Goal: Task Accomplishment & Management: Use online tool/utility

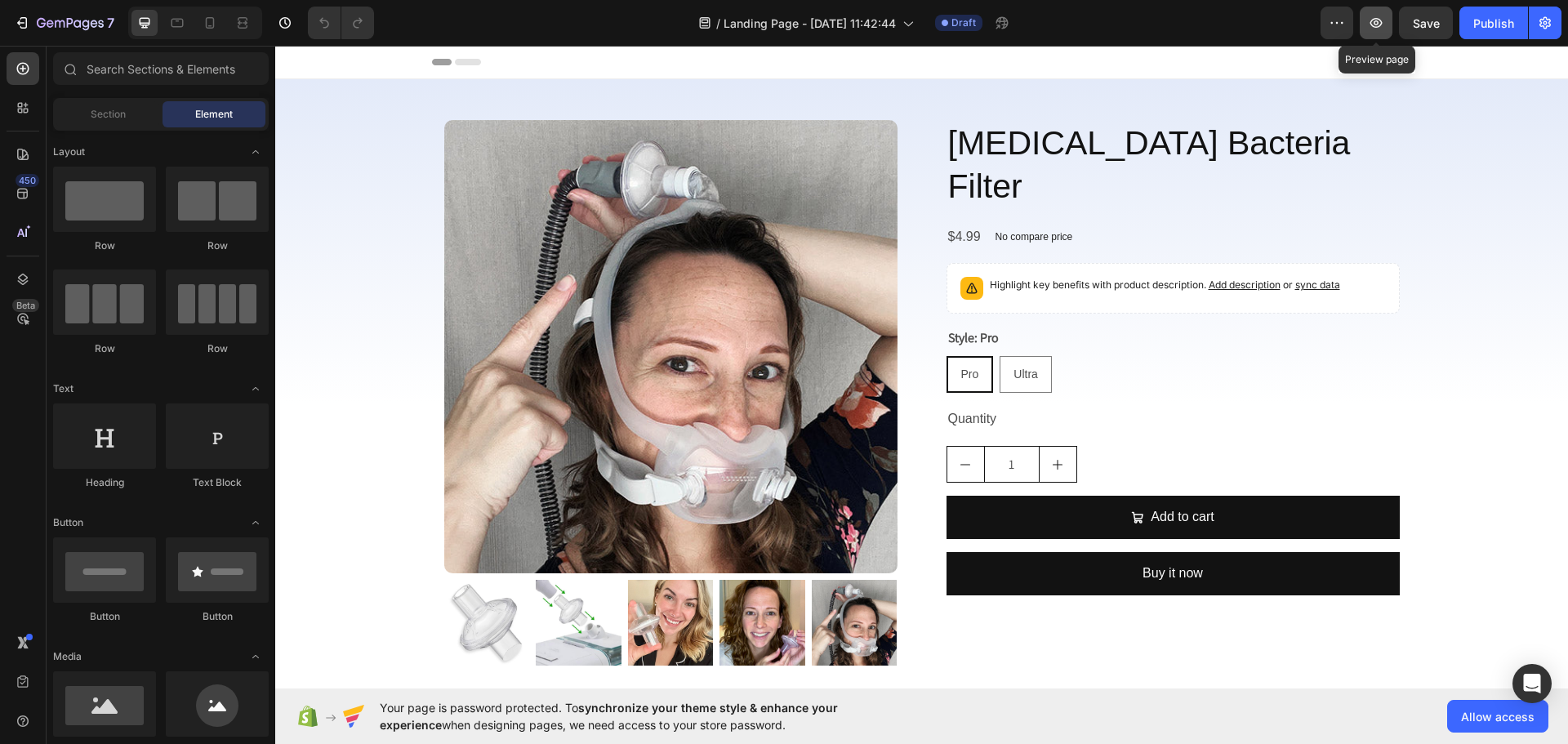
click at [1371, 25] on icon "button" at bounding box center [1376, 23] width 16 height 16
click at [823, 356] on img at bounding box center [671, 347] width 453 height 453
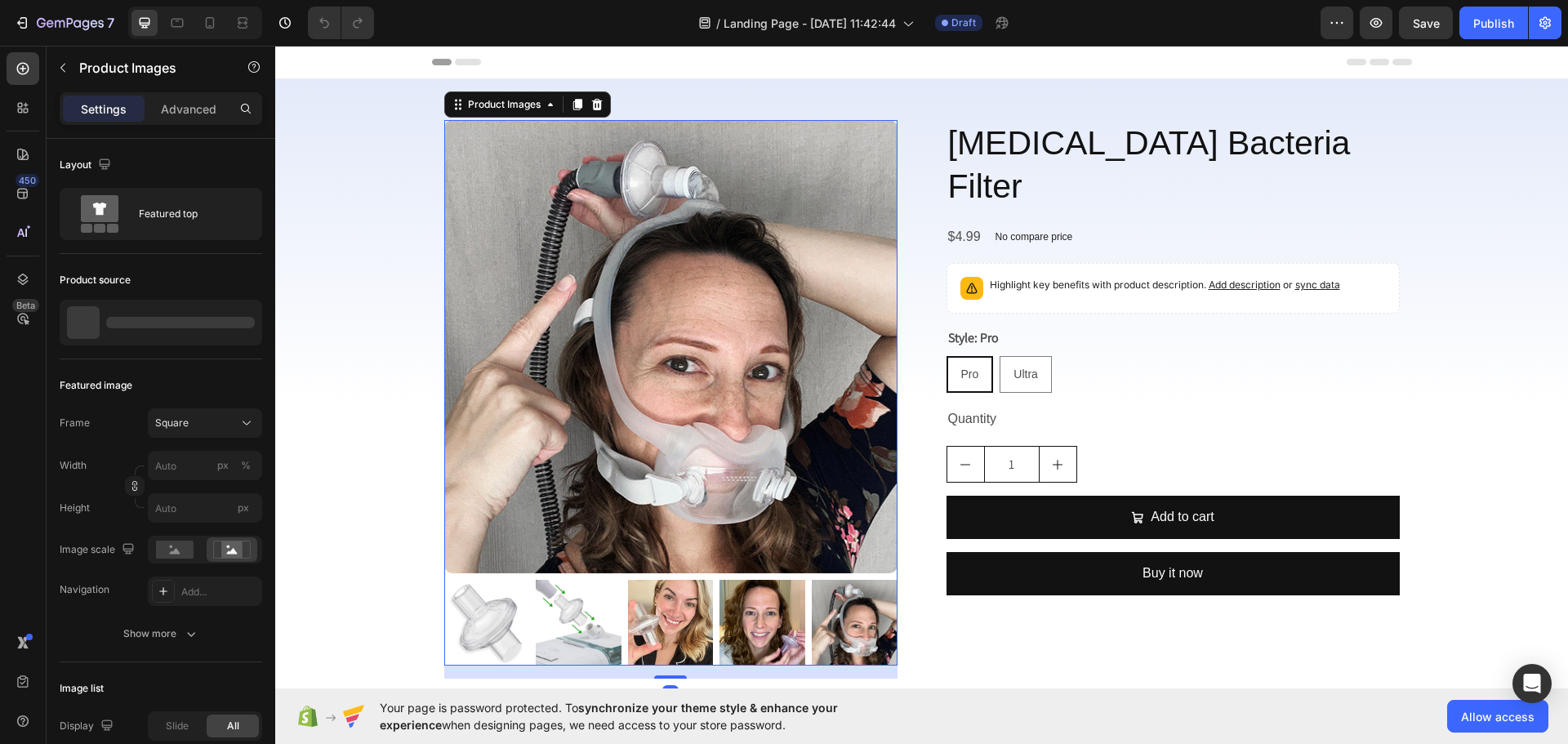
click at [667, 369] on img at bounding box center [671, 347] width 453 height 453
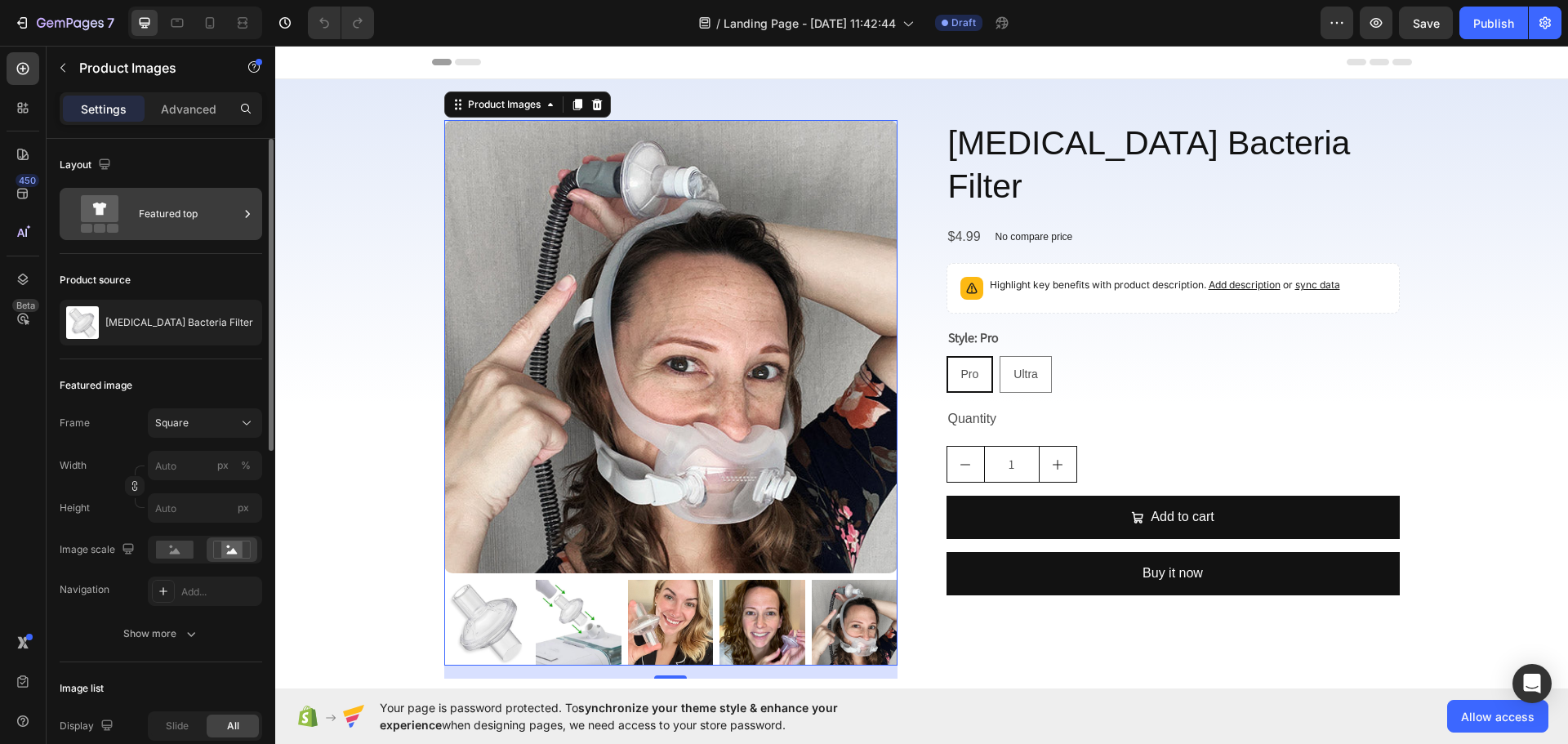
click at [181, 209] on div "Featured top" at bounding box center [188, 214] width 100 height 38
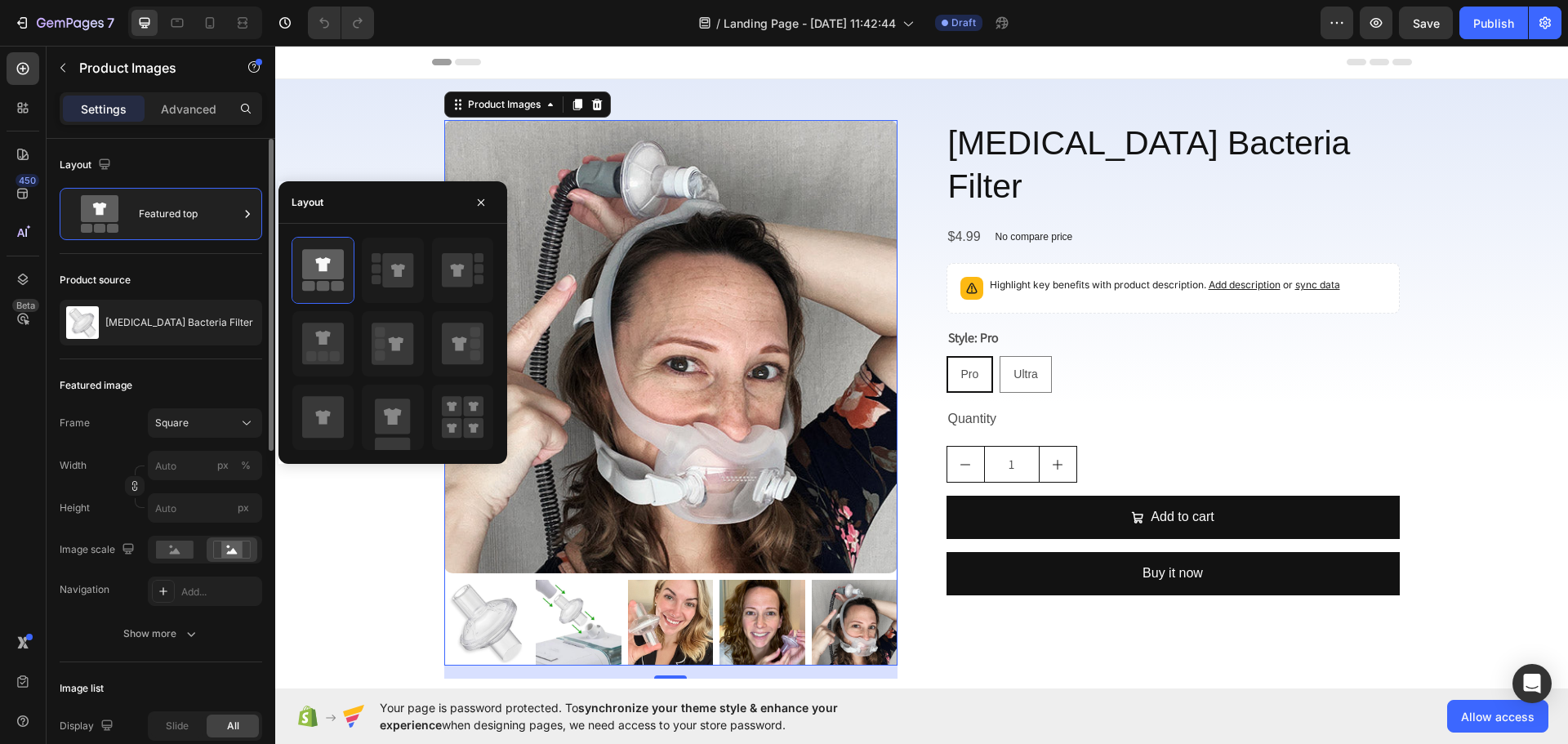
click at [236, 164] on div "Layout" at bounding box center [161, 165] width 203 height 27
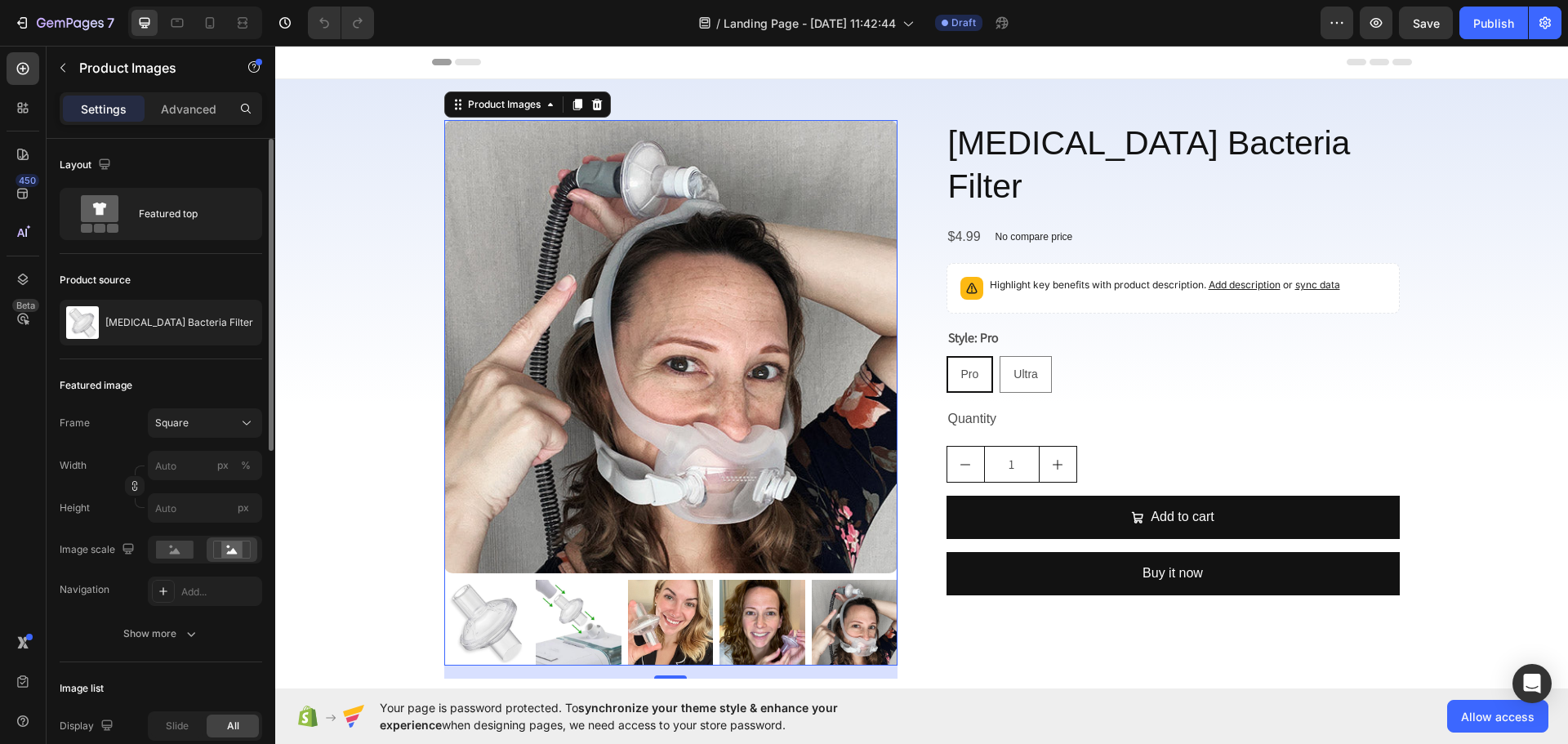
click at [203, 105] on p "Advanced" at bounding box center [189, 109] width 56 height 17
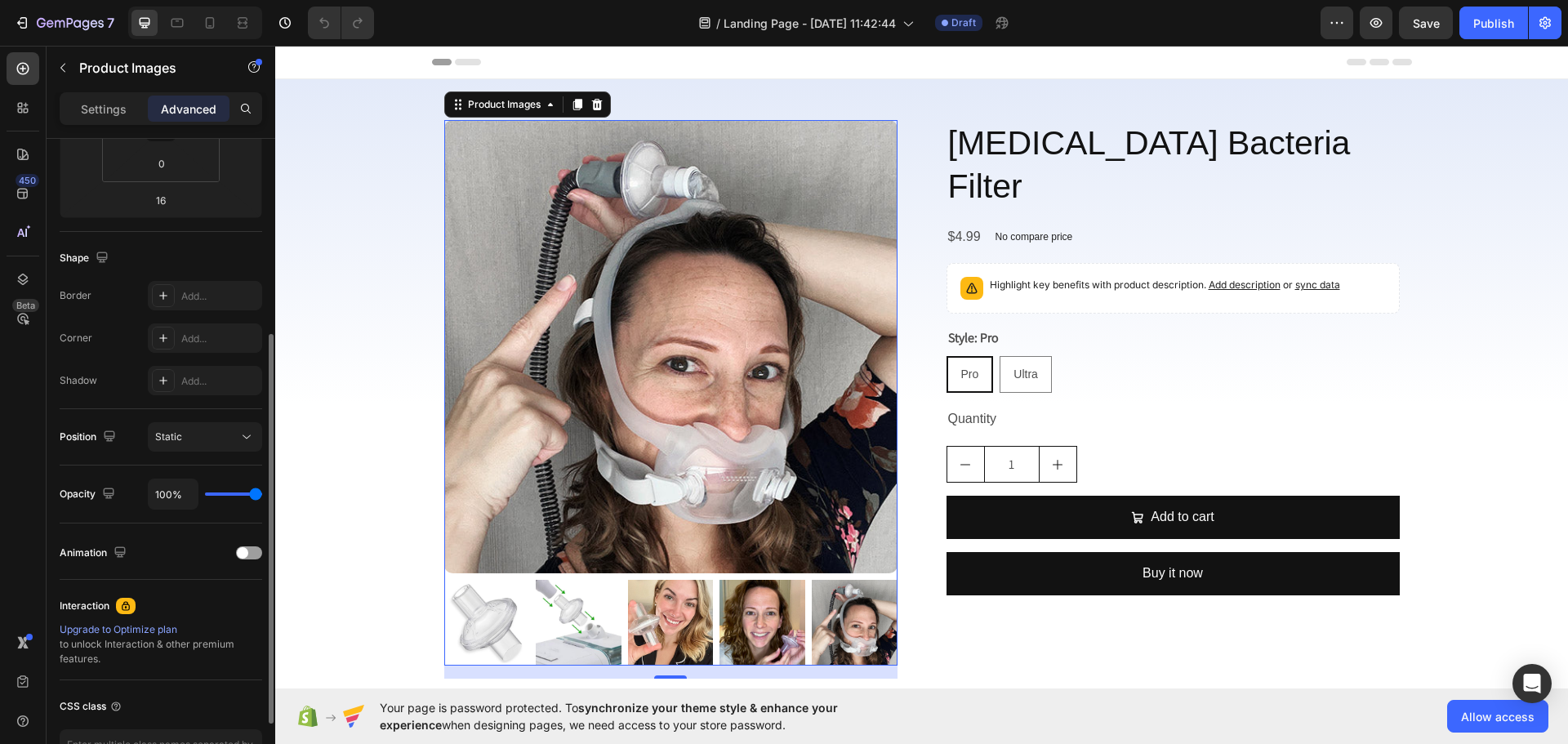
scroll to position [438, 0]
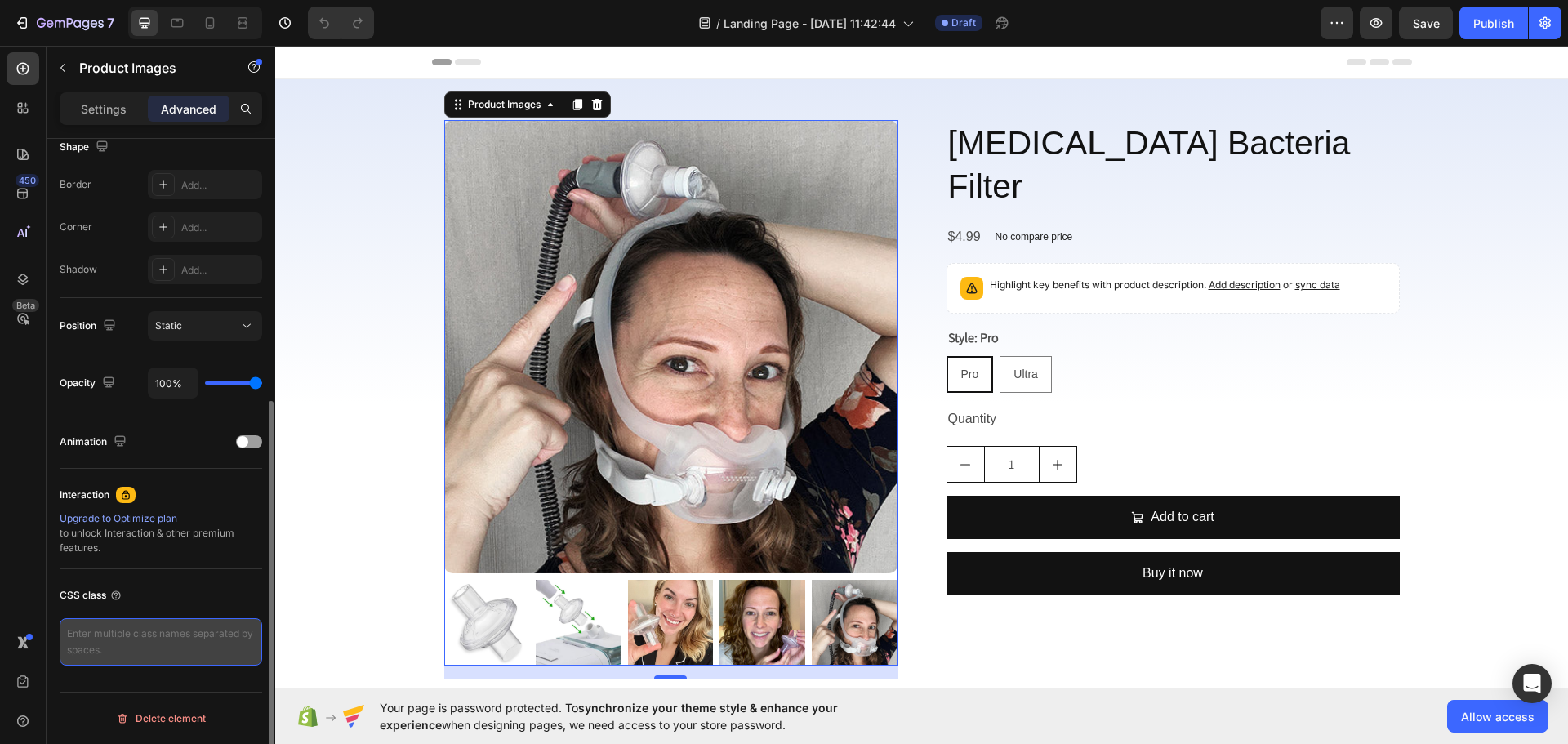
click at [140, 643] on textarea at bounding box center [161, 642] width 203 height 47
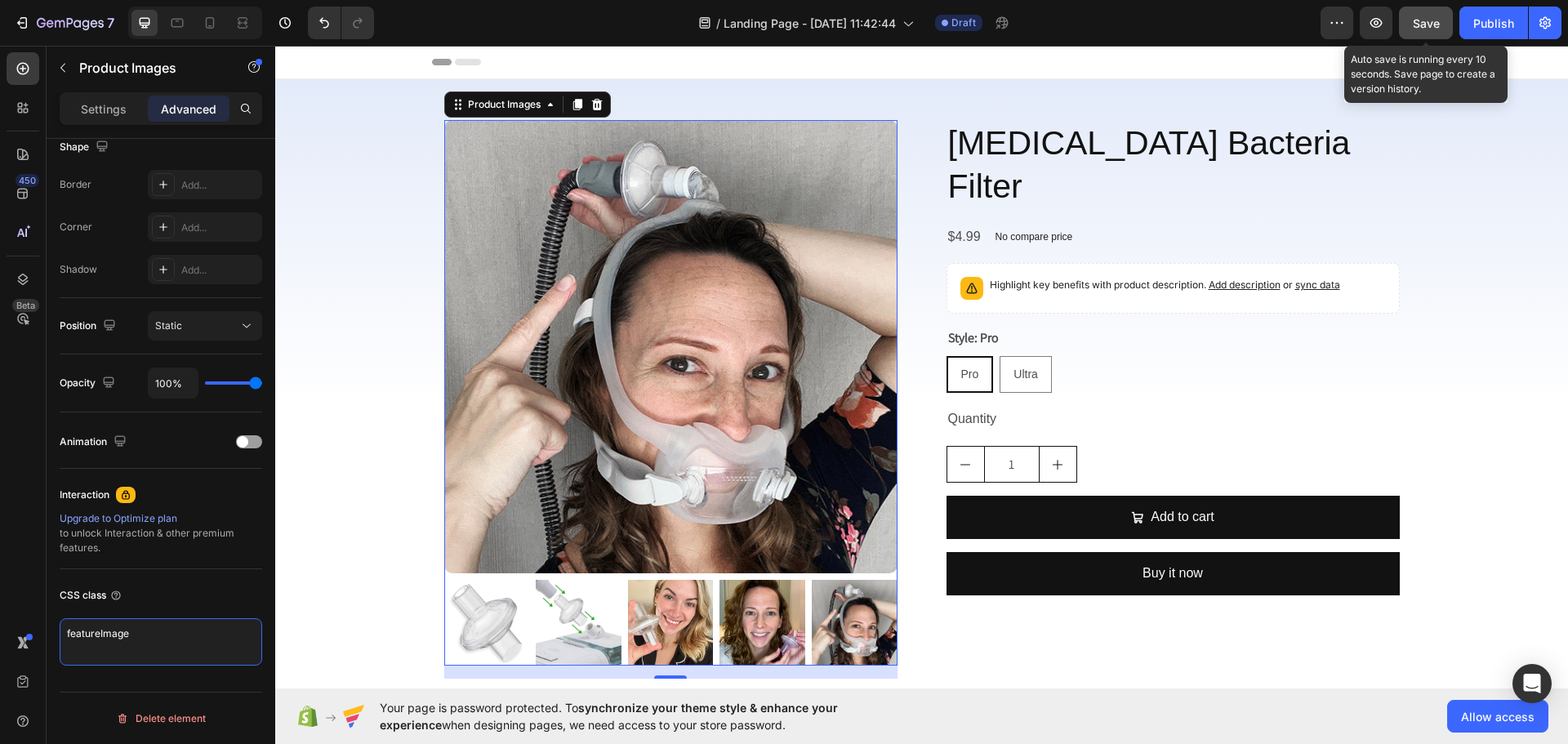
type textarea "featureImage"
click at [1420, 16] on span "Save" at bounding box center [1426, 23] width 27 height 14
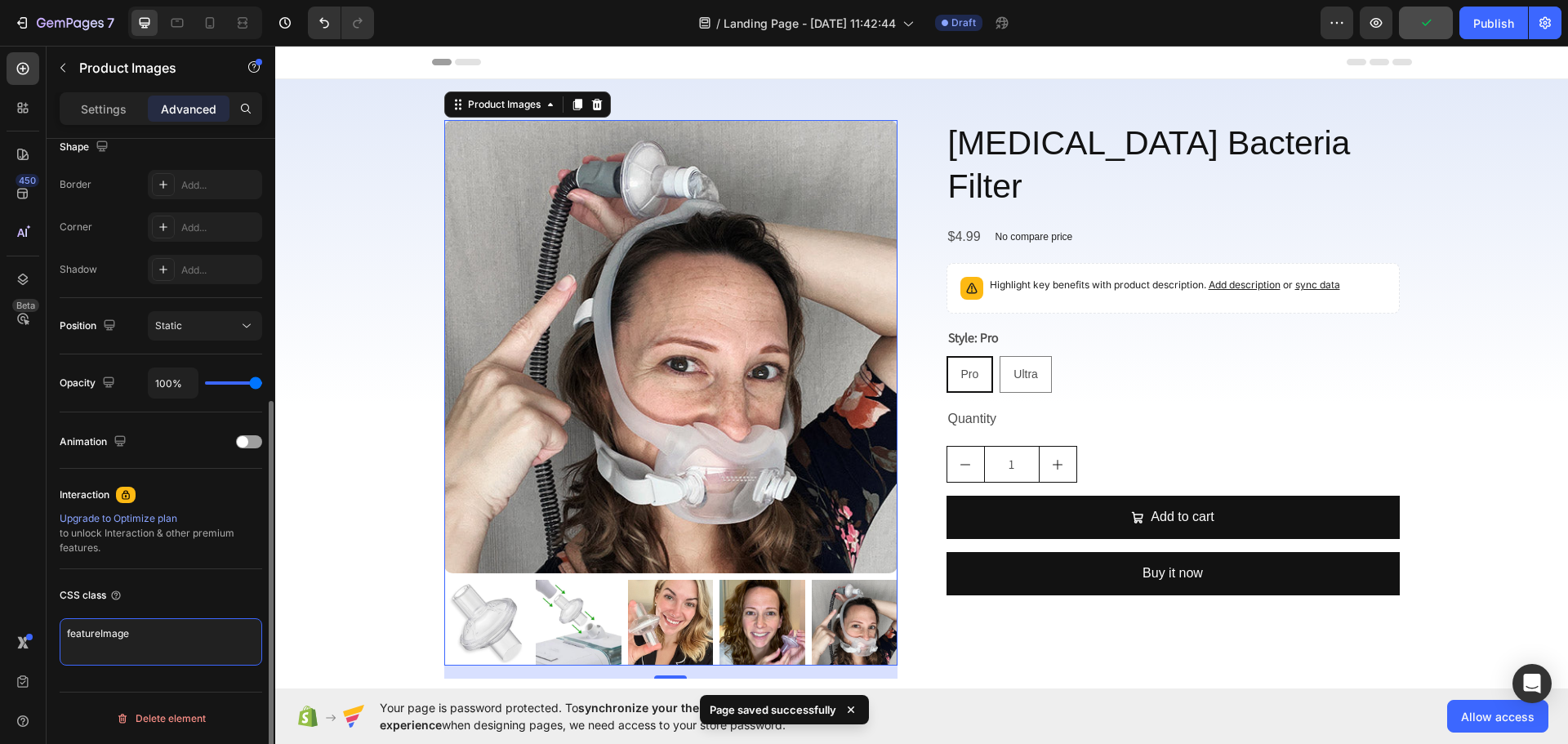
click at [210, 631] on textarea "featureImage" at bounding box center [161, 642] width 203 height 47
click at [1377, 37] on button "button" at bounding box center [1376, 23] width 32 height 32
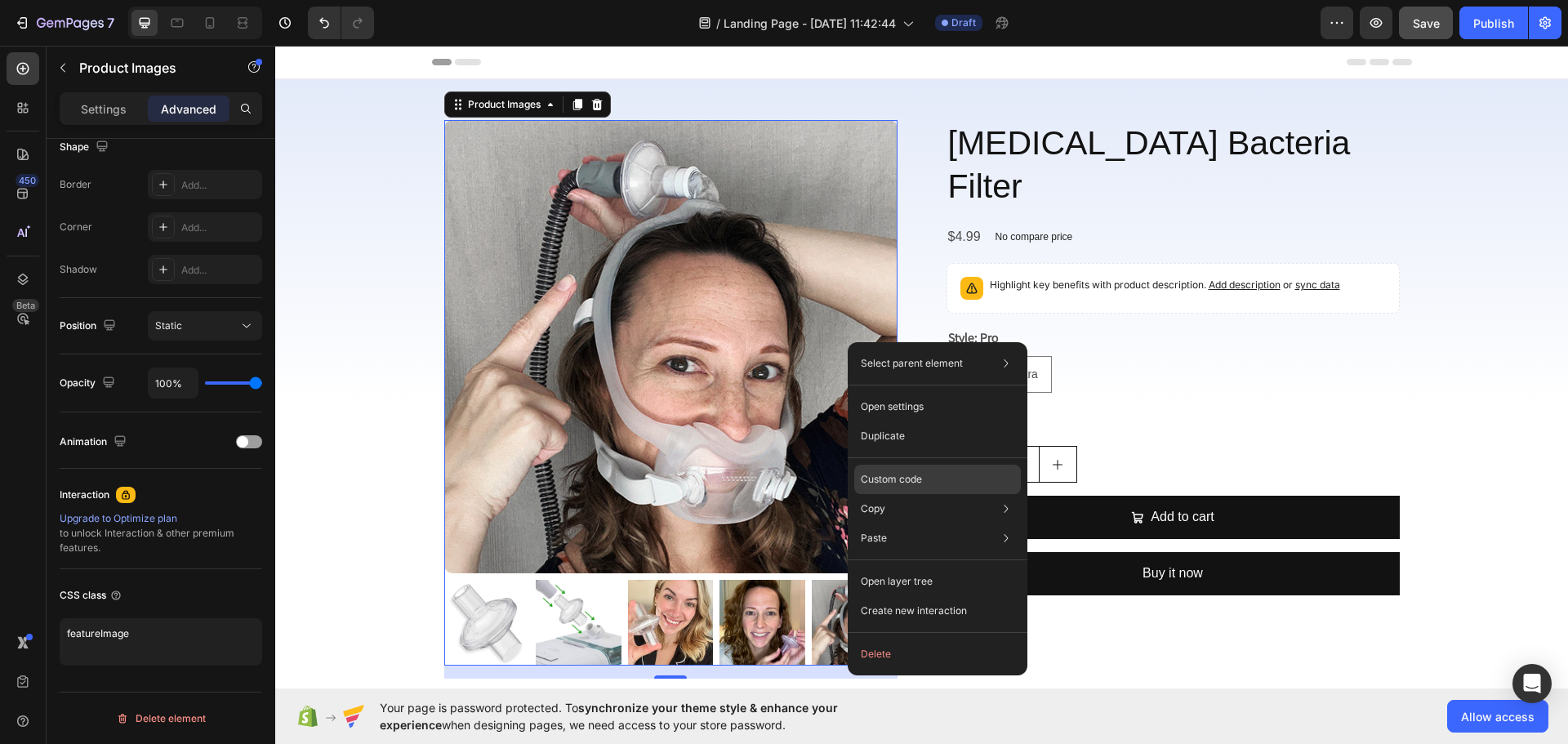
click at [941, 481] on div "Custom code" at bounding box center [938, 479] width 167 height 29
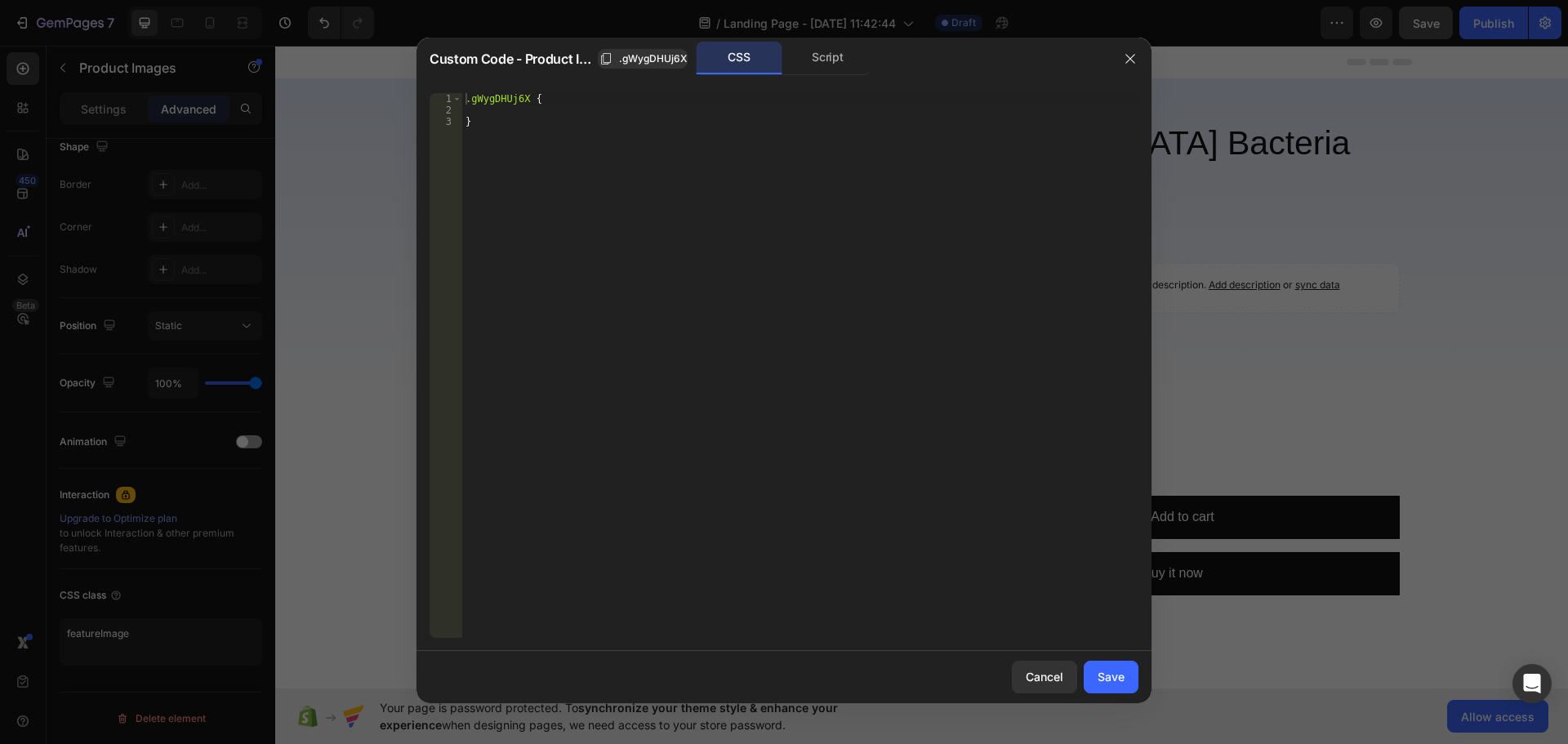
click at [528, 99] on div ".gWygDHUj6X { }" at bounding box center [800, 376] width 676 height 568
click at [528, 98] on div ".gWygDHUj6X { }" at bounding box center [800, 376] width 676 height 568
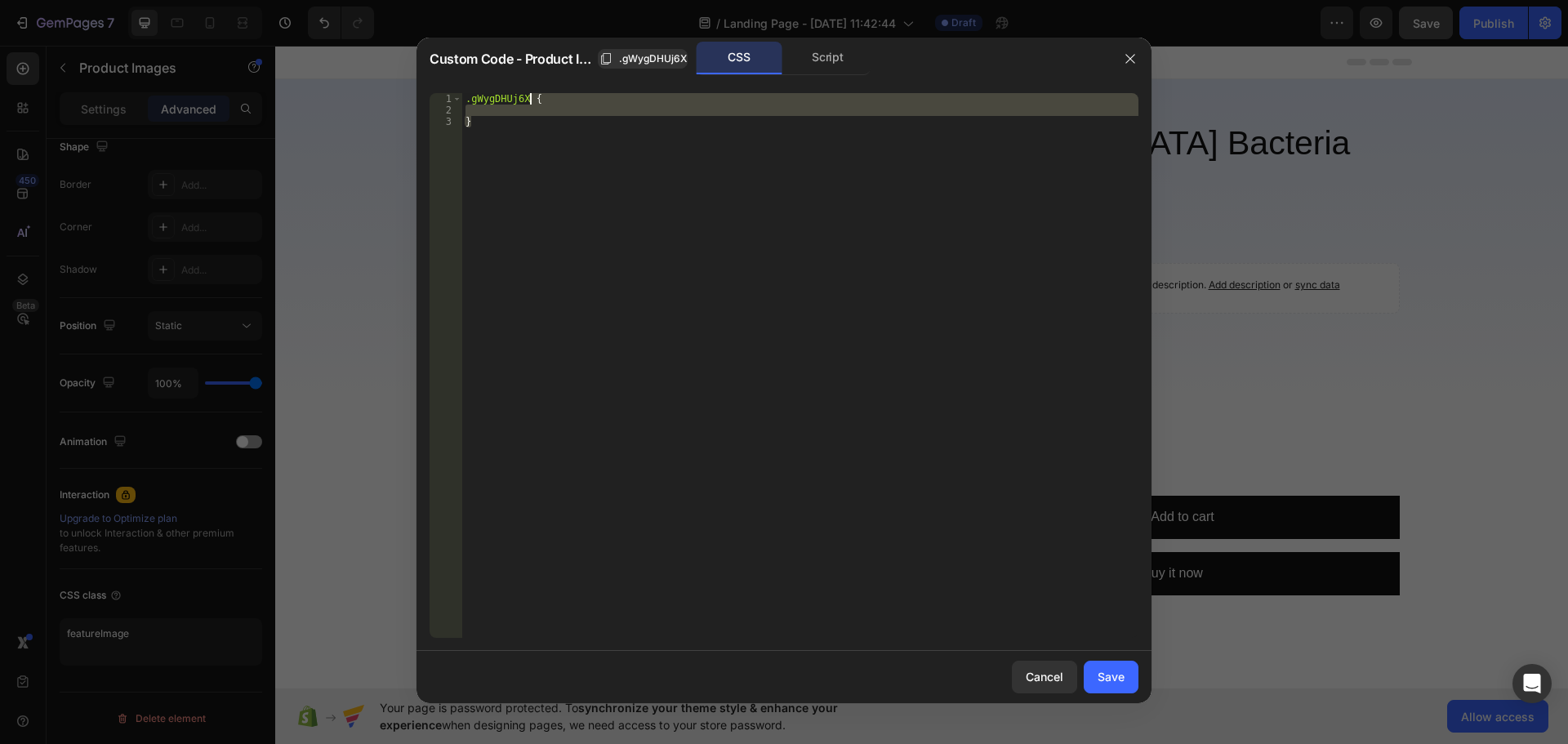
click at [534, 99] on div ".gWygDHUj6X { }" at bounding box center [800, 365] width 676 height 545
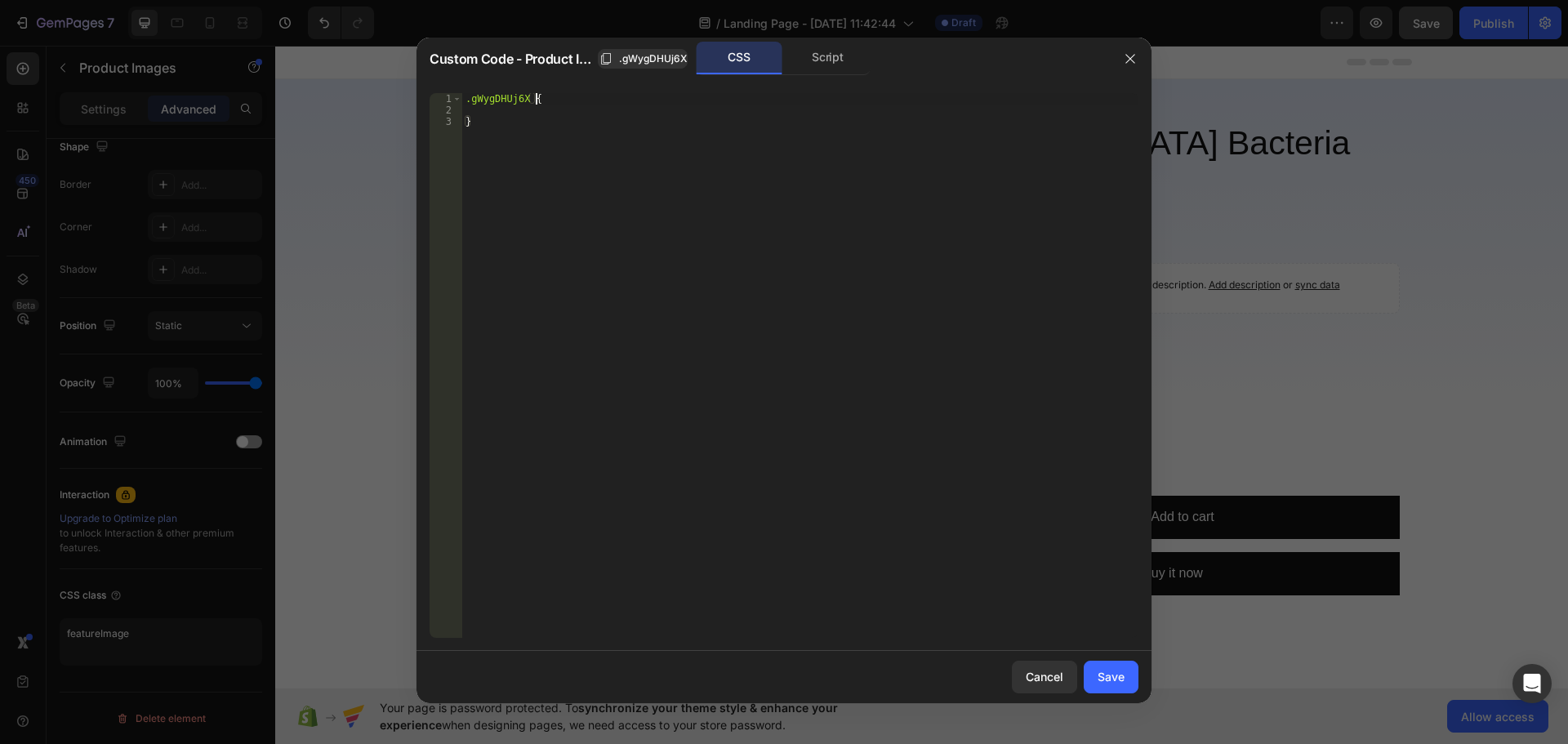
click at [534, 99] on div ".gWygDHUj6X { }" at bounding box center [800, 376] width 676 height 568
click at [552, 191] on div ".gWygDHUj6X { }" at bounding box center [800, 376] width 676 height 568
type textarea "}"
paste textarea "}"
drag, startPoint x: 467, startPoint y: 146, endPoint x: 563, endPoint y: 141, distance: 96.1
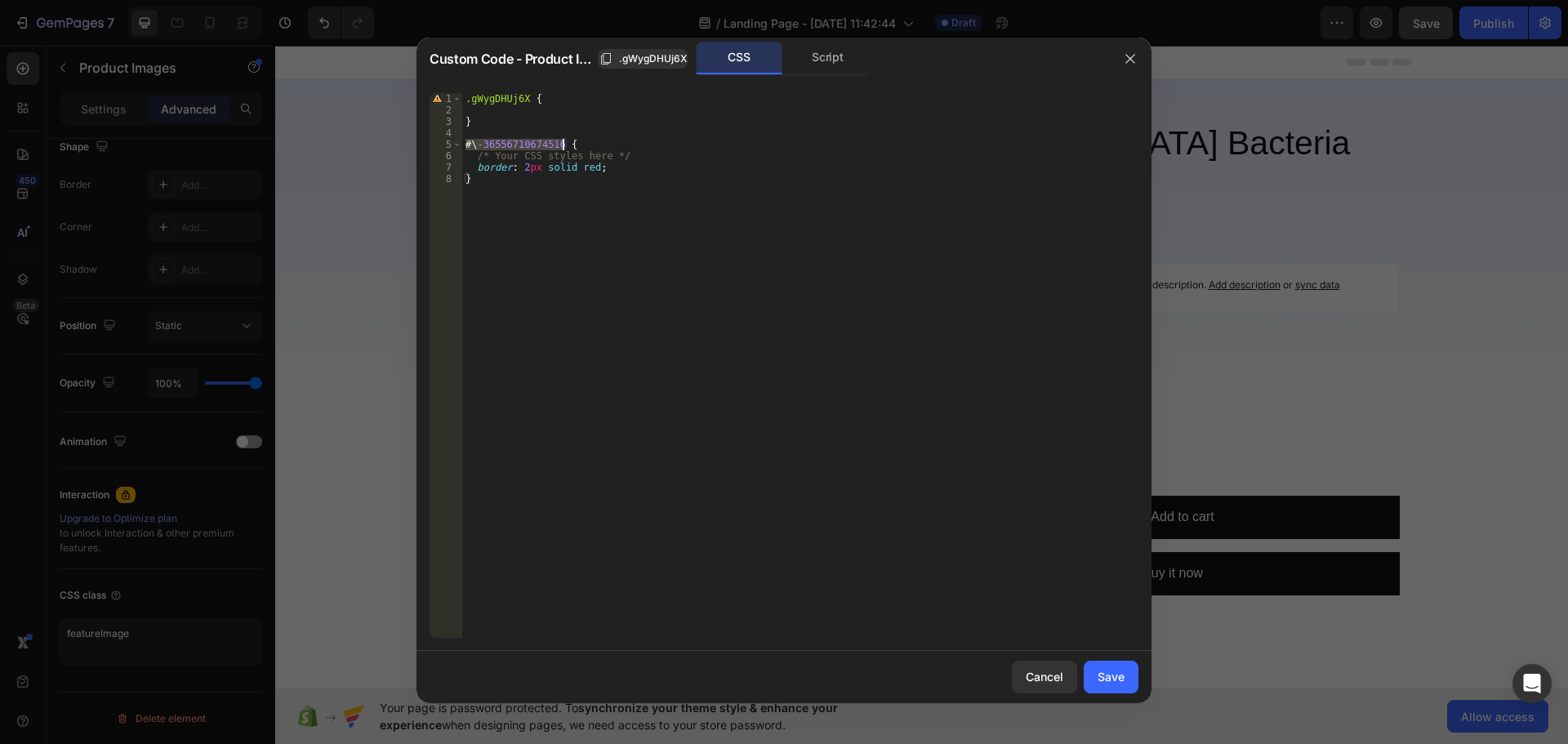
click at [563, 141] on div ".gWygDHUj6X { } #\ -36556710674516 { /* Your CSS styles here */ border : 2 px s…" at bounding box center [800, 376] width 676 height 568
click at [546, 154] on div ".gWygDHUj6X { } #\ -36556710674516 { /* Your CSS styles here */ border : 2 px s…" at bounding box center [800, 376] width 676 height 568
drag, startPoint x: 556, startPoint y: 143, endPoint x: 431, endPoint y: 143, distance: 125.0
click at [431, 143] on div "/* Your CSS styles here */ 1 2 3 4 5 6 7 8 .gWygDHUj6X { } #\ -36556710674516 {…" at bounding box center [784, 365] width 709 height 545
click at [529, 101] on div ".gWygDHUj6X { } { /* Your CSS styles here */ border : 2 px solid red ; }" at bounding box center [800, 376] width 676 height 568
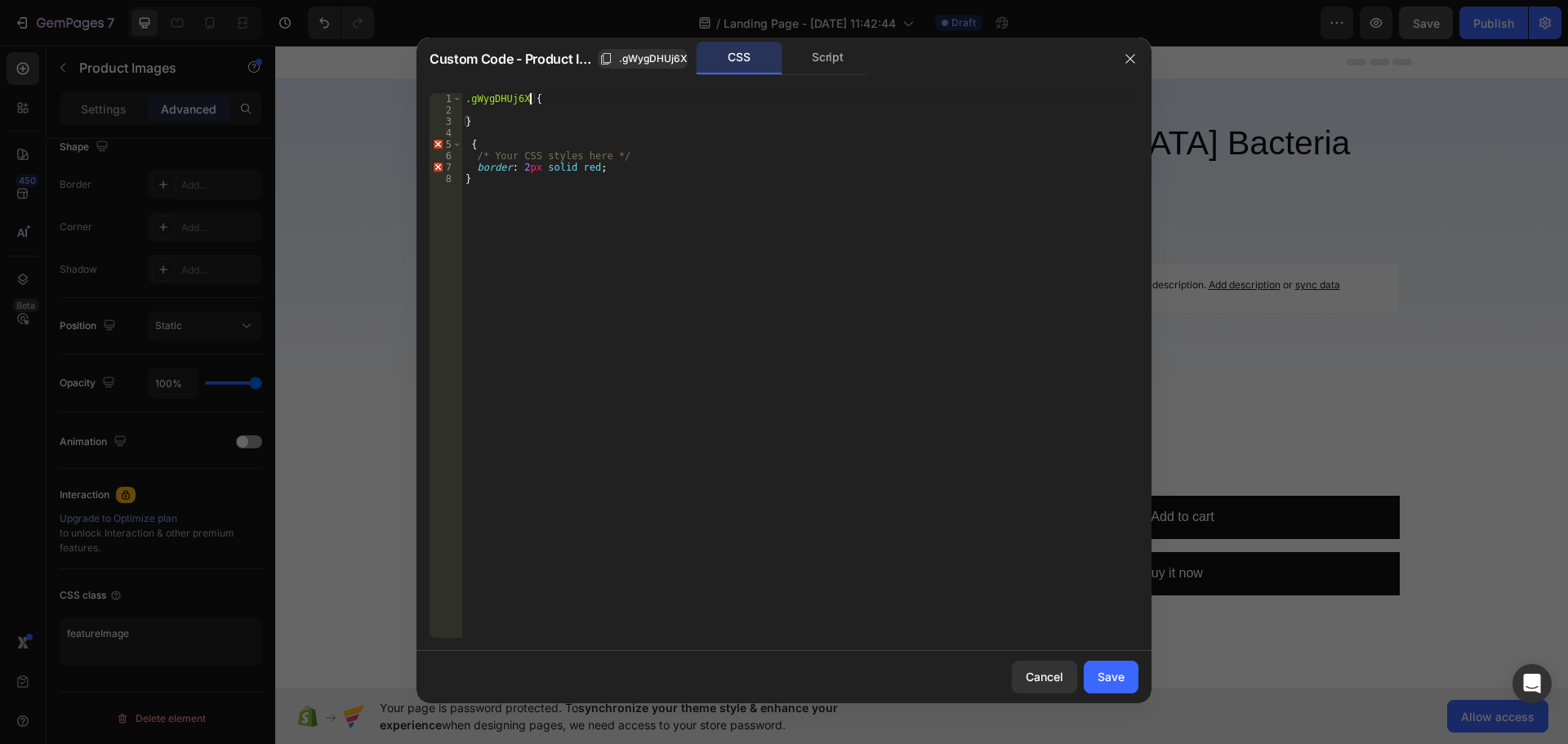
paste textarea "#\-36556710674516"
drag, startPoint x: 593, startPoint y: 168, endPoint x: 475, endPoint y: 166, distance: 118.0
click at [475, 166] on div ".gWygDHUj6X #\ -36556710674516 { } { /* Your CSS styles here */ border : 2 px s…" at bounding box center [800, 376] width 676 height 568
click at [518, 116] on div ".gWygDHUj6X #\ -36556710674516 { } { /* Your CSS styles here */ border : 2 px s…" at bounding box center [800, 376] width 676 height 568
type textarea "}"
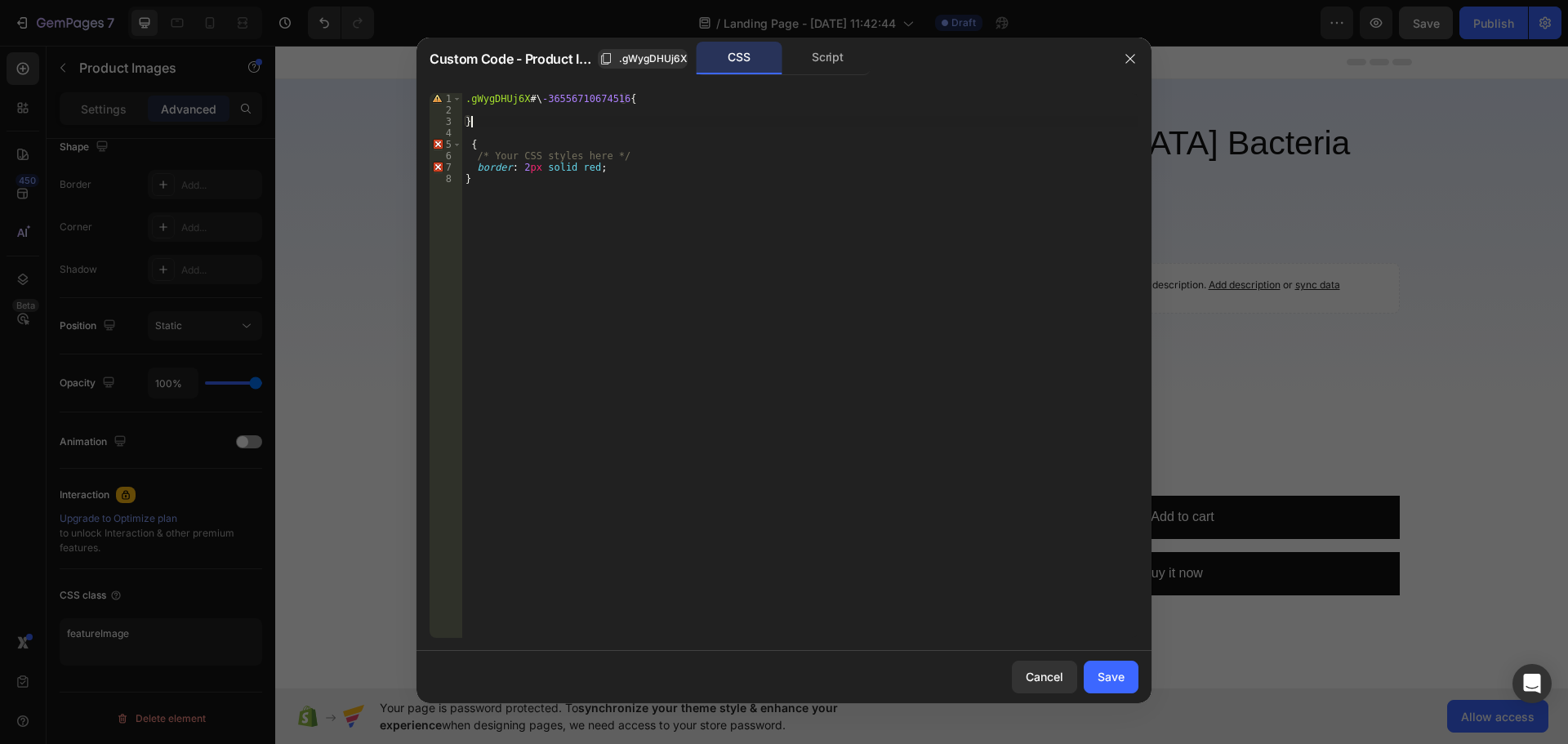
click at [541, 107] on div ".gWygDHUj6X #\ -36556710674516 { } { /* Your CSS styles here */ border : 2 px s…" at bounding box center [800, 376] width 676 height 568
paste textarea "border: 2px solid red;"
click at [601, 112] on div ".gWygDHUj6X #\ -36556710674516 { border : 2 px solid red ; } { /* Your CSS styl…" at bounding box center [800, 376] width 676 height 568
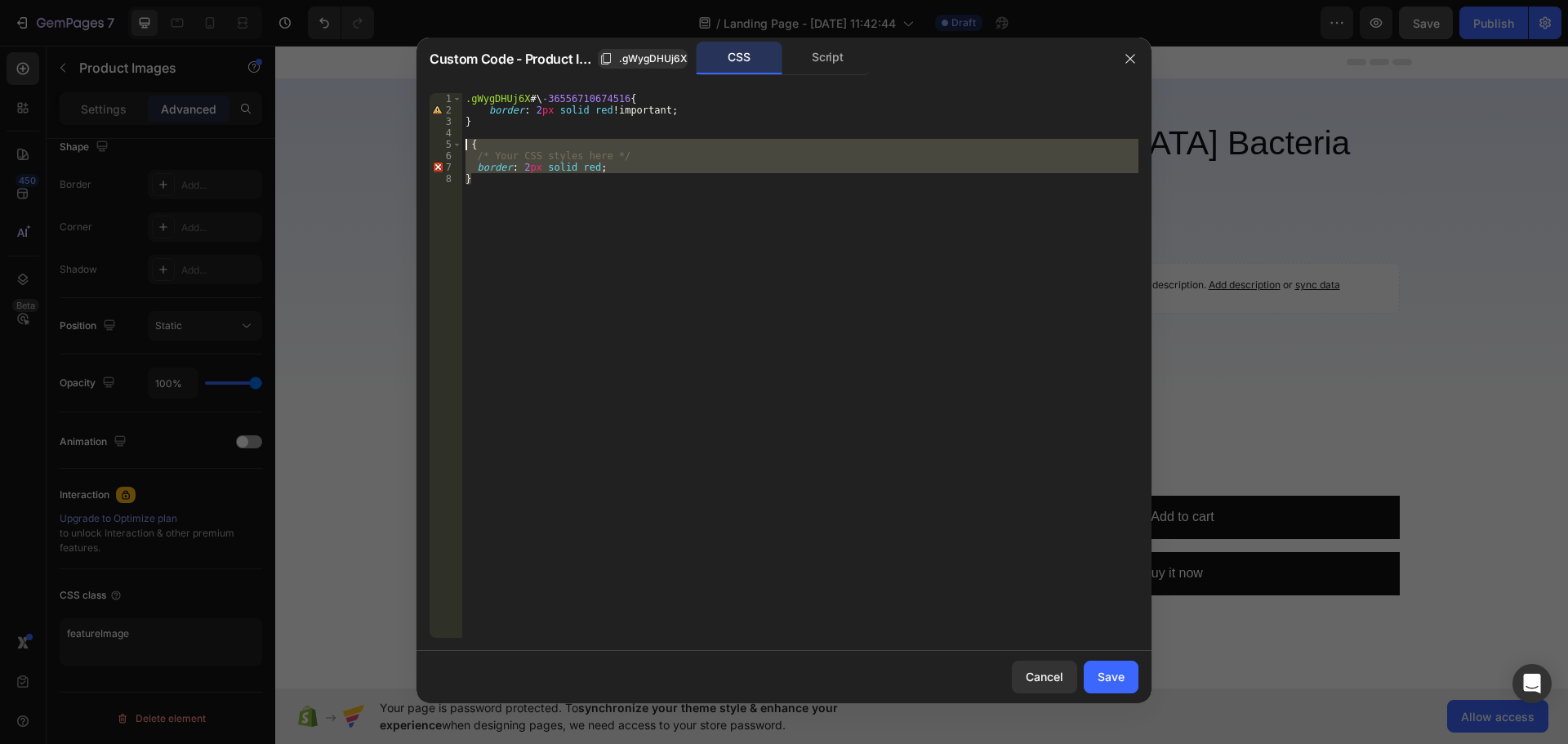
drag, startPoint x: 494, startPoint y: 186, endPoint x: 426, endPoint y: 138, distance: 83.2
click at [426, 138] on div "border: 2px solid red !; 1 2 3 4 5 6 7 8 .gWygDHUj6X #\ -36556710674516 { borde…" at bounding box center [783, 365] width 735 height 571
type textarea "{ /* Your CSS styles here */"
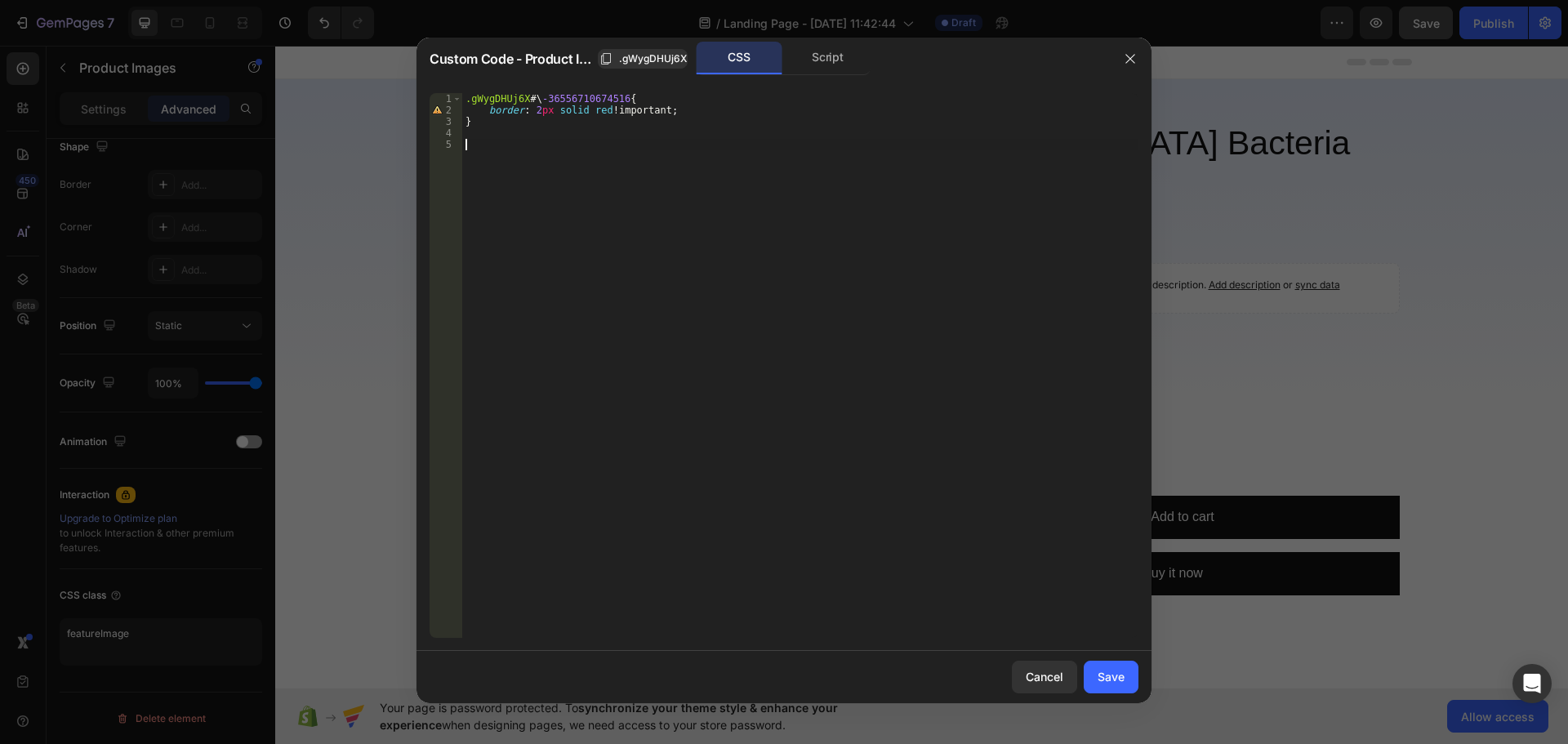
scroll to position [0, 0]
drag, startPoint x: 1118, startPoint y: 677, endPoint x: 823, endPoint y: 599, distance: 305.1
click at [1118, 677] on div "Save" at bounding box center [1111, 677] width 27 height 17
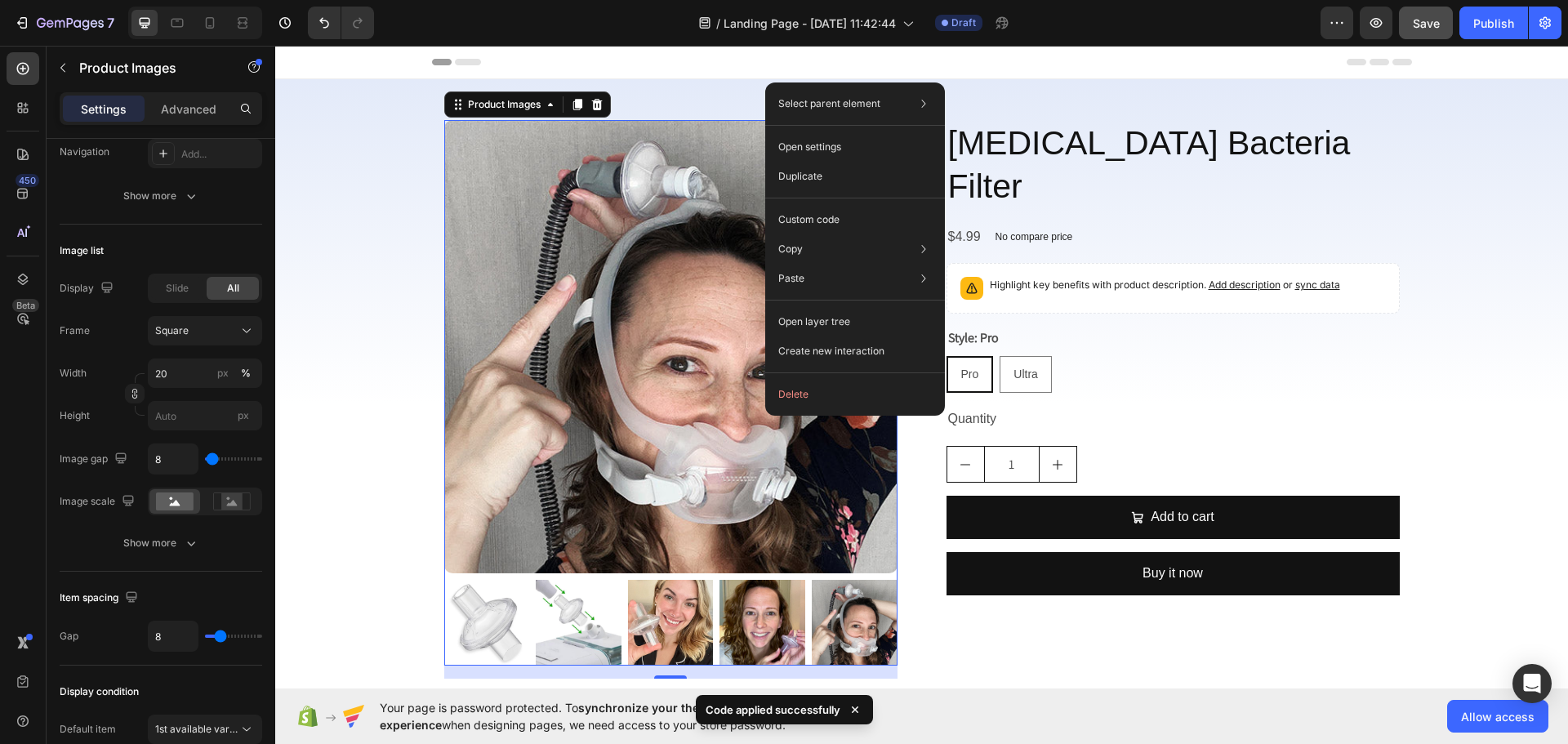
click at [882, 204] on div "Select parent element Section Product Product Images Open settings Duplicate Cu…" at bounding box center [855, 249] width 180 height 334
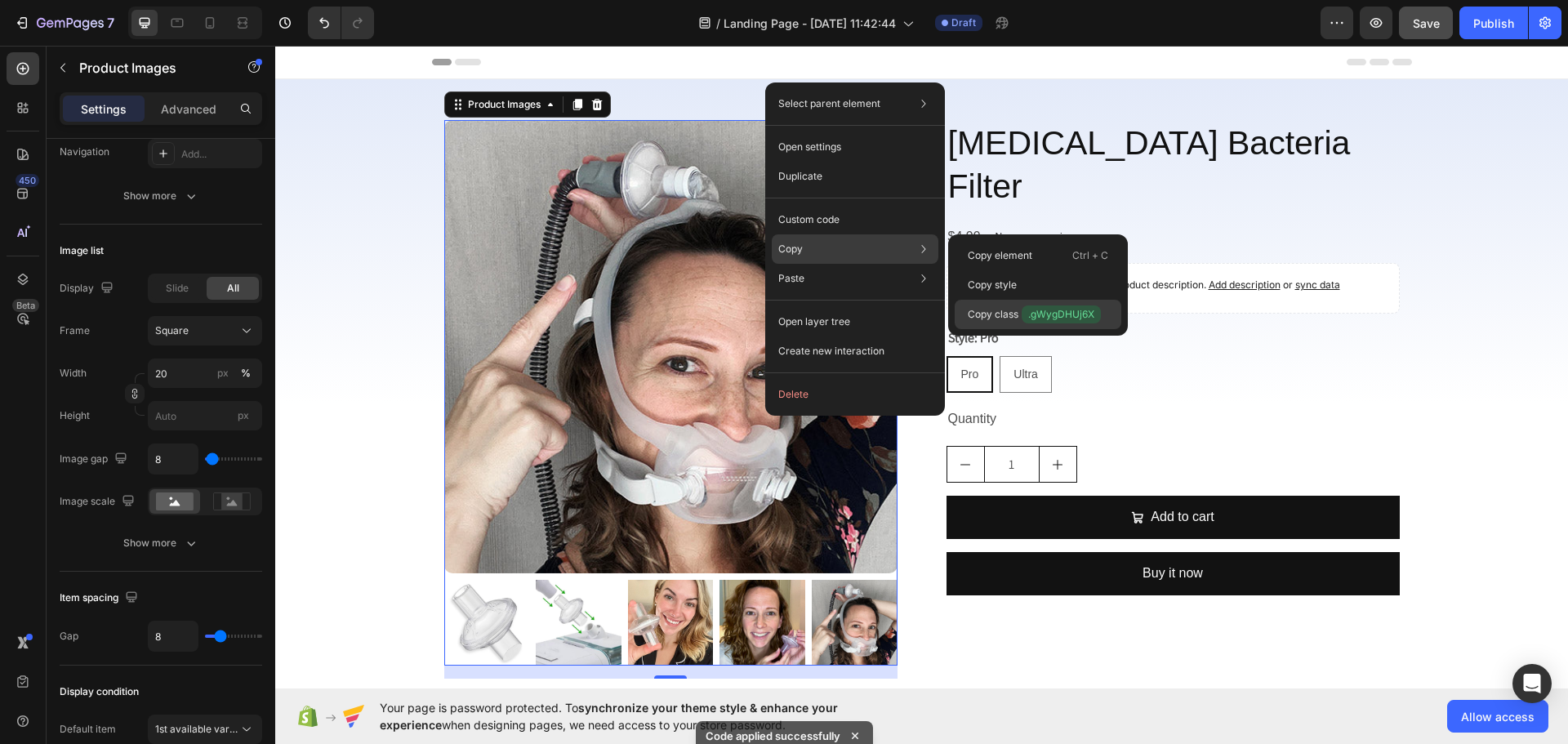
click at [1020, 311] on p "Copy class .gWygDHUj6X" at bounding box center [1034, 314] width 133 height 18
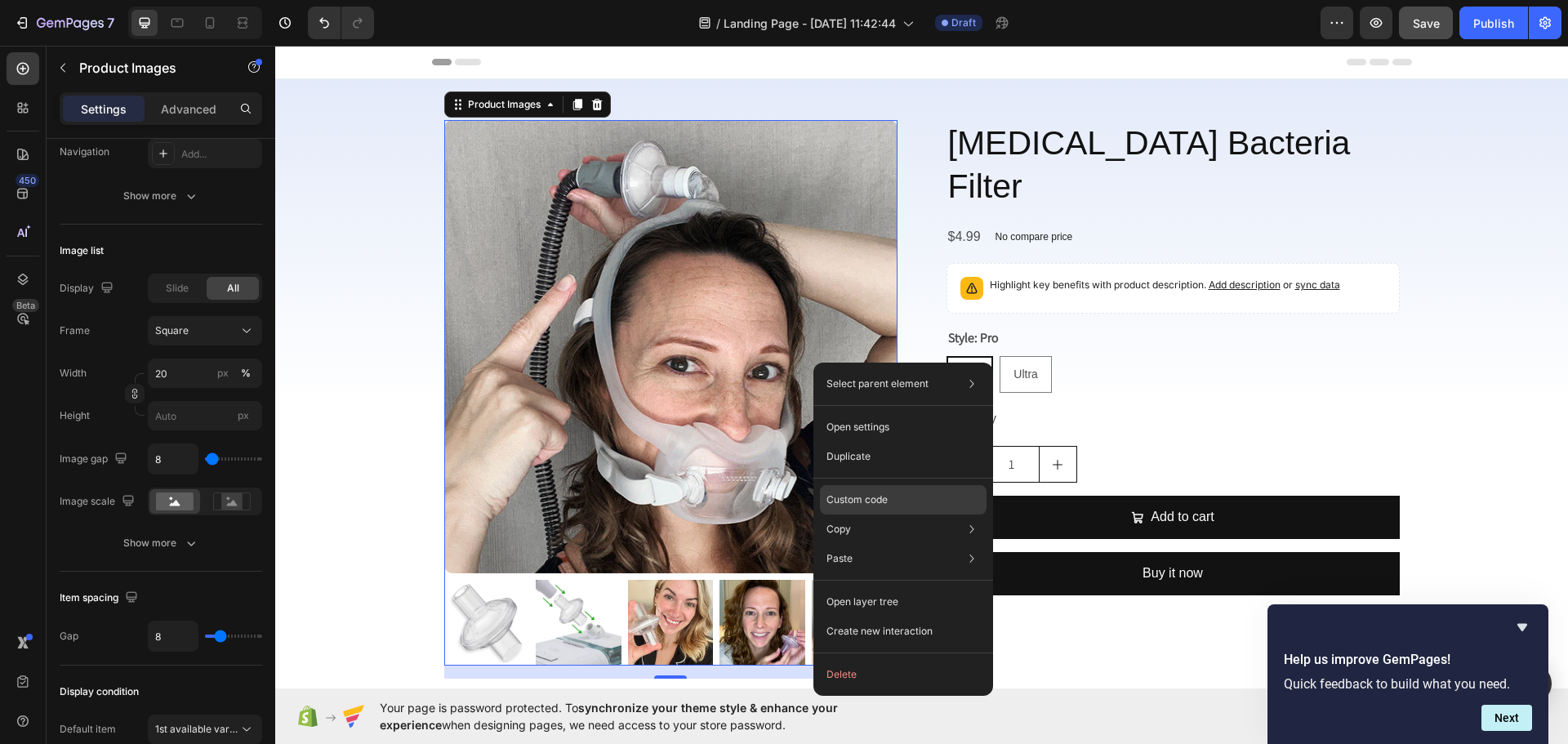
click at [923, 500] on div "Custom code" at bounding box center [903, 499] width 167 height 29
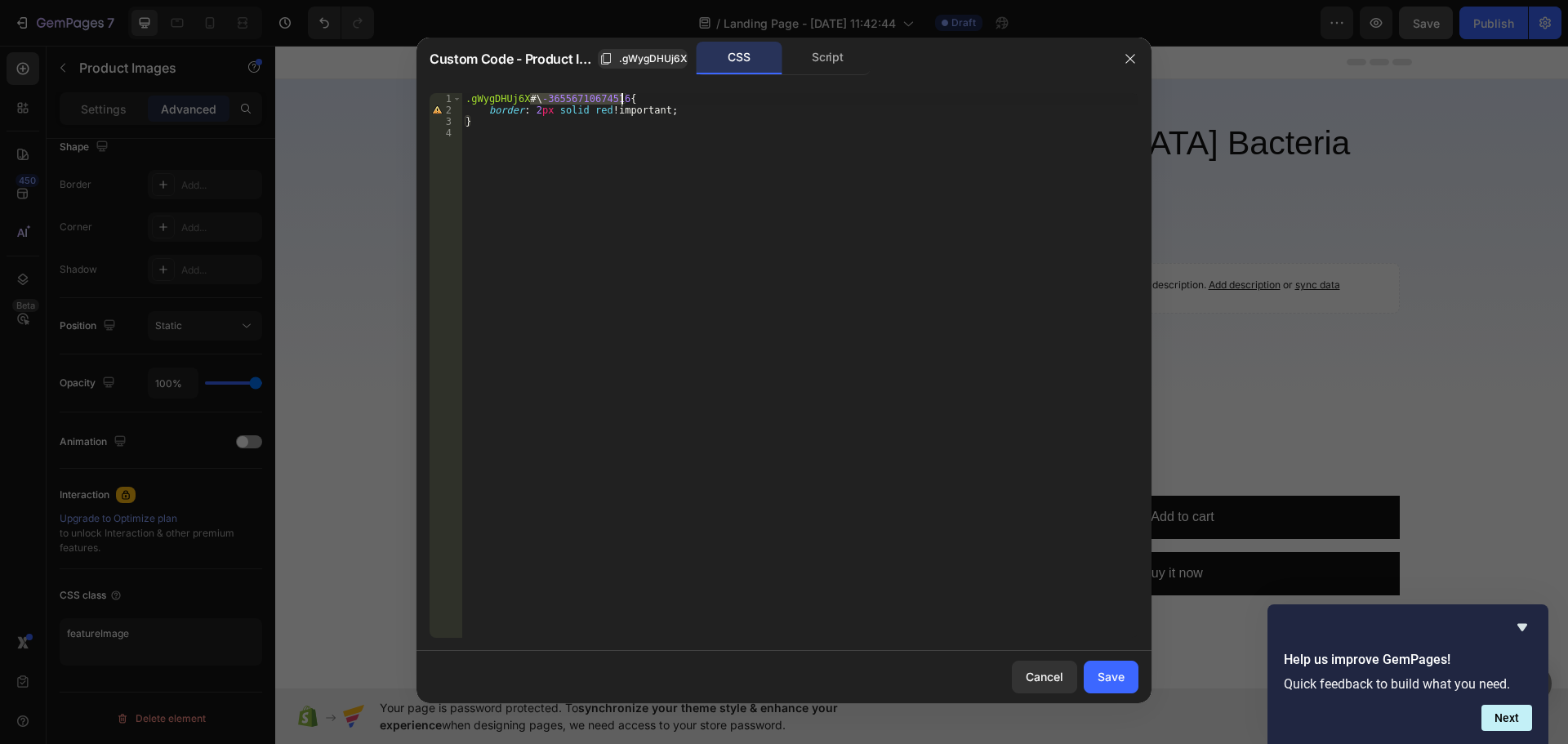
drag, startPoint x: 533, startPoint y: 97, endPoint x: 622, endPoint y: 98, distance: 89.0
click at [622, 98] on div ".gWygDHUj6X #\ -36556710674516 { border : 2 px solid red !important ; }" at bounding box center [800, 376] width 676 height 568
paste textarea "-\\33"
type textarea ".gWygDHUj6X #-\\33 6556710674516{"
drag, startPoint x: 1123, startPoint y: 685, endPoint x: 760, endPoint y: 606, distance: 371.5
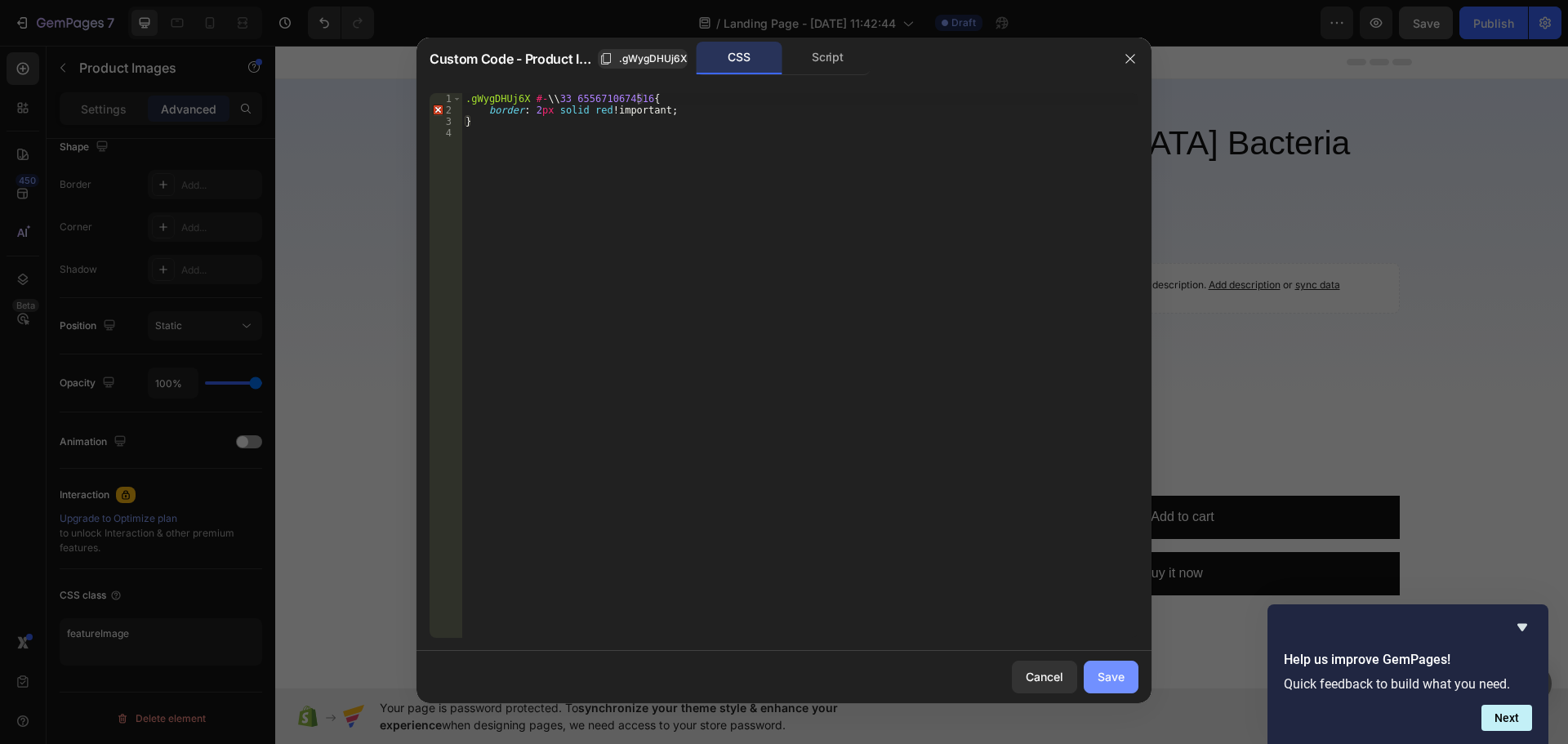
click at [1123, 685] on div "Save" at bounding box center [1111, 677] width 27 height 17
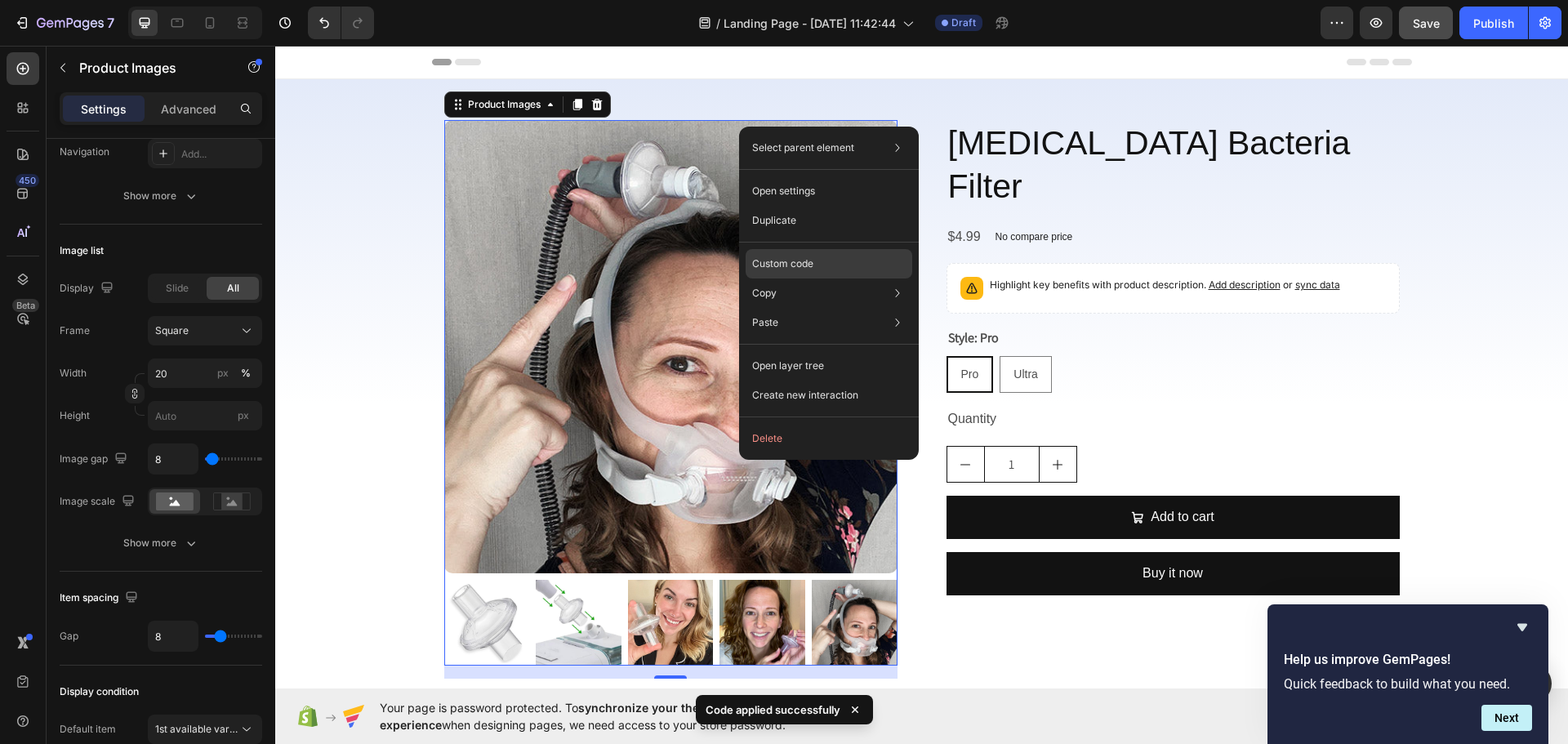
click at [844, 257] on div "Custom code" at bounding box center [830, 263] width 167 height 29
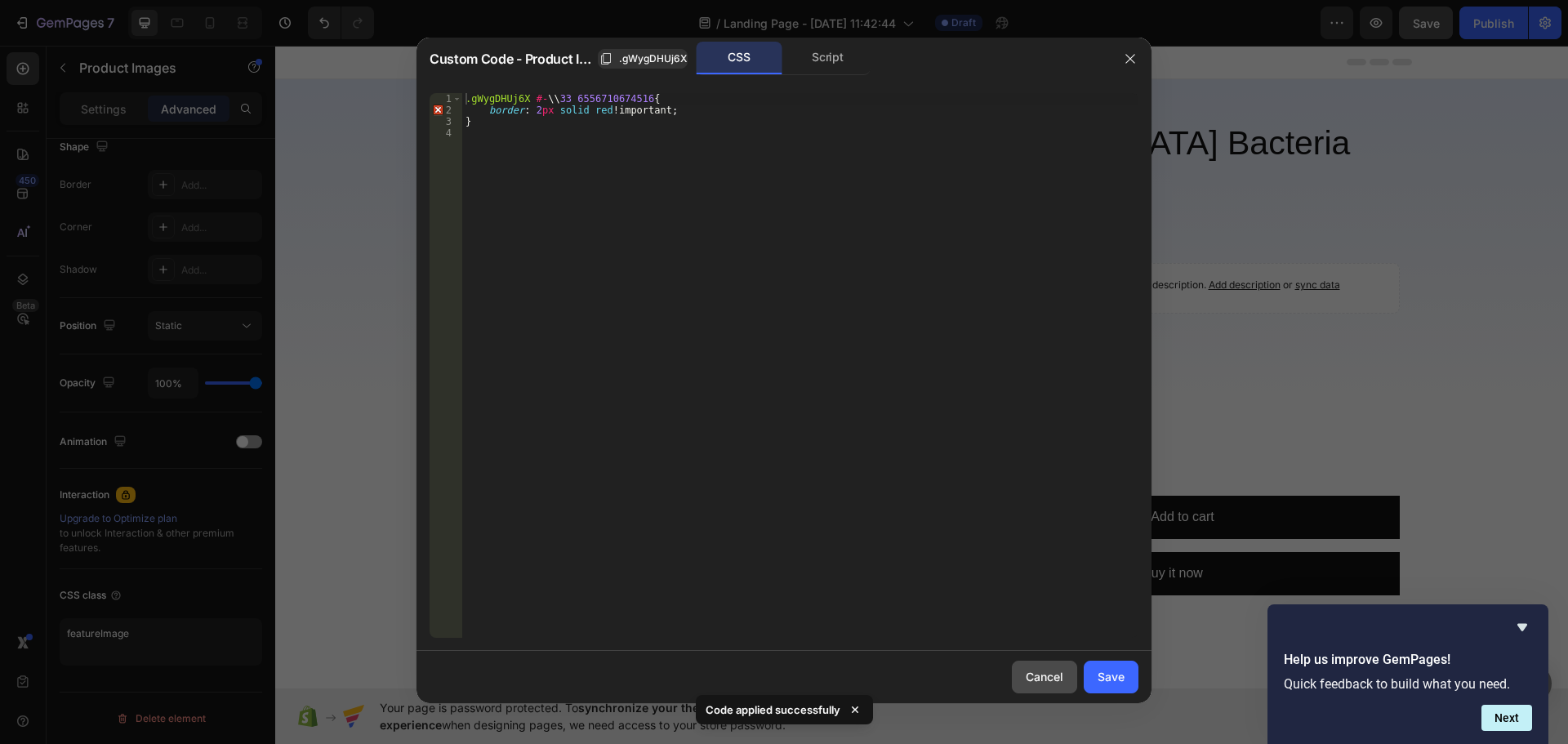
click at [1053, 675] on div "Cancel" at bounding box center [1045, 677] width 38 height 17
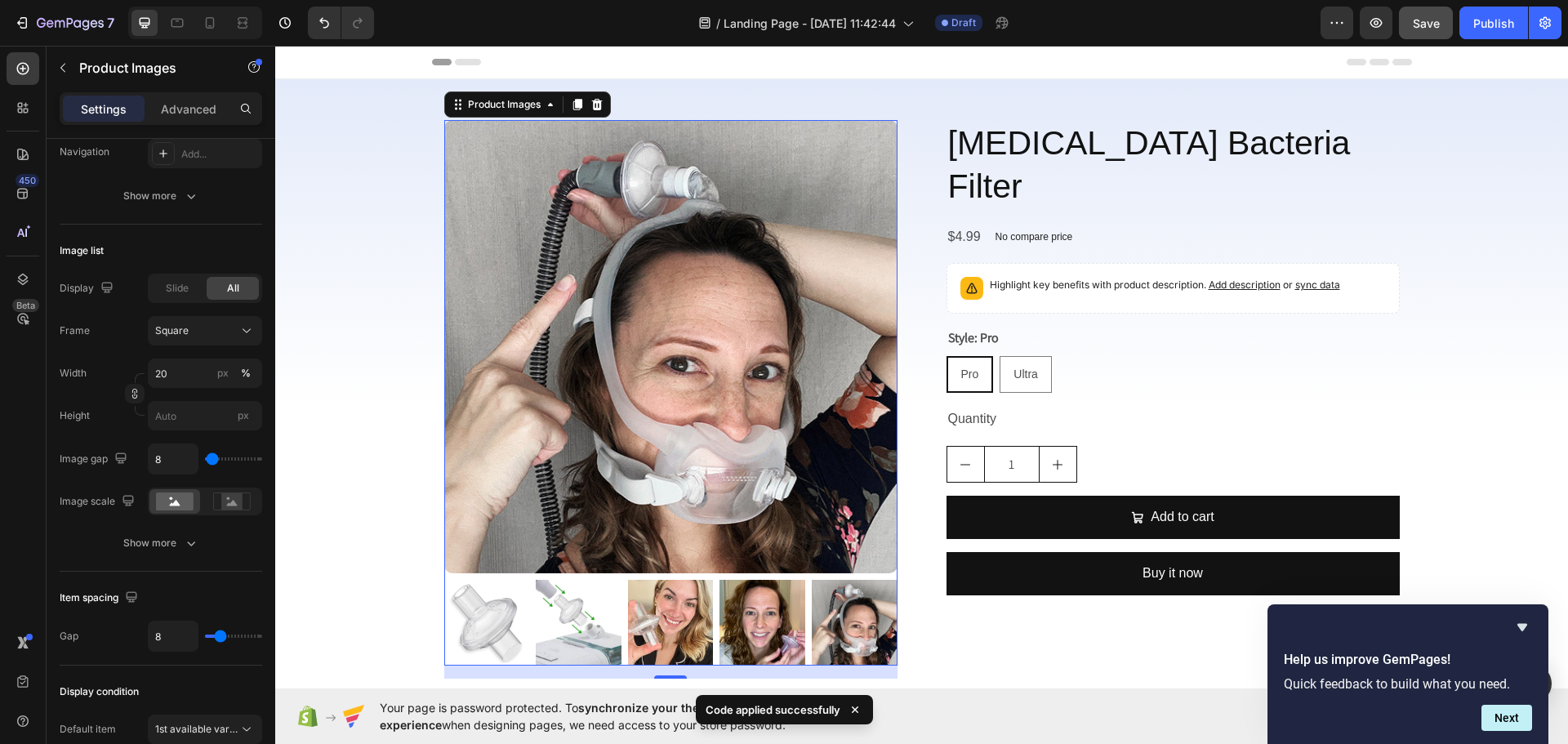
click at [664, 444] on img at bounding box center [671, 347] width 453 height 453
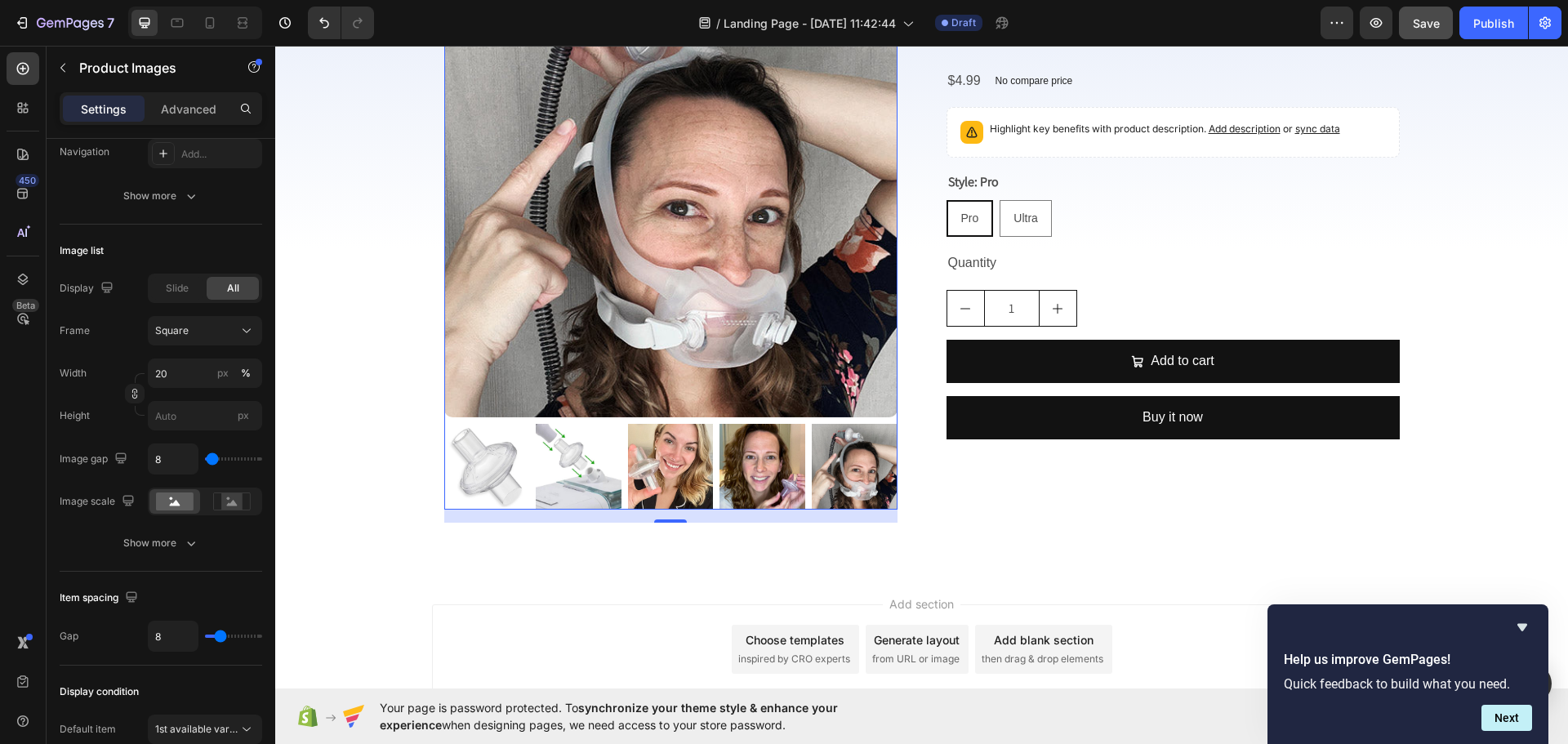
scroll to position [163, 0]
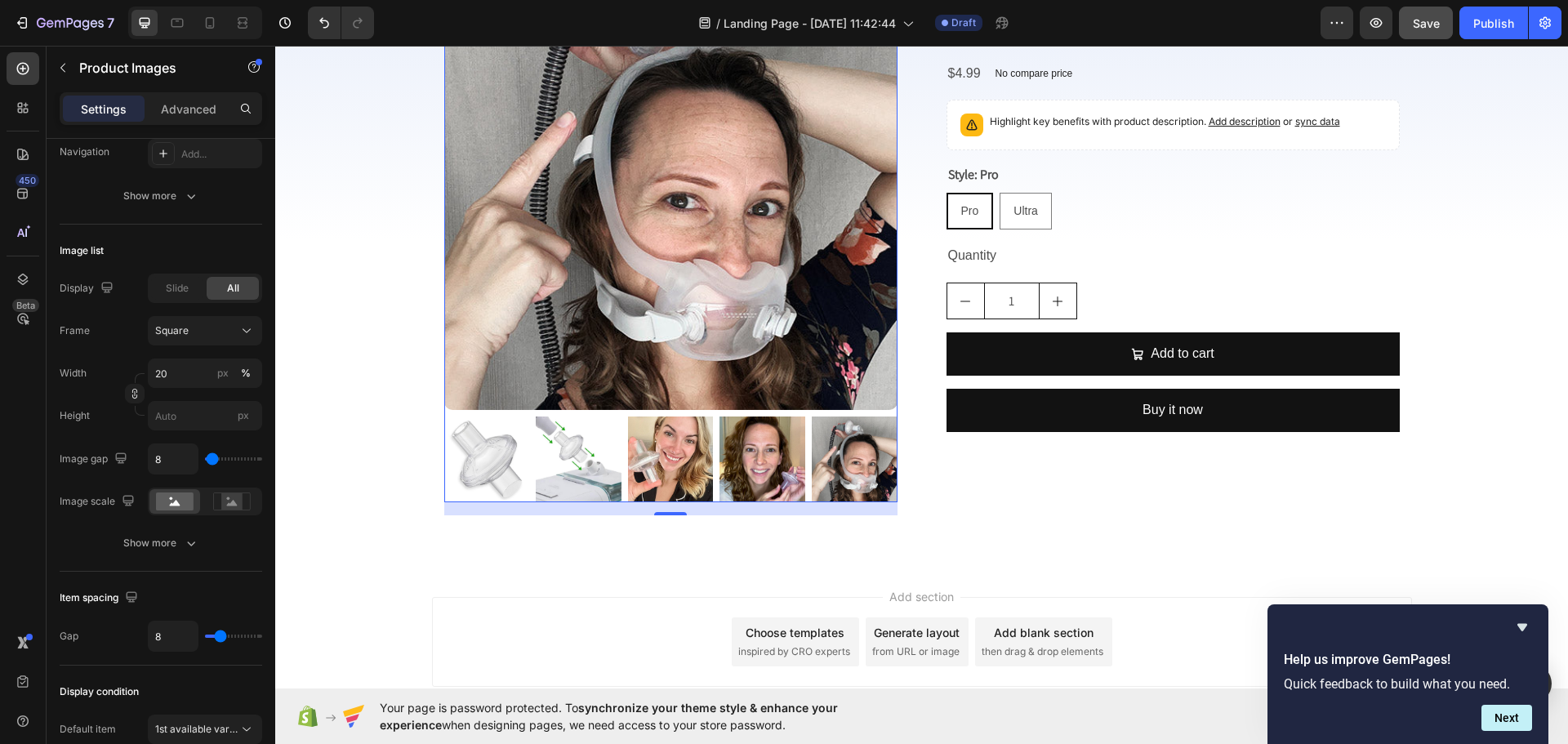
click at [669, 356] on img at bounding box center [671, 183] width 453 height 453
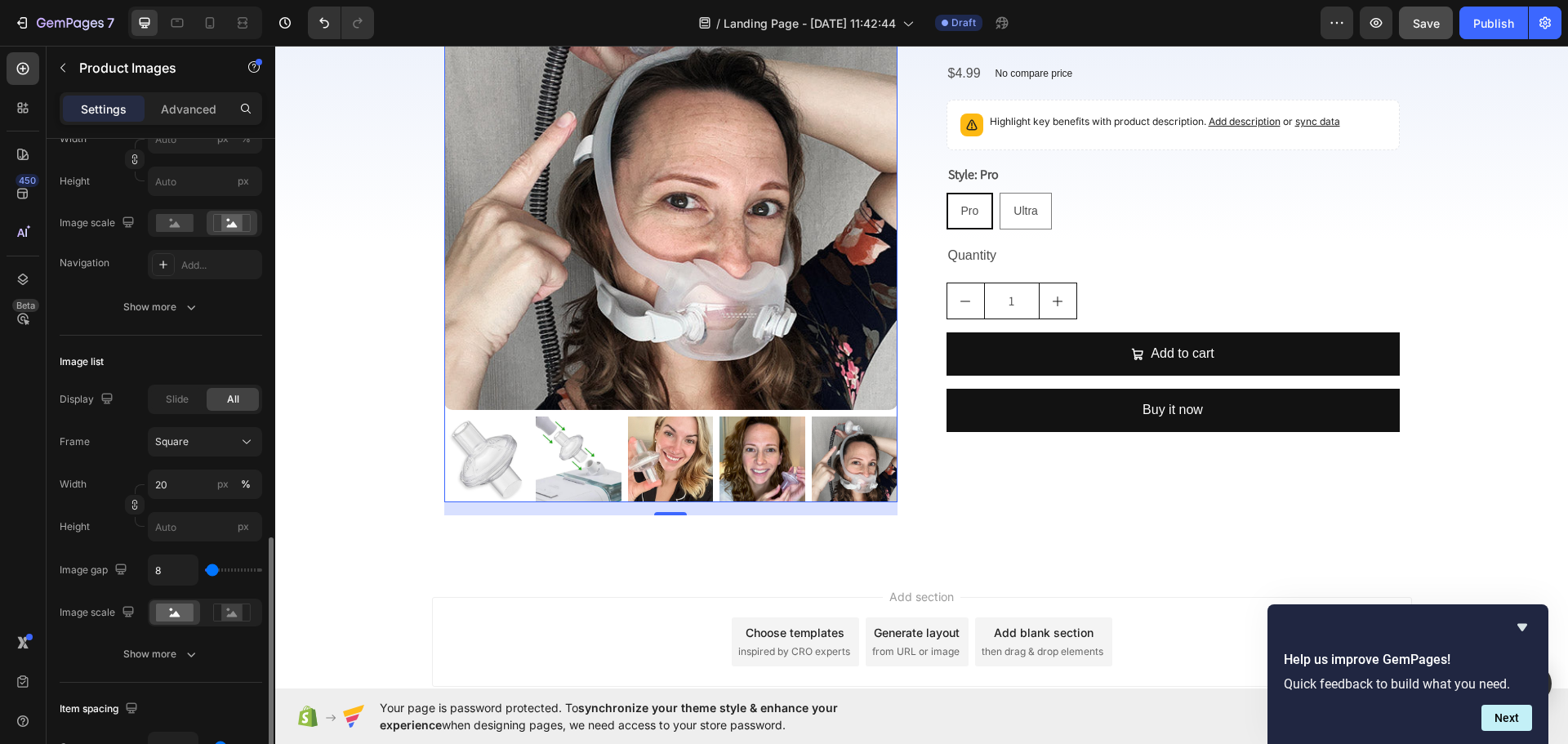
scroll to position [572, 0]
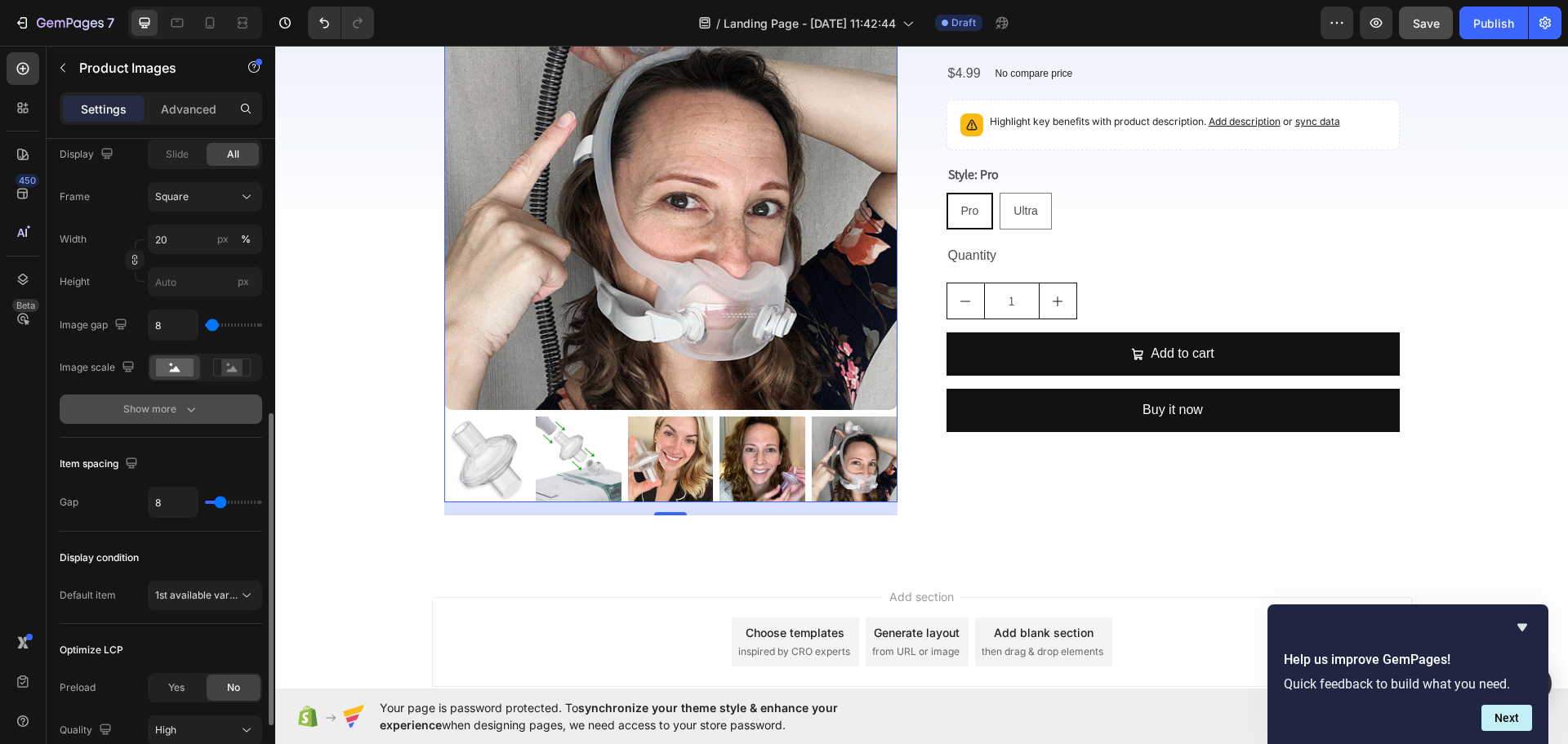
click at [167, 422] on button "Show more" at bounding box center [161, 408] width 203 height 29
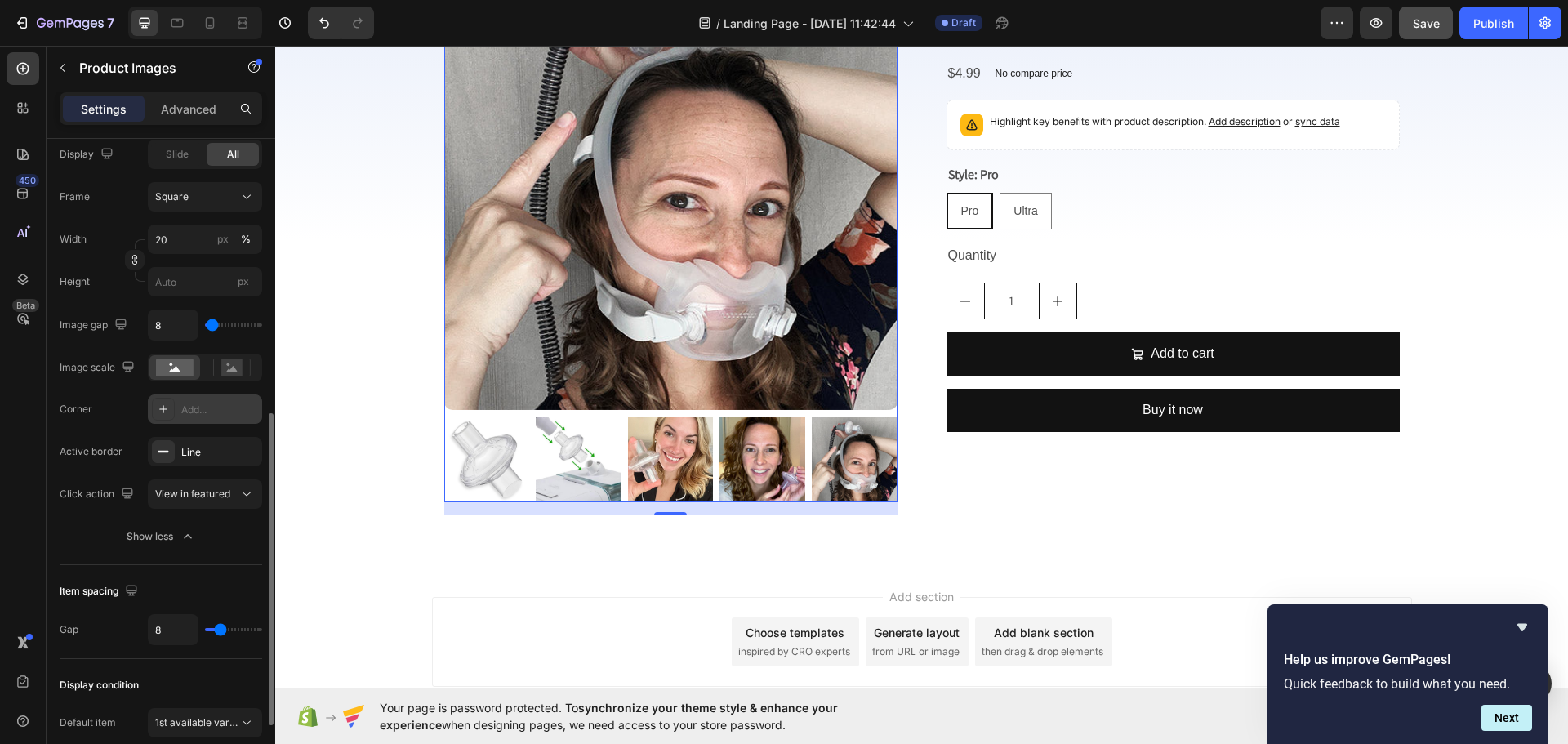
click at [195, 409] on div "Add..." at bounding box center [219, 410] width 77 height 15
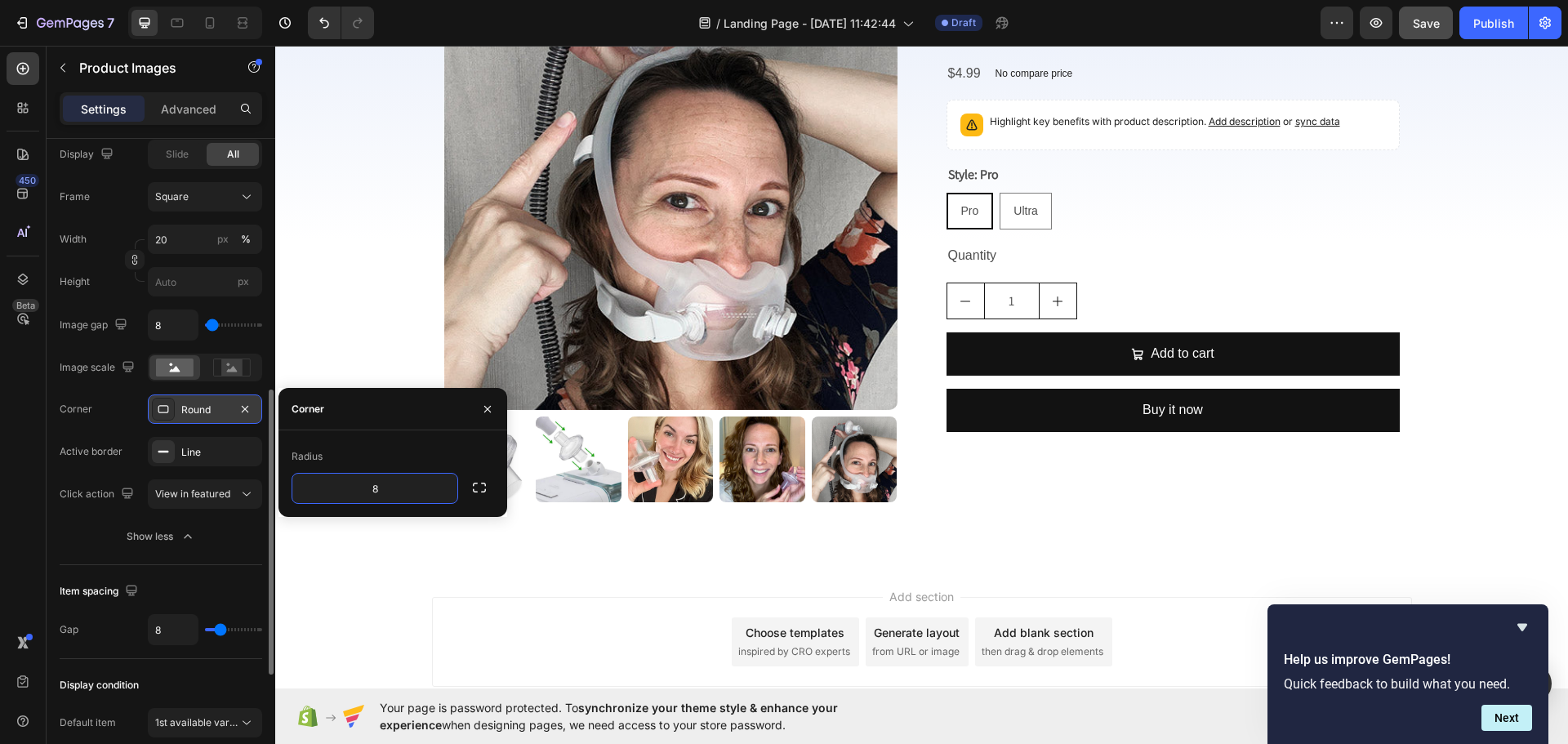
click at [903, 584] on div "Add section Choose templates inspired by CRO experts Generate layout from URL o…" at bounding box center [921, 664] width 1293 height 201
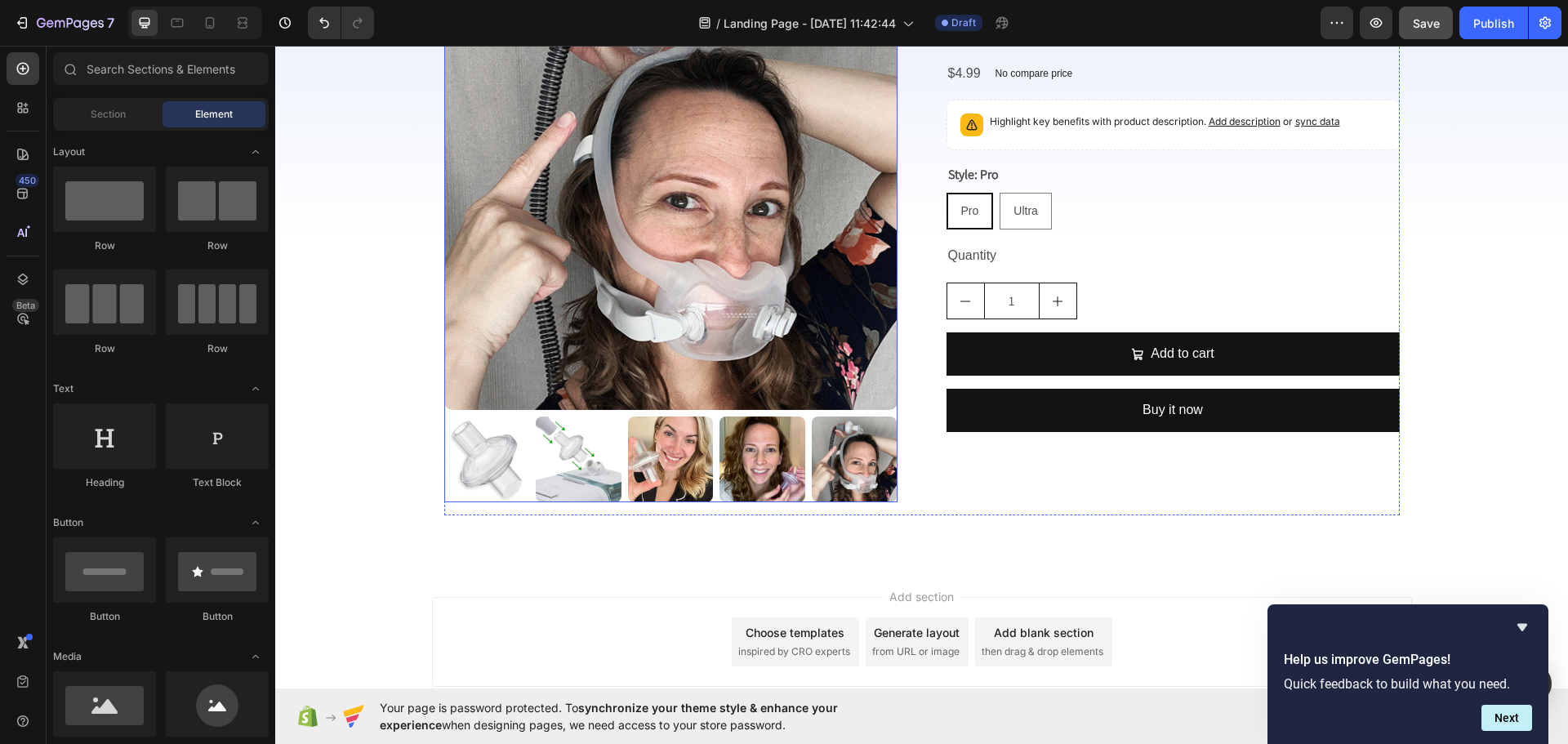
click at [607, 463] on img at bounding box center [578, 459] width 85 height 85
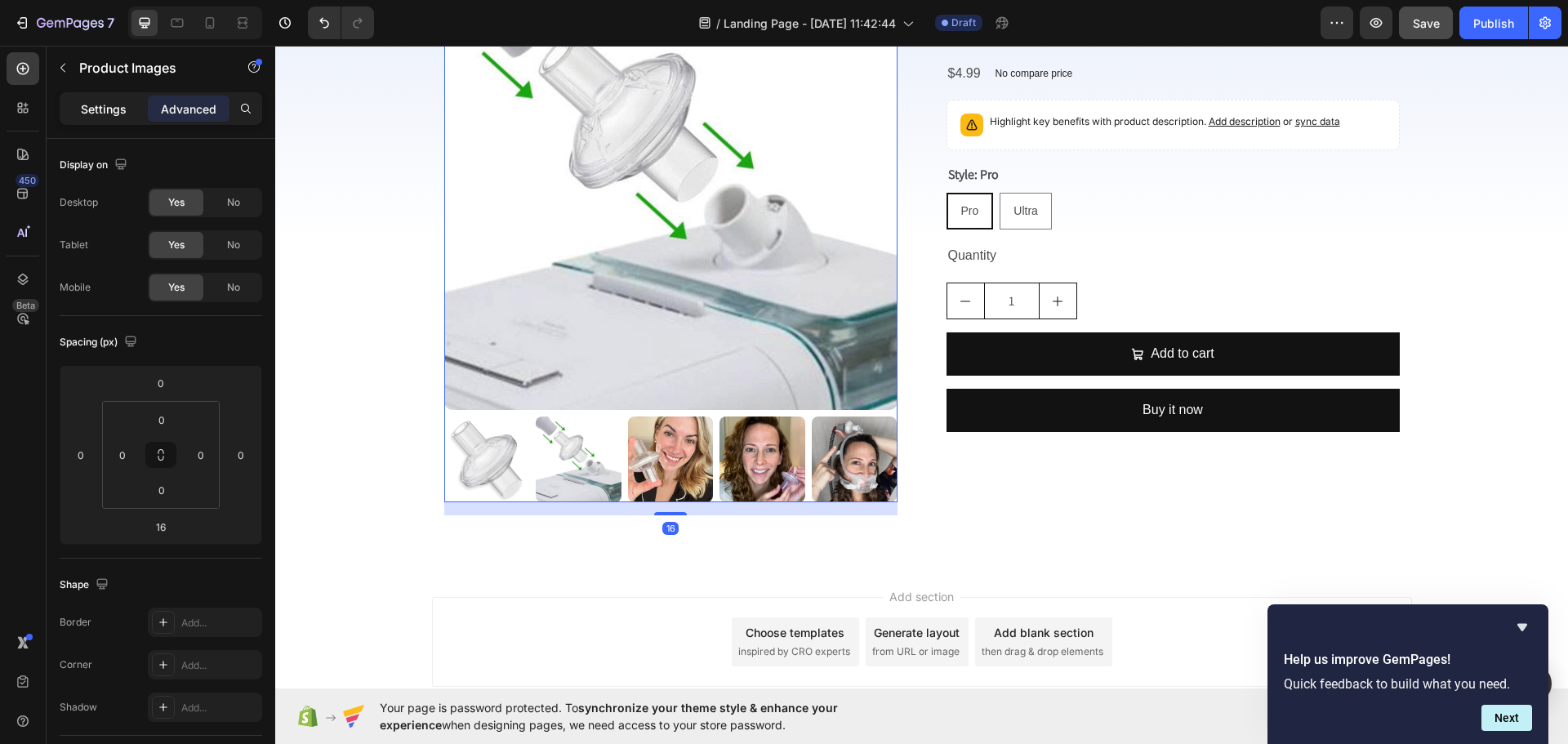
click at [113, 117] on p "Settings" at bounding box center [103, 109] width 46 height 17
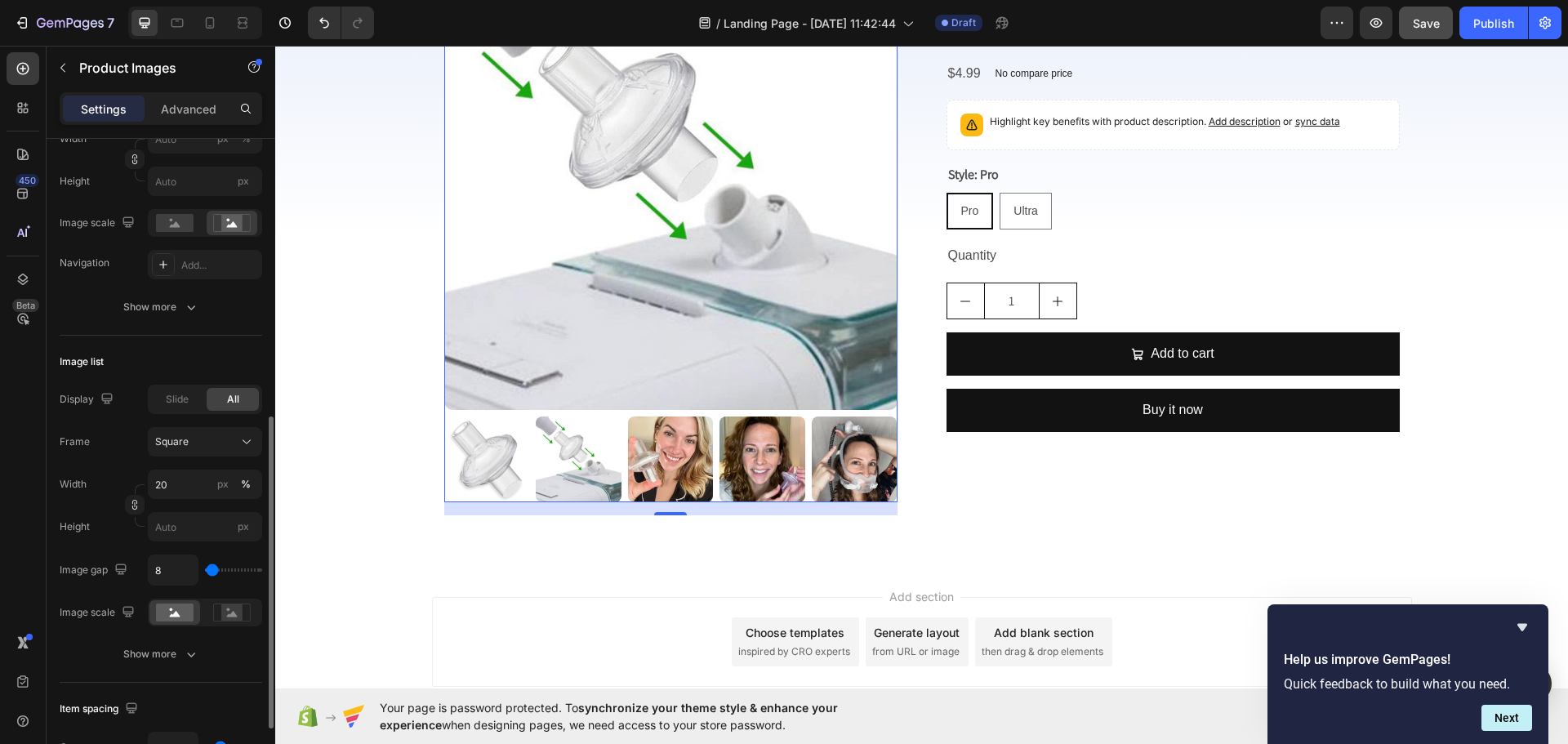
scroll to position [408, 0]
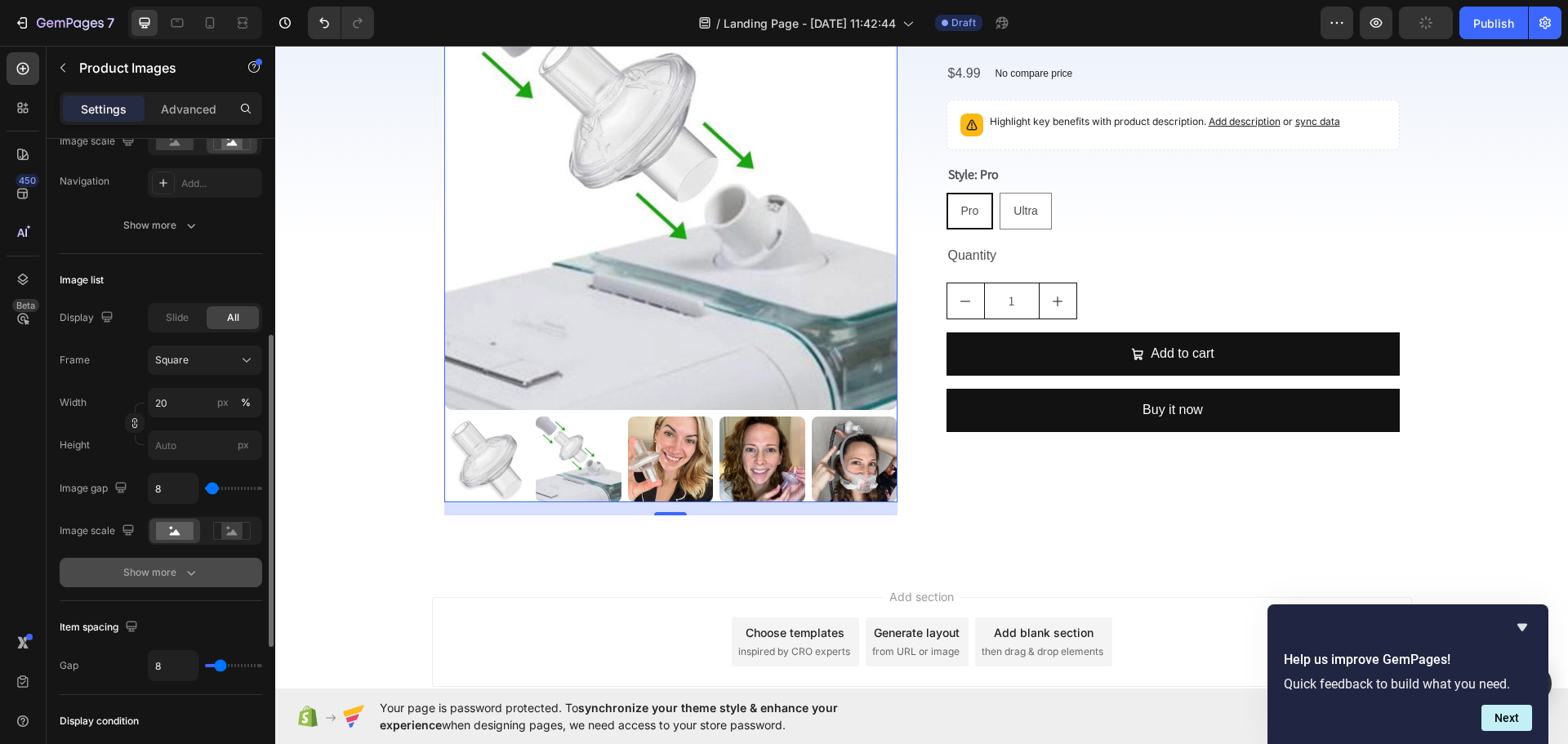
click at [177, 567] on div "Show more" at bounding box center [161, 572] width 76 height 16
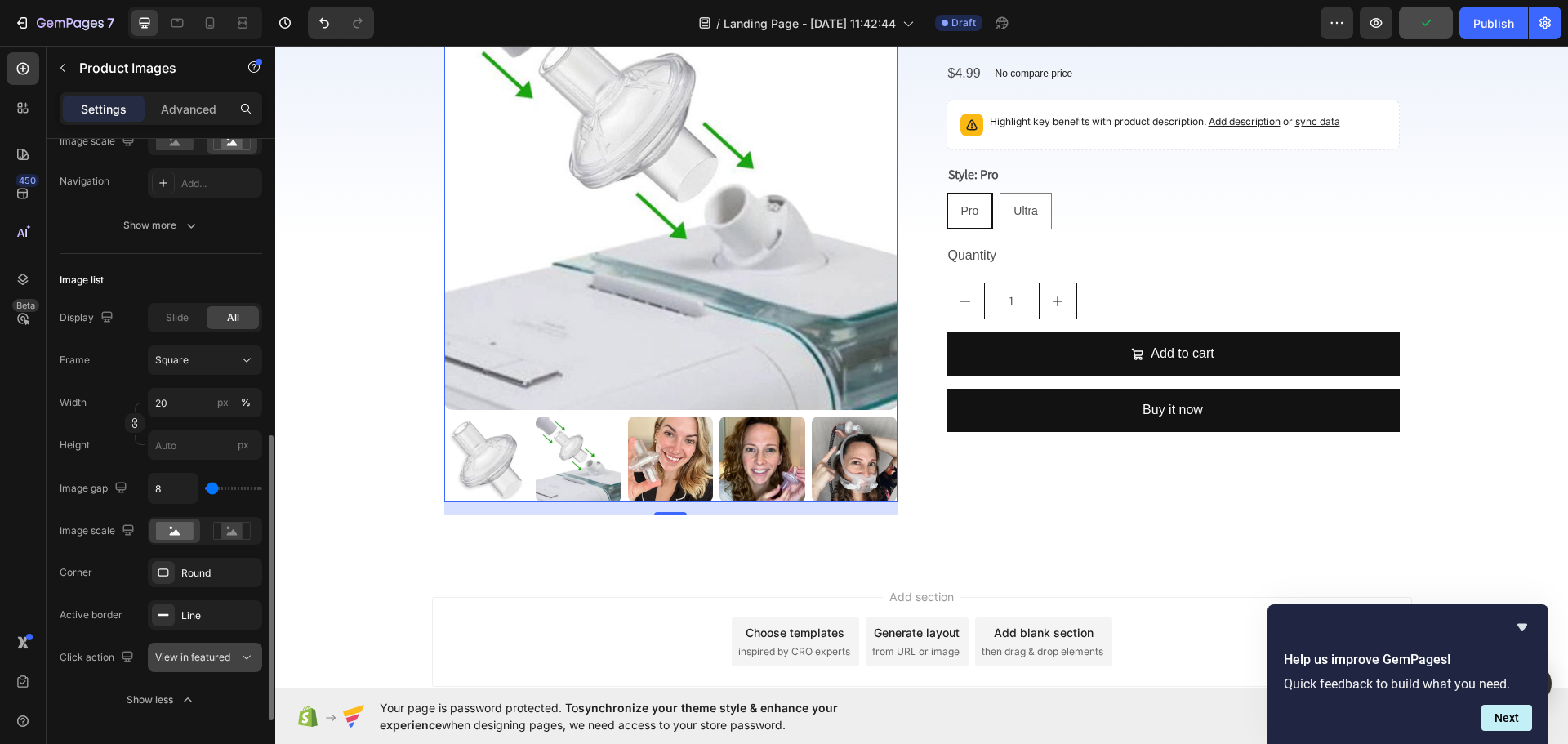
scroll to position [490, 0]
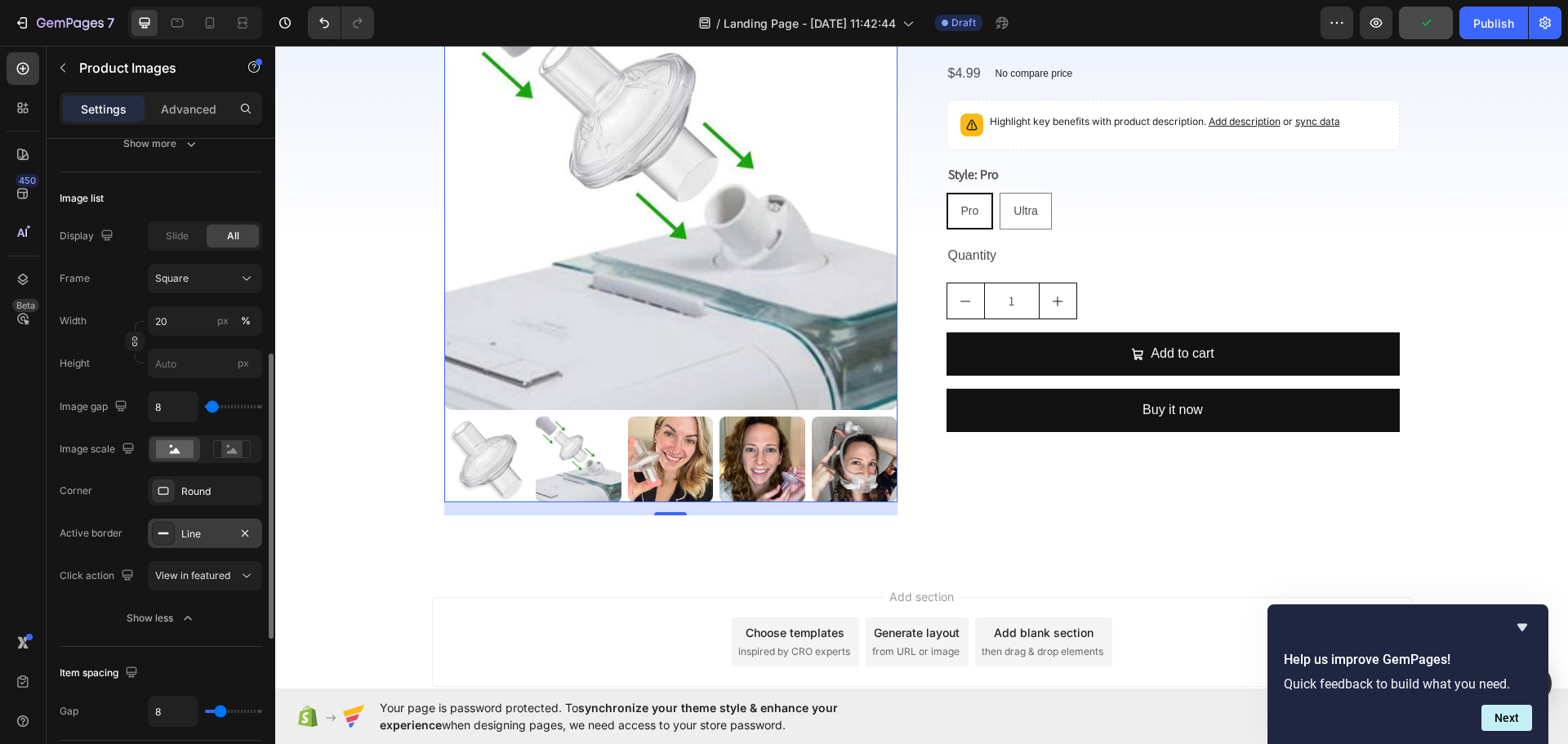
click at [204, 521] on div "Line" at bounding box center [205, 533] width 115 height 29
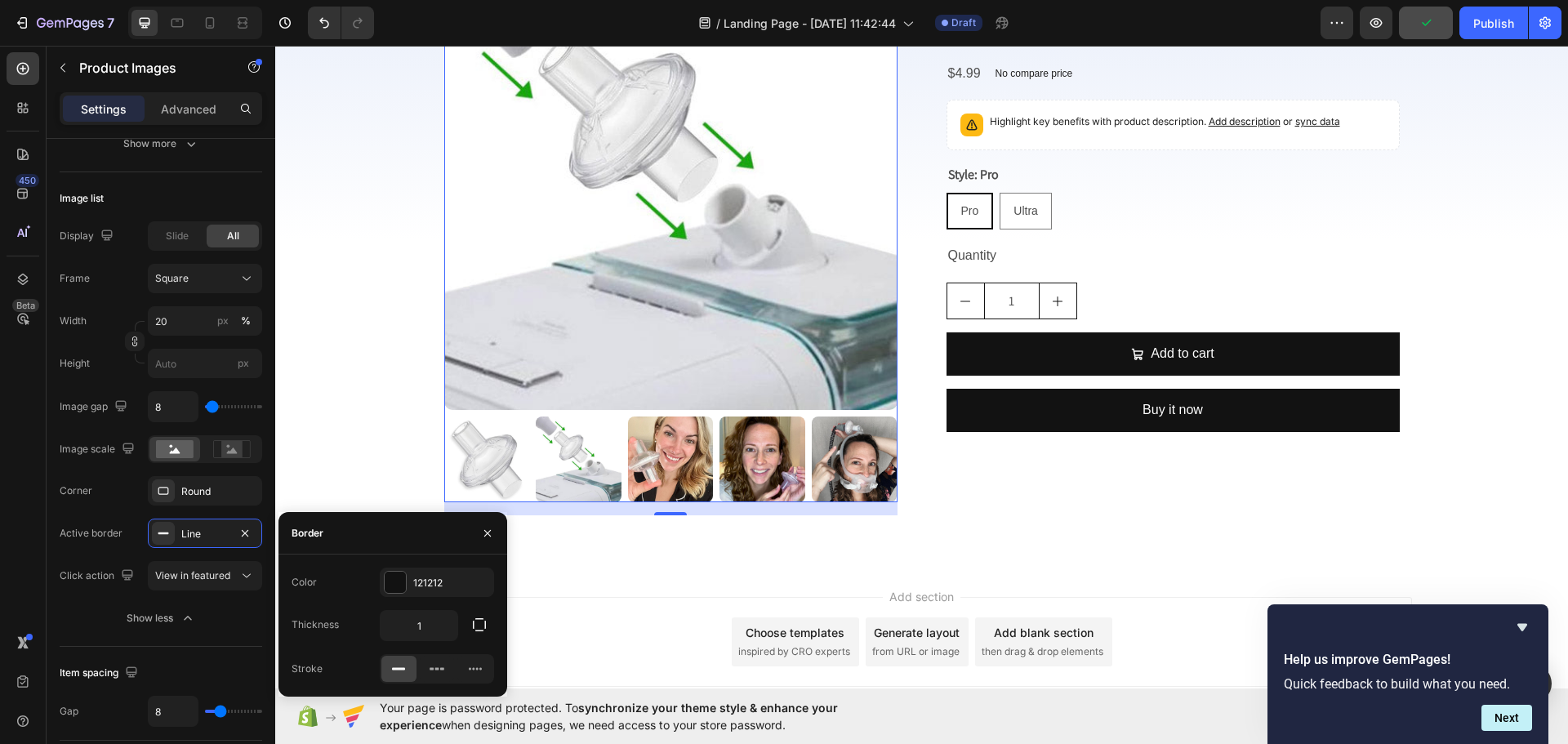
click at [437, 642] on div "Color 121212 Thickness 1 Stroke" at bounding box center [392, 626] width 228 height 116
click at [436, 628] on input "1" at bounding box center [418, 625] width 77 height 29
type input "2"
click at [186, 613] on icon "button" at bounding box center [188, 618] width 16 height 16
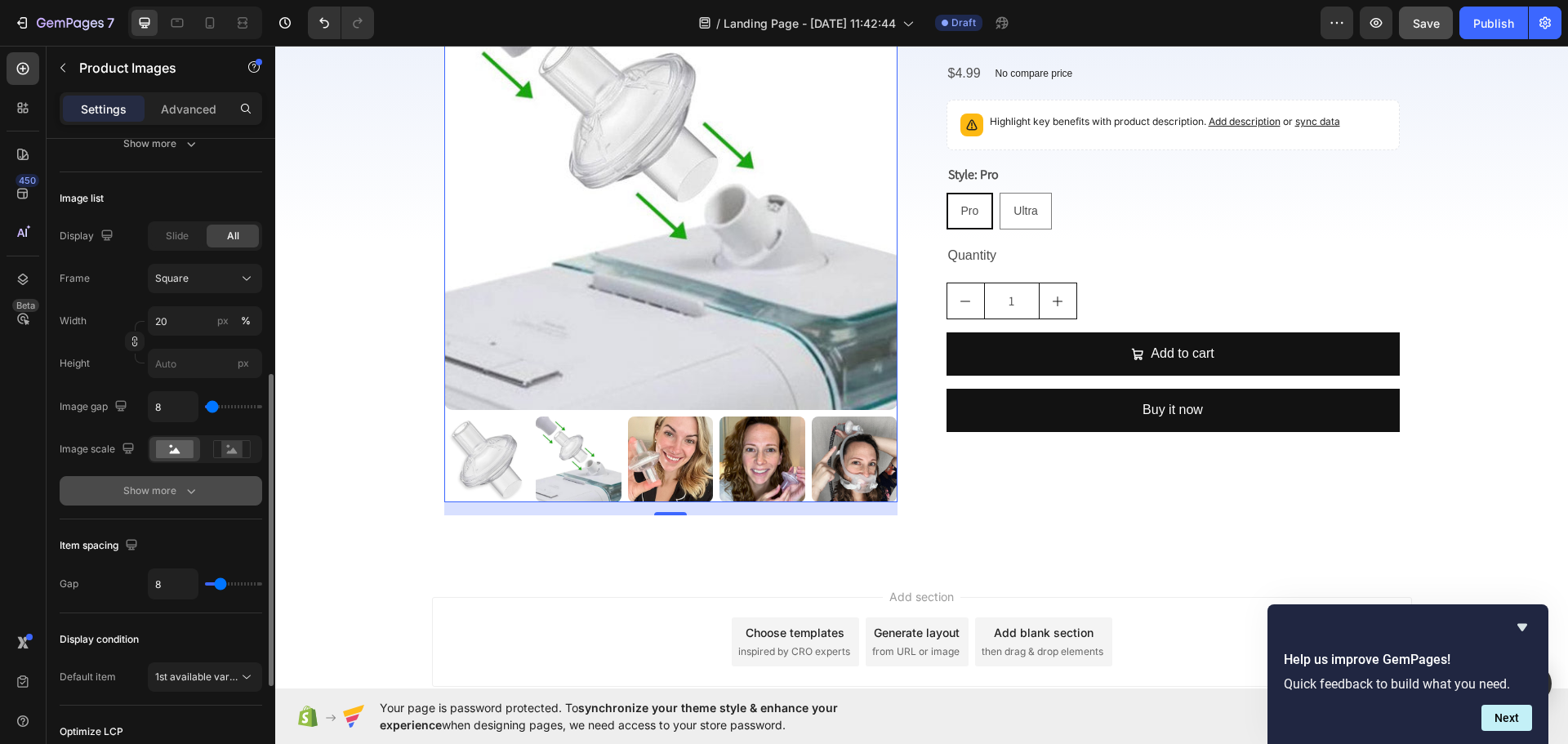
click at [475, 463] on img at bounding box center [487, 459] width 85 height 85
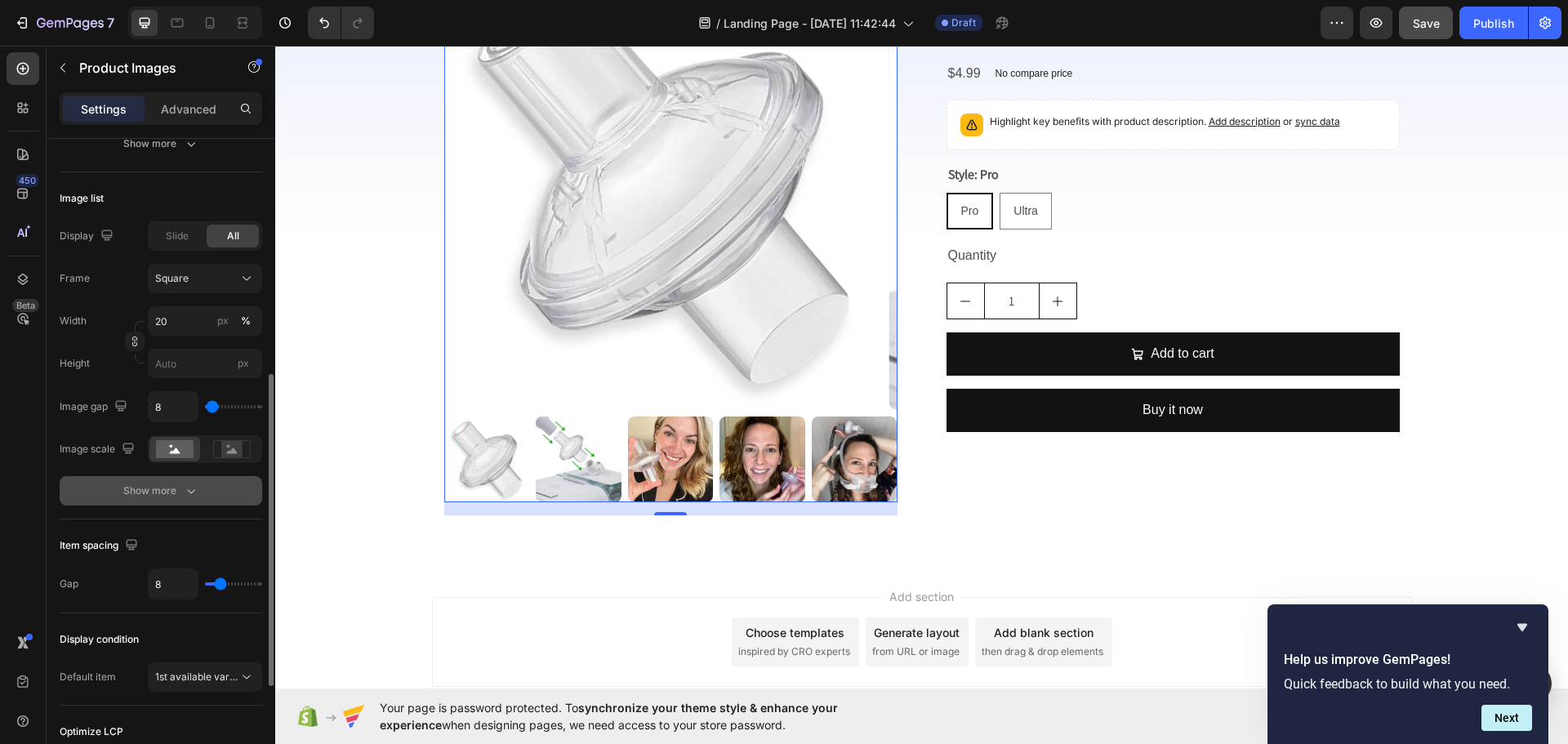
click at [475, 468] on img at bounding box center [487, 459] width 85 height 85
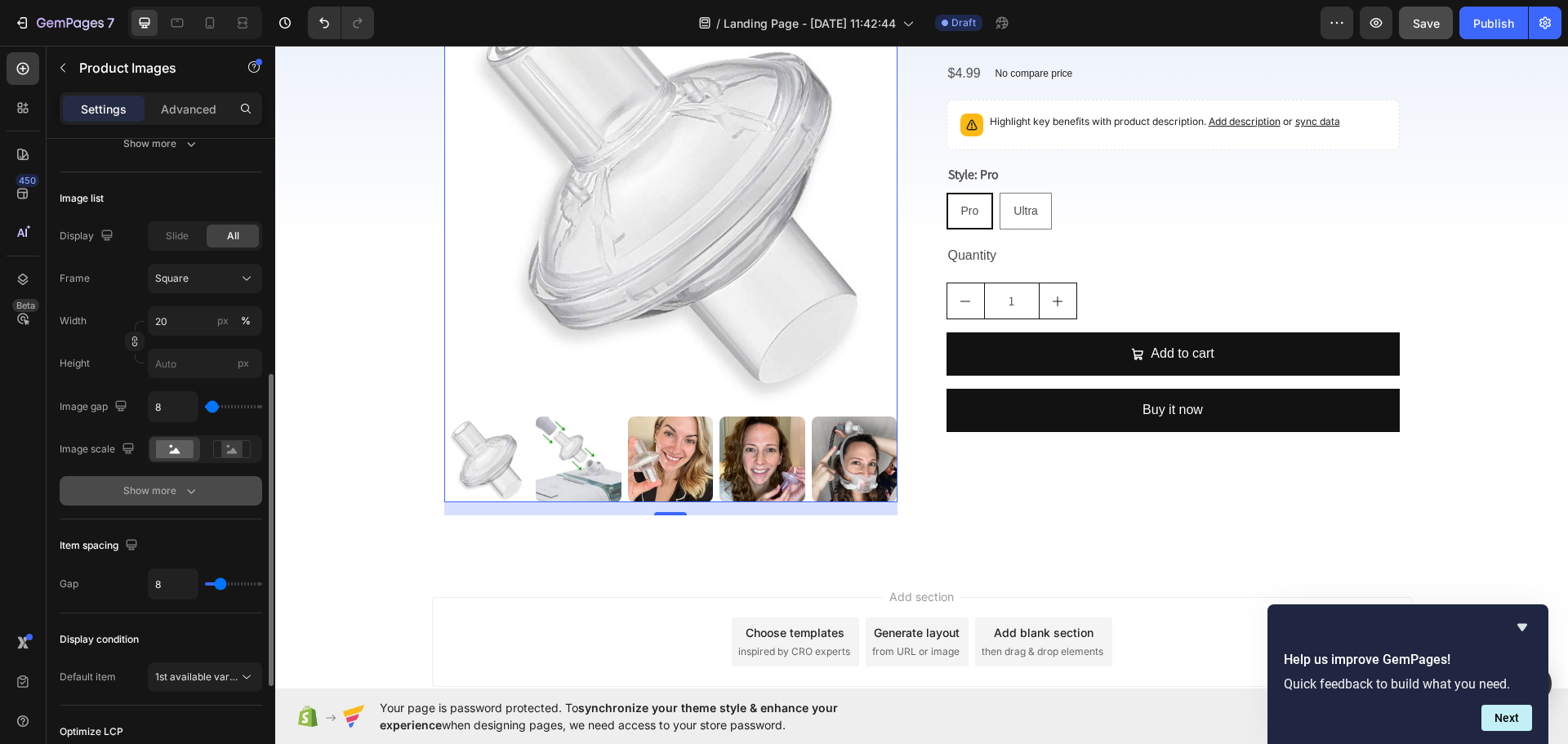
click at [475, 468] on img at bounding box center [487, 459] width 85 height 85
click at [610, 476] on img at bounding box center [578, 459] width 85 height 85
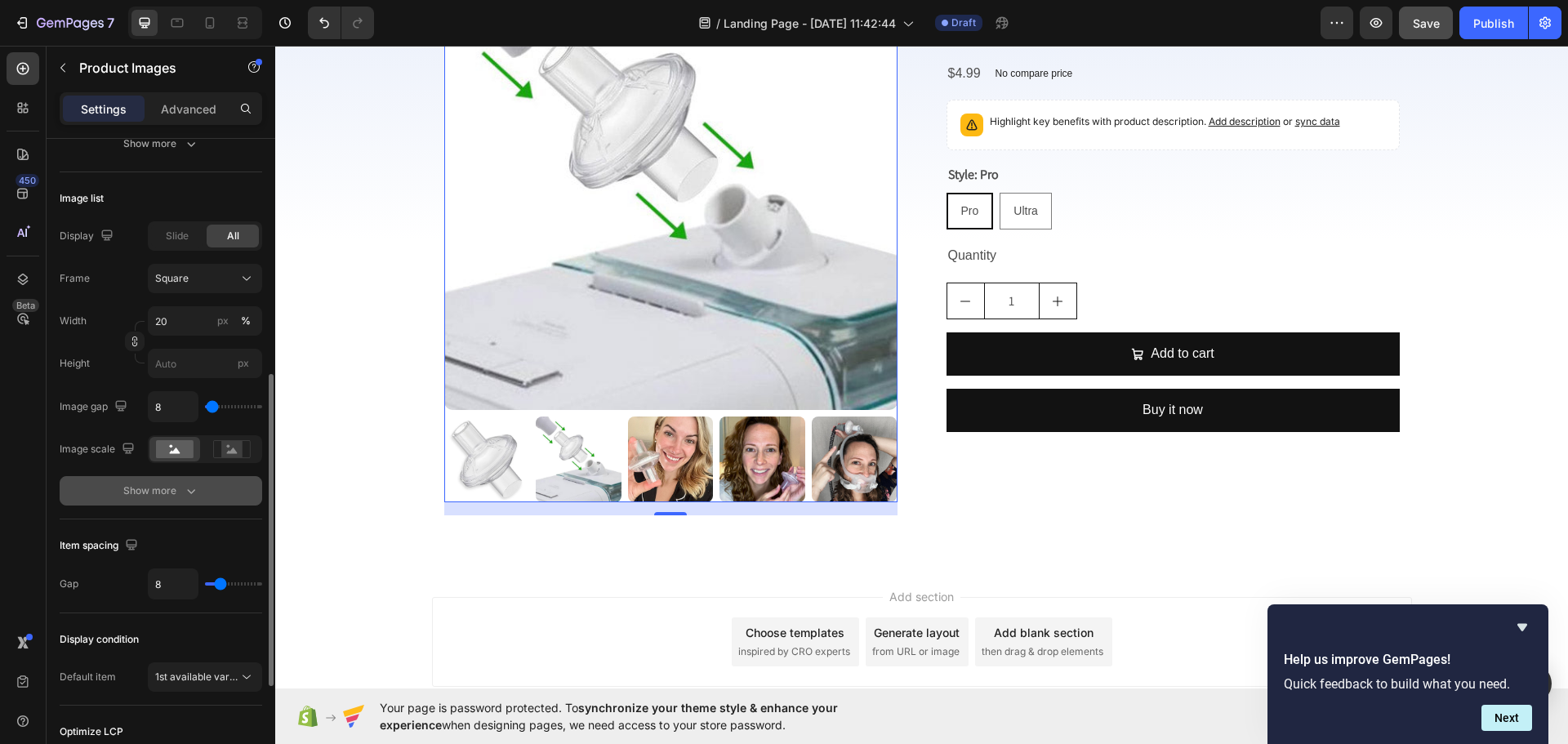
click at [188, 497] on icon "button" at bounding box center [191, 490] width 16 height 16
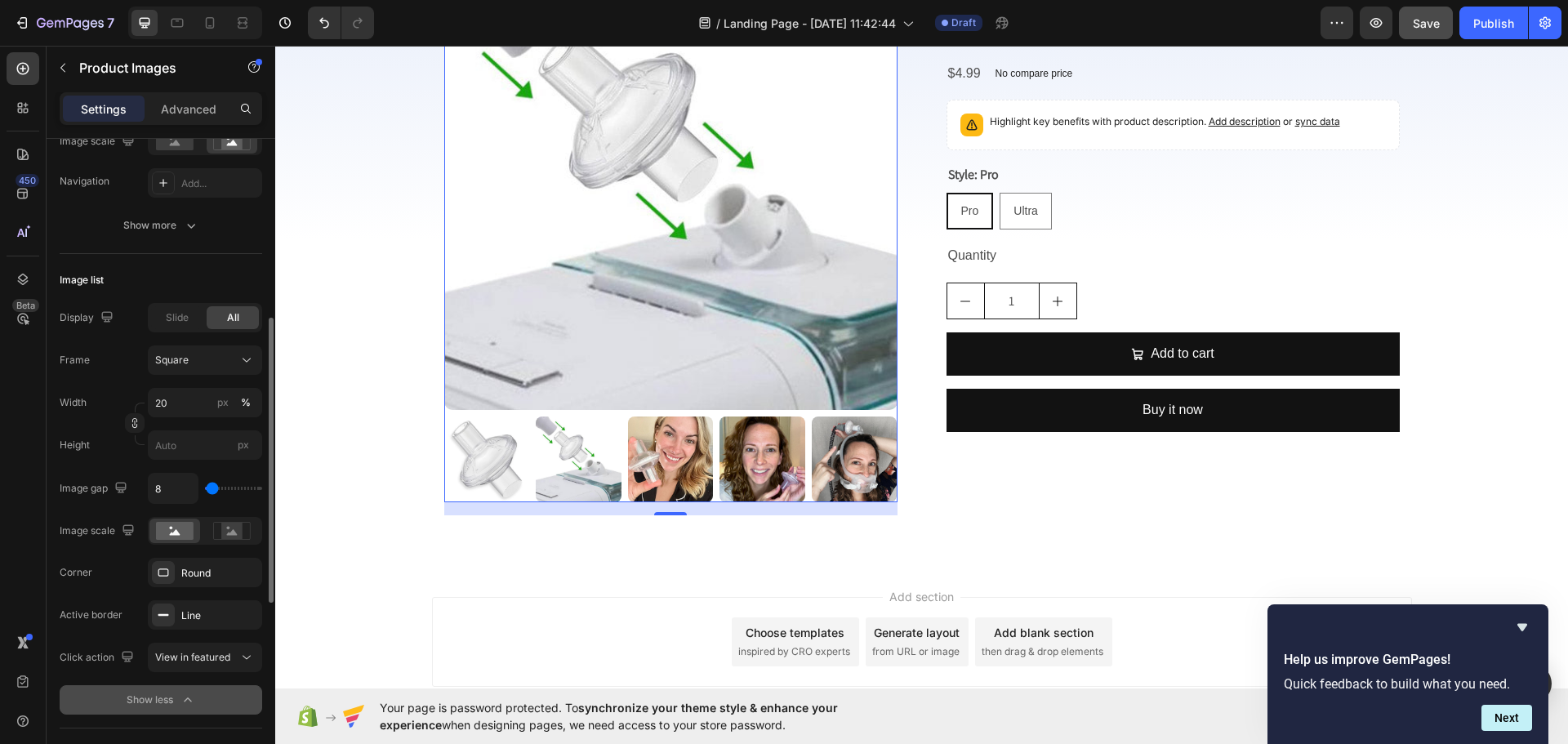
scroll to position [163, 0]
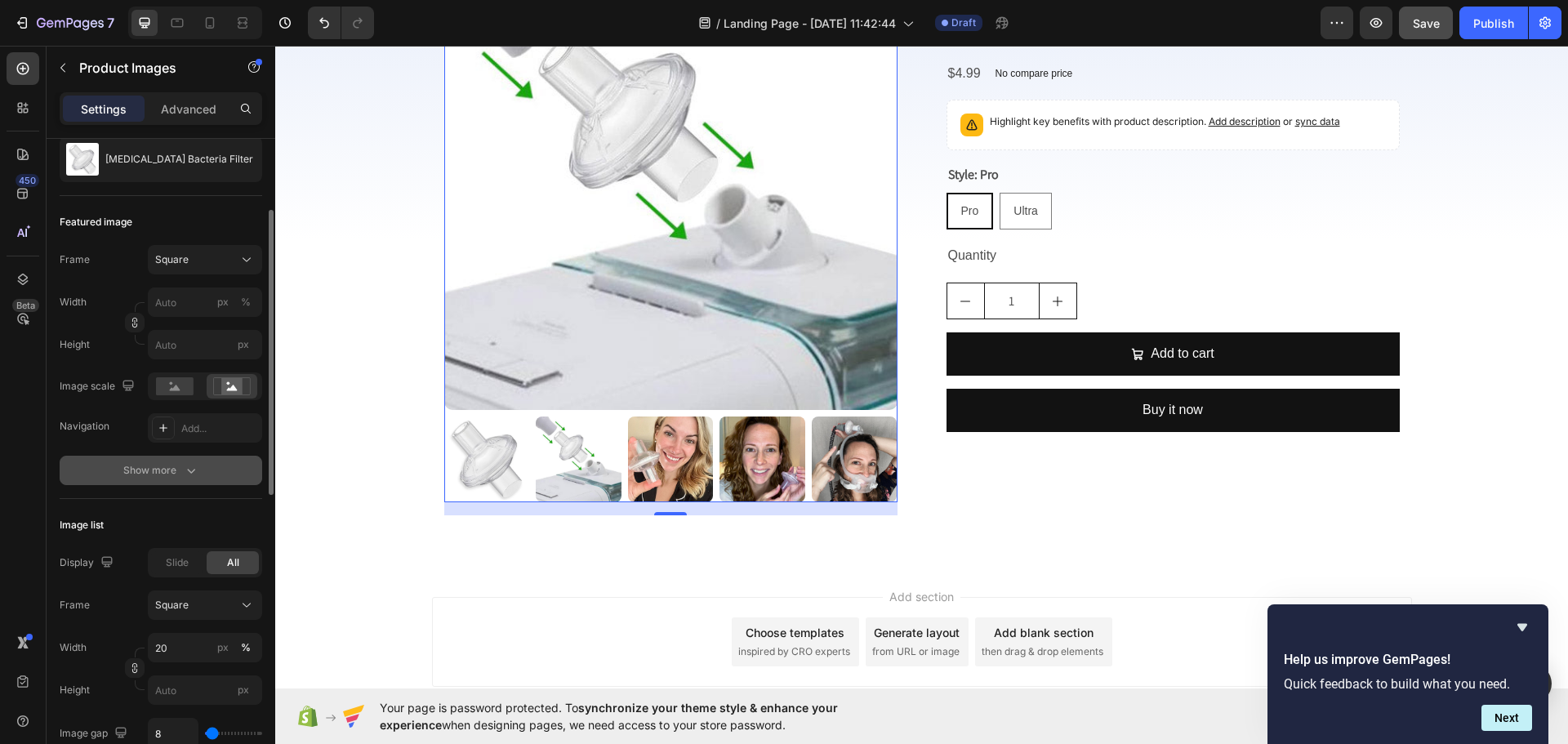
click at [161, 477] on div "Show more" at bounding box center [161, 470] width 76 height 16
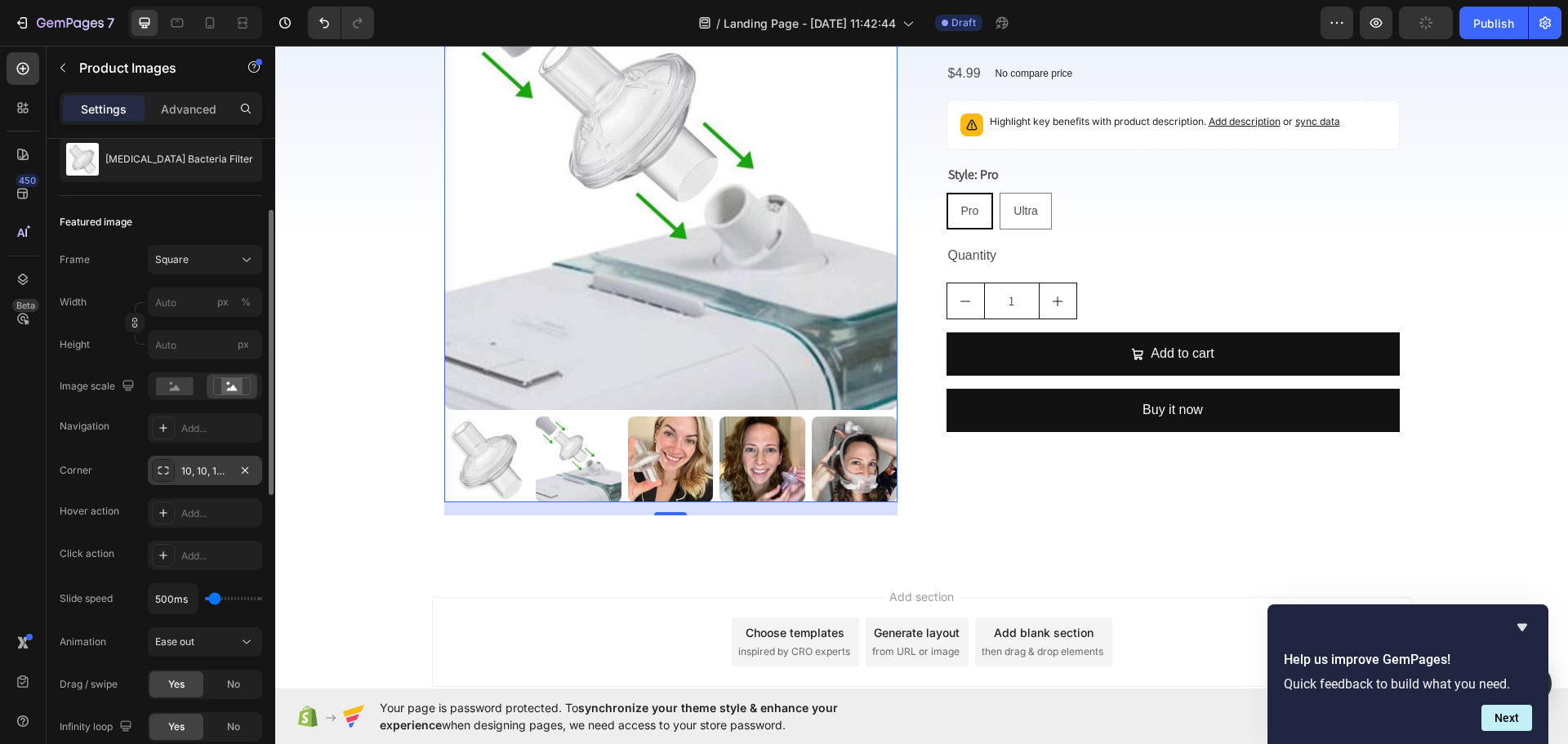
scroll to position [245, 0]
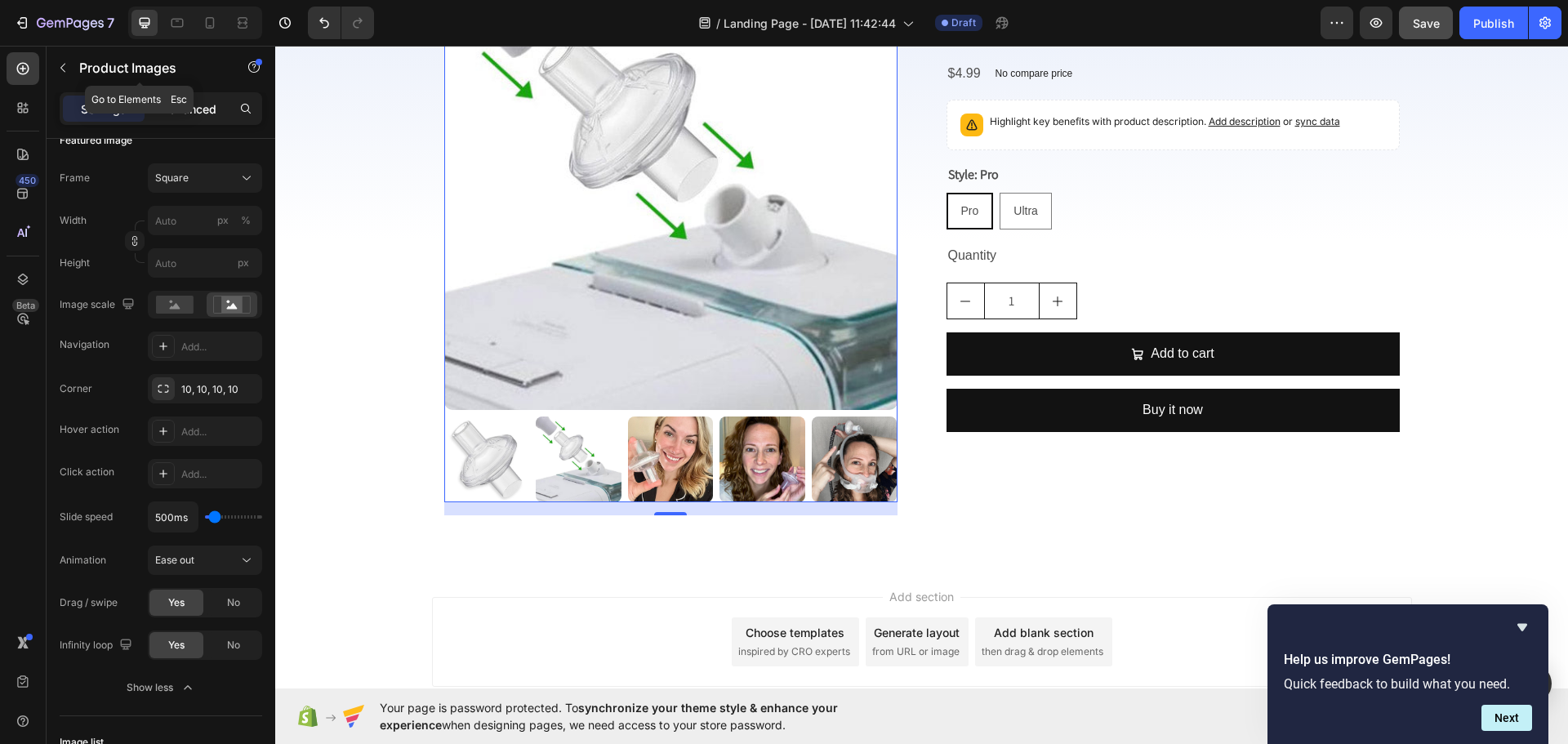
click at [191, 114] on p "Advanced" at bounding box center [189, 109] width 56 height 17
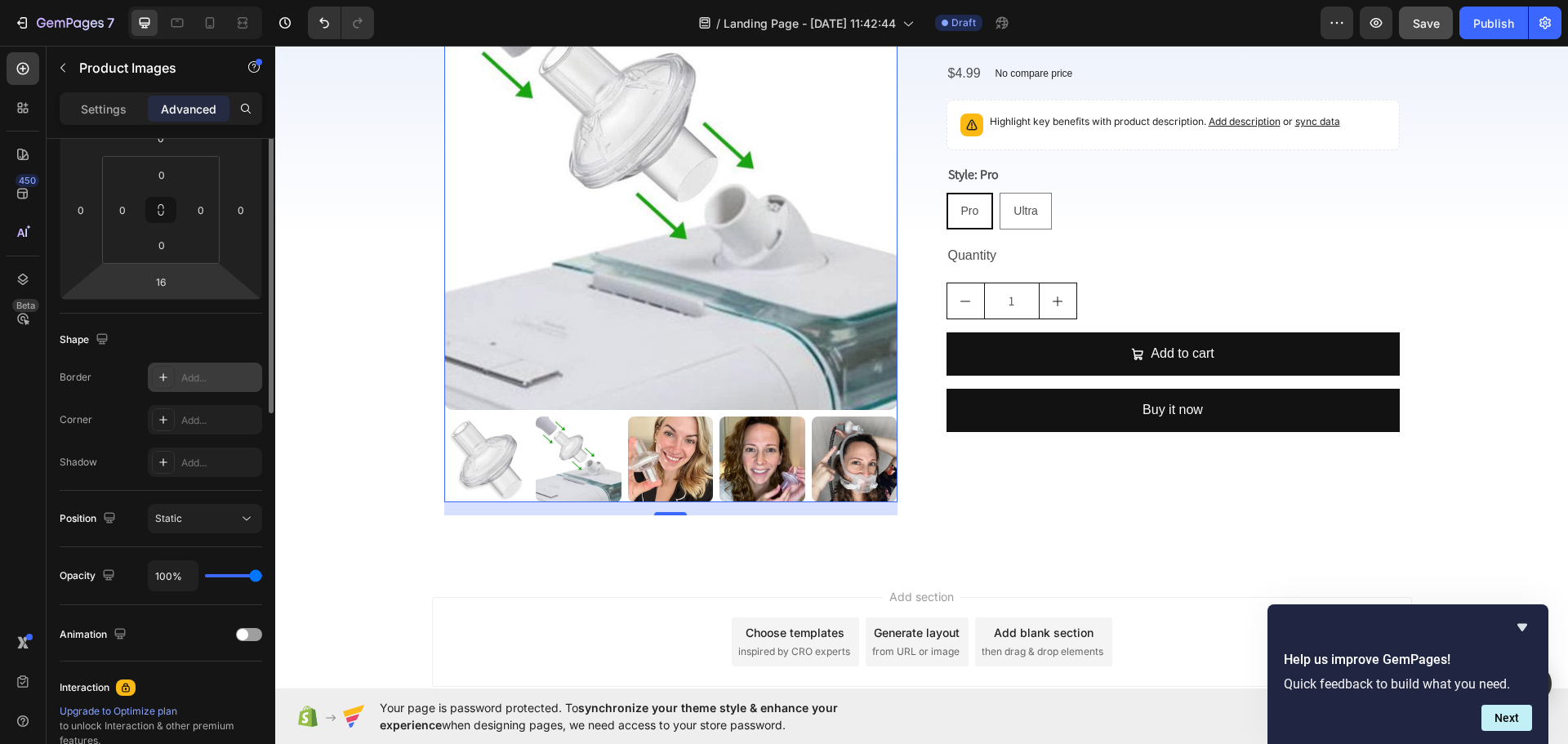
scroll to position [82, 0]
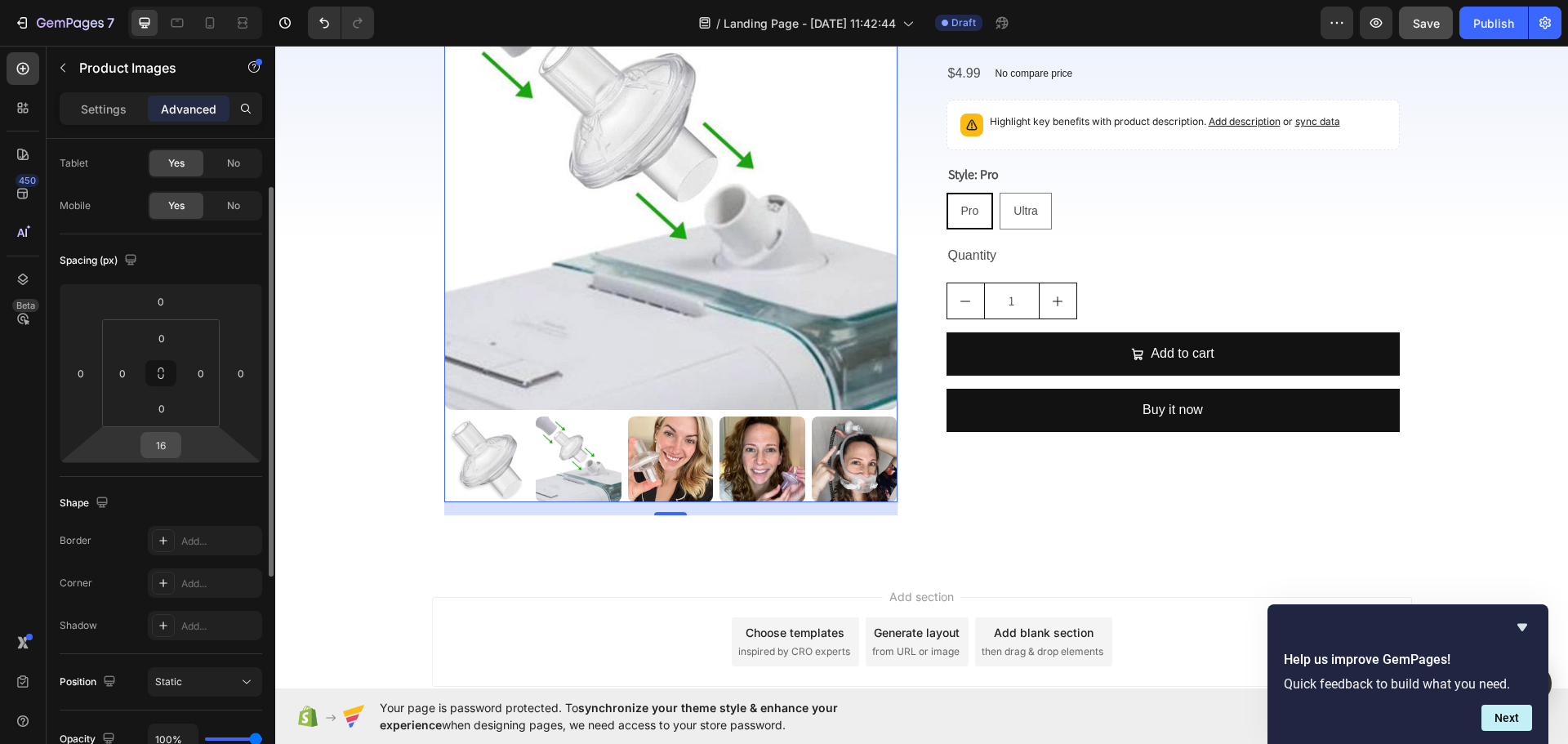
click at [157, 440] on input "16" at bounding box center [160, 445] width 32 height 25
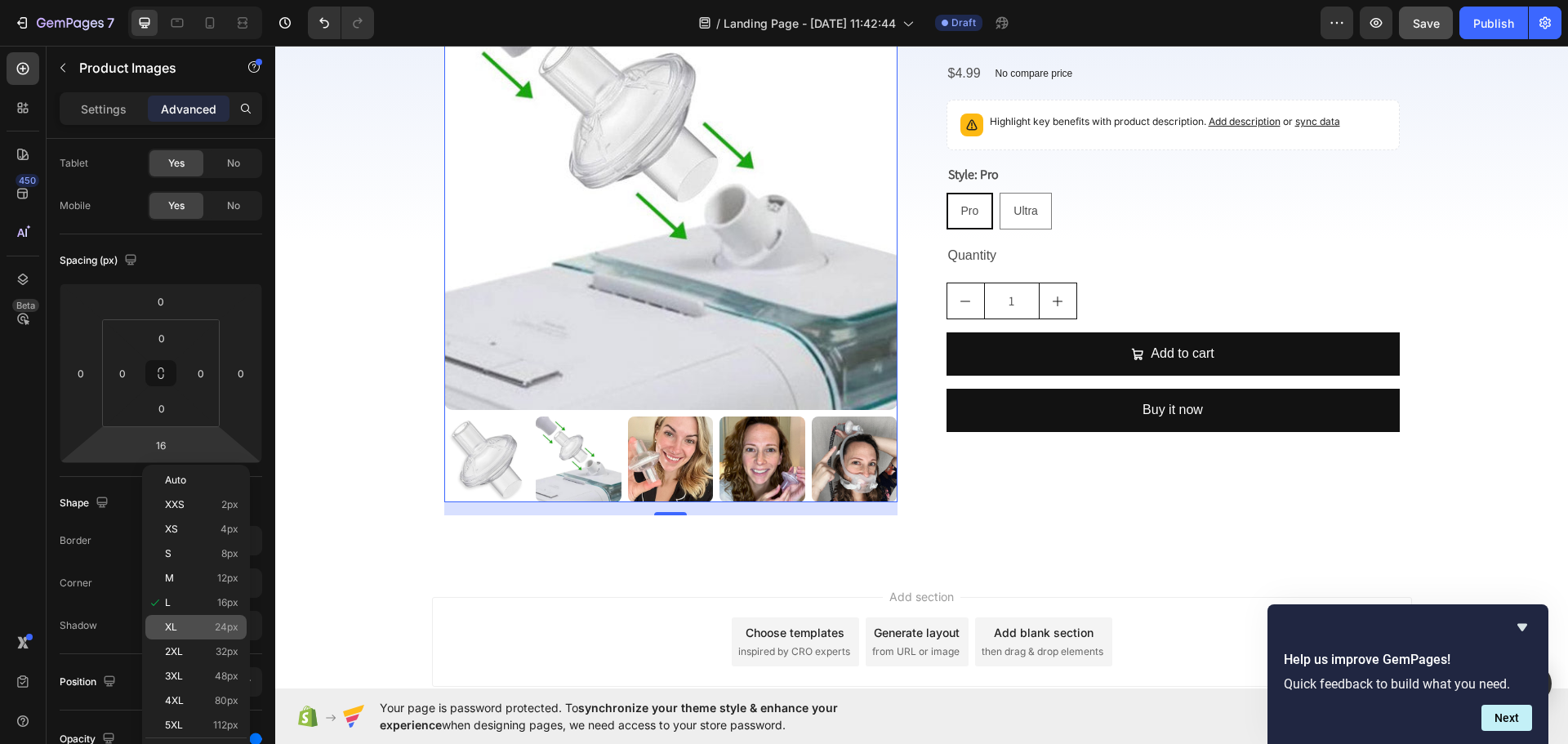
click at [209, 625] on p "XL 24px" at bounding box center [202, 627] width 74 height 11
type input "24"
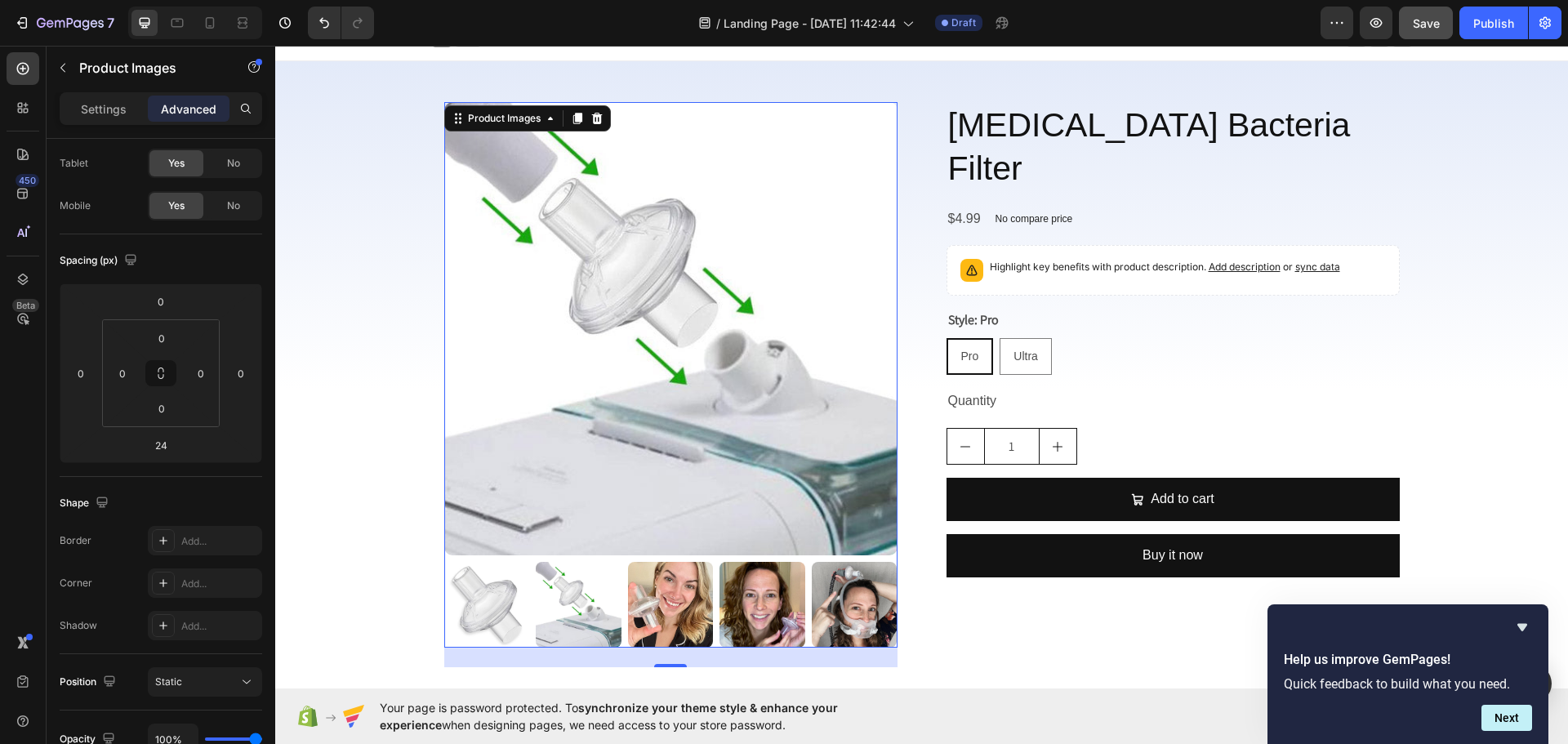
scroll to position [0, 0]
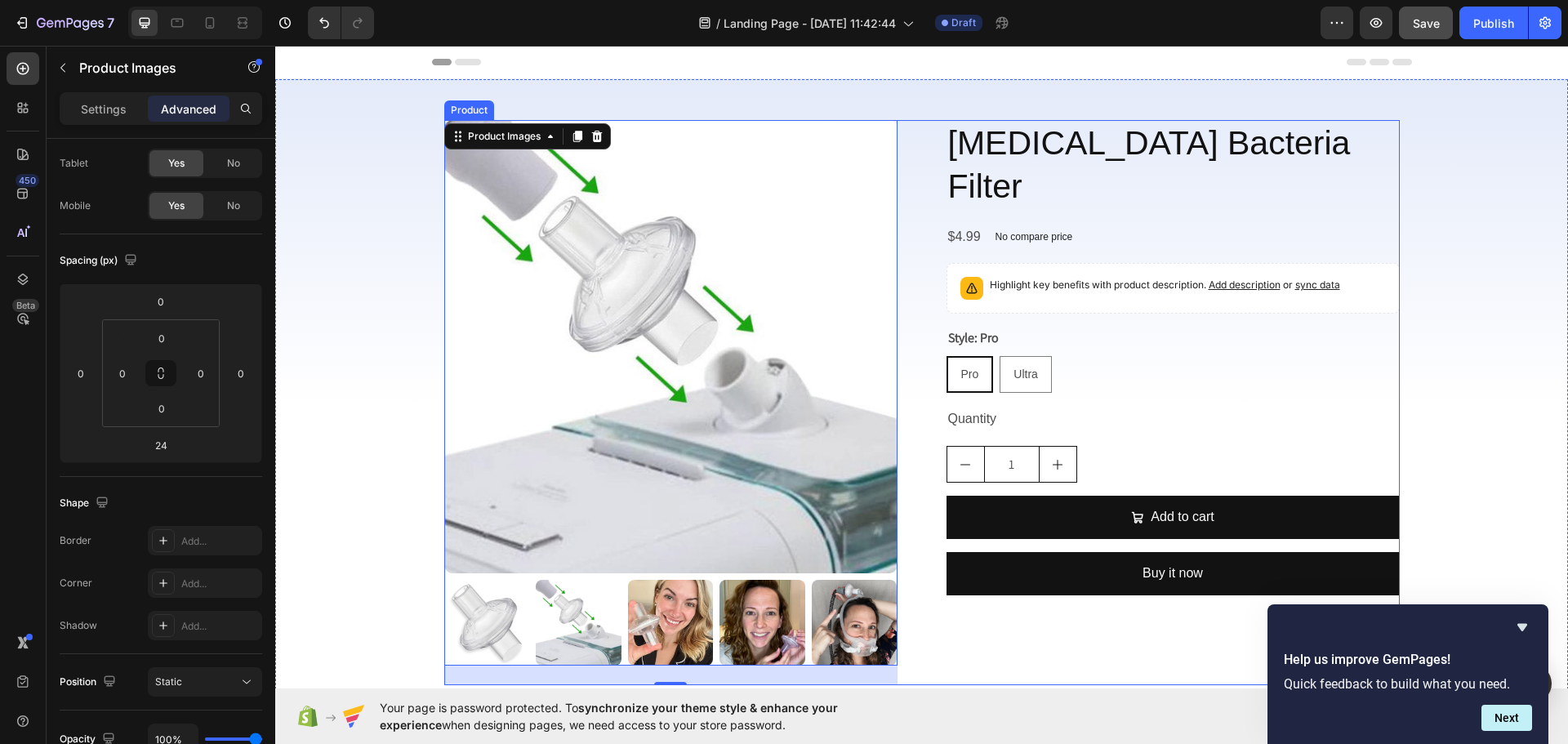
click at [1000, 606] on div "CPAP Bacteria Filter Product Title $4.99 Product Price Product Price No compare…" at bounding box center [1174, 403] width 453 height 565
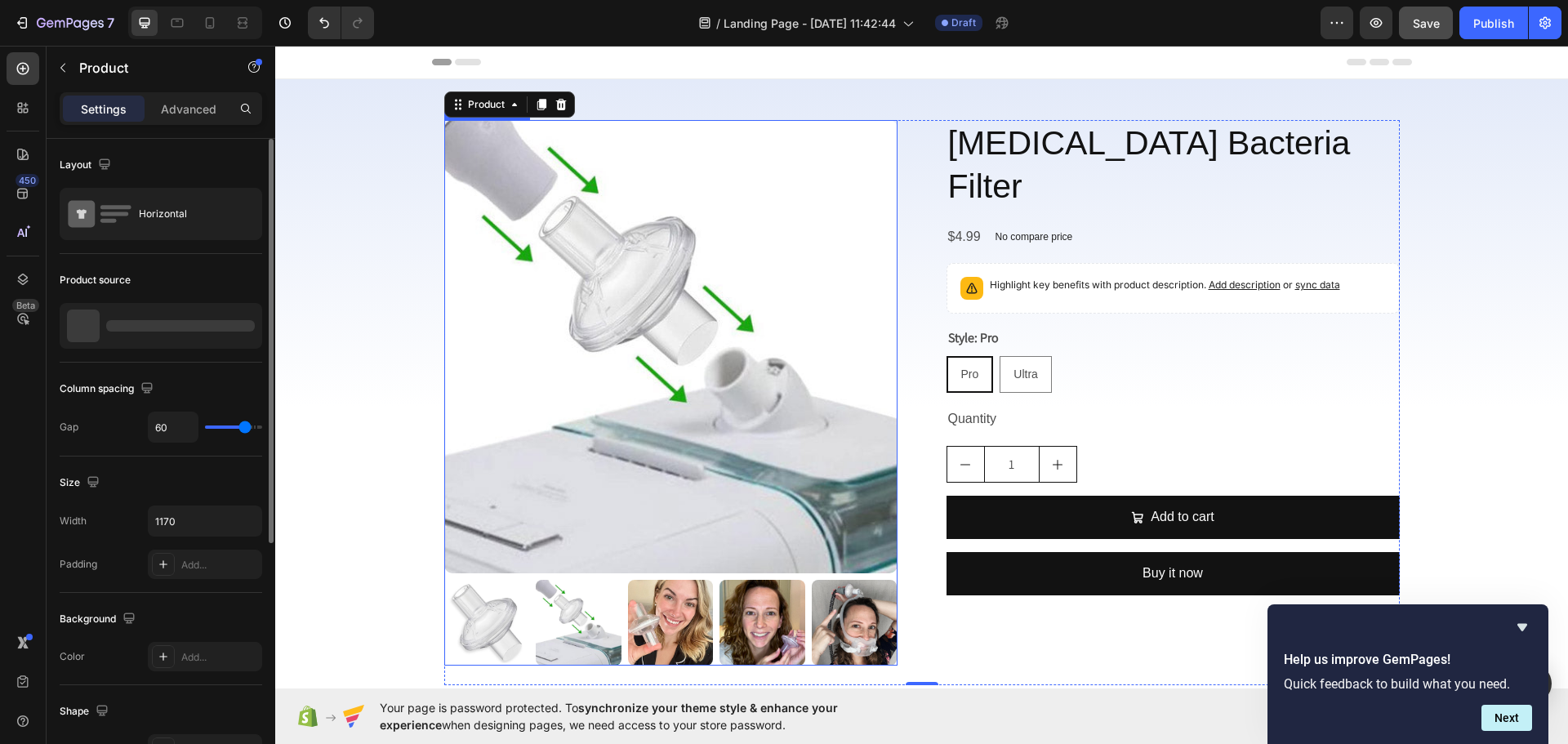
click at [817, 533] on img at bounding box center [671, 347] width 453 height 453
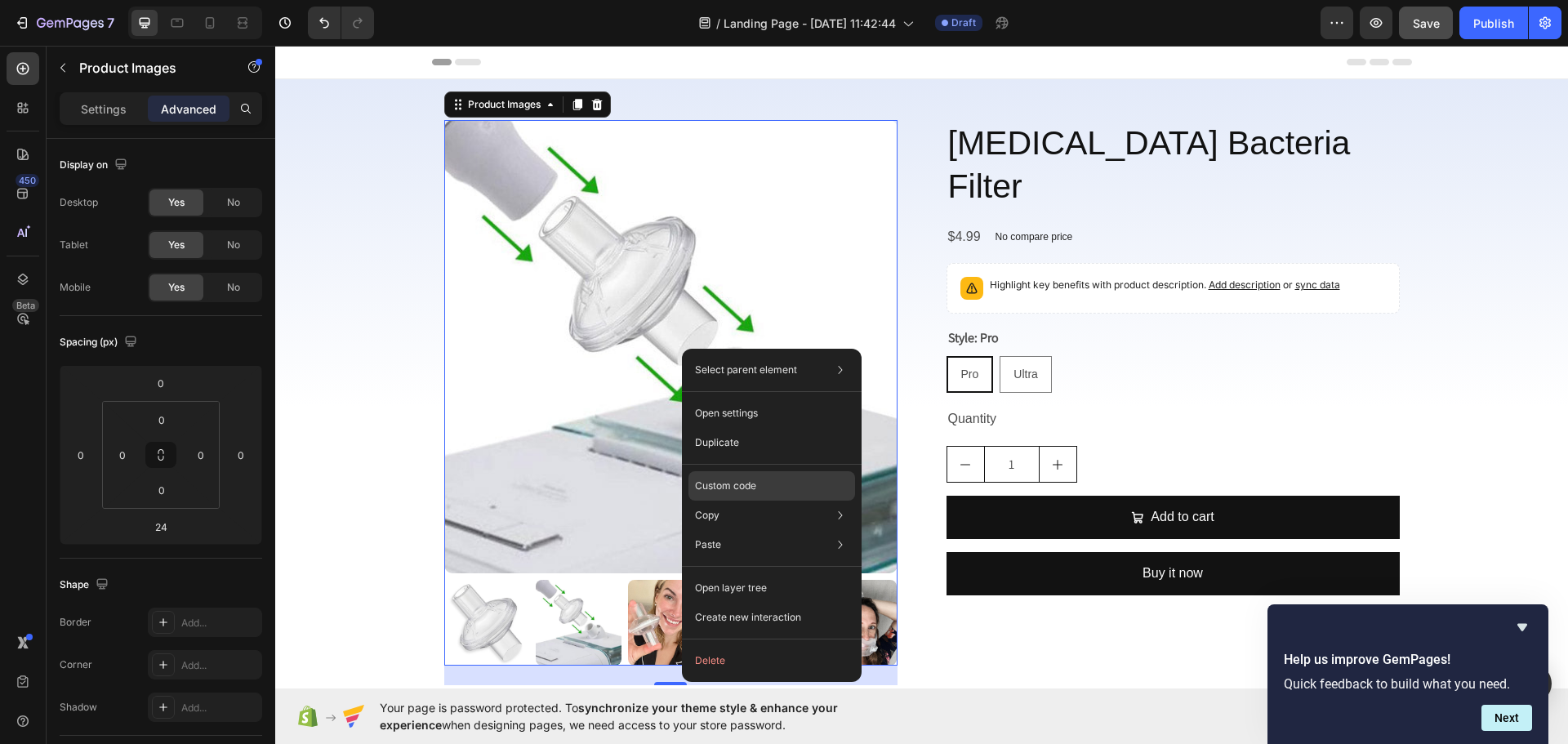
click at [738, 478] on div "Custom code" at bounding box center [772, 485] width 167 height 29
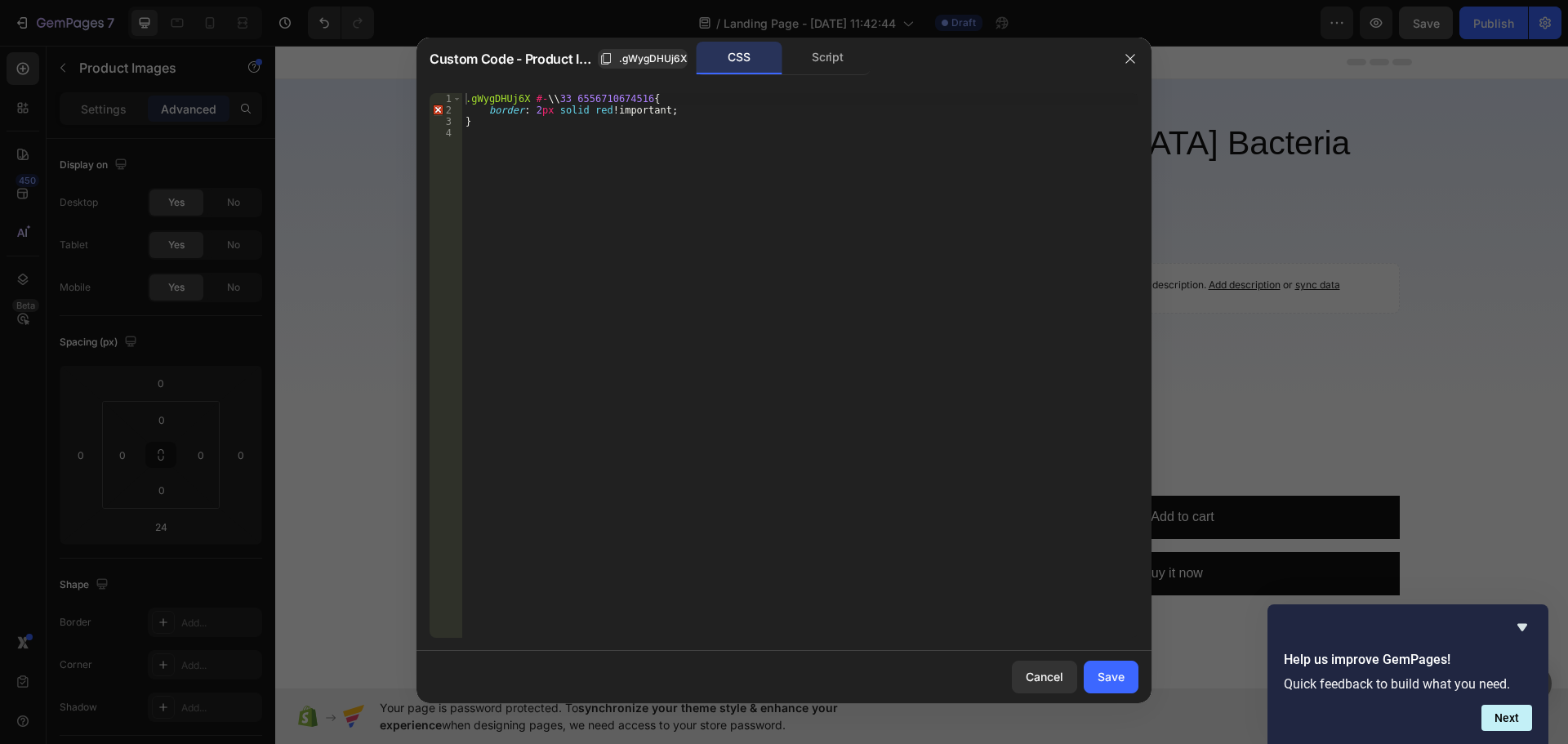
type textarea ".gWygDHUj6X #-\\33 6556710674516{"
click at [528, 100] on div ".gWygDHUj6X #- \\ 33 6556710674516 { border : 2 px solid red !important ; }" at bounding box center [800, 376] width 676 height 568
click at [503, 131] on div ".gWygDHUj6X #- \\ 33 6556710674516 { border : 2 px solid red !important ; }" at bounding box center [800, 376] width 676 height 568
paste textarea "#gp-carousel-ft-gp-carousel-gWygDHUj6X--7786264363092 > .gem-slider-item-gp-car…"
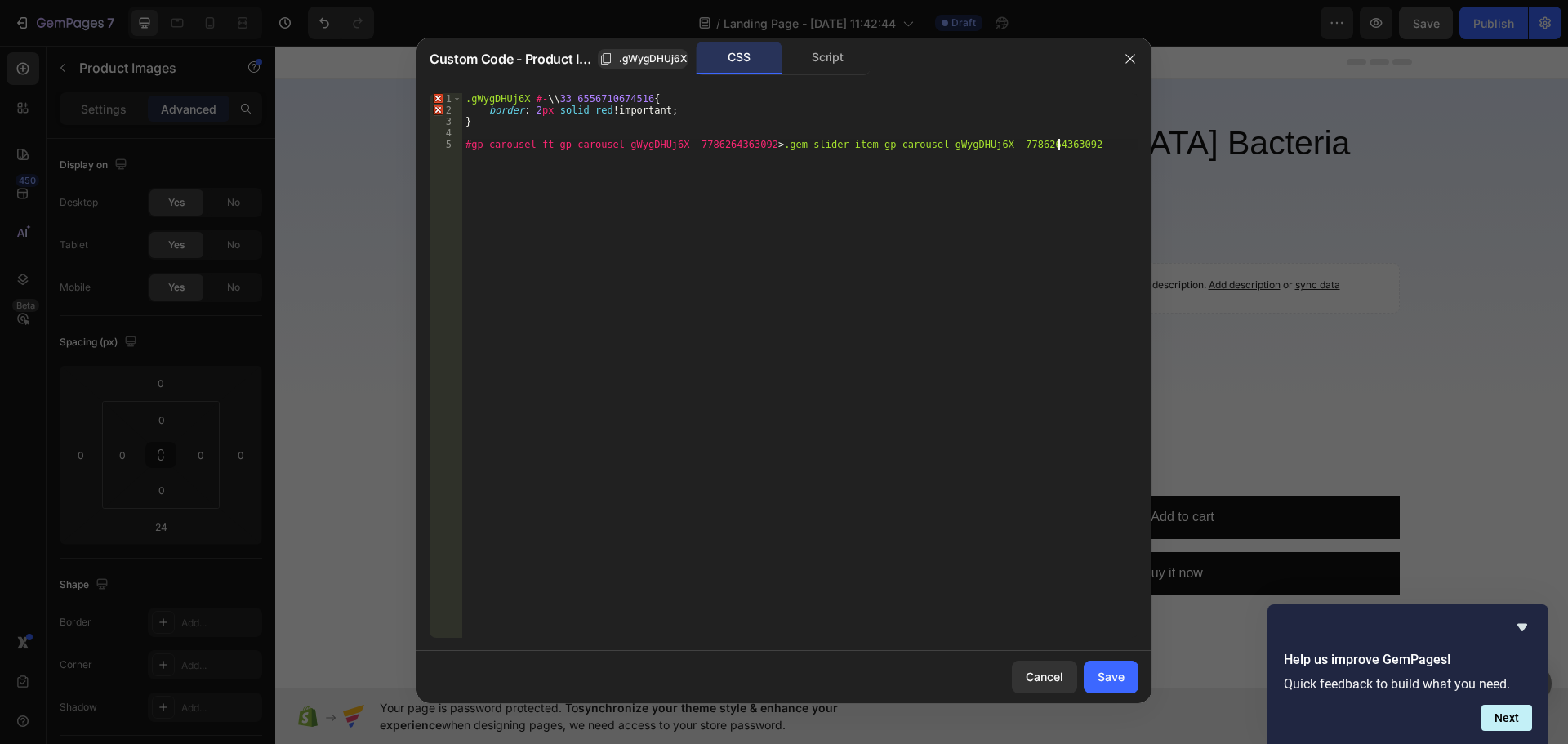
type textarea "#gp-carousel-ft-gp-carousel-gWygDHUj6X--7786264363092 > .gem-slider-item-gp-car…"
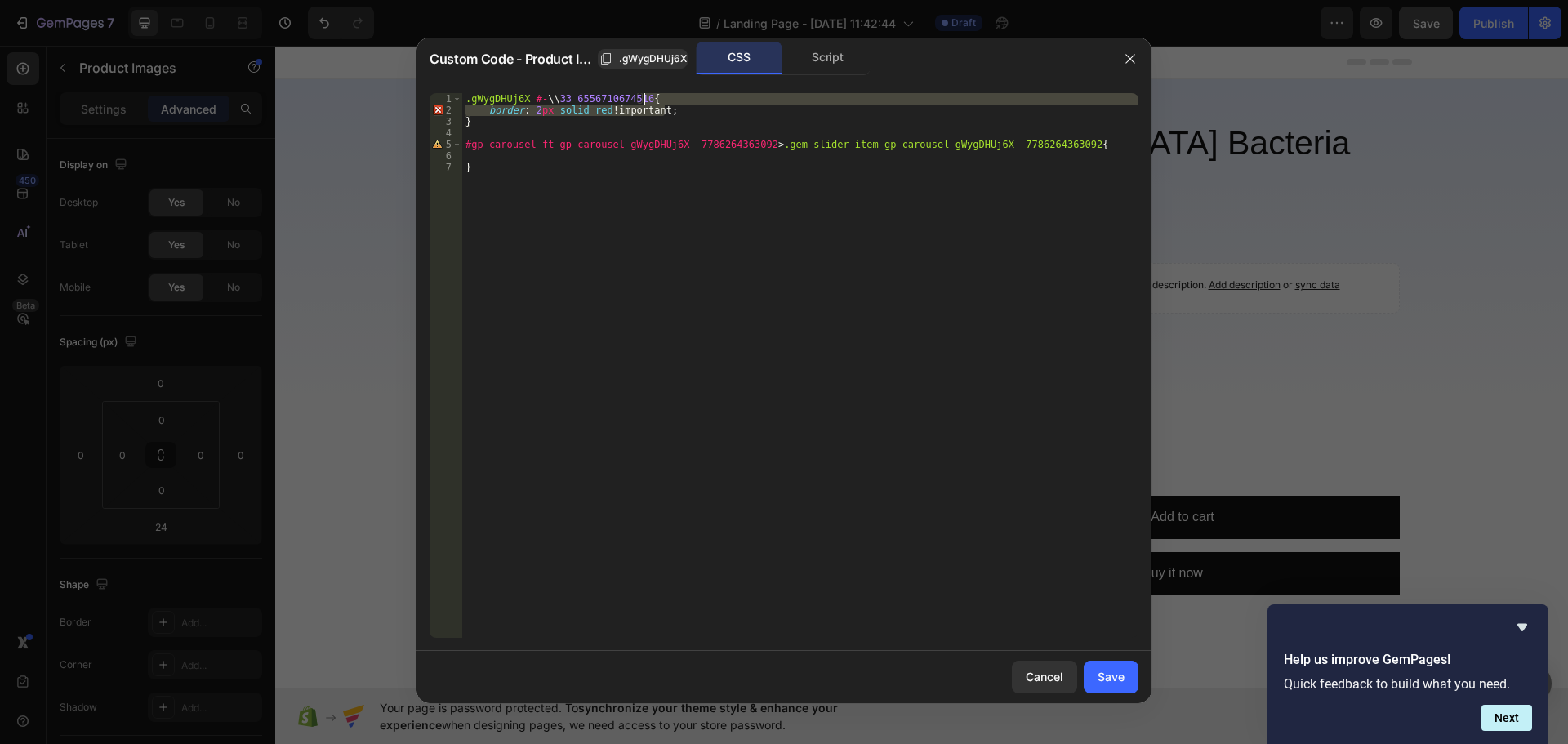
click at [670, 101] on div ".gWygDHUj6X #- \\ 33 6556710674516 { border : 2 px solid red !important ; } #gp…" at bounding box center [800, 376] width 676 height 568
type textarea ".gWygDHUj6X #-\\33 6556710674516{ border: 2px solid red !important;"
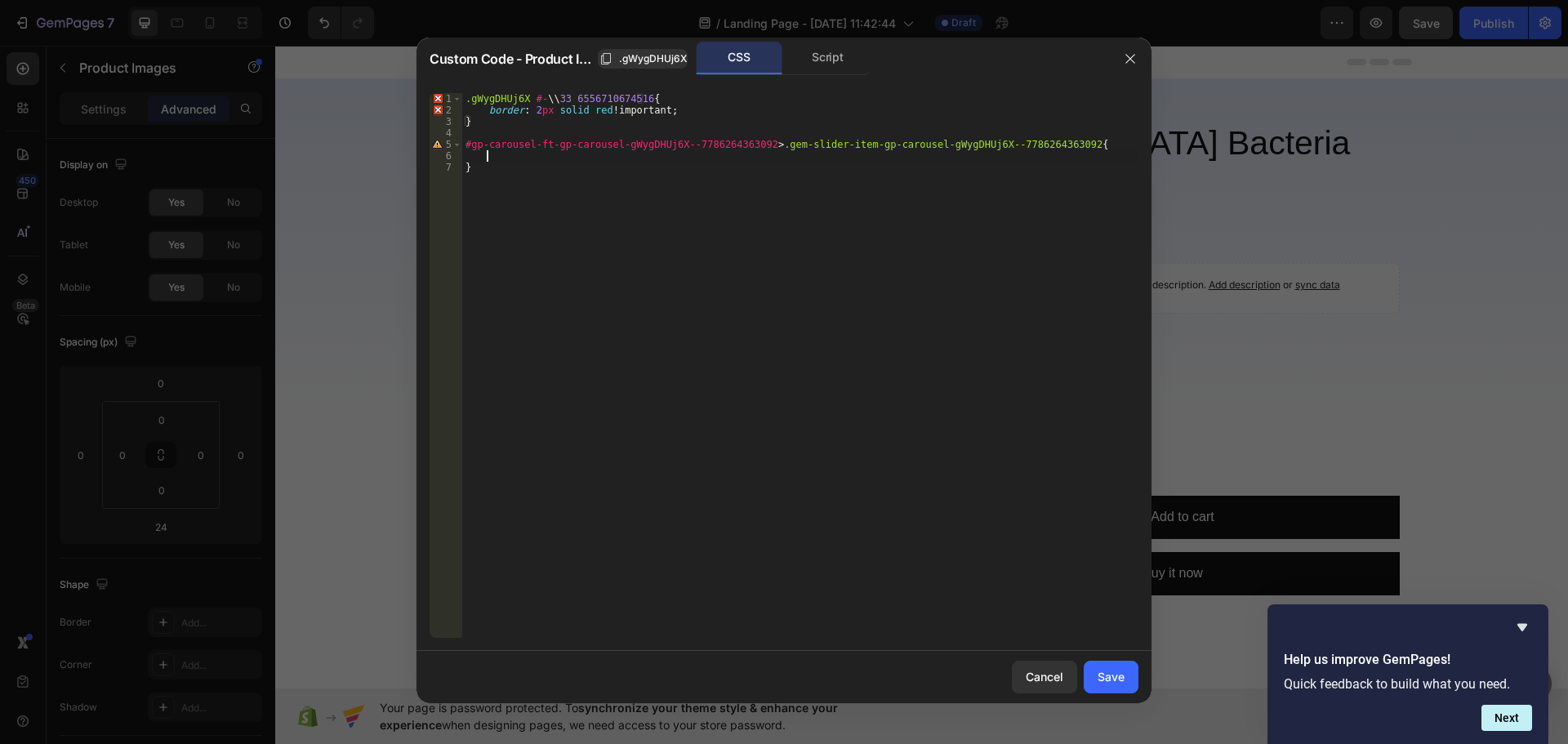
click at [661, 161] on div ".gWygDHUj6X #- \\ 33 6556710674516 { border : 2 px solid red !important ; } #gp…" at bounding box center [800, 376] width 676 height 568
paste textarea "border: 2px solid red !important;"
type textarea "border: 2px solid red !important;"
drag, startPoint x: 1100, startPoint y: 674, endPoint x: 829, endPoint y: 624, distance: 275.6
click at [1100, 674] on div "Save" at bounding box center [1111, 677] width 27 height 17
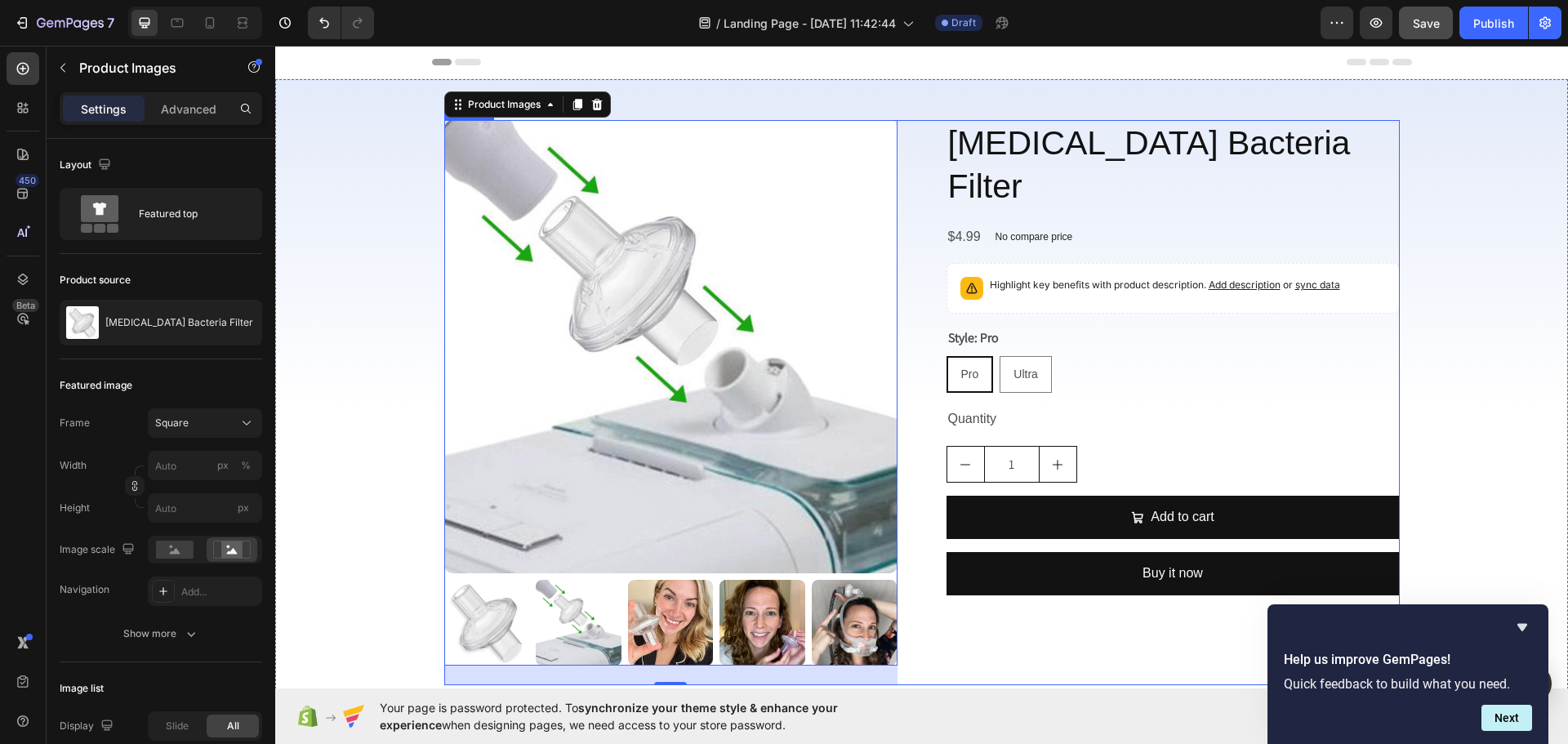
click at [1020, 625] on div "CPAP Bacteria Filter Product Title $4.99 Product Price Product Price No compare…" at bounding box center [1174, 403] width 453 height 565
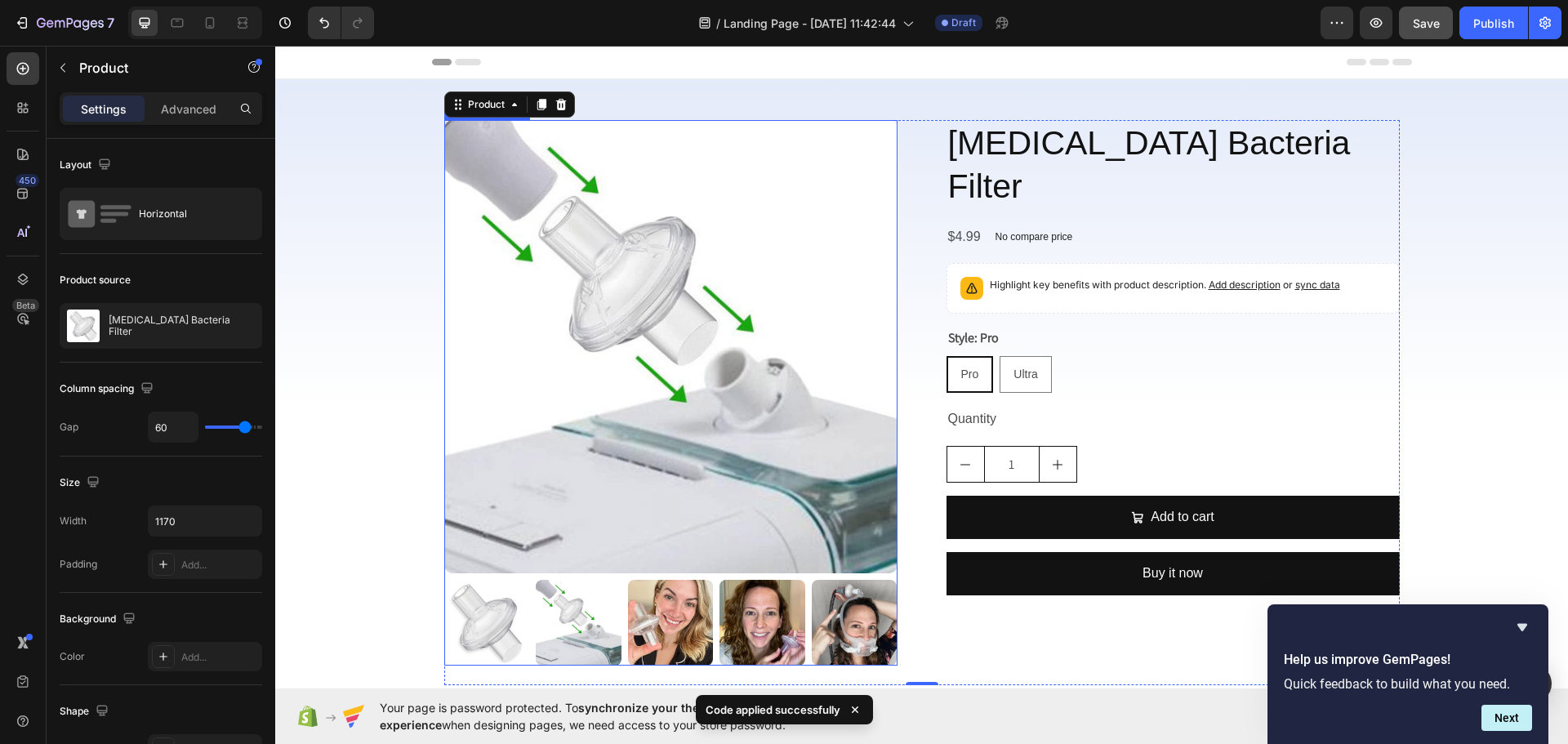
click at [831, 503] on img at bounding box center [671, 347] width 453 height 453
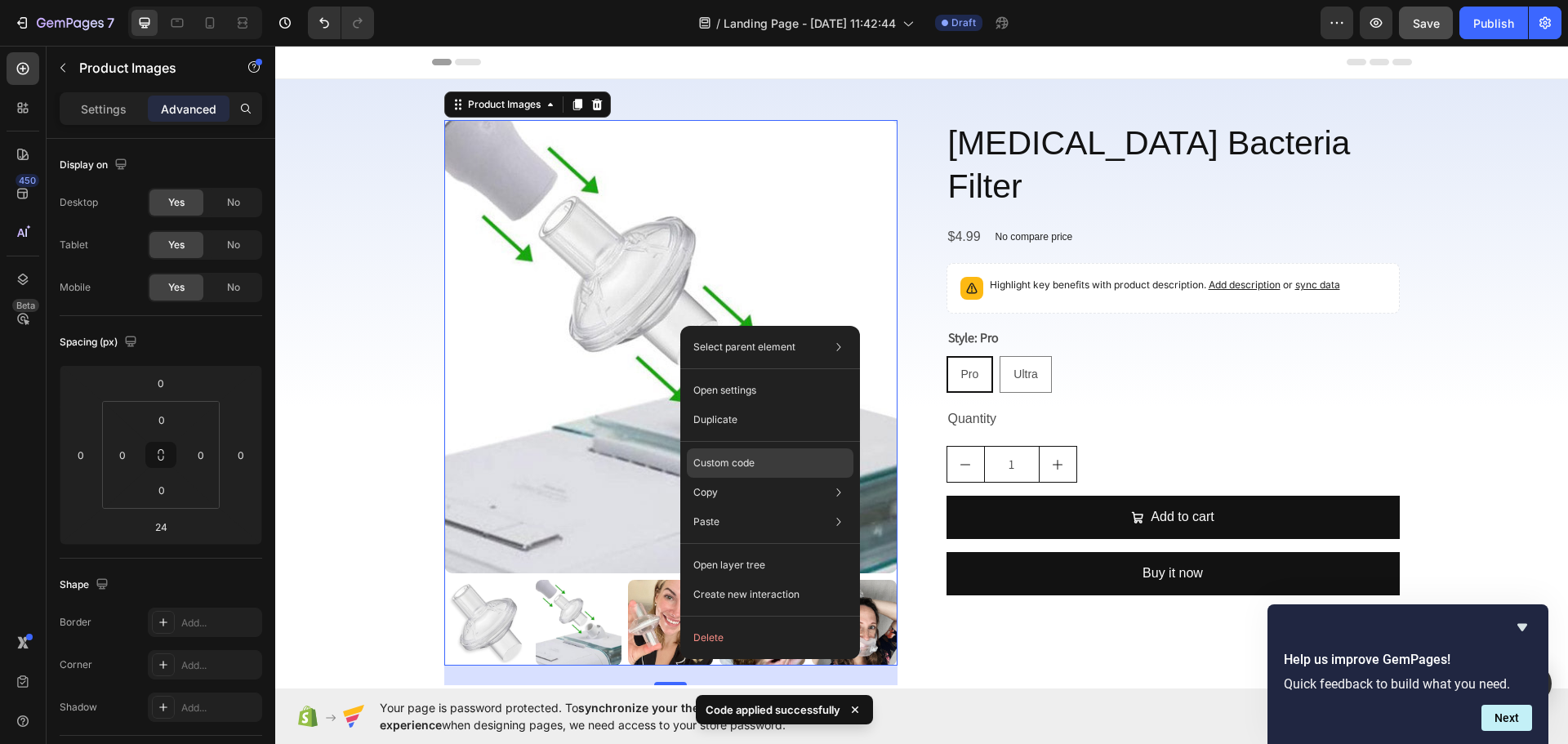
click at [724, 463] on p "Custom code" at bounding box center [723, 463] width 62 height 15
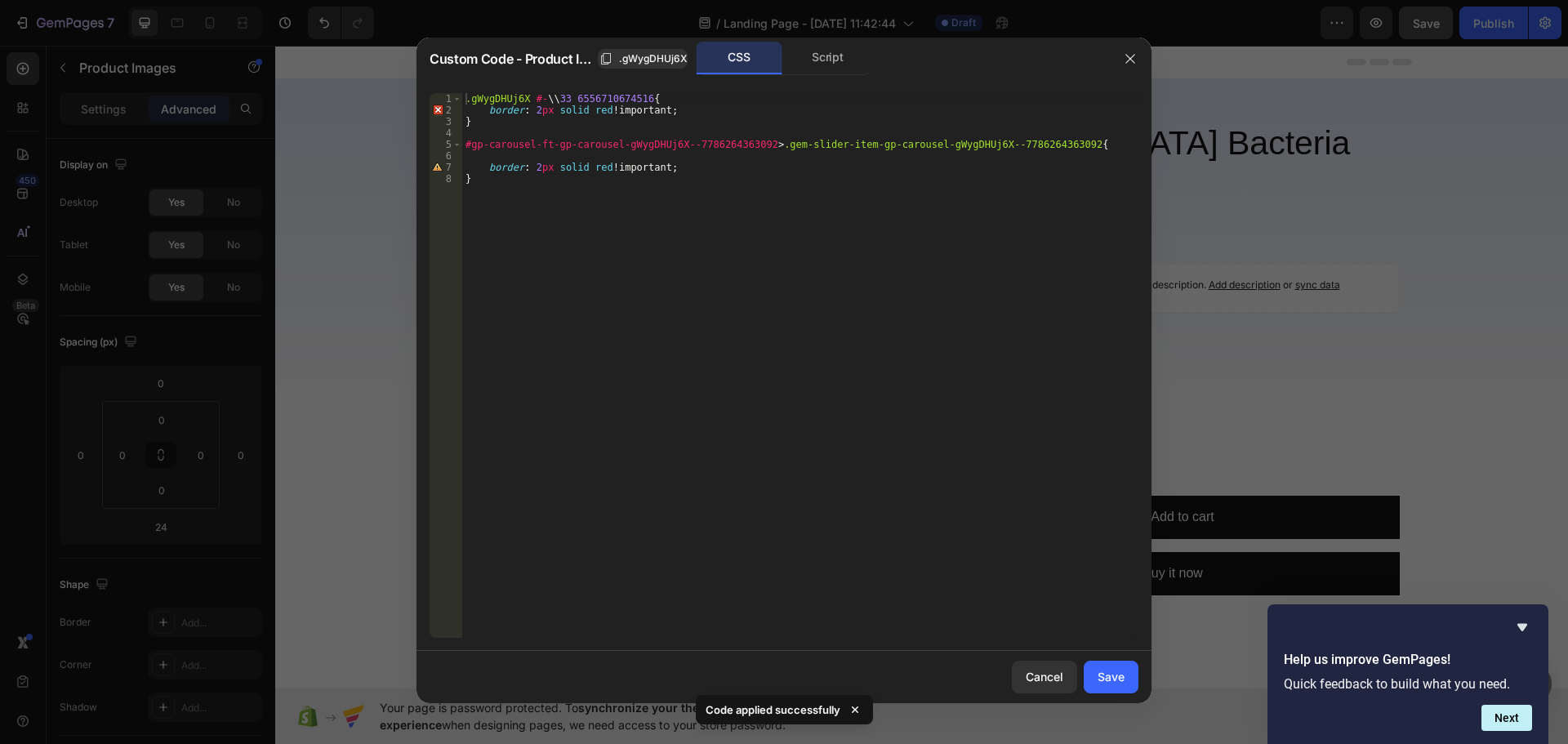
click at [643, 178] on div ".gWygDHUj6X #- \\ 33 6556710674516 { border : 2 px solid red !important ; } #gp…" at bounding box center [800, 376] width 676 height 568
drag, startPoint x: 522, startPoint y: 99, endPoint x: 463, endPoint y: 98, distance: 59.0
click at [463, 98] on div ".gWygDHUj6X #- \\ 33 6556710674516 { border : 2 px solid red !important ; } #gp…" at bounding box center [800, 376] width 676 height 568
click at [466, 144] on div ".gWygDHUj6X #- \\ 33 6556710674516 { border : 2 px solid red !important ; } #gp…" at bounding box center [800, 376] width 676 height 568
paste textarea ".gWygDHUj6X"
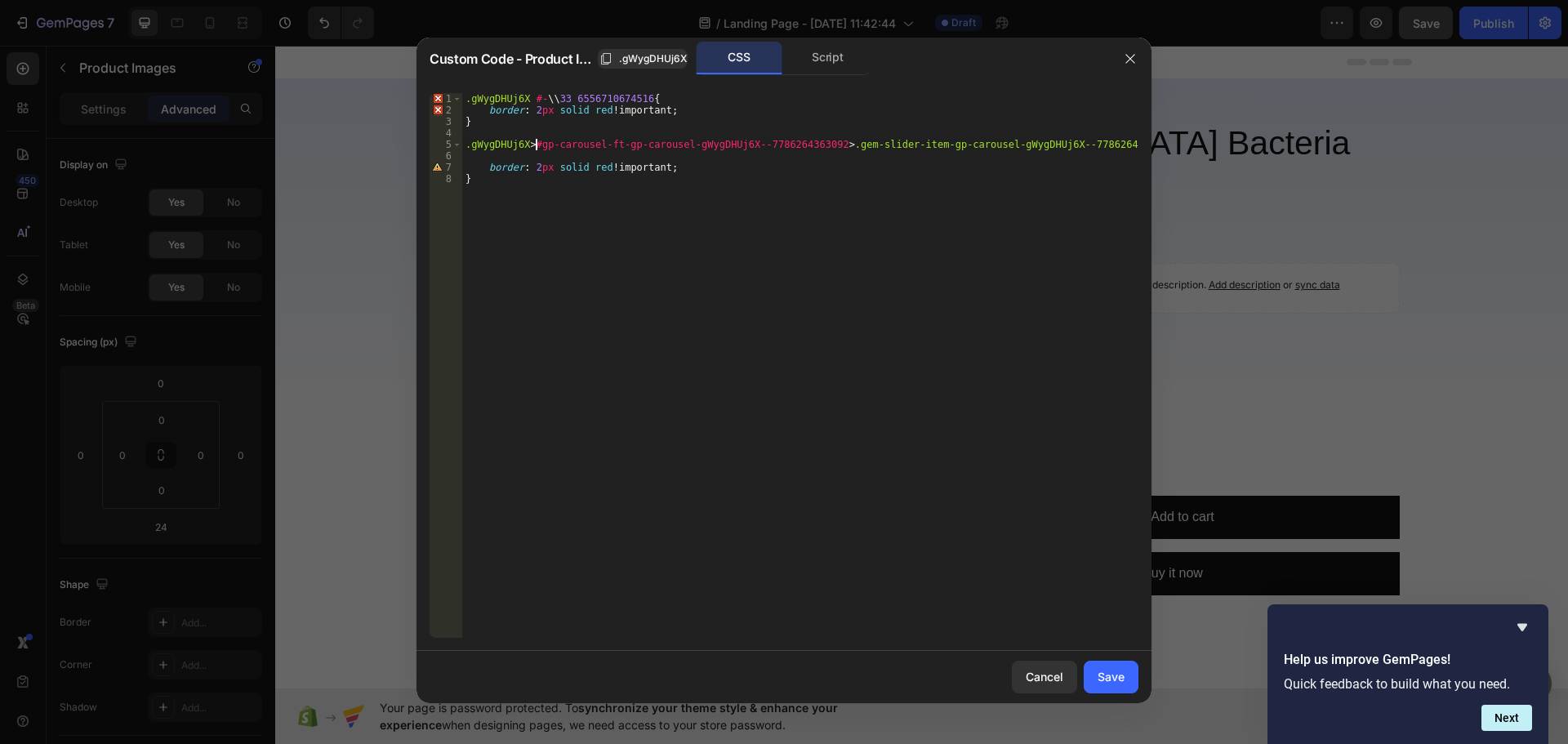
scroll to position [0, 6]
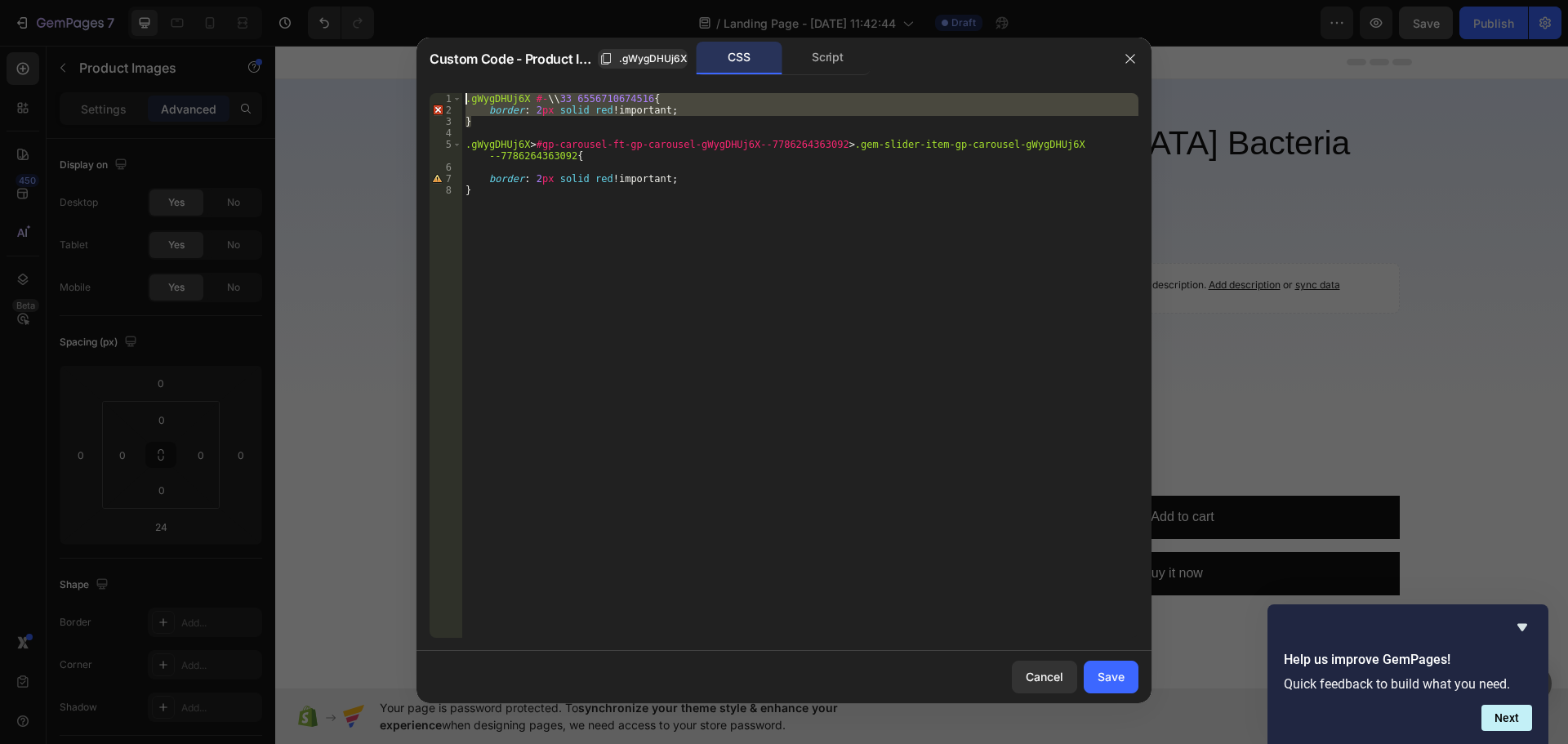
drag, startPoint x: 455, startPoint y: 100, endPoint x: 424, endPoint y: 96, distance: 31.3
click at [407, 74] on div "Custom Code - Product Images .gWygDHUj6X CSS Script .gWygDHUj6X > #gp-carousel-…" at bounding box center [784, 372] width 1568 height 744
type textarea ".gWygDHUj6X #-\\33 6556710674516{ border: 2px solid red !important;"
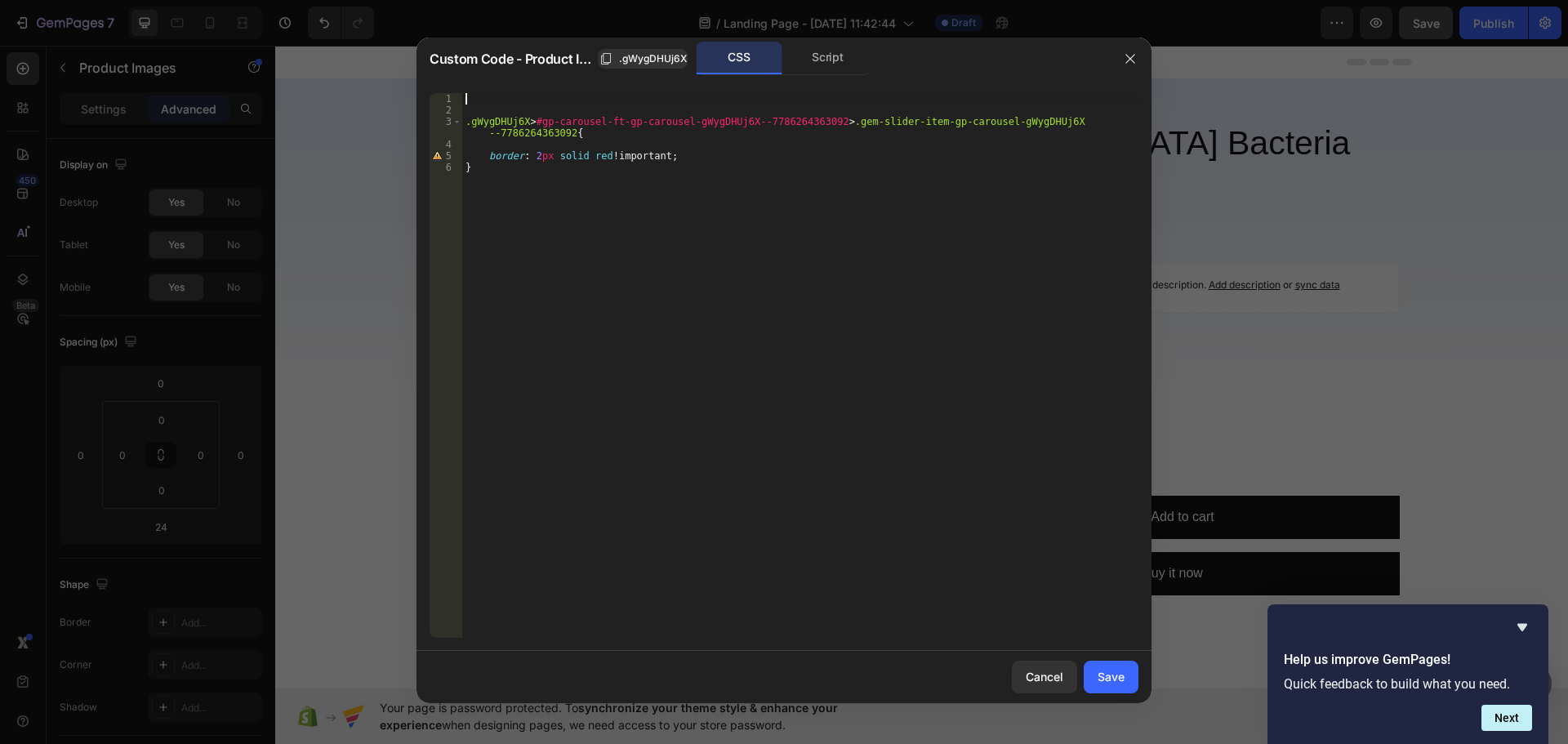
scroll to position [0, 0]
click at [1109, 684] on div "Save" at bounding box center [1111, 677] width 27 height 17
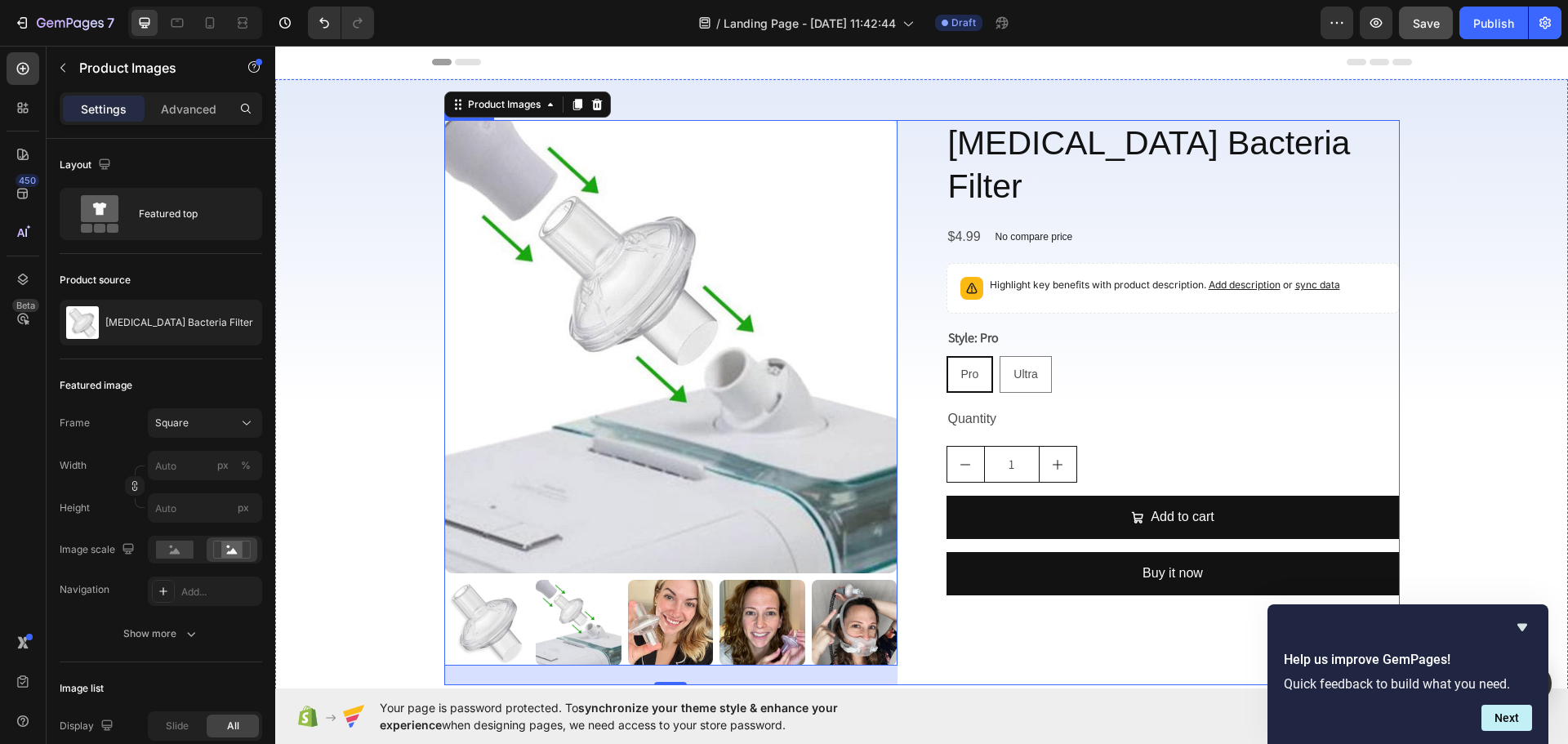
click at [957, 632] on div "CPAP Bacteria Filter Product Title $4.99 Product Price Product Price No compare…" at bounding box center [1174, 403] width 453 height 565
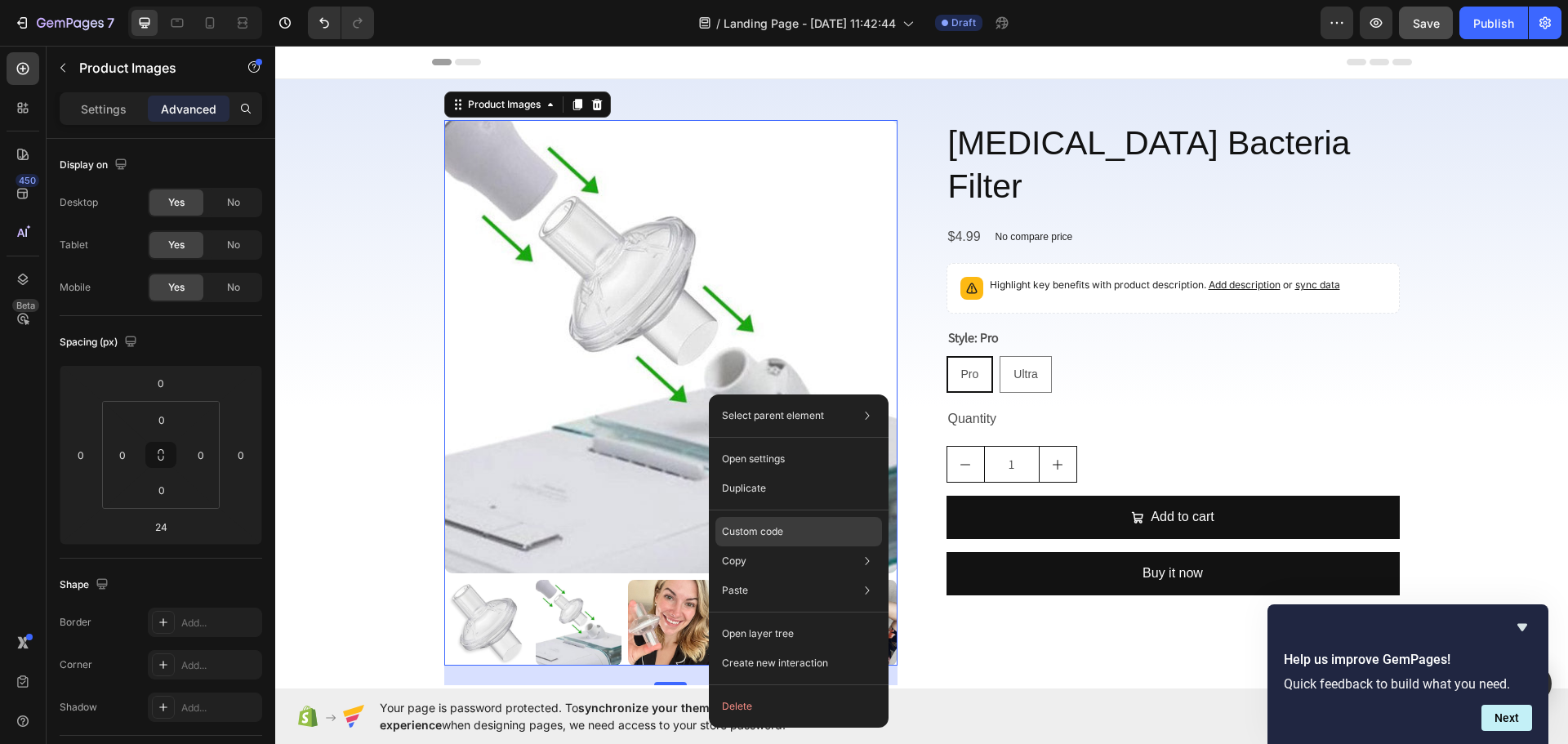
click at [814, 536] on div "Custom code" at bounding box center [799, 531] width 167 height 29
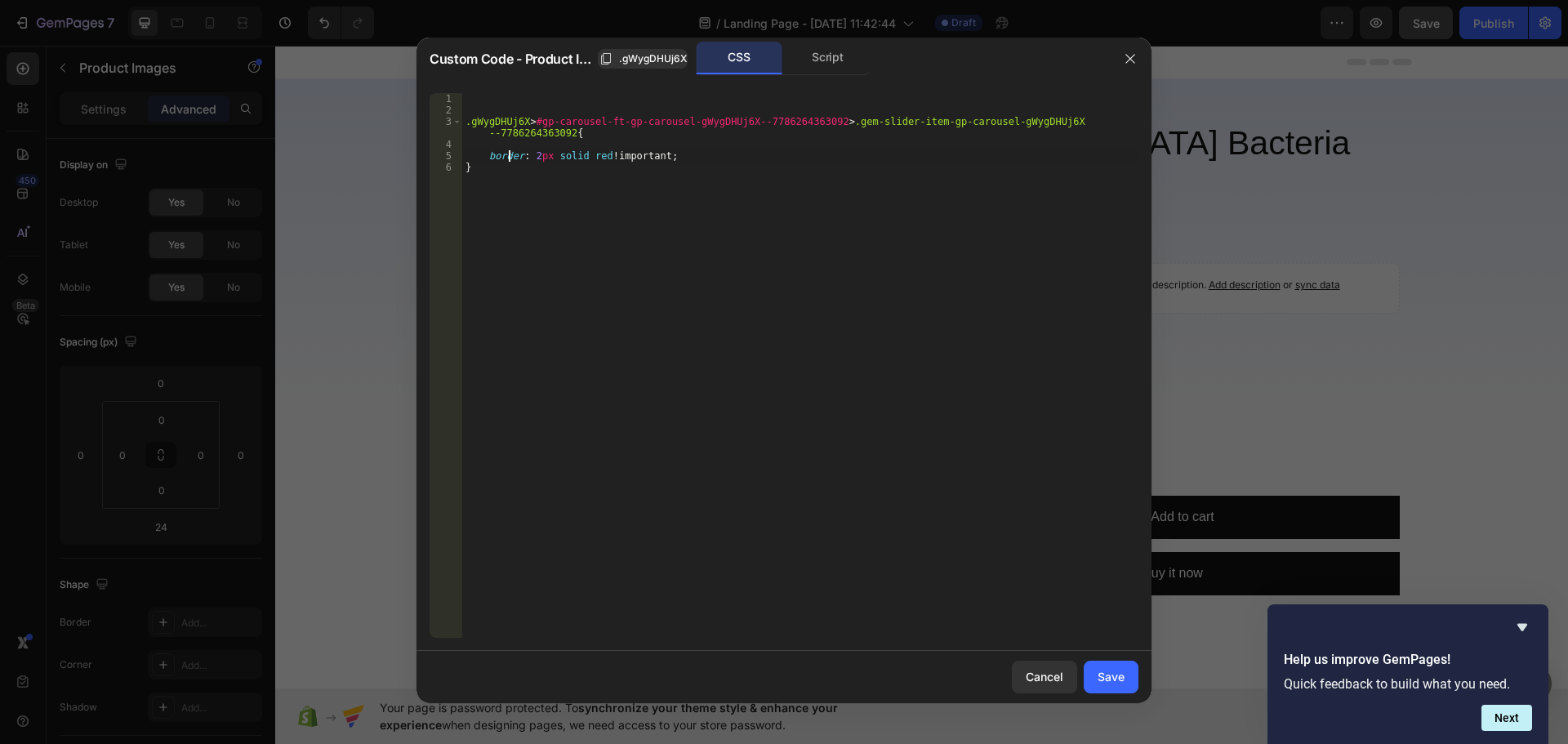
click at [506, 160] on div ".gWygDHUj6X > #gp-carousel-ft-gp-carousel-gWygDHUj6X--7786264363092 > .gem-slid…" at bounding box center [800, 376] width 676 height 568
drag, startPoint x: 568, startPoint y: 131, endPoint x: 436, endPoint y: 118, distance: 132.6
click at [436, 118] on div "border: 2px solid red !important; 1 2 3 4 5 6 .gWygDHUj6X > #gp-carousel-ft-gp-…" at bounding box center [784, 365] width 709 height 545
paste textarea
type textarea ".gem-slider-item-gp-carousel-gWygDHUj6X--7786264363092{"
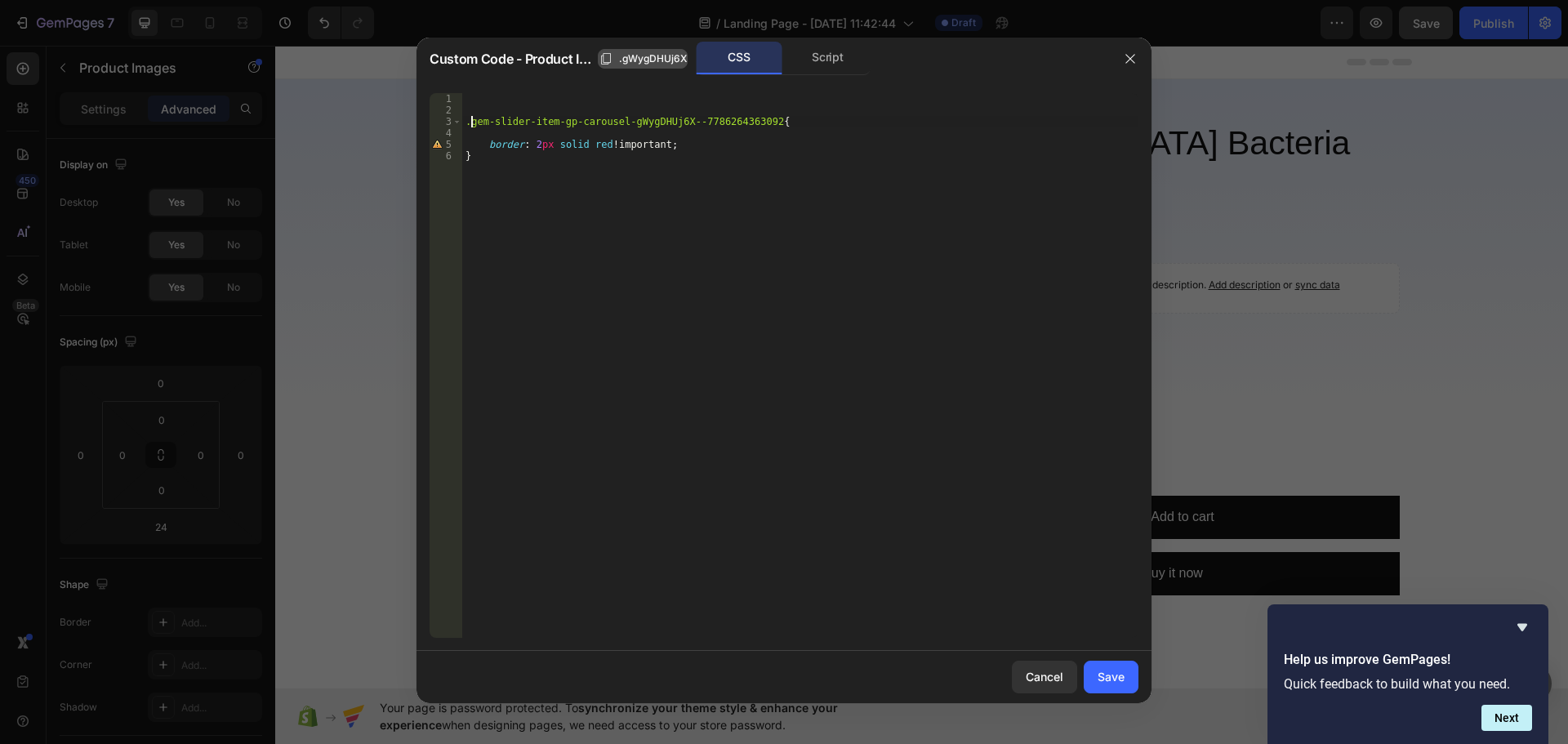
click at [635, 61] on span ".gWygDHUj6X" at bounding box center [653, 59] width 68 height 15
click at [481, 102] on div ".gem-slider-item-gp-carousel-gWygDHUj6X--7786264363092 { border : 2 px solid re…" at bounding box center [800, 376] width 676 height 568
paste textarea ".gWygDHUj6X"
type textarea ".gWygDHUj6X"
click at [1111, 678] on div "Save" at bounding box center [1111, 677] width 27 height 17
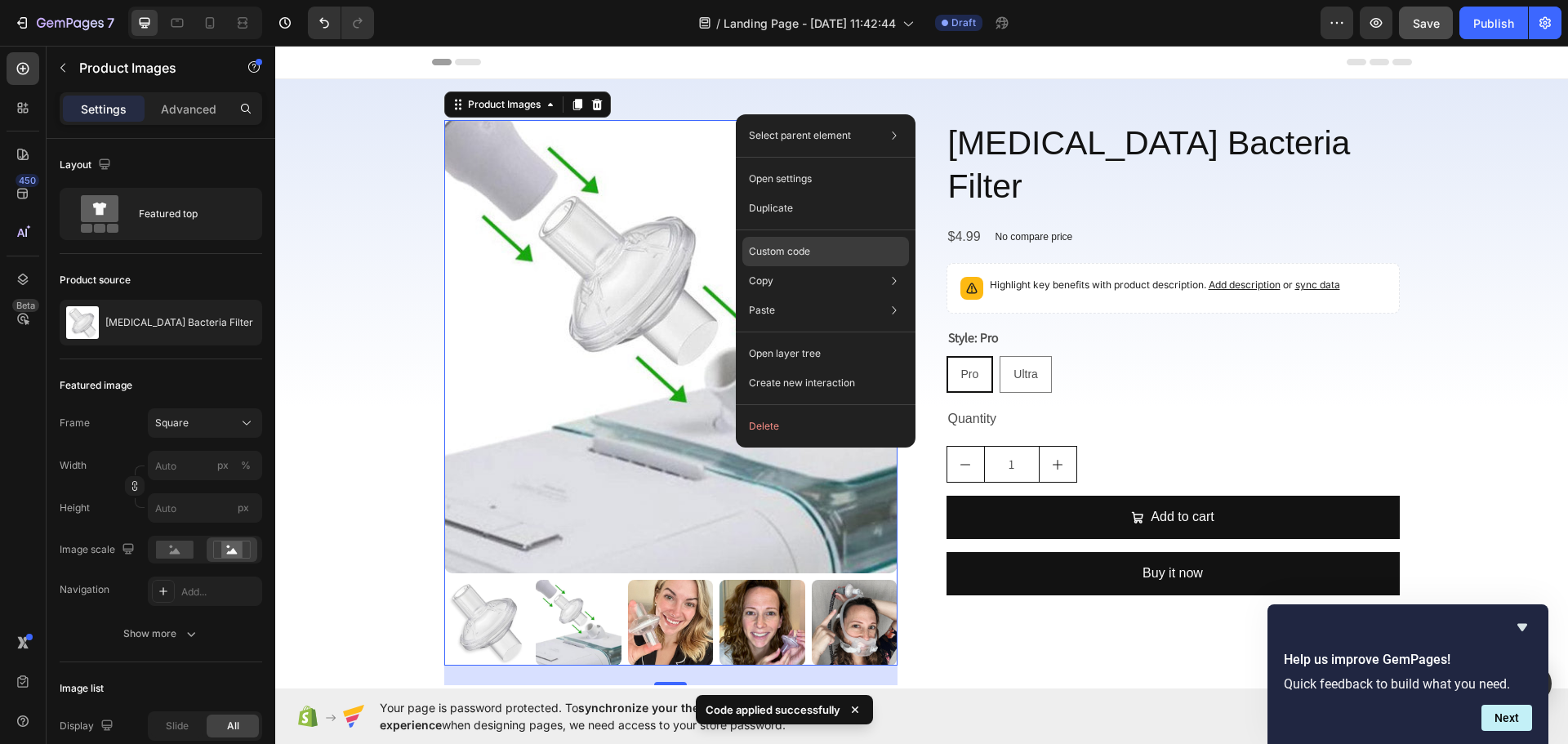
click at [811, 248] on p "Custom code" at bounding box center [779, 252] width 62 height 15
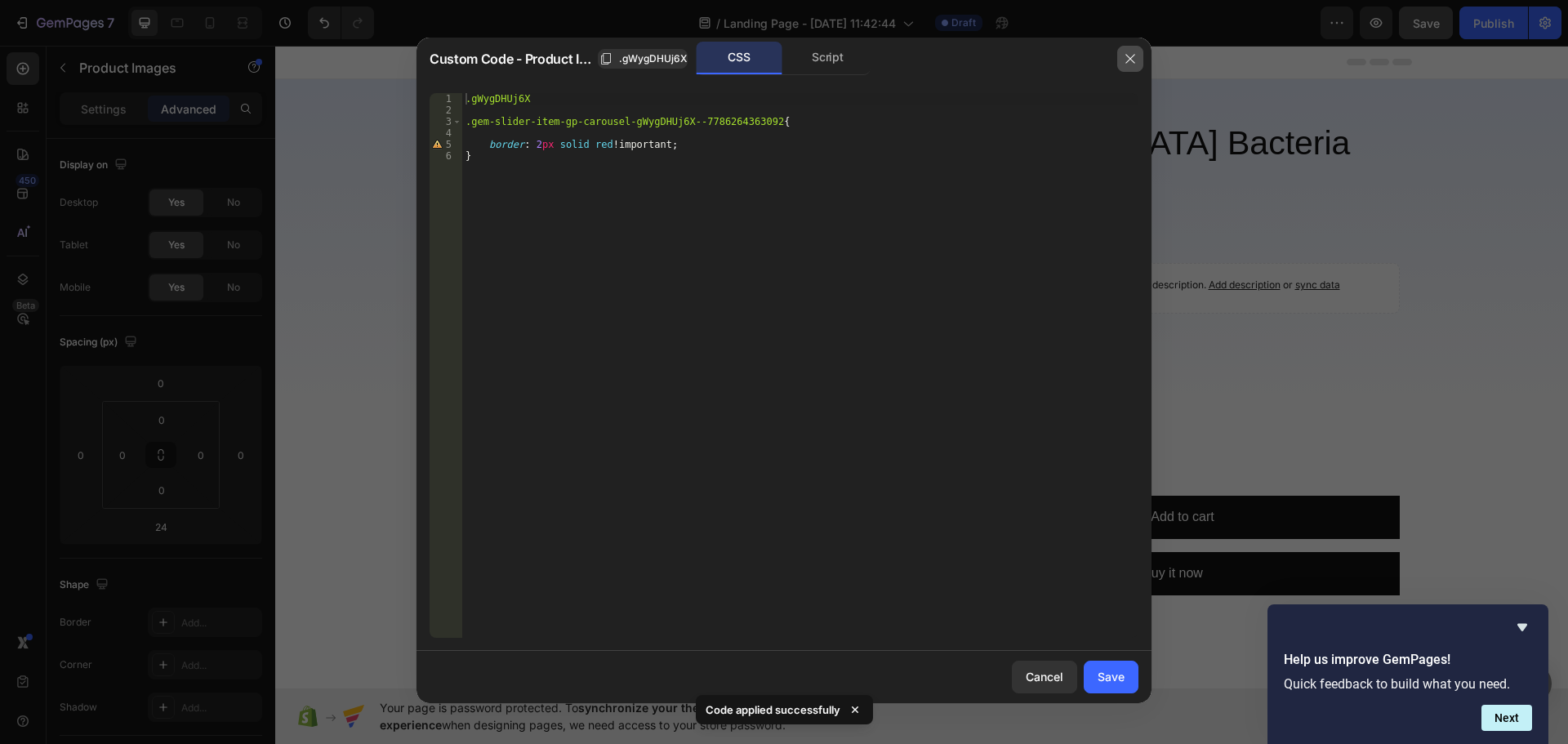
drag, startPoint x: 1126, startPoint y: 49, endPoint x: 818, endPoint y: 82, distance: 309.8
click at [1126, 49] on button "button" at bounding box center [1131, 59] width 27 height 27
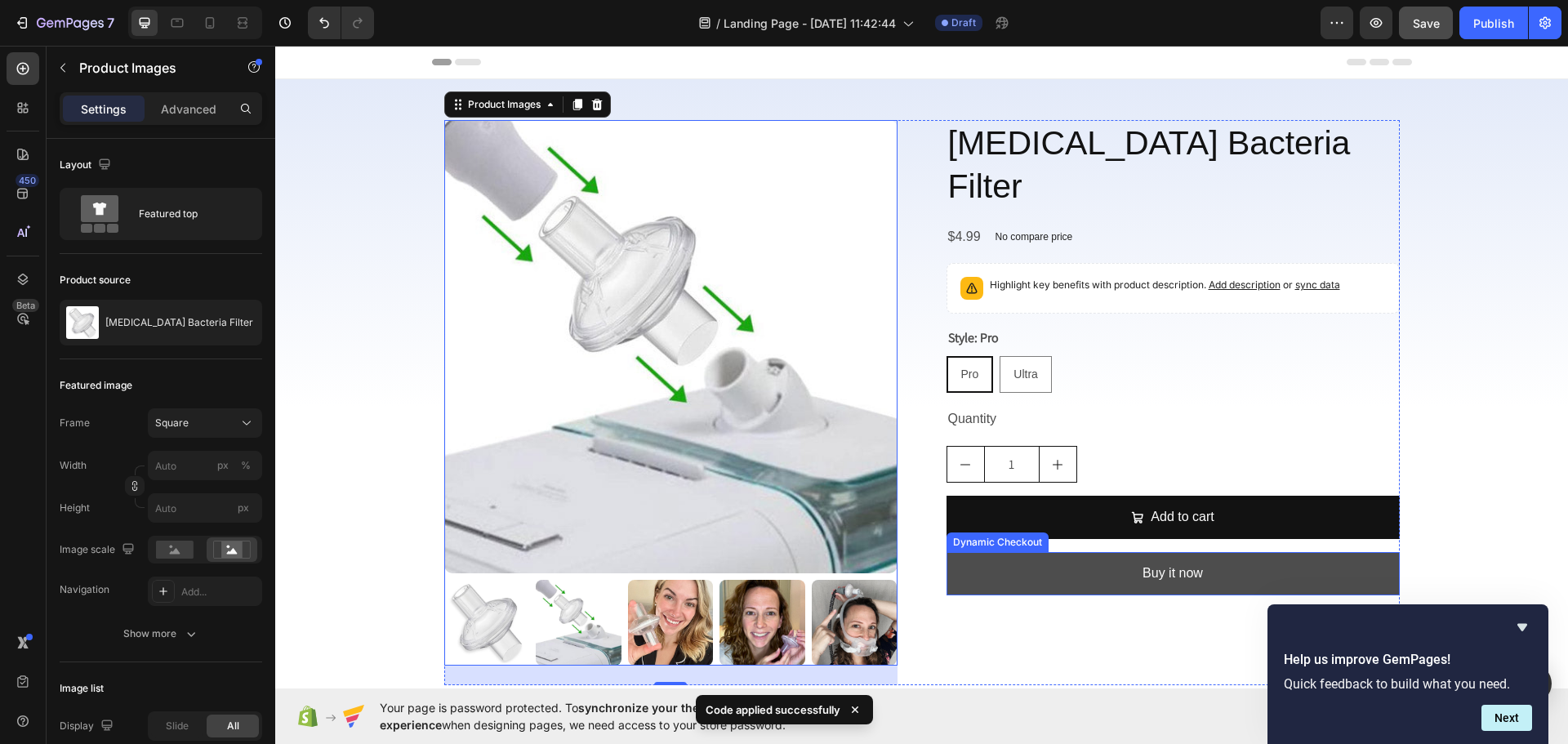
click at [1041, 552] on button "Buy it now" at bounding box center [1174, 573] width 453 height 44
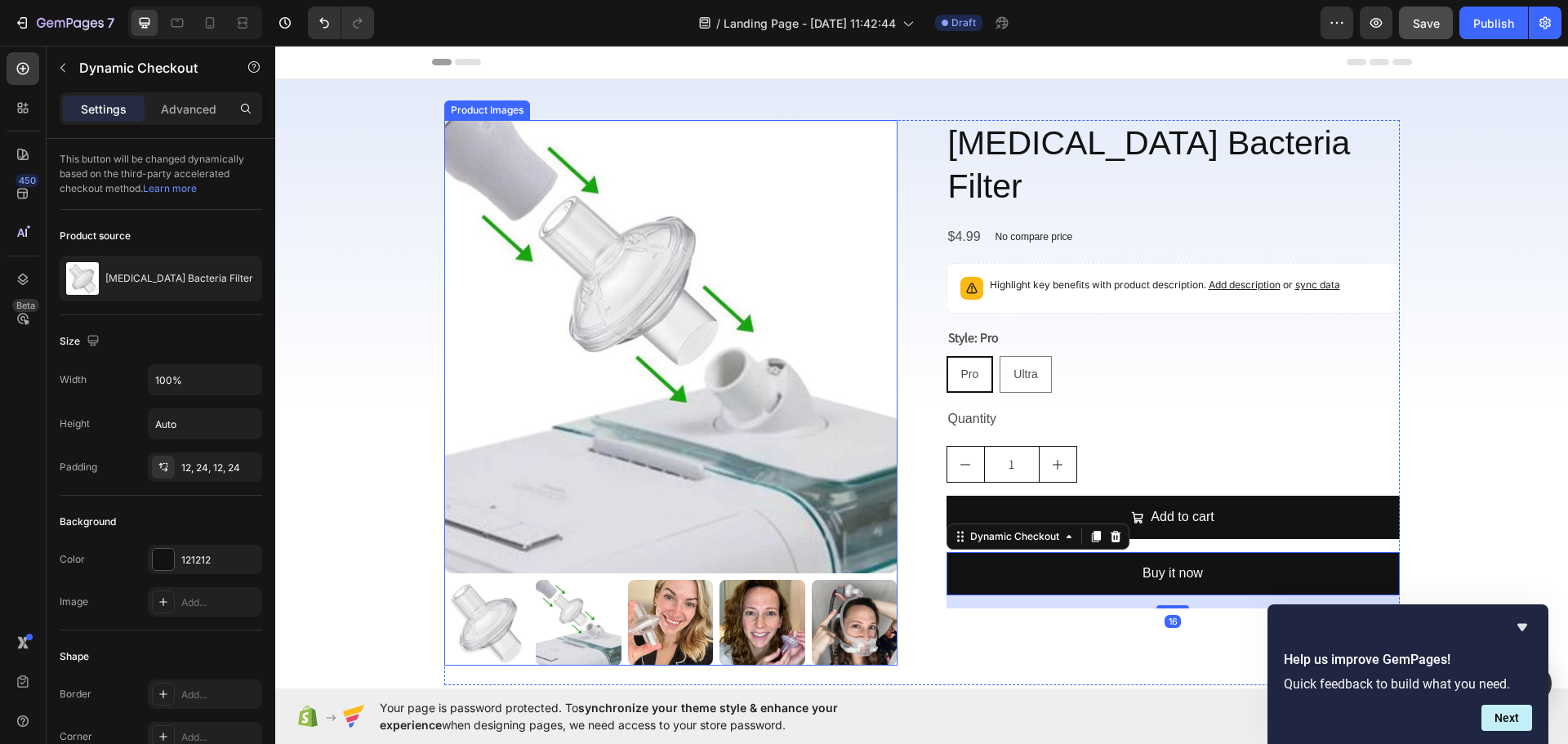
click at [793, 392] on img at bounding box center [671, 347] width 453 height 453
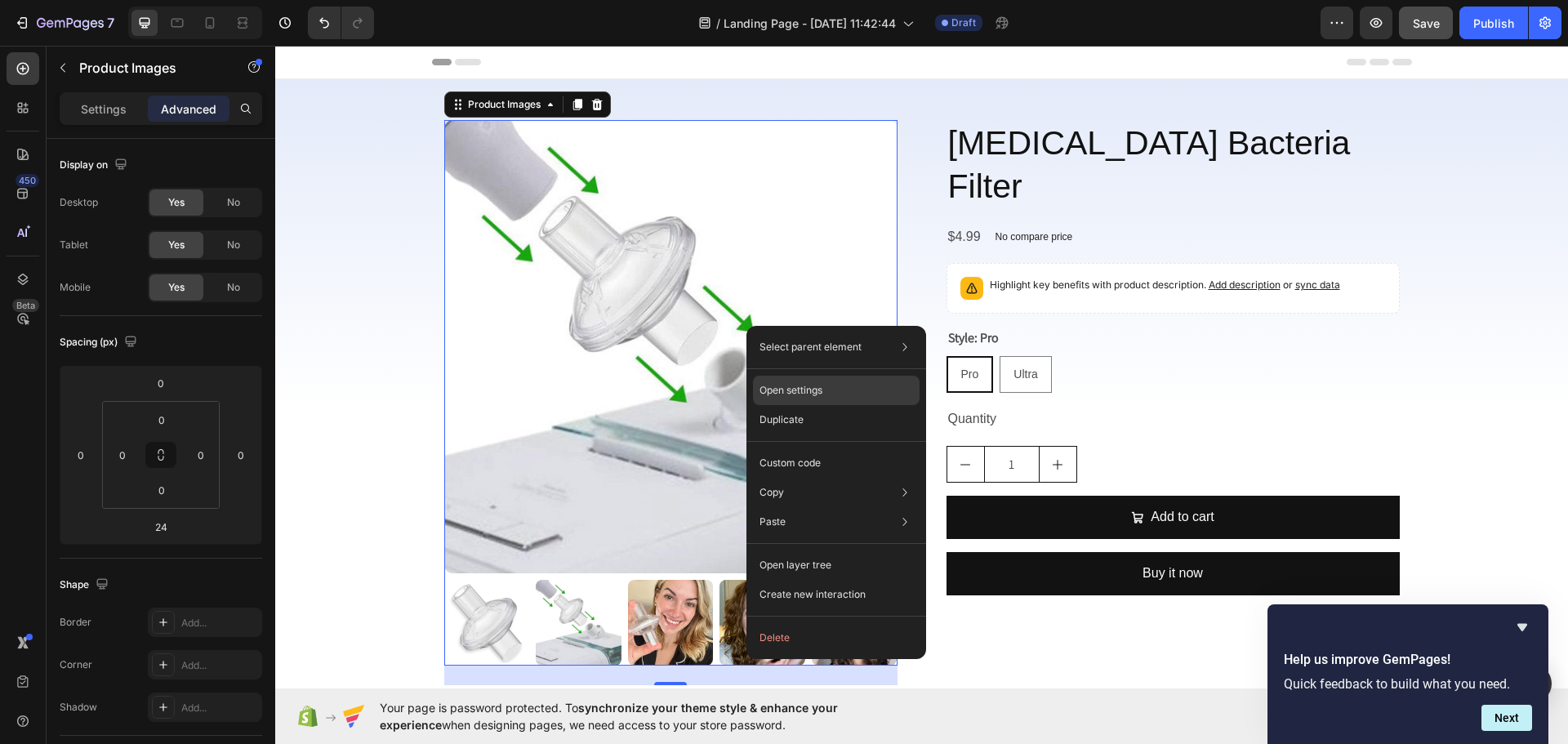
click at [852, 378] on div "Open settings" at bounding box center [836, 390] width 167 height 29
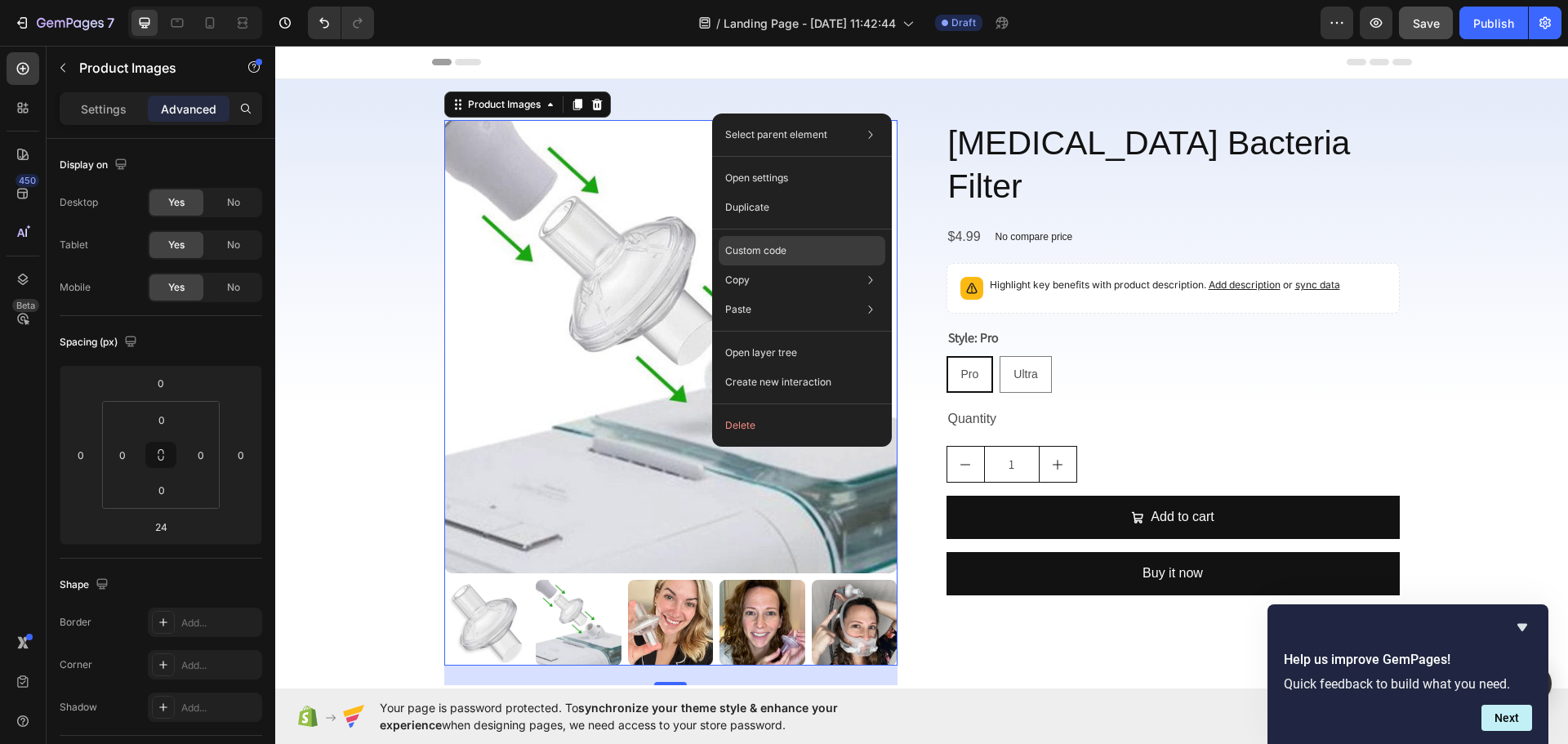
click at [786, 257] on p "Custom code" at bounding box center [756, 251] width 62 height 15
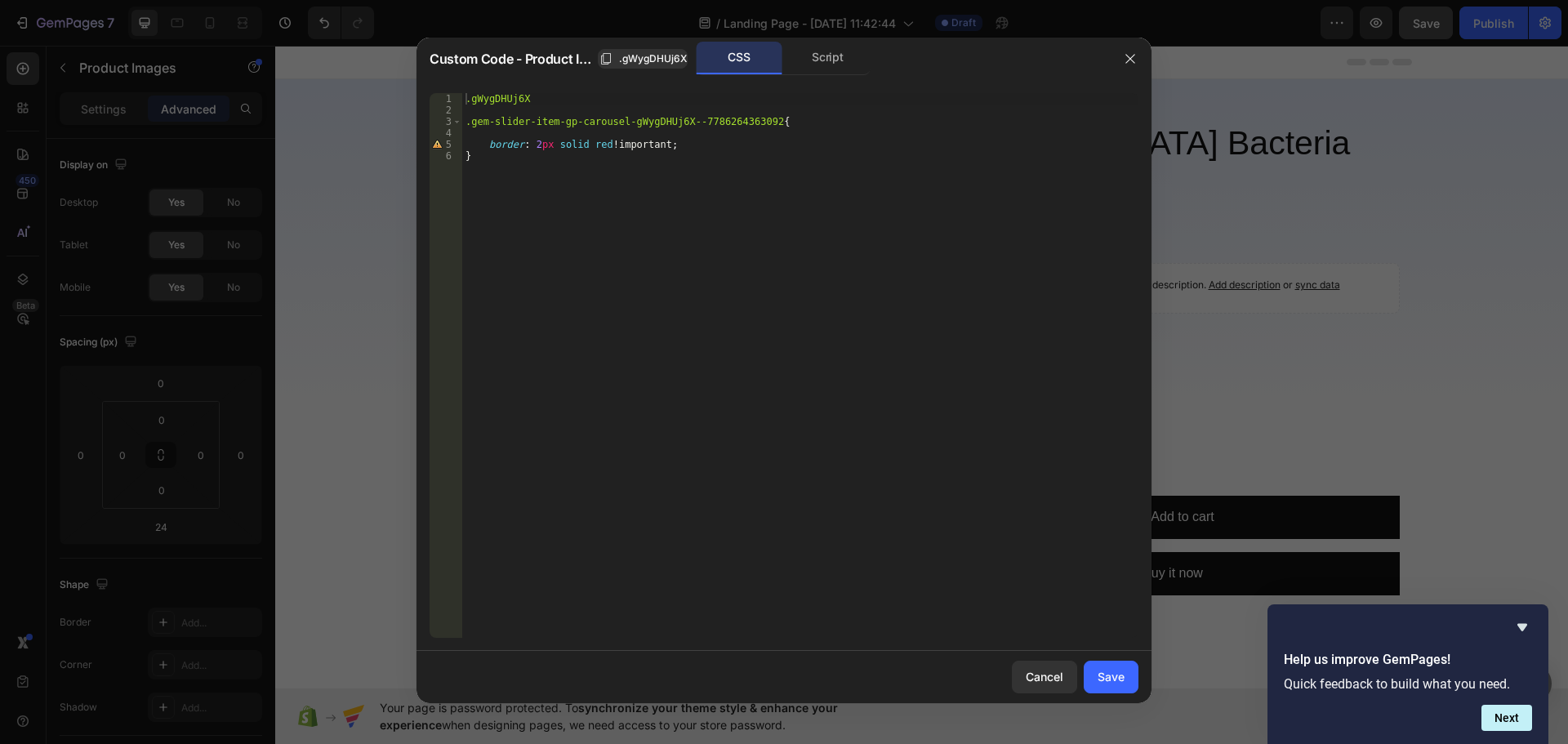
click at [705, 204] on div ".gWygDHUj6X .gem-slider-item-gp-carousel-gWygDHUj6X--7786264363092 { border : 2…" at bounding box center [800, 376] width 676 height 568
click at [654, 146] on div ".gWygDHUj6X .gem-slider-item-gp-carousel-gWygDHUj6X--7786264363092 { border : 2…" at bounding box center [800, 376] width 676 height 568
click at [613, 141] on div ".gWygDHUj6X .gem-slider-item-gp-carousel-gWygDHUj6X--7786264363092 { border : 2…" at bounding box center [800, 376] width 676 height 568
click at [562, 153] on div ".gWygDHUj6X .gem-slider-item-gp-carousel-gWygDHUj6X--7786264363092 { border : 2…" at bounding box center [800, 376] width 676 height 568
click at [596, 145] on div ".gWygDHUj6X .gem-slider-item-gp-carousel-gWygDHUj6X--7786264363092 { border : 2…" at bounding box center [800, 376] width 676 height 568
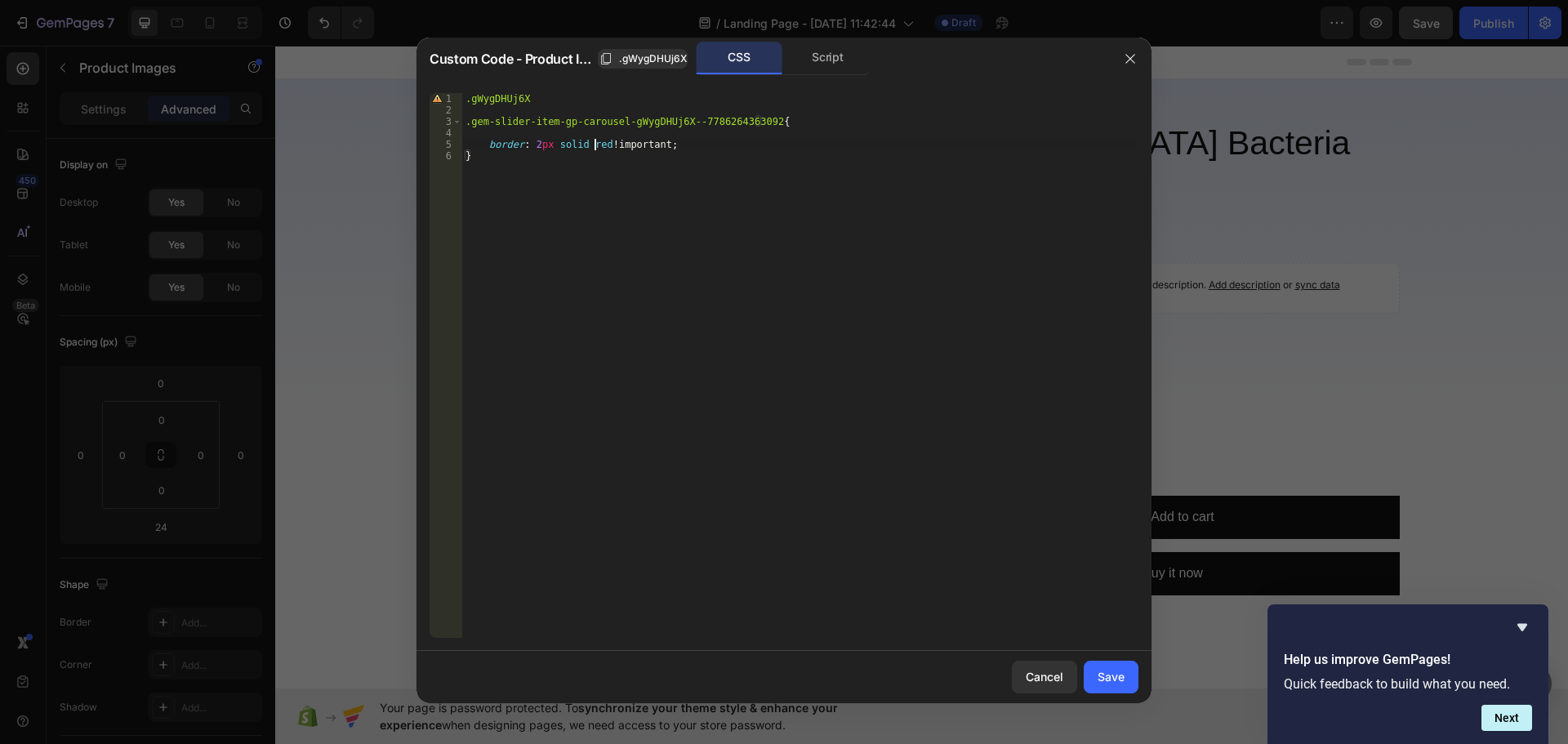
type textarea "border: 2px solid red !important;"
click at [642, 64] on span ".gWygDHUj6X" at bounding box center [653, 59] width 68 height 15
click at [1141, 61] on button "button" at bounding box center [1131, 59] width 27 height 27
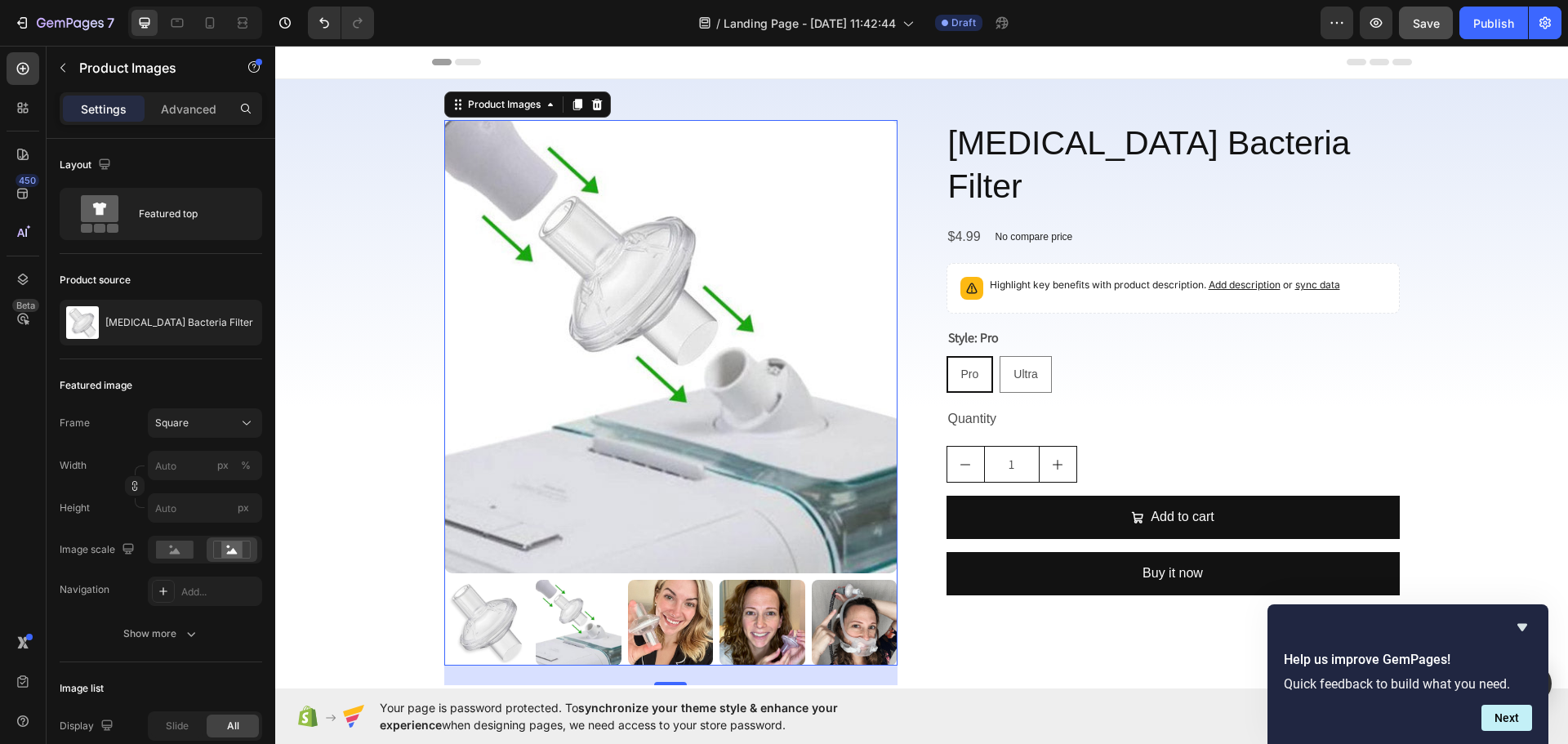
click at [526, 350] on img at bounding box center [671, 347] width 453 height 453
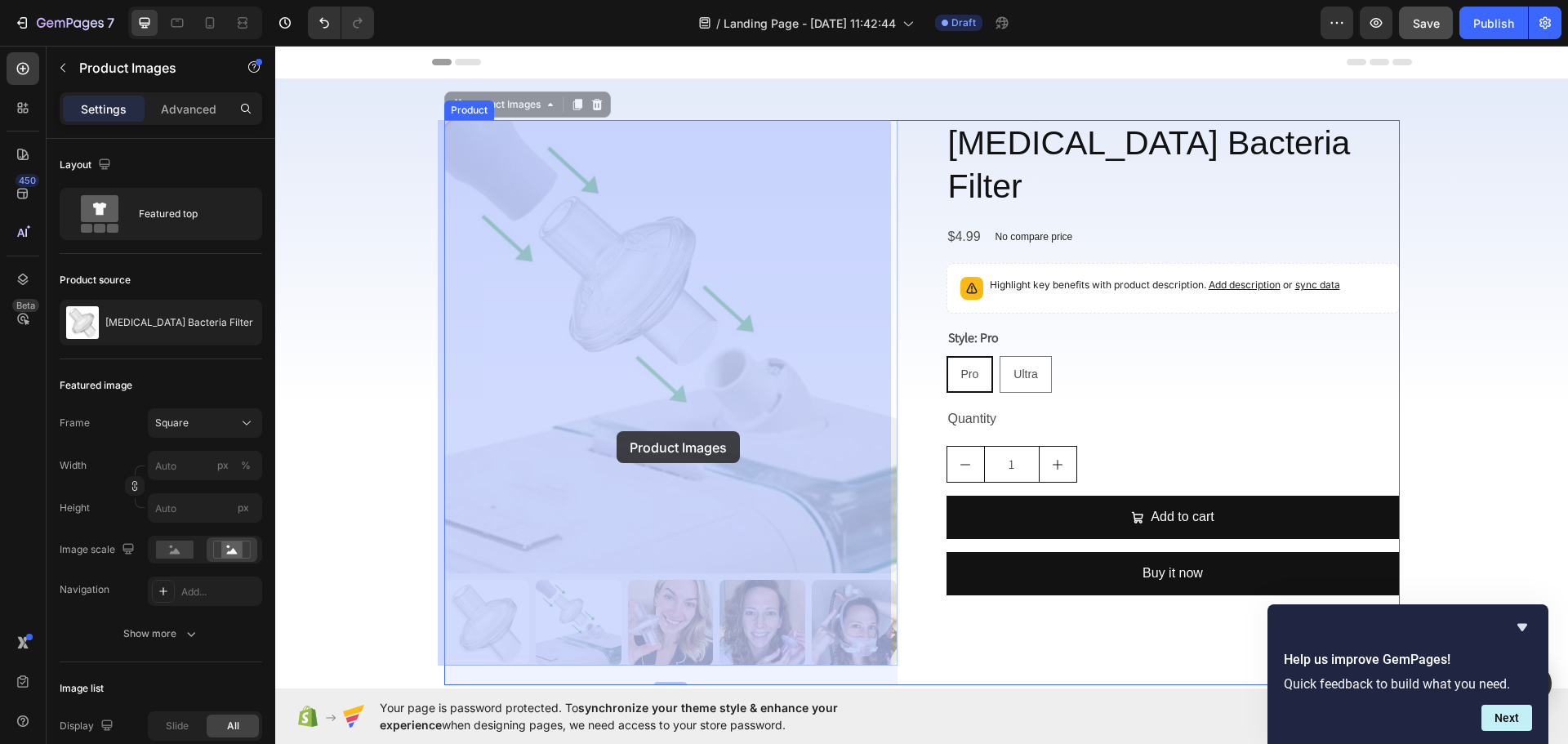
drag, startPoint x: 562, startPoint y: 408, endPoint x: 616, endPoint y: 431, distance: 58.7
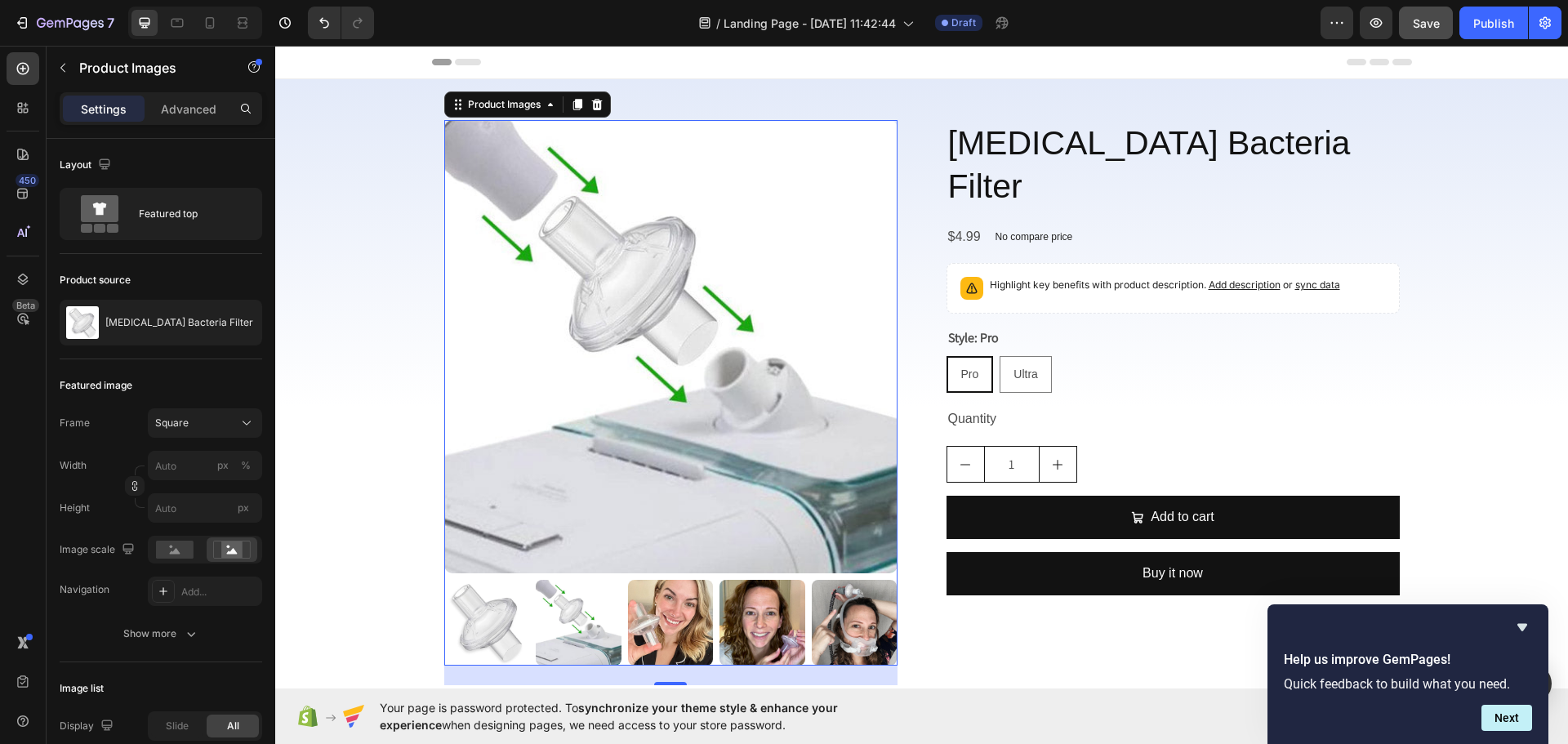
click at [613, 493] on img at bounding box center [671, 347] width 453 height 453
click at [735, 494] on img at bounding box center [671, 347] width 453 height 453
click at [573, 478] on img at bounding box center [671, 347] width 453 height 453
click at [16, 271] on icon at bounding box center [23, 279] width 16 height 16
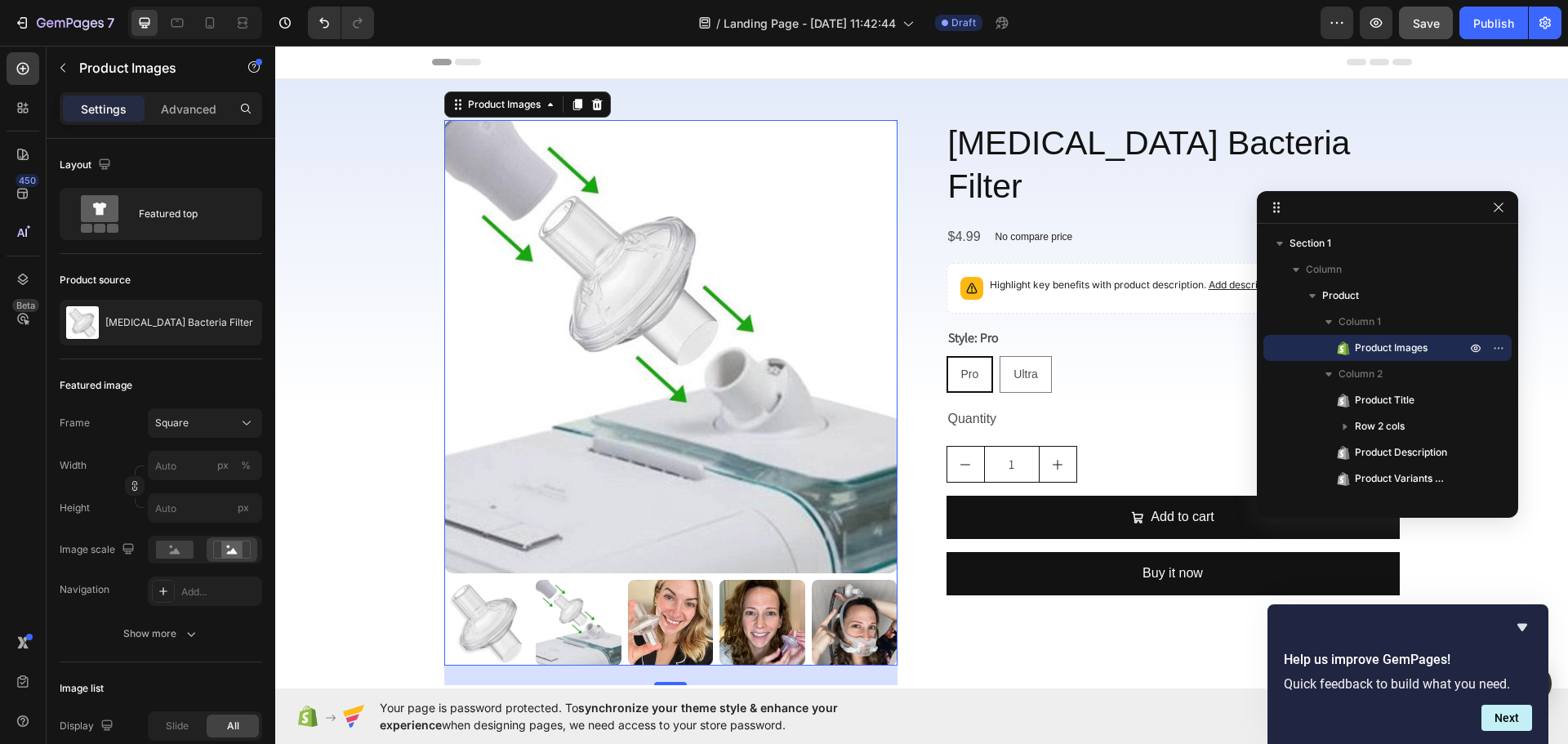
click at [1379, 351] on span "Product Images" at bounding box center [1391, 347] width 73 height 16
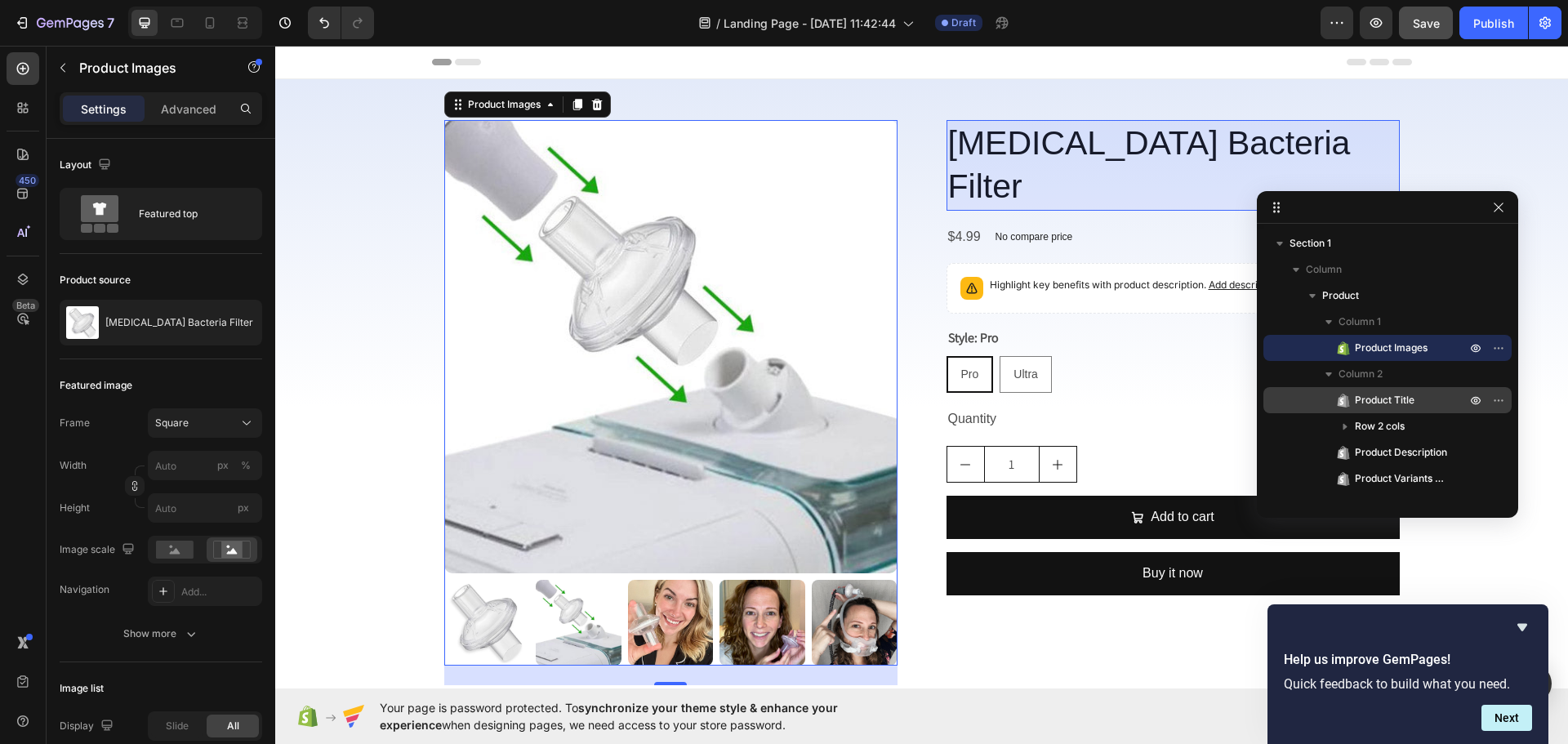
click at [1403, 394] on span "Product Title" at bounding box center [1384, 400] width 60 height 16
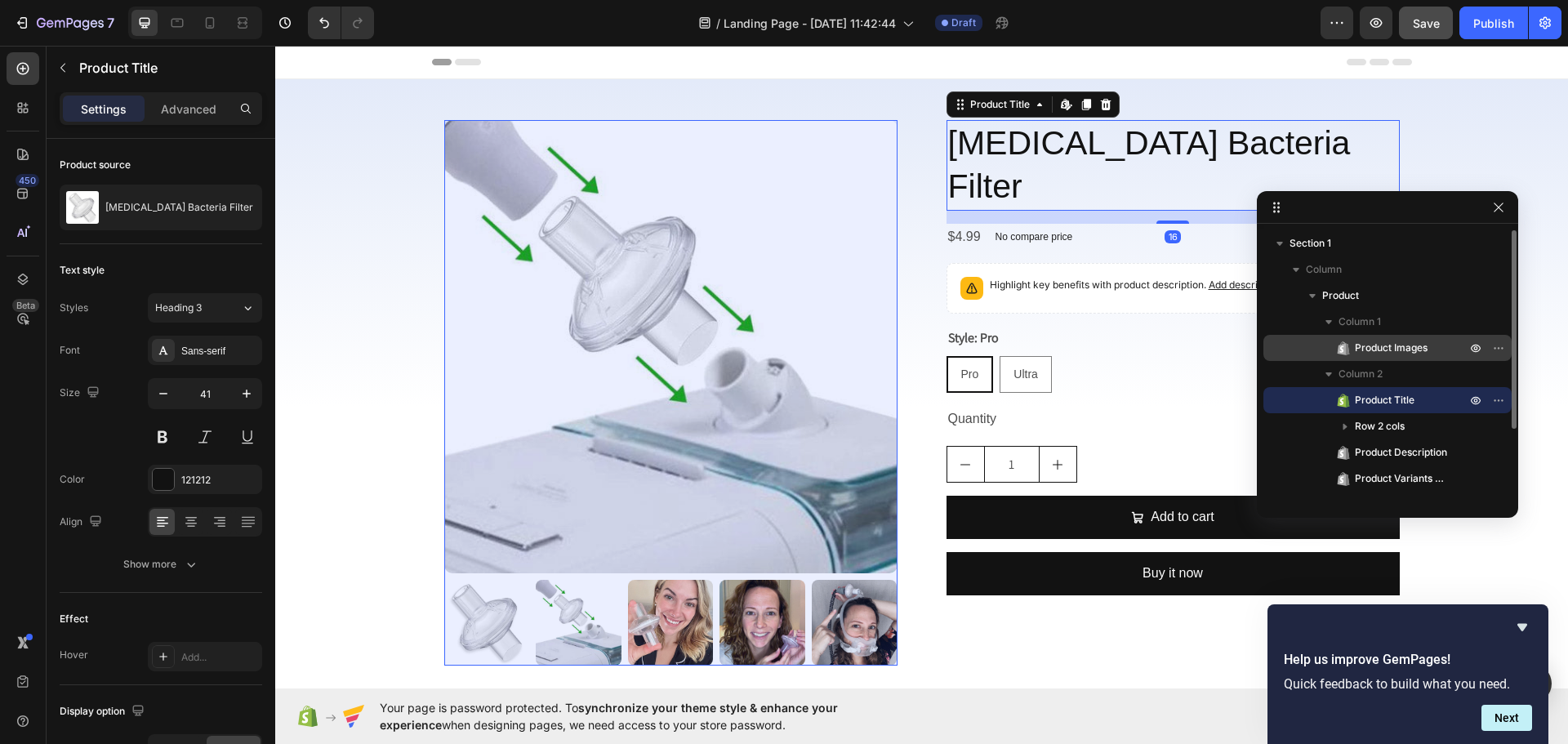
click at [1388, 346] on span "Product Images" at bounding box center [1391, 347] width 73 height 16
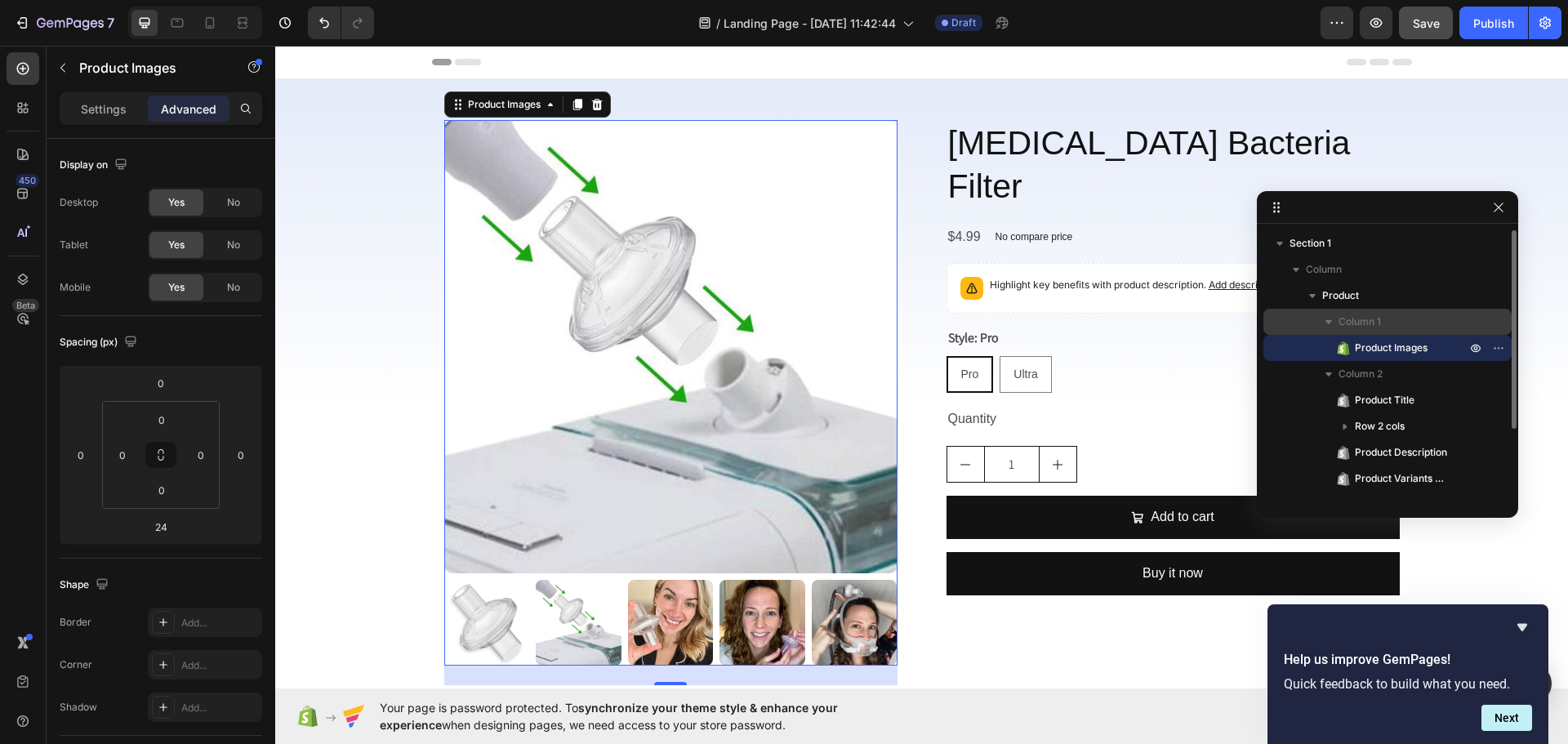
click at [1354, 310] on div "Column 1" at bounding box center [1388, 322] width 235 height 27
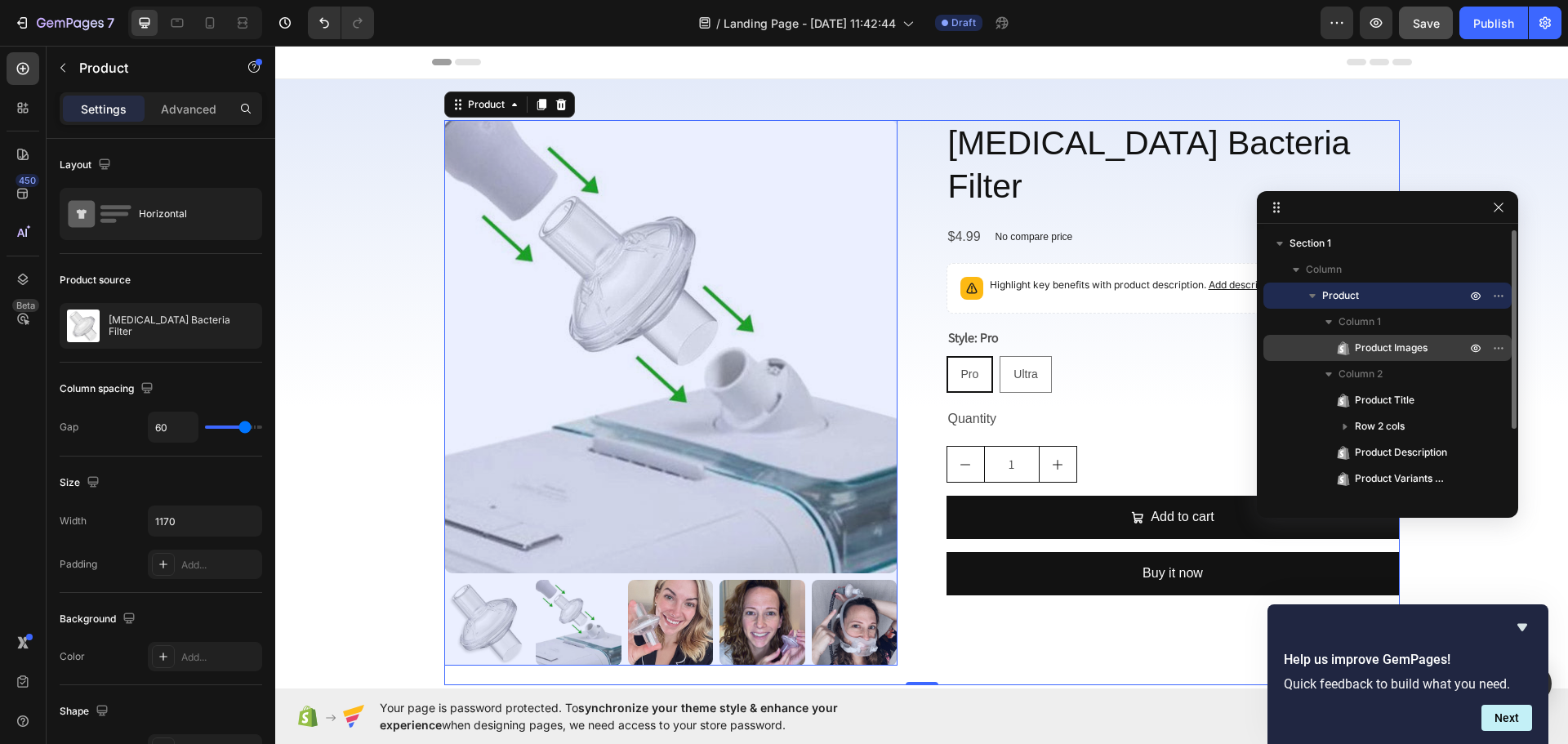
drag, startPoint x: 1404, startPoint y: 342, endPoint x: 1454, endPoint y: 356, distance: 51.9
click at [1405, 342] on span "Product Images" at bounding box center [1391, 347] width 73 height 16
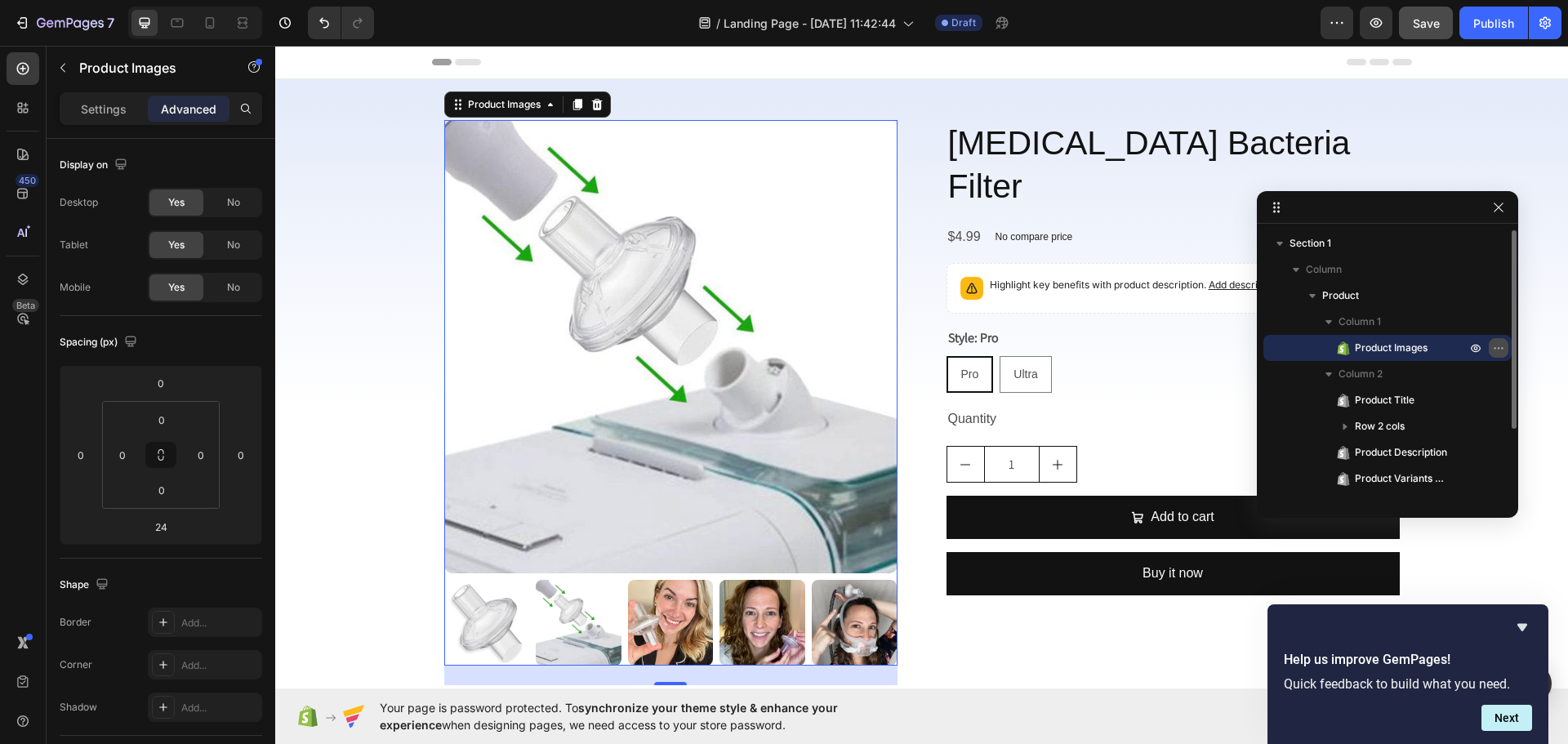
click at [1498, 343] on icon "button" at bounding box center [1499, 348] width 13 height 13
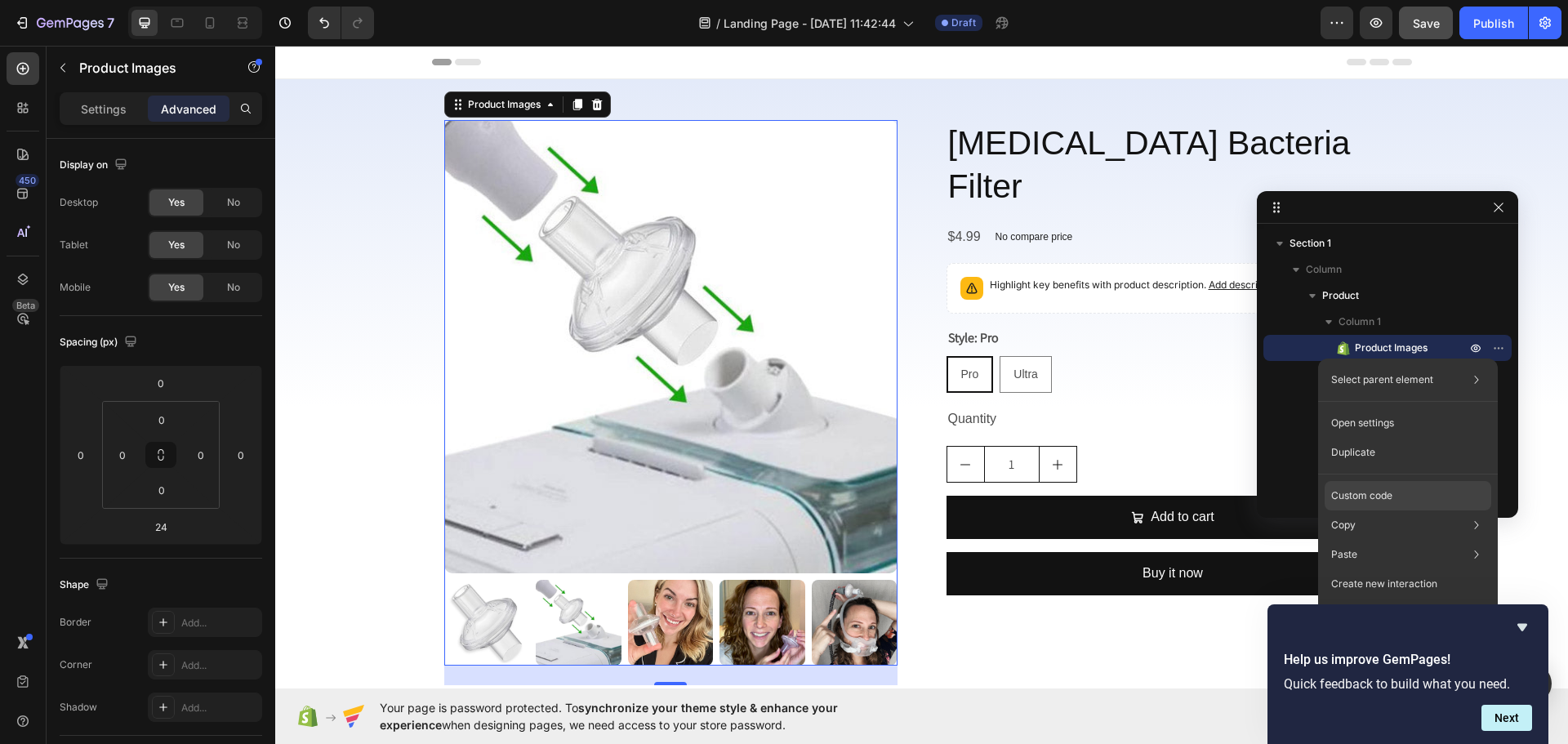
click at [1413, 485] on div "Custom code" at bounding box center [1408, 495] width 167 height 29
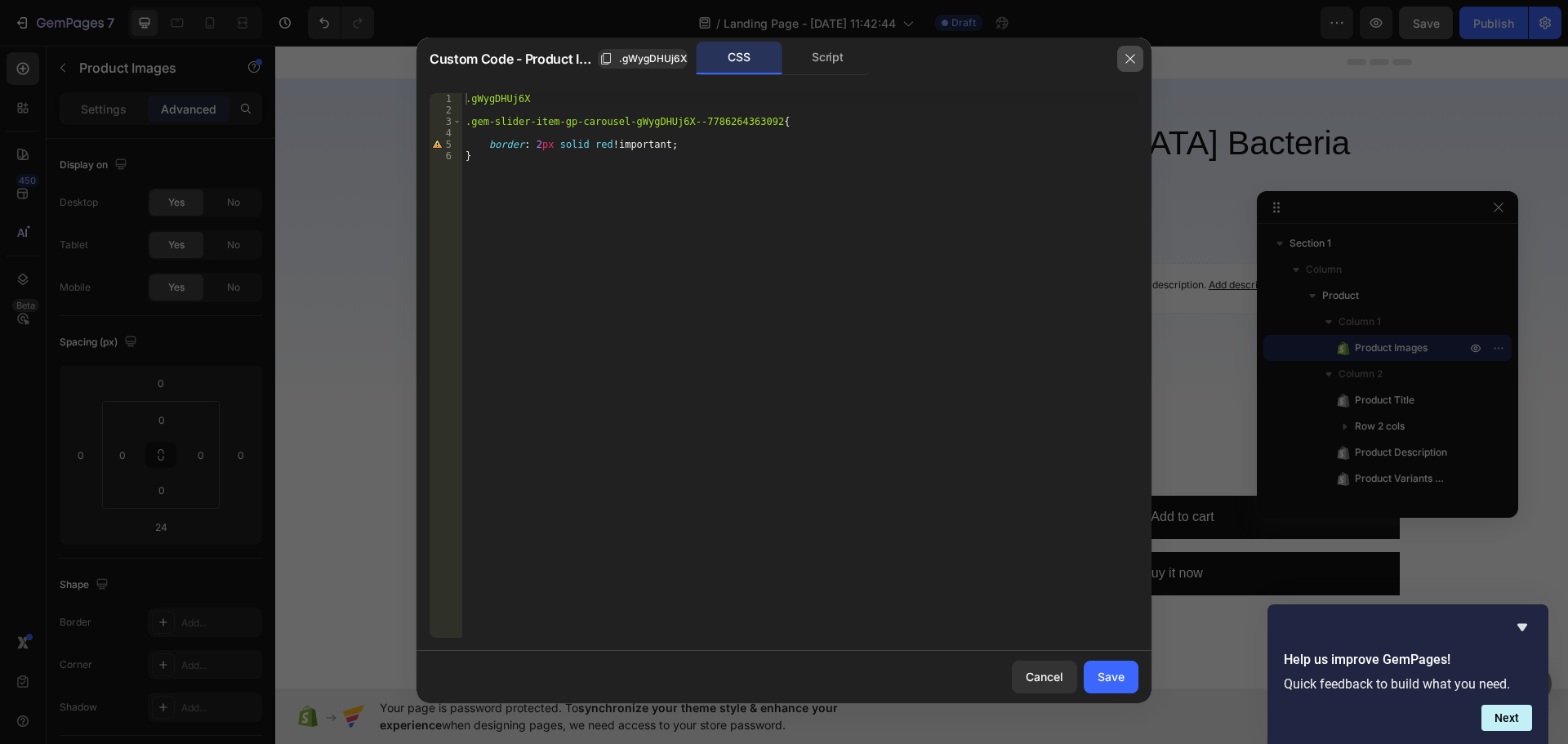
click at [1119, 49] on button "button" at bounding box center [1131, 59] width 27 height 27
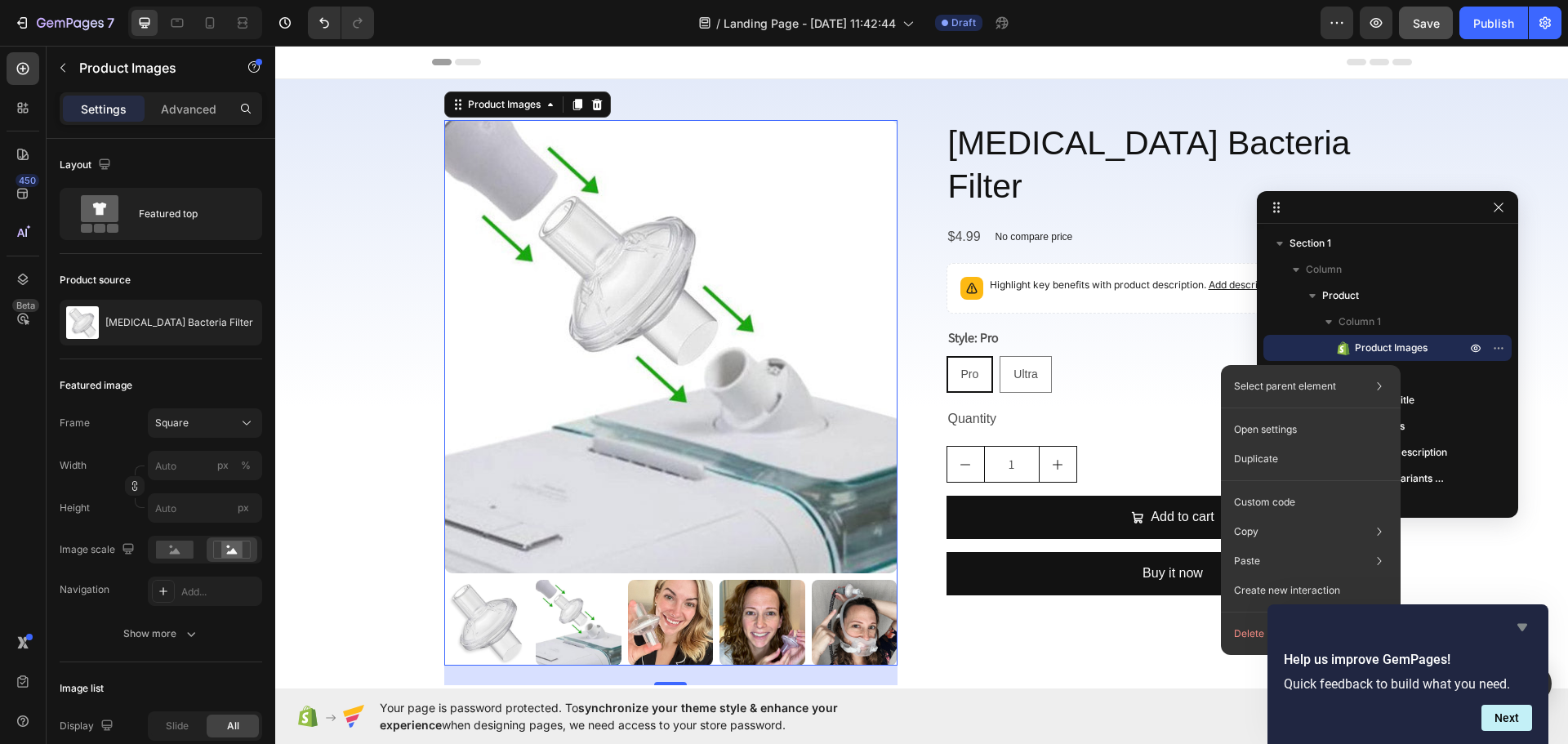
click at [1522, 626] on icon "Hide survey" at bounding box center [1522, 627] width 9 height 8
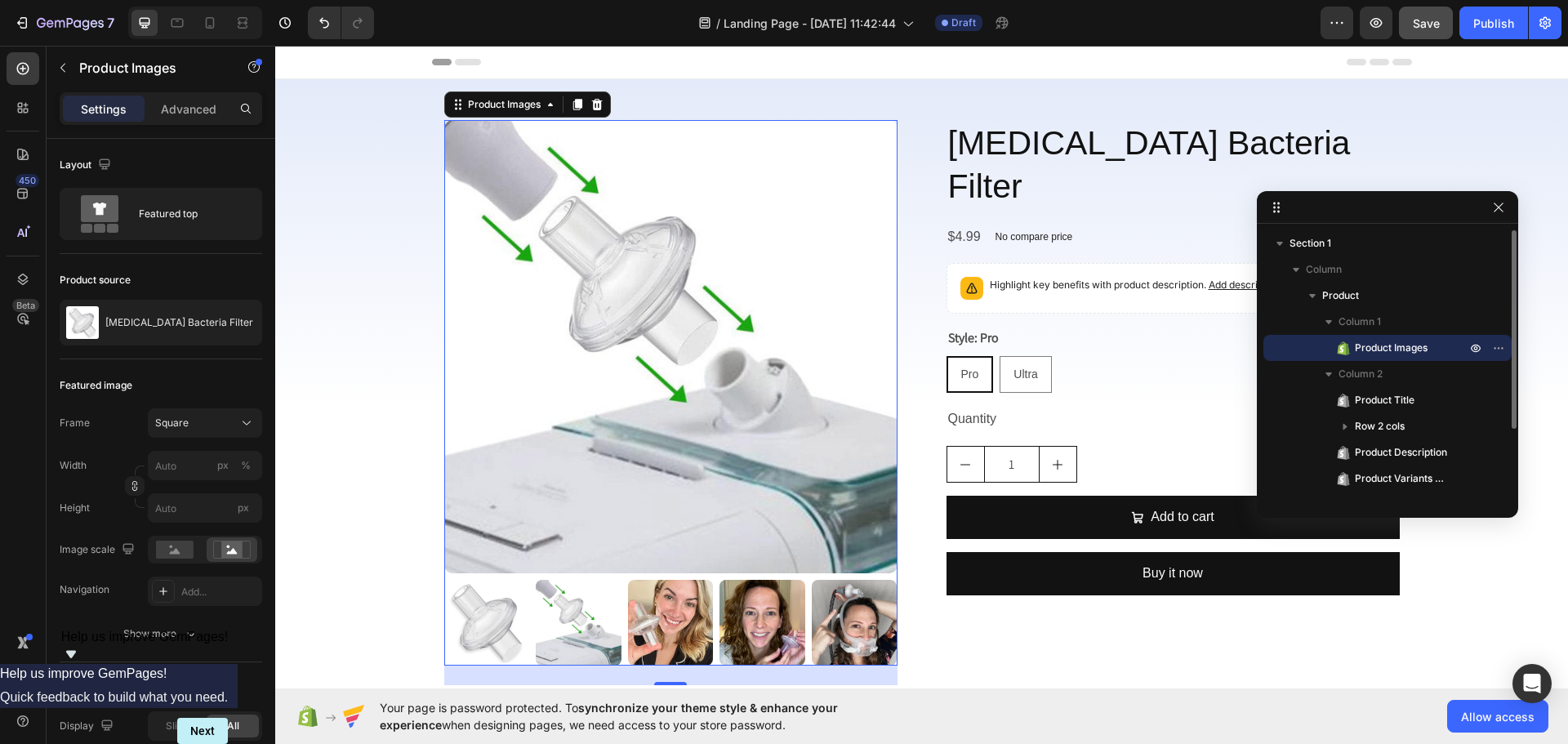
drag, startPoint x: 1386, startPoint y: 345, endPoint x: 1389, endPoint y: 359, distance: 14.3
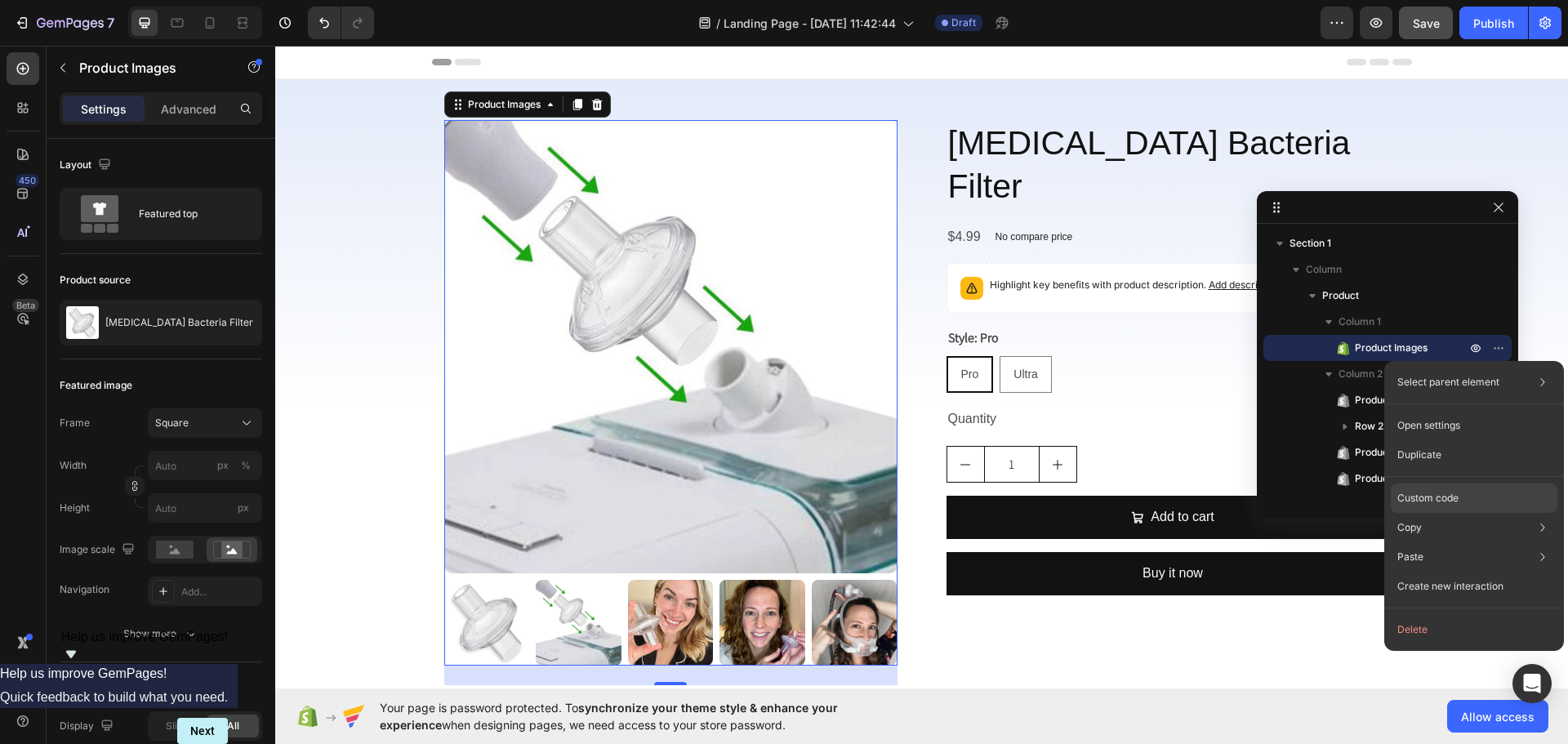
click at [1444, 498] on p "Custom code" at bounding box center [1428, 499] width 62 height 15
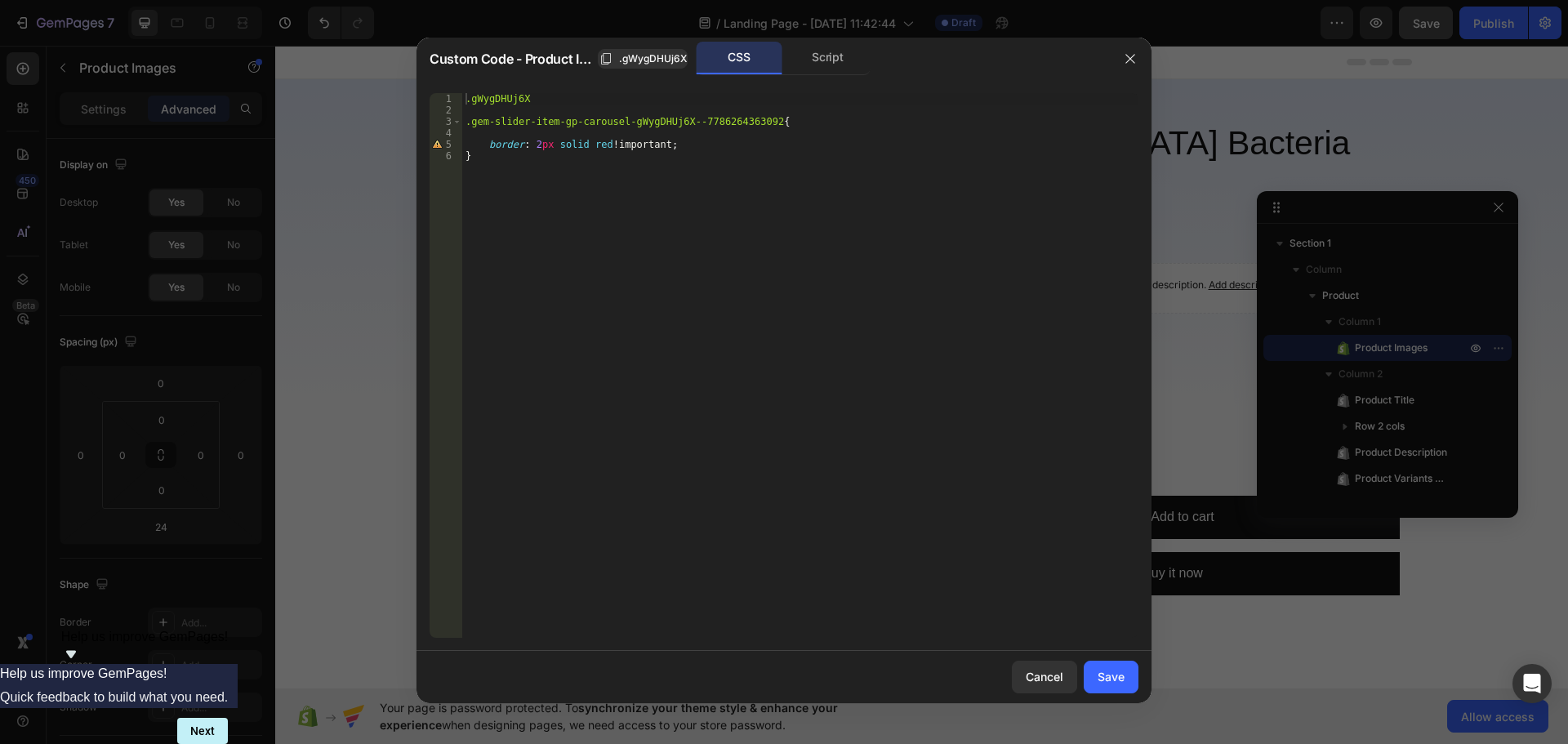
click at [728, 253] on div ".gWygDHUj6X .gem-slider-item-gp-carousel-gWygDHUj6X--7786264363092 { border : 2…" at bounding box center [800, 376] width 676 height 568
click at [558, 94] on div ".gWygDHUj6X .gem-slider-item-gp-carousel-gWygDHUj6X--7786264363092 { border : 2…" at bounding box center [800, 376] width 676 height 568
click at [834, 49] on div "Script" at bounding box center [828, 58] width 85 height 32
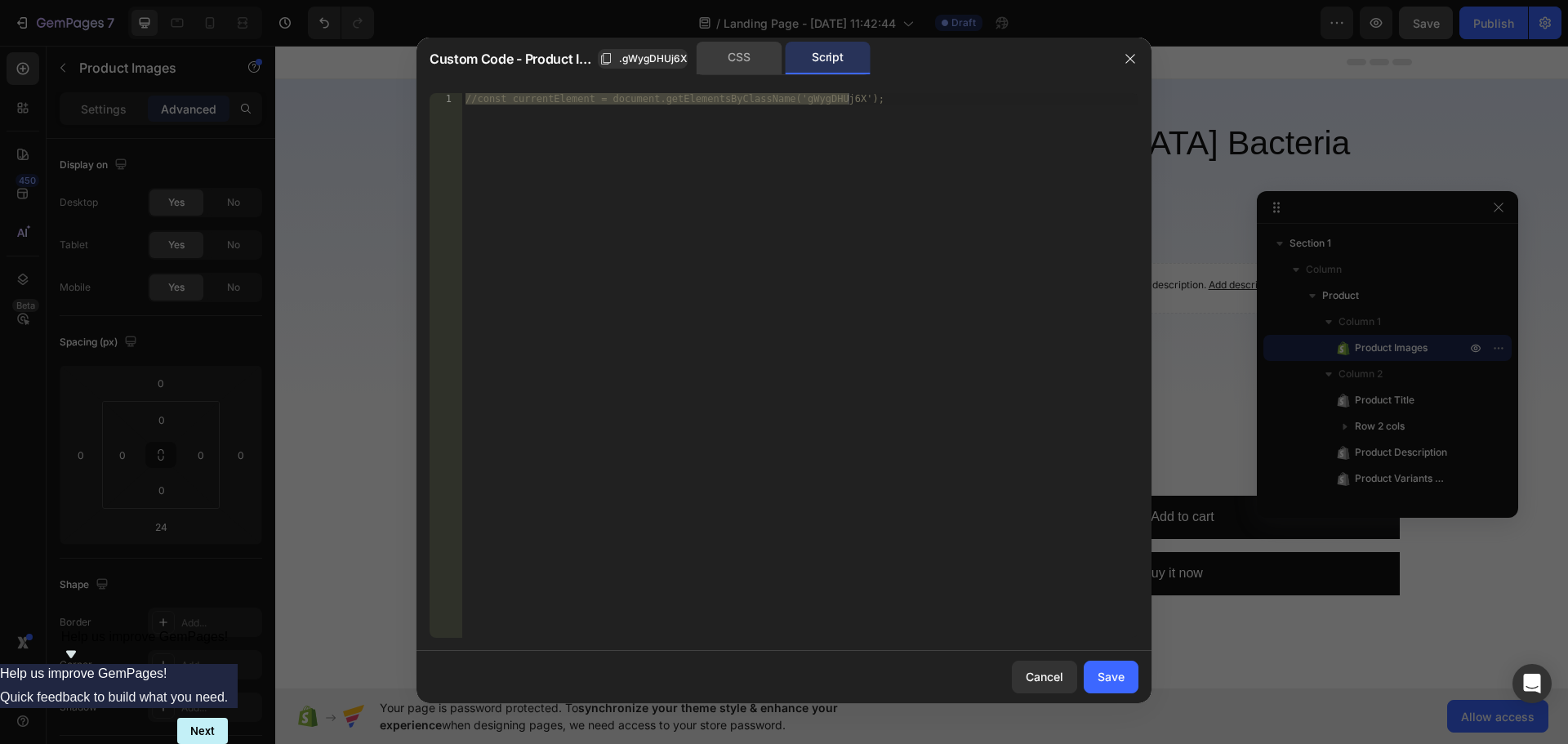
click at [740, 64] on div "CSS" at bounding box center [739, 58] width 85 height 32
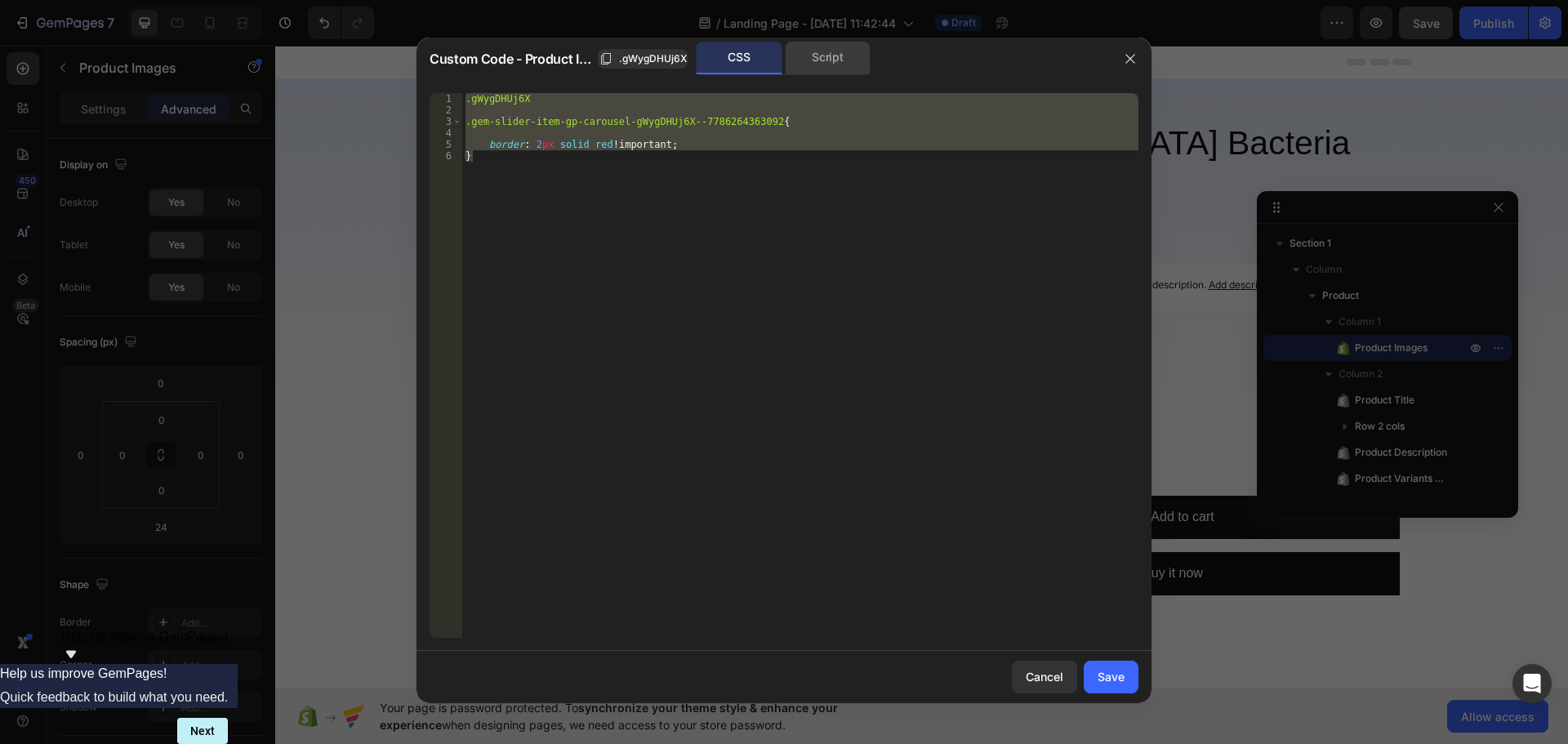
click at [824, 59] on div "Script" at bounding box center [828, 58] width 85 height 32
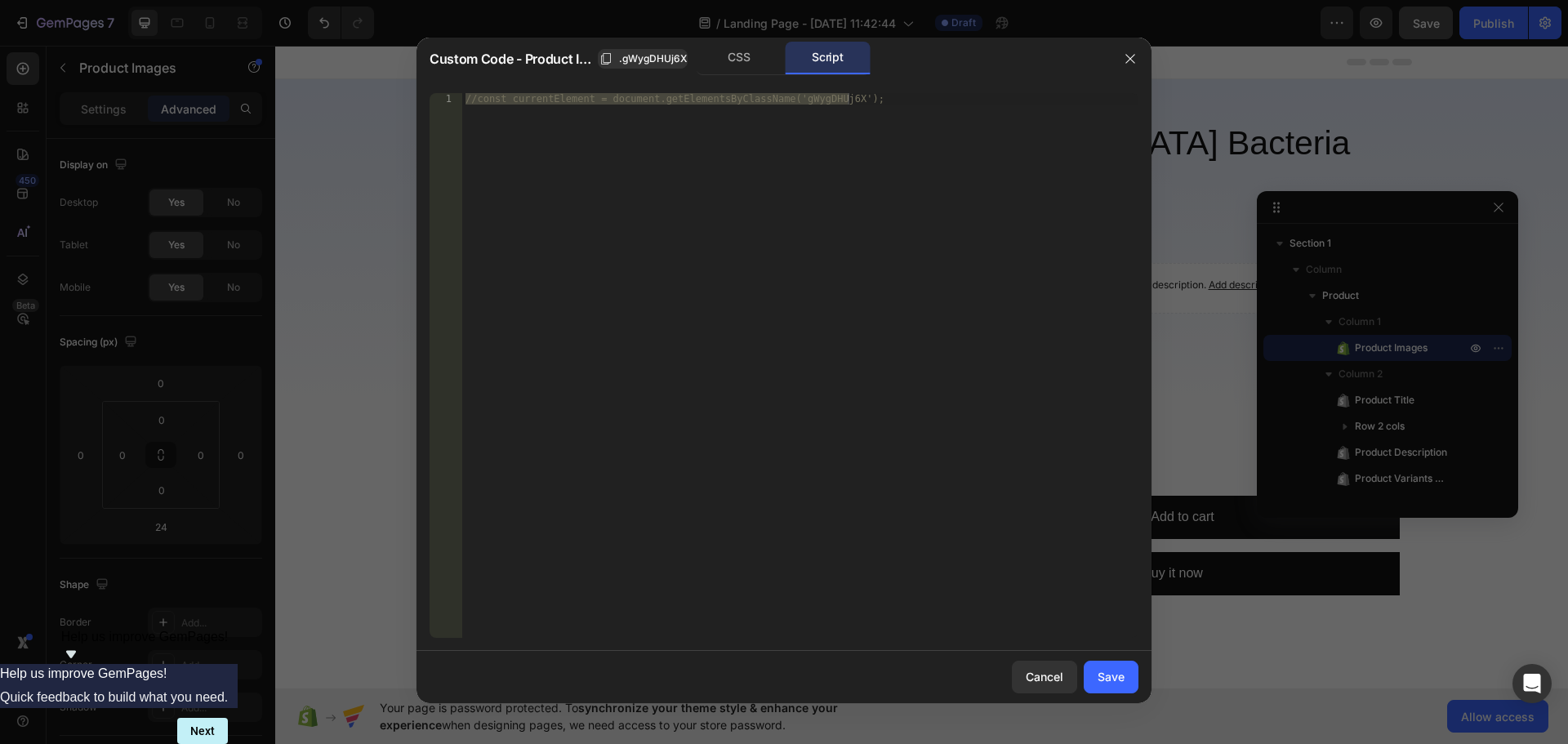
click at [619, 150] on div "//const currentElement = document.getElementsByClassName('gWygDHUj6X');" at bounding box center [800, 365] width 676 height 545
click at [628, 117] on div "//const currentElement = document.getElementsByClassName('gWygDHUj6X');" at bounding box center [800, 376] width 676 height 568
click at [682, 166] on div "//const currentElement = document.getElementsByClassName('gWygDHUj6X');" at bounding box center [800, 376] width 676 height 568
click at [735, 56] on div "CSS" at bounding box center [739, 58] width 85 height 32
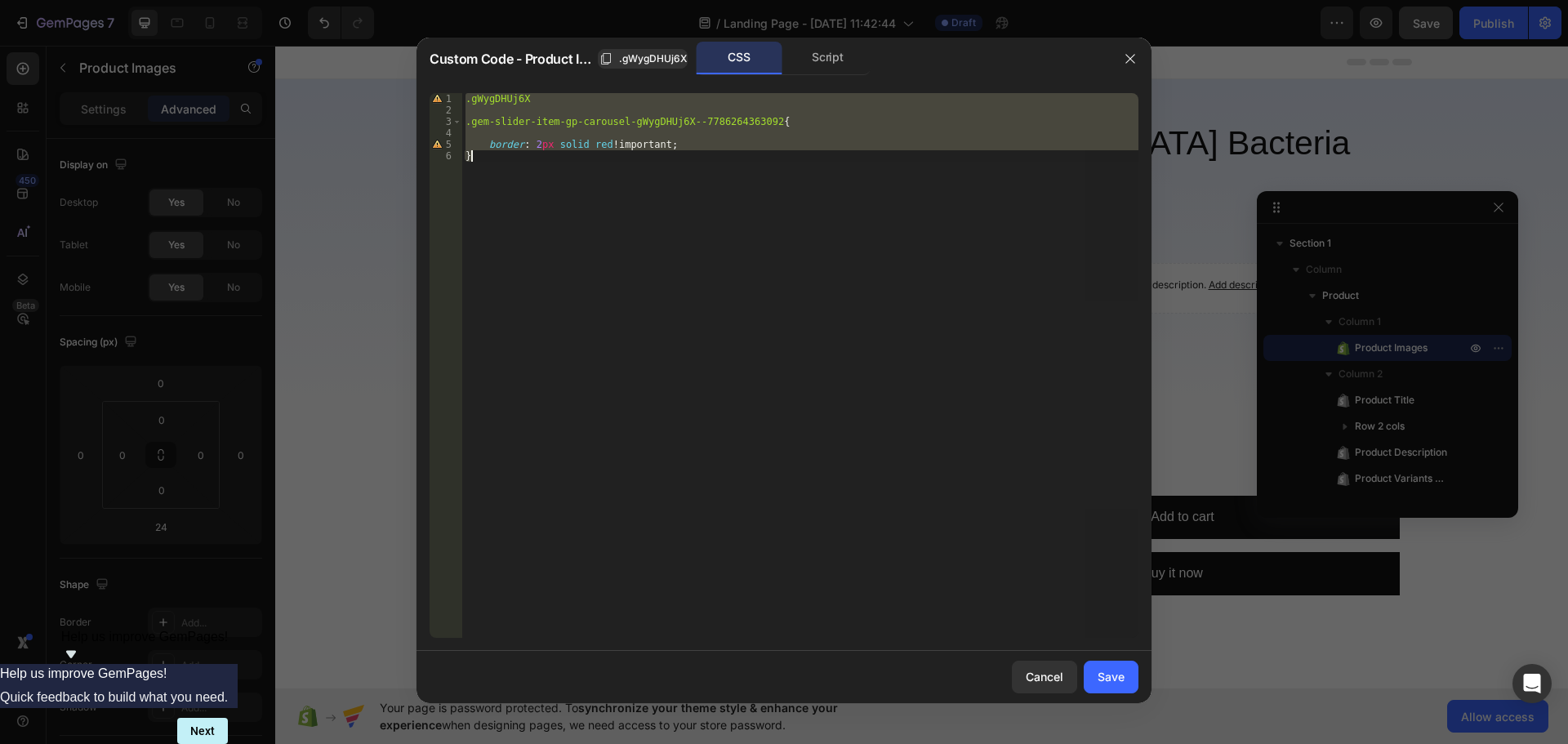
drag, startPoint x: 740, startPoint y: 310, endPoint x: 845, endPoint y: 592, distance: 300.9
click at [740, 311] on div ".gWygDHUj6X .gem-slider-item-gp-carousel-gWygDHUj6X--7786264363092 { border : 2…" at bounding box center [800, 365] width 676 height 545
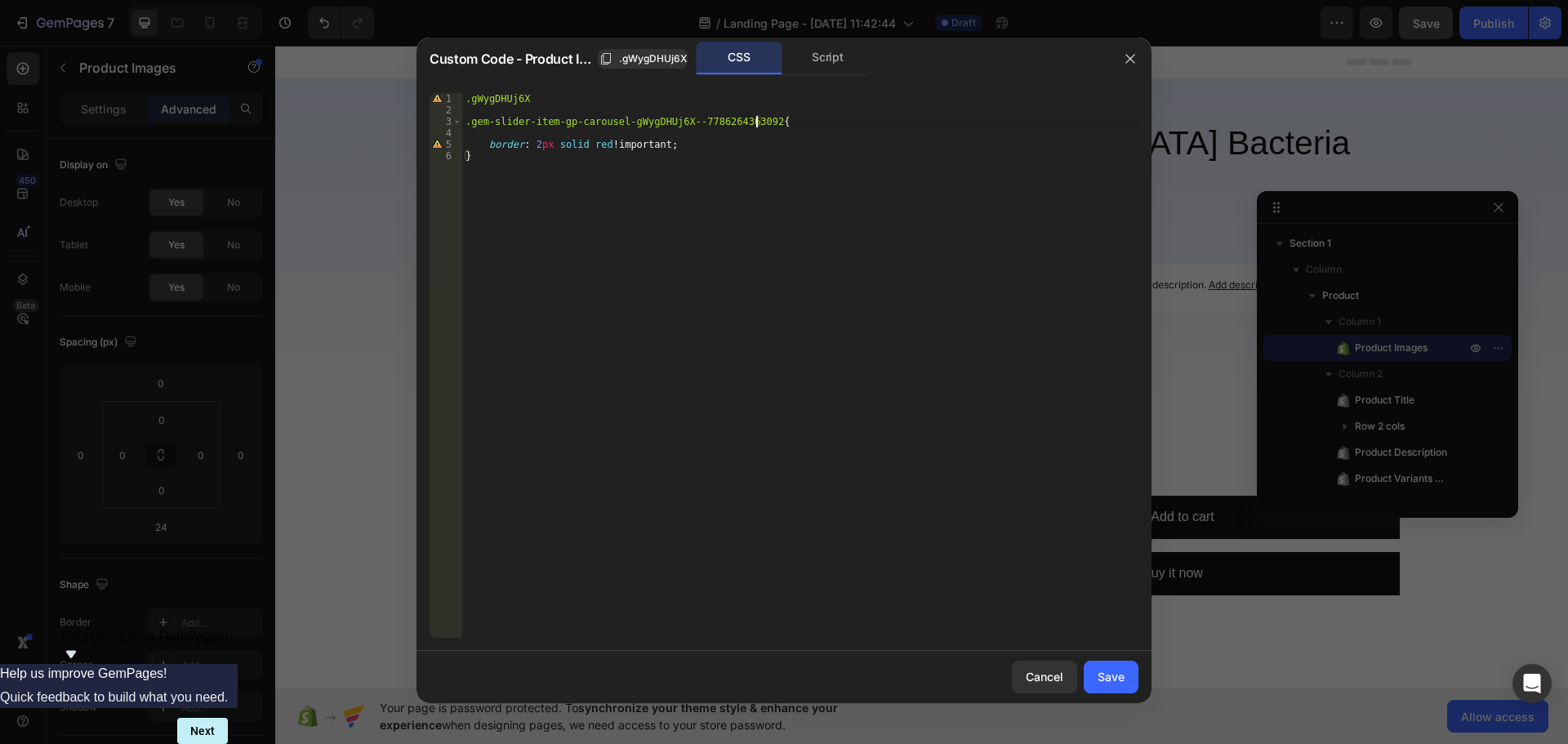
click at [758, 123] on div ".gWygDHUj6X .gem-slider-item-gp-carousel-gWygDHUj6X--7786264363092 { border : 2…" at bounding box center [800, 376] width 676 height 568
click at [466, 126] on div ".gWygDHUj6X .gem-slider-item-gp-carousel-gWygDHUj6X--7786264363092 { border : 2…" at bounding box center [800, 376] width 676 height 568
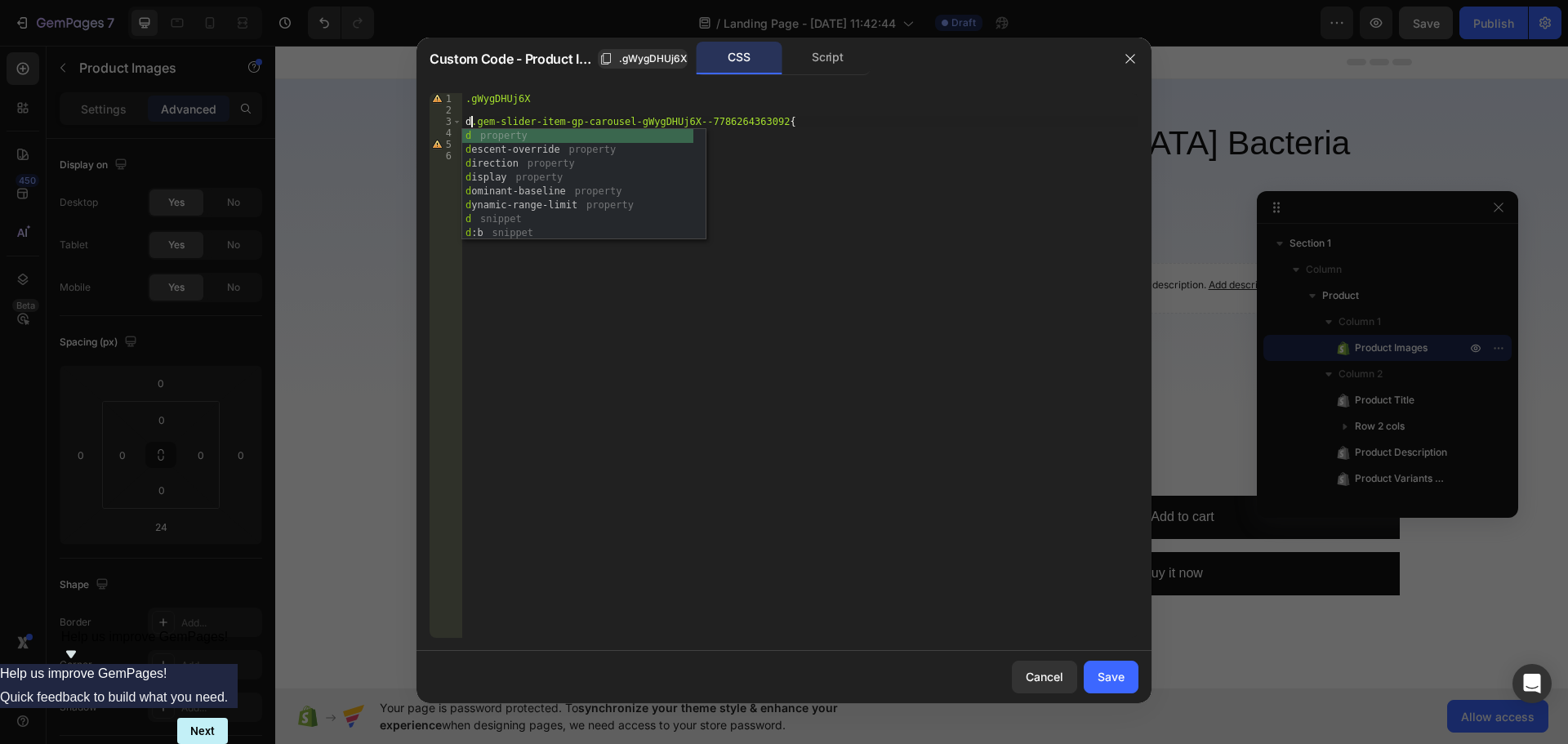
scroll to position [0, 1]
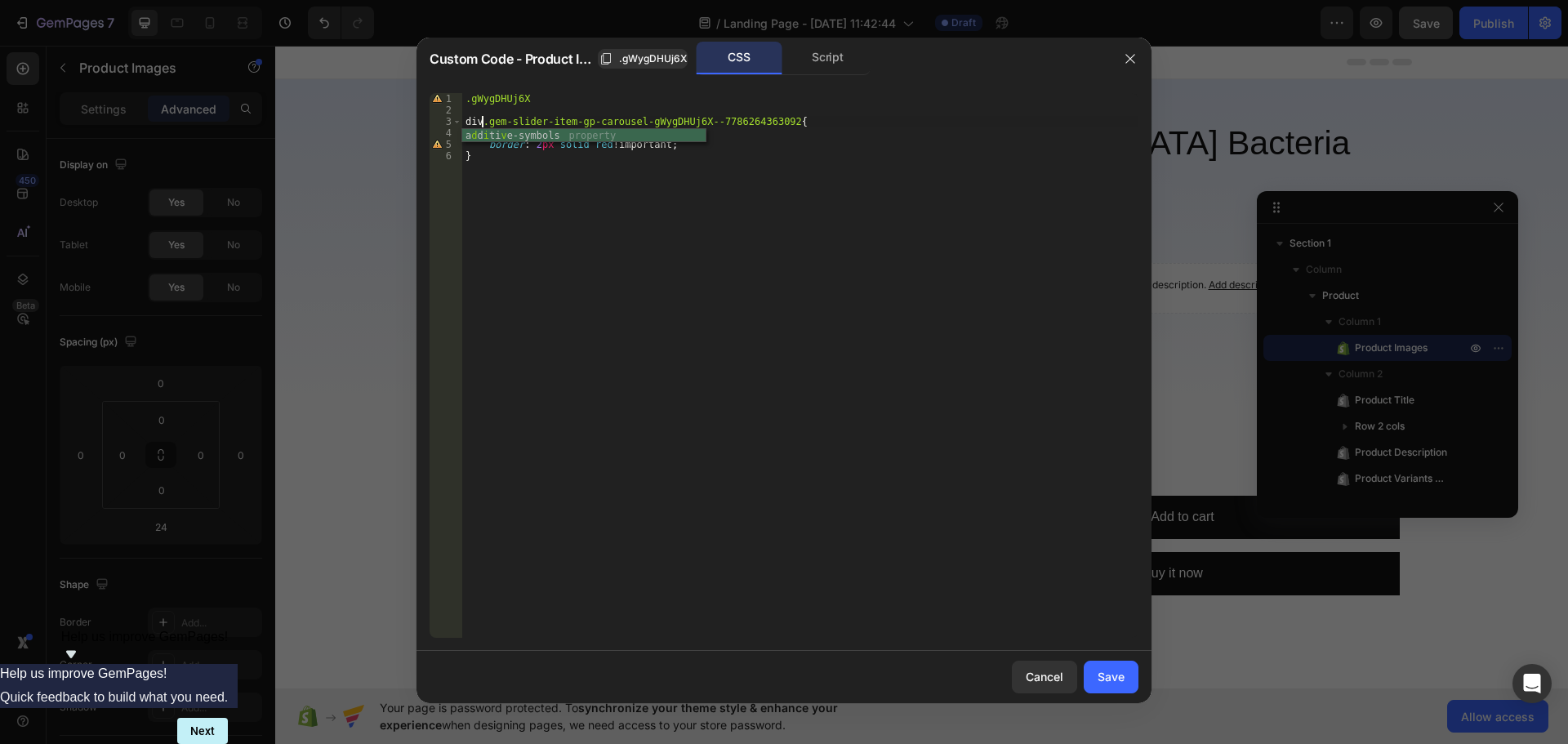
click at [803, 162] on div ".gWygDHUj6X div .gem-slider-item-gp-carousel-gWygDHUj6X--7786264363092 { border…" at bounding box center [800, 376] width 676 height 568
type textarea "}"
drag, startPoint x: 1111, startPoint y: 674, endPoint x: 821, endPoint y: 627, distance: 293.8
click at [1111, 674] on div "Save" at bounding box center [1111, 677] width 27 height 17
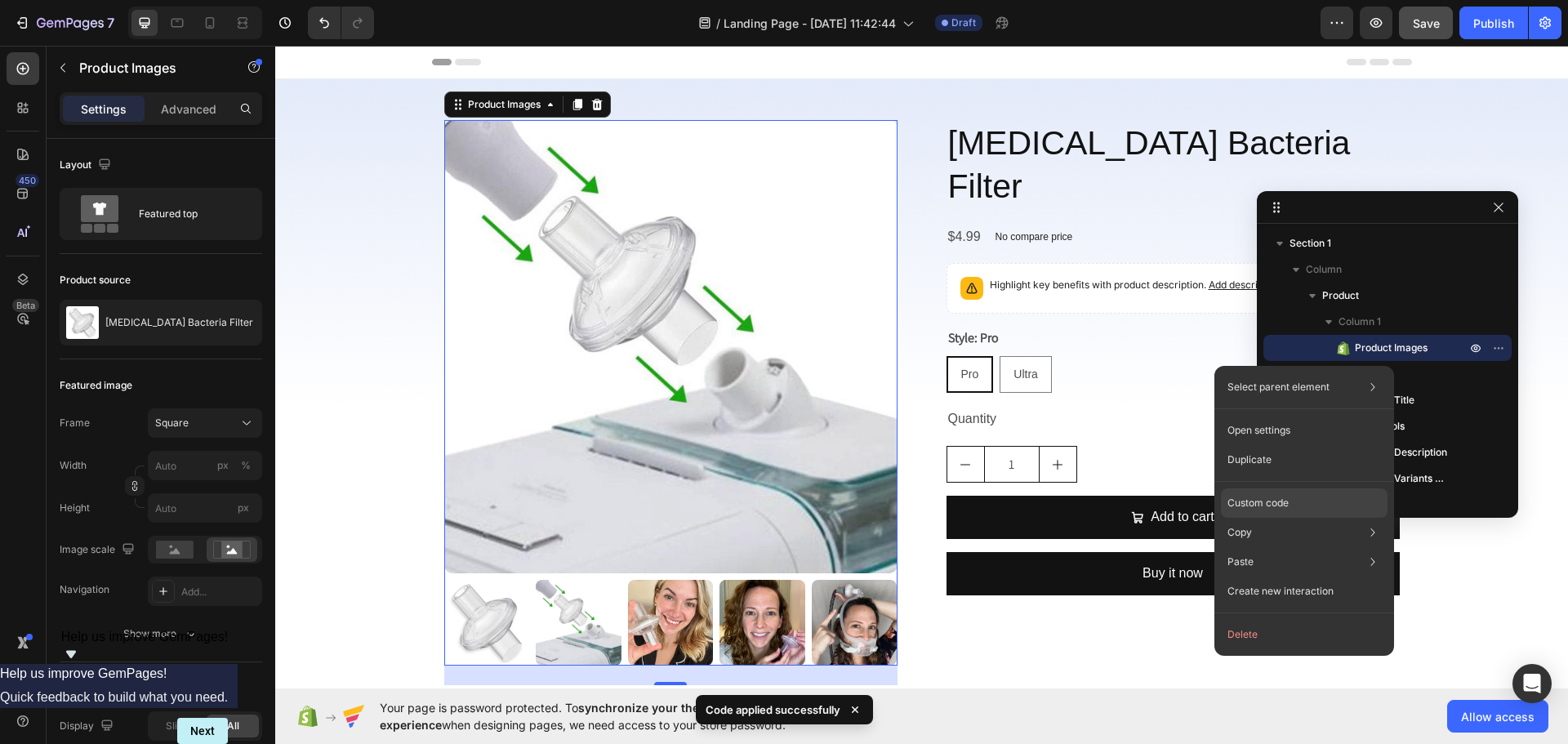
click at [1289, 496] on div "Custom code" at bounding box center [1304, 502] width 167 height 29
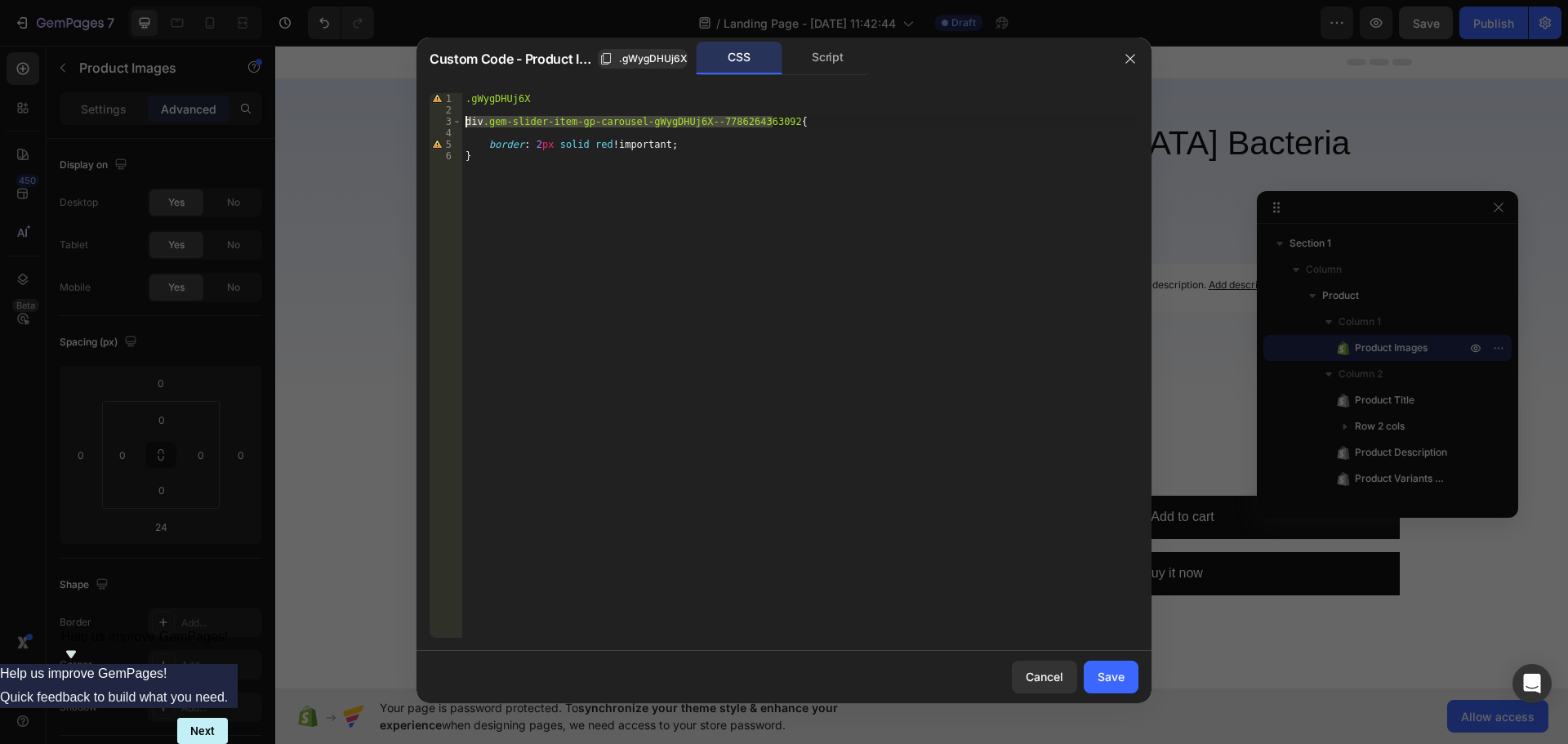
drag, startPoint x: 771, startPoint y: 121, endPoint x: 383, endPoint y: 121, distance: 388.0
click at [383, 121] on div "Custom Code - Product Images .gWygDHUj6X CSS Script div.gem-slider-item-gp-caro…" at bounding box center [784, 372] width 1568 height 744
click at [769, 126] on div ".gWygDHUj6X div .gem-slider-item-gp-carousel-gWygDHUj6X--7786264363092 { border…" at bounding box center [800, 365] width 676 height 545
drag, startPoint x: 772, startPoint y: 121, endPoint x: 420, endPoint y: 122, distance: 352.0
click at [420, 122] on div "div.gem-slider-item-gp-carousel-gWygDHUj6X--7786264363092{ 1 2 3 4 5 6 .gWygDHU…" at bounding box center [783, 365] width 735 height 571
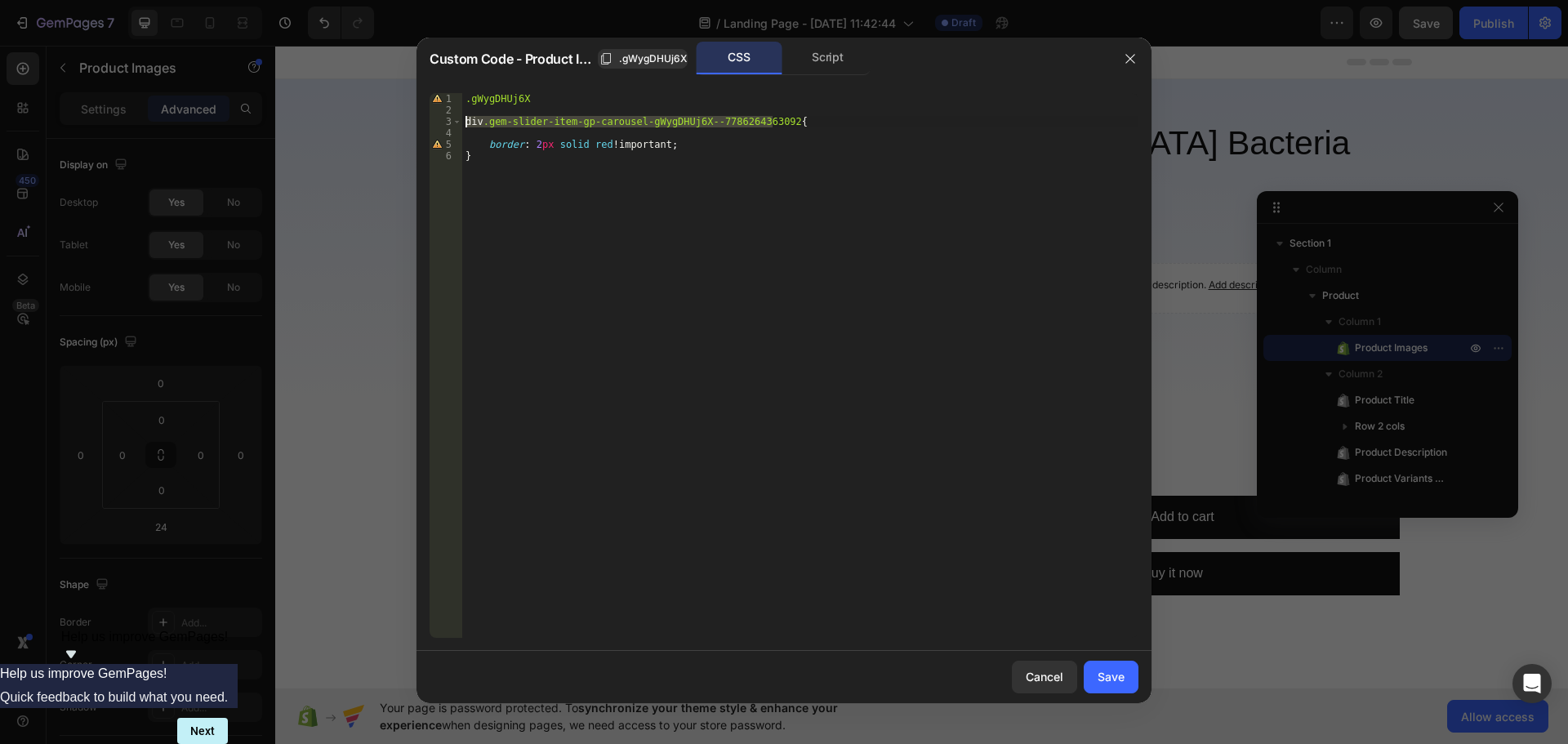
paste textarea "#-36556710674516.gem-slider-item.gp-w-full.gem-slider-item-gp-carousel-gWygDHUj…"
type textarea "div#-36556710674516.gem-slider-item.gp-w-full.gem-slider-item-gp-carousel-gWygD…"
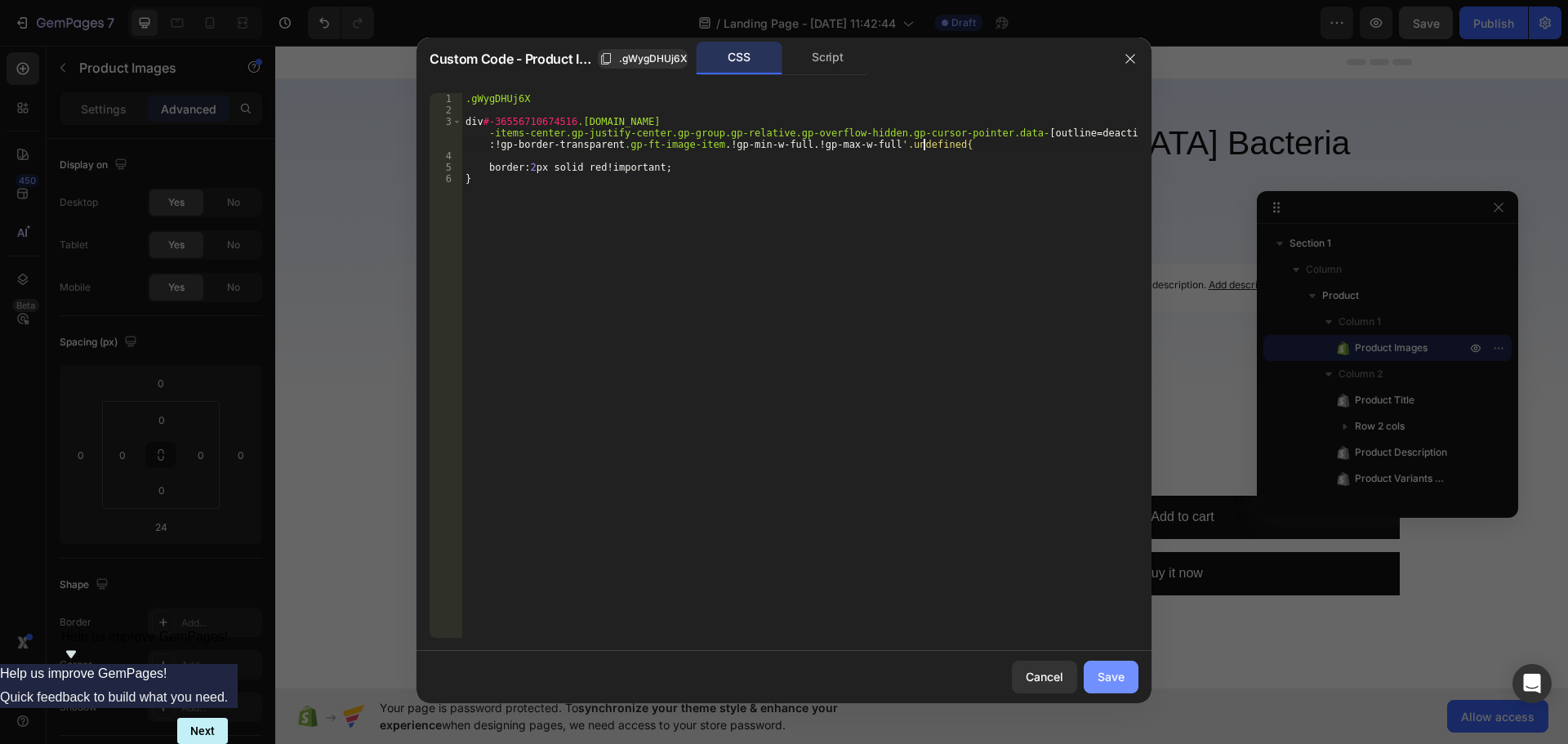
click at [1116, 681] on div "Save" at bounding box center [1111, 677] width 27 height 17
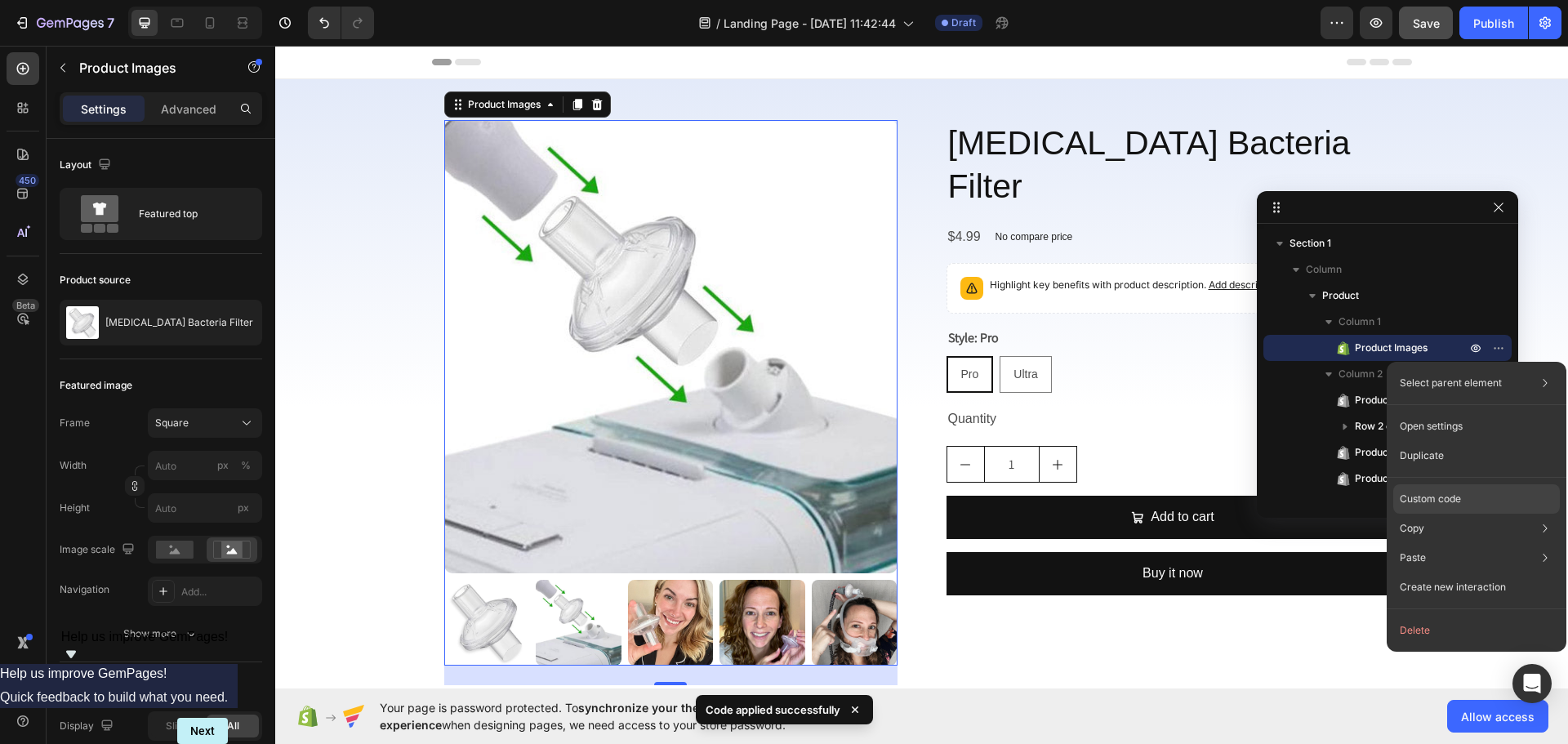
click at [1442, 500] on p "Custom code" at bounding box center [1431, 499] width 62 height 15
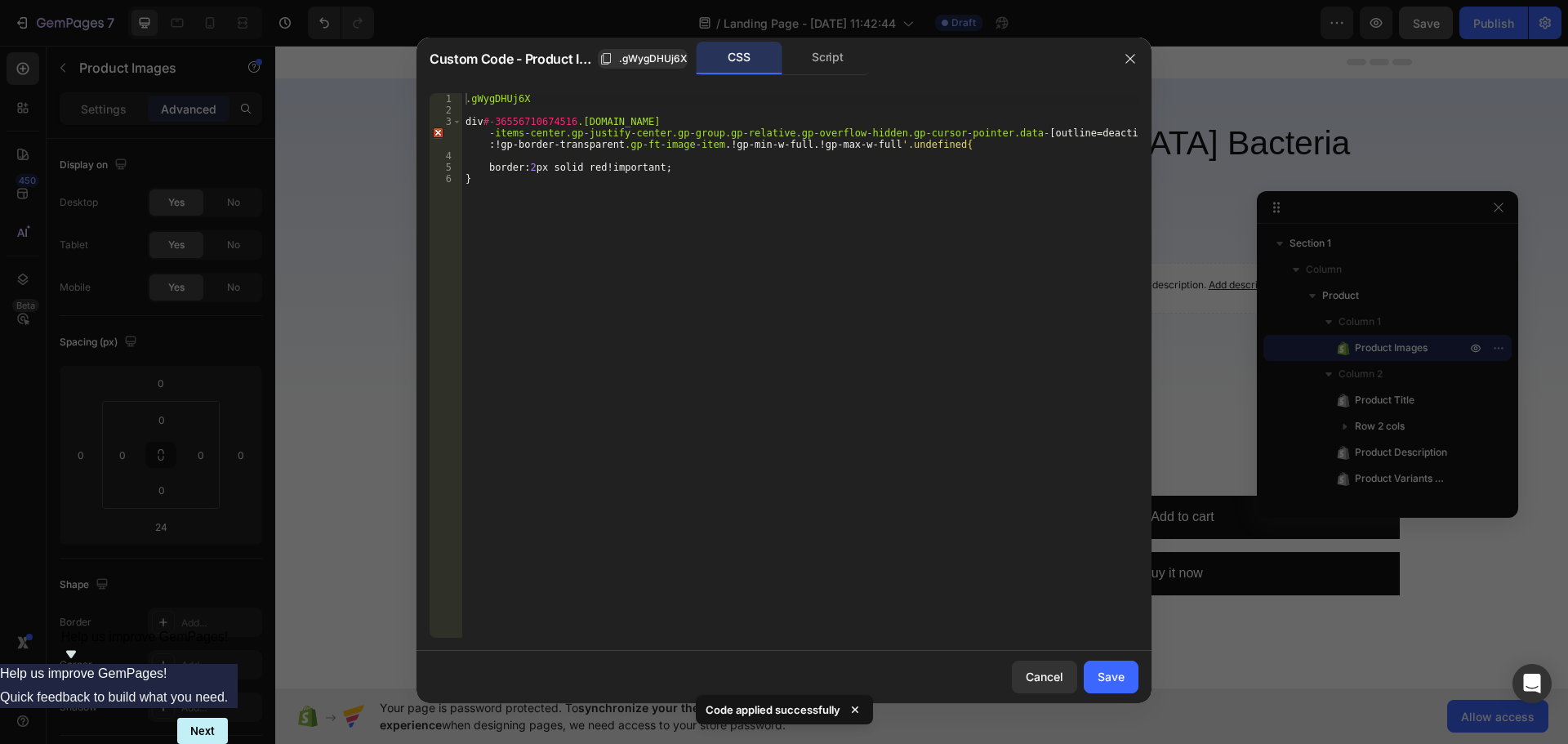
drag, startPoint x: 648, startPoint y: 195, endPoint x: 568, endPoint y: 191, distance: 80.1
click at [647, 195] on div ".gWygDHUj6X div #-36556710674516 .gem-slider-item.gp-w-full.gem-slider-item-gp-…" at bounding box center [800, 376] width 676 height 568
click at [517, 180] on div ".gWygDHUj6X div #-36556710674516 .gem-slider-item.gp-w-full.gem-slider-item-gp-…" at bounding box center [800, 376] width 676 height 568
click at [499, 149] on div ".gWygDHUj6X div #-36556710674516 .gem-slider-item.gp-w-full.gem-slider-item-gp-…" at bounding box center [800, 376] width 676 height 568
click at [486, 142] on div ".gWygDHUj6X div #-36556710674516 .gem-slider-item.gp-w-full.gem-slider-item-gp-…" at bounding box center [800, 376] width 676 height 568
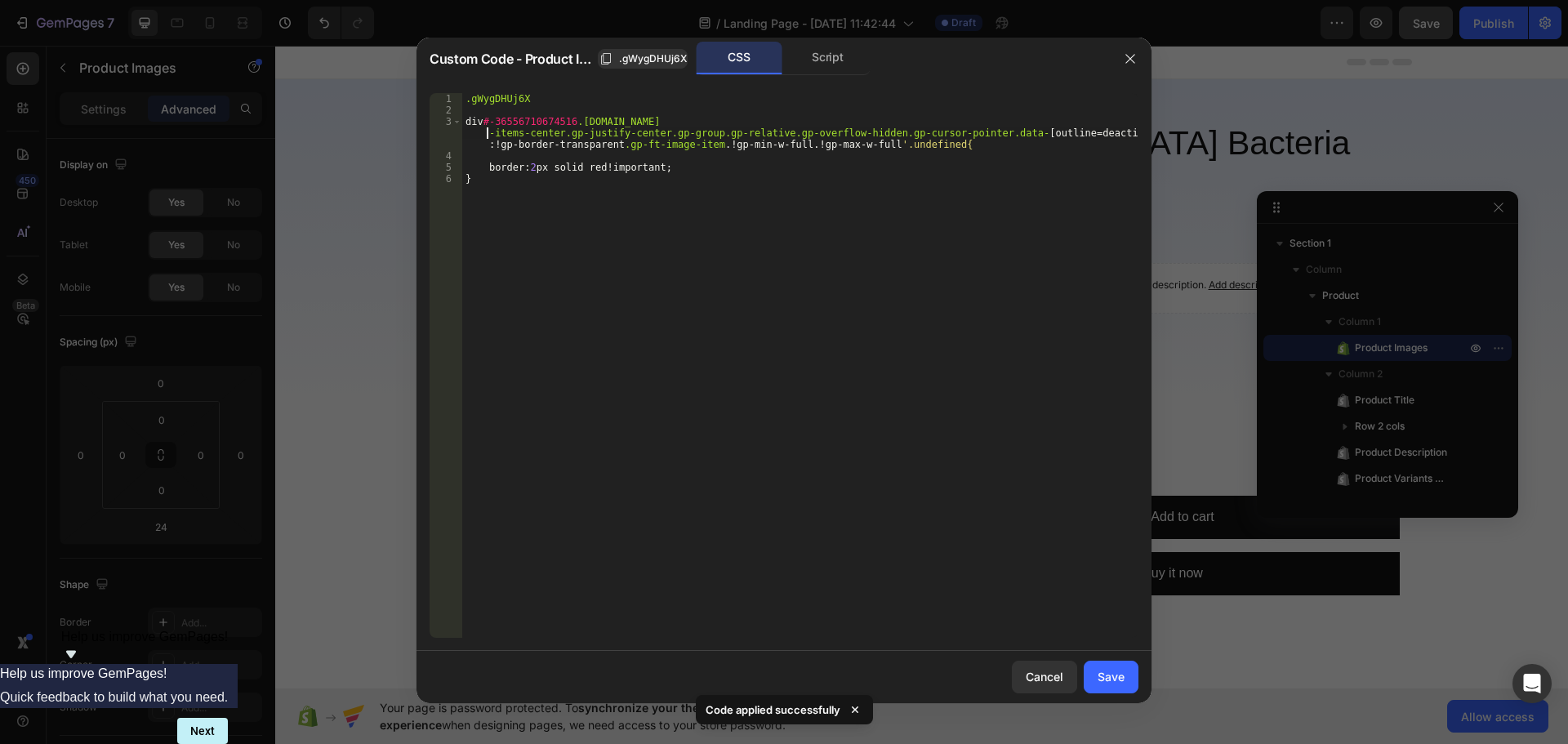
click at [486, 136] on div ".gWygDHUj6X div #-36556710674516 .gem-slider-item.gp-w-full.gem-slider-item-gp-…" at bounding box center [800, 376] width 676 height 568
click at [644, 204] on div ".gWygDHUj6X div #-36556710674516 .gem-slider-item.gp-w-full.gem-slider-item-gp-…" at bounding box center [800, 376] width 676 height 568
click at [924, 145] on div ".gWygDHUj6X div #-36556710674516 .gem-slider-item.gp-w-full.gem-slider-item-gp-…" at bounding box center [800, 376] width 676 height 568
click at [712, 149] on div ".gWygDHUj6X div #-36556710674516 .gem-slider-item.gp-w-full.gem-slider-item-gp-…" at bounding box center [800, 376] width 676 height 568
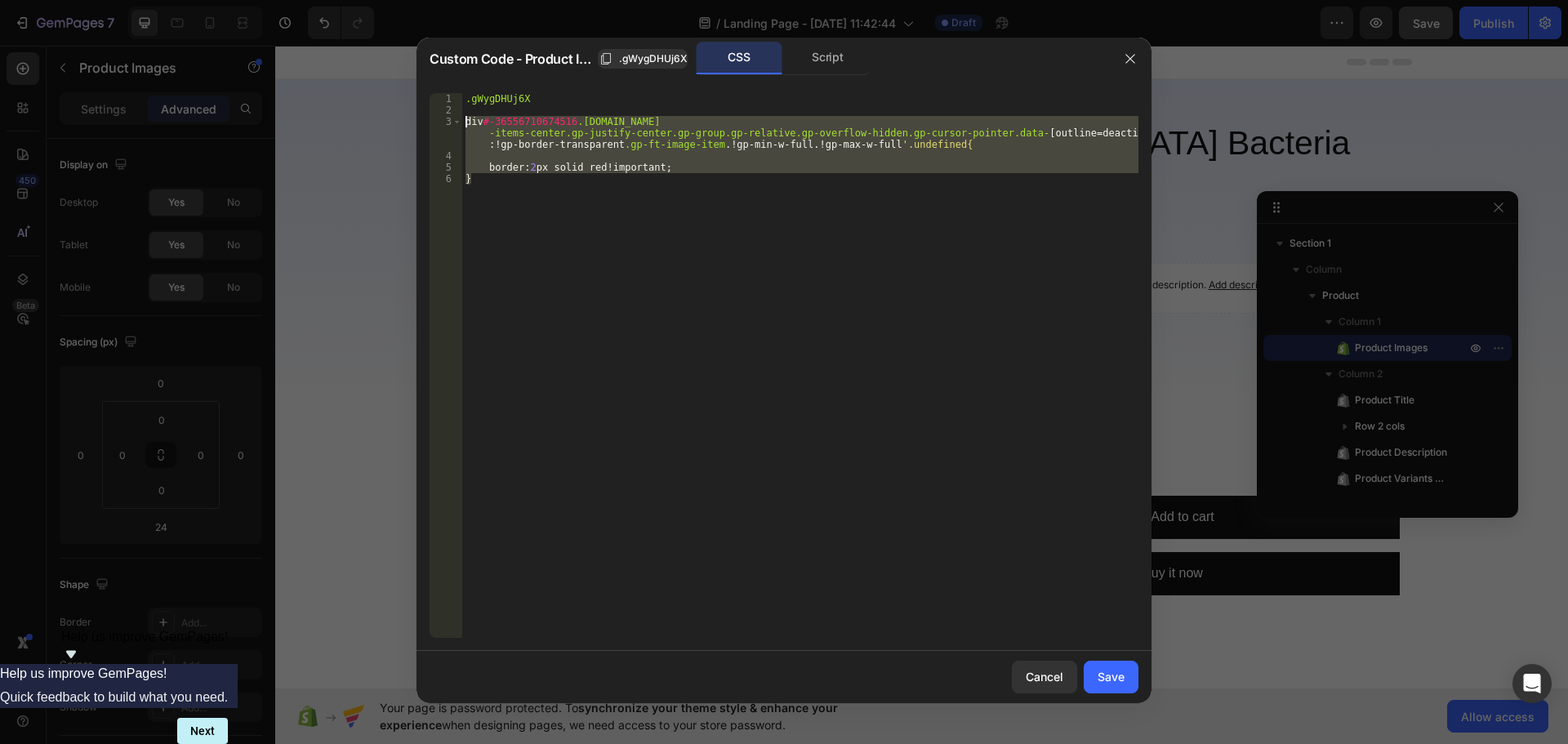
drag, startPoint x: 469, startPoint y: 180, endPoint x: 464, endPoint y: 120, distance: 60.2
click at [464, 120] on div ".gWygDHUj6X div #-36556710674516 .gem-slider-item.gp-w-full.gem-slider-item-gp-…" at bounding box center [800, 376] width 676 height 568
click at [605, 177] on div ".gWygDHUj6X div #-36556710674516 .gem-slider-item.gp-w-full.gem-slider-item-gp-…" at bounding box center [800, 365] width 676 height 545
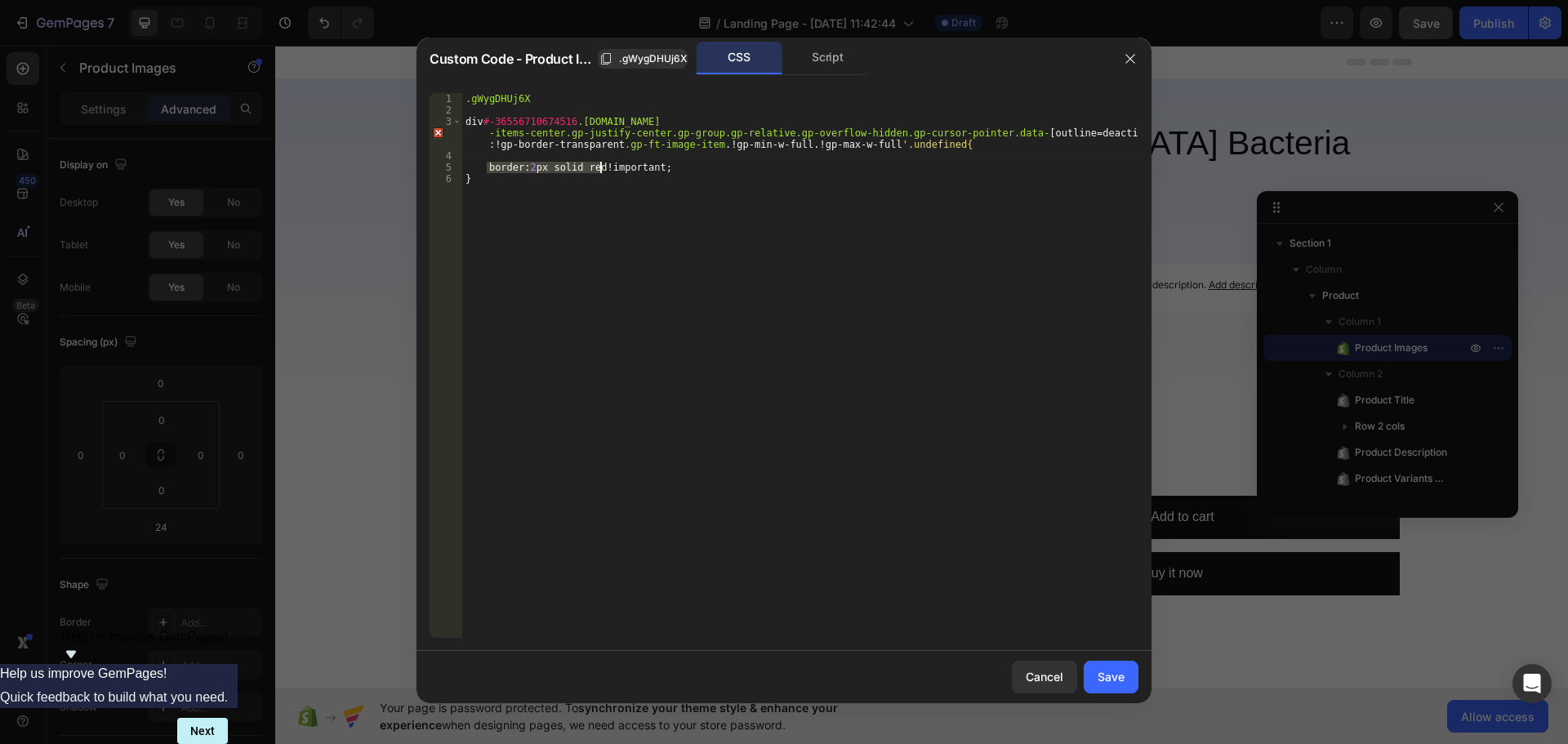
drag, startPoint x: 487, startPoint y: 167, endPoint x: 599, endPoint y: 171, distance: 112.1
click at [599, 171] on div ".gWygDHUj6X div #-36556710674516 .gem-slider-item.gp-w-full.gem-slider-item-gp-…" at bounding box center [800, 376] width 676 height 568
click at [808, 175] on div ".gWygDHUj6X div #-36556710674516 .gem-slider-item.gp-w-full.gem-slider-item-gp-…" at bounding box center [800, 376] width 676 height 568
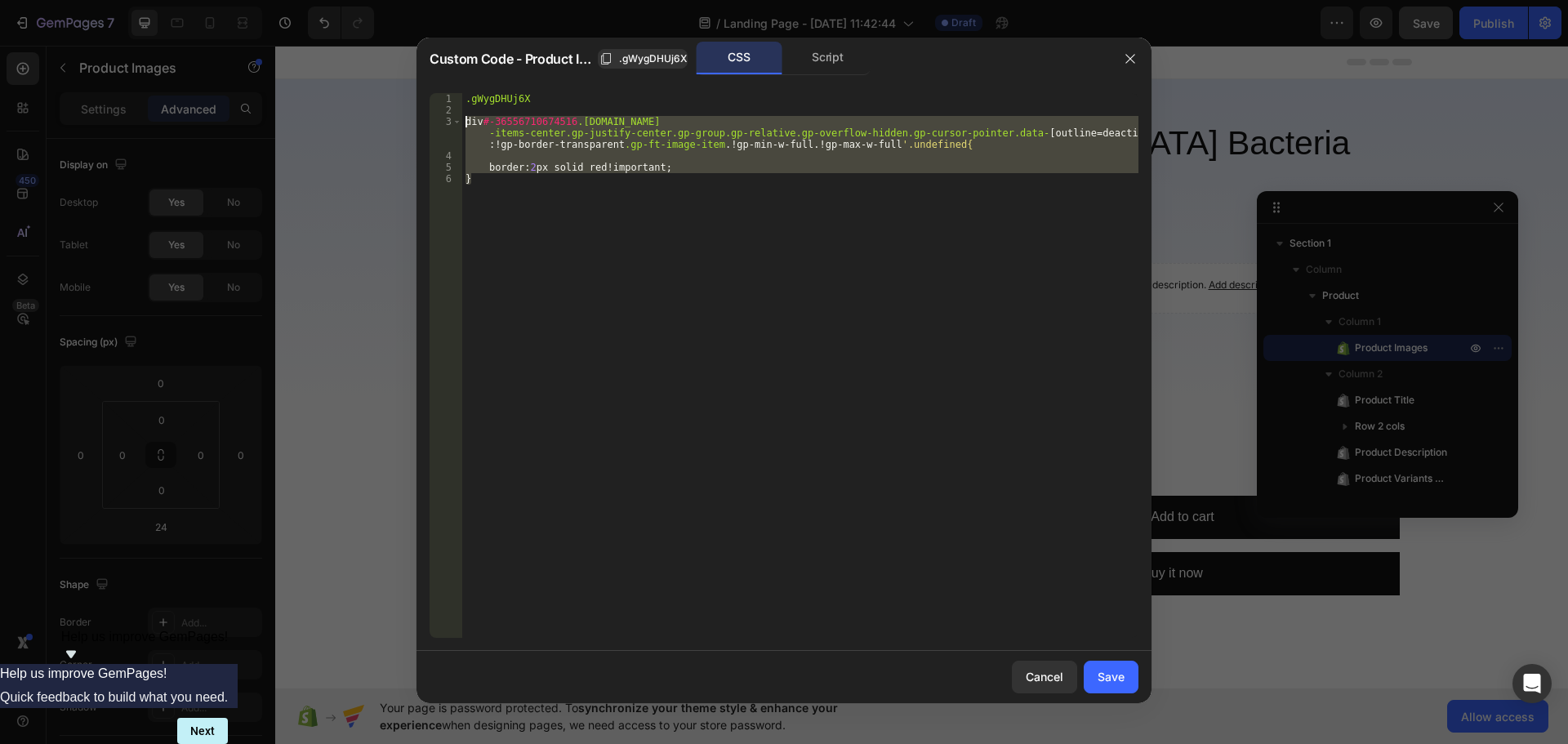
drag, startPoint x: 482, startPoint y: 179, endPoint x: 442, endPoint y: 120, distance: 71.3
click at [442, 120] on div "} 1 2 3 4 5 6 .gWygDHUj6X div #-36556710674516 .gem-slider-item.gp-w-full.gem-s…" at bounding box center [784, 365] width 709 height 545
type textarea "div#-36556710674516.gem-slider-item.gp-w-full.gem-slider-item-gp-carousel-gWygD…"
paste textarea
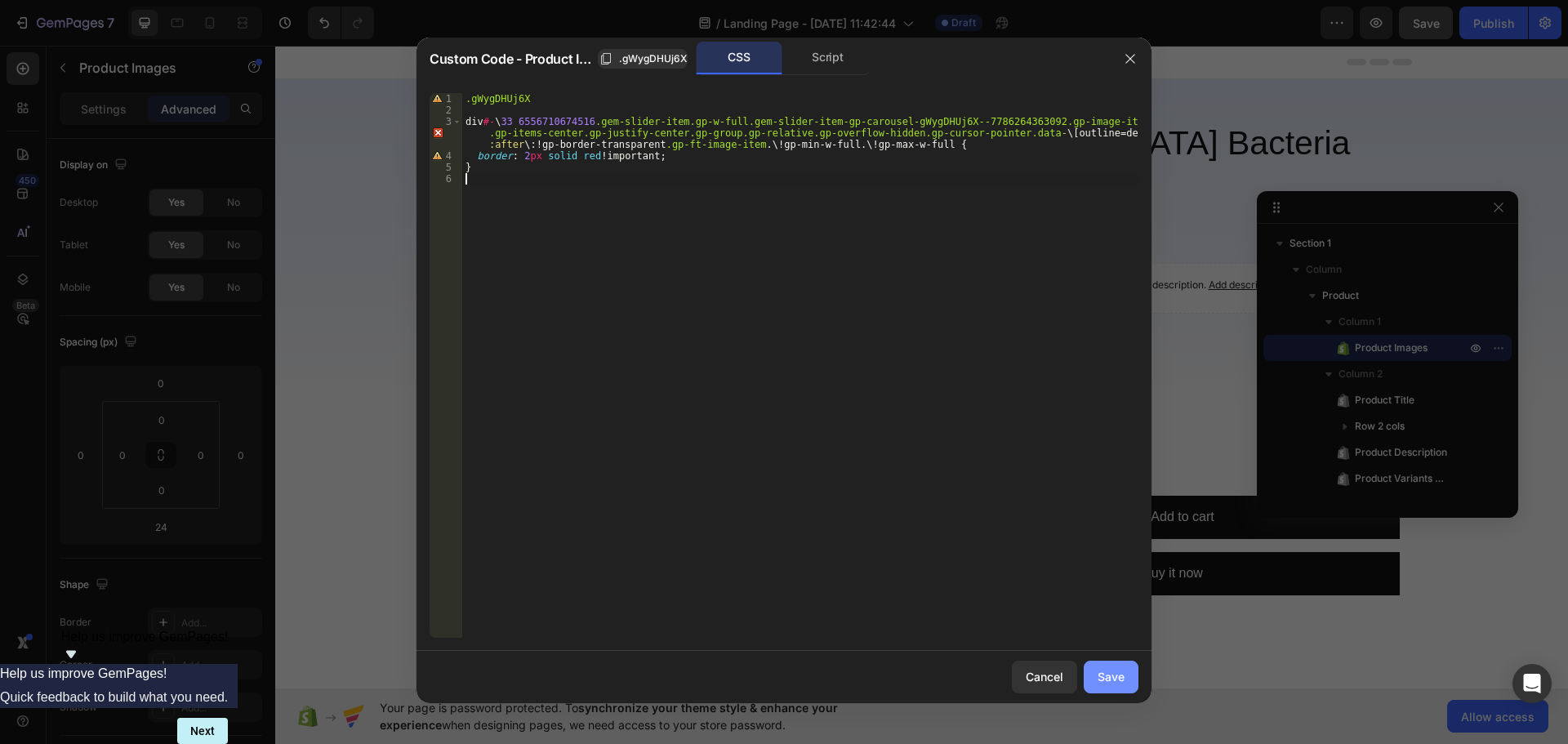
click at [1118, 675] on div "Save" at bounding box center [1111, 677] width 27 height 17
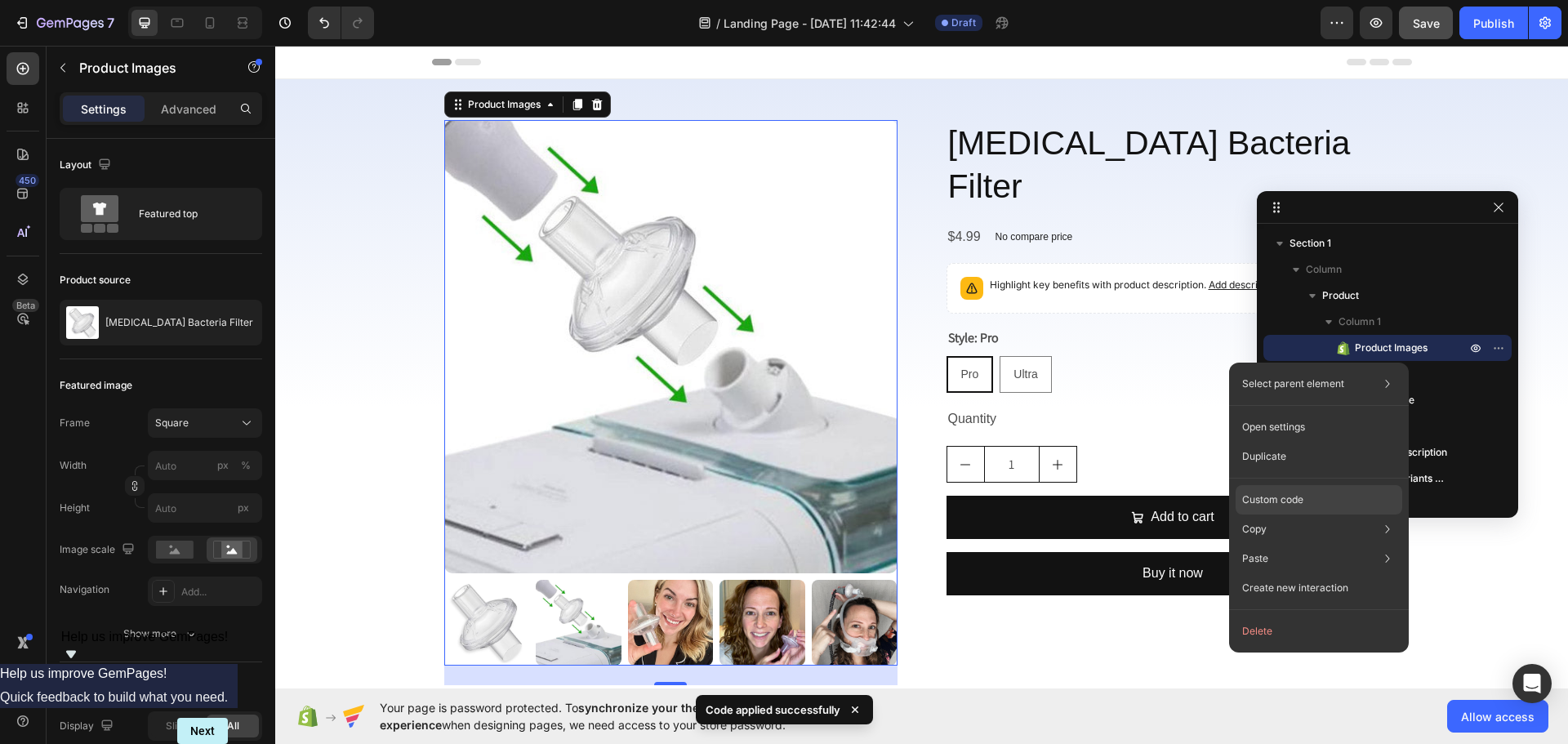
click at [1275, 498] on p "Custom code" at bounding box center [1272, 500] width 62 height 15
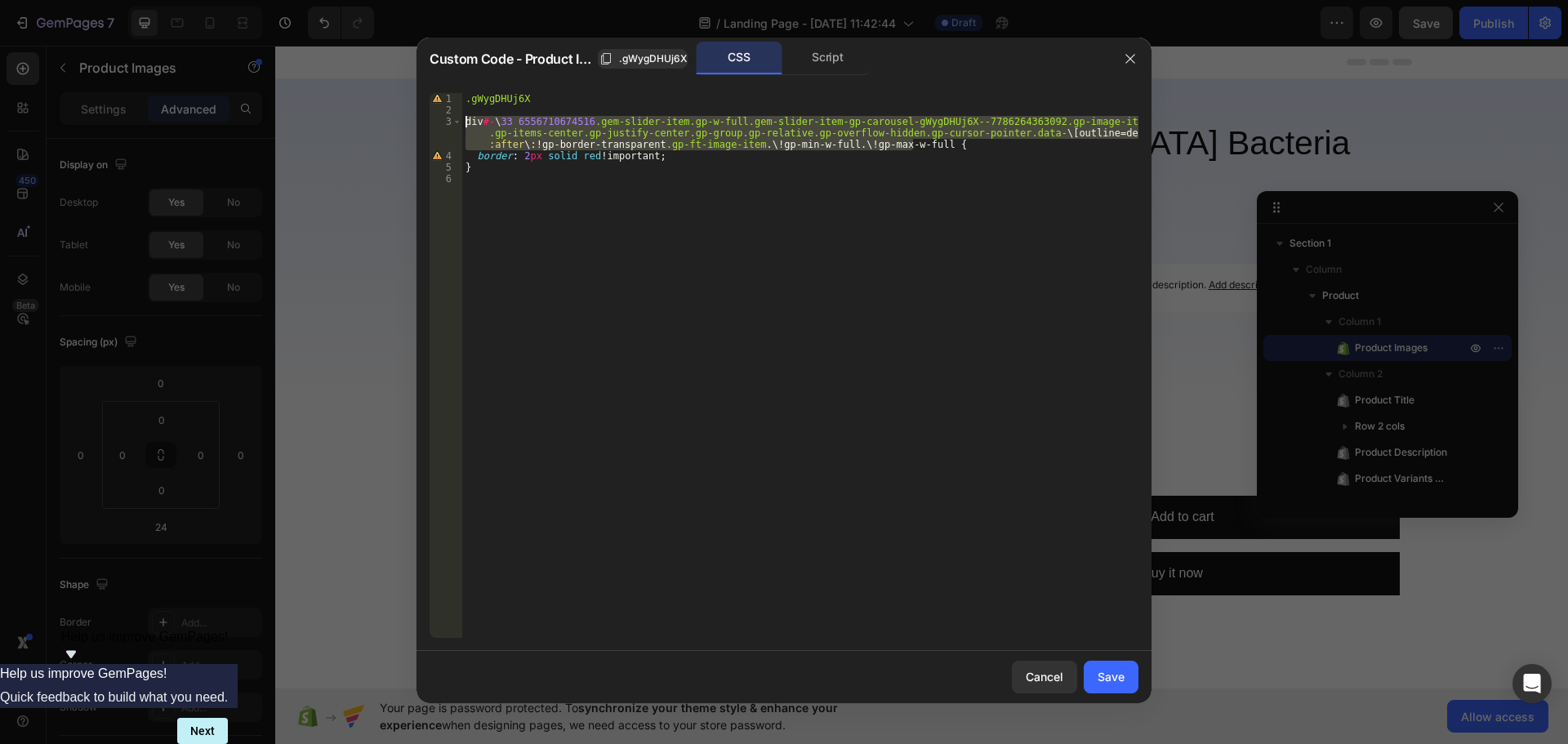
drag, startPoint x: 912, startPoint y: 147, endPoint x: 419, endPoint y: 119, distance: 493.8
click at [419, 119] on div "div#-\33 6556710674516.gem-slider-item.gp-w-full.gem-slider-item-gp-carousel-gW…" at bounding box center [783, 365] width 735 height 571
paste textarea
type textarea "div#-\33 6556710674516.gem-slider-item.gp-w-full.gem-slider-item-gp-carousel-gW…"
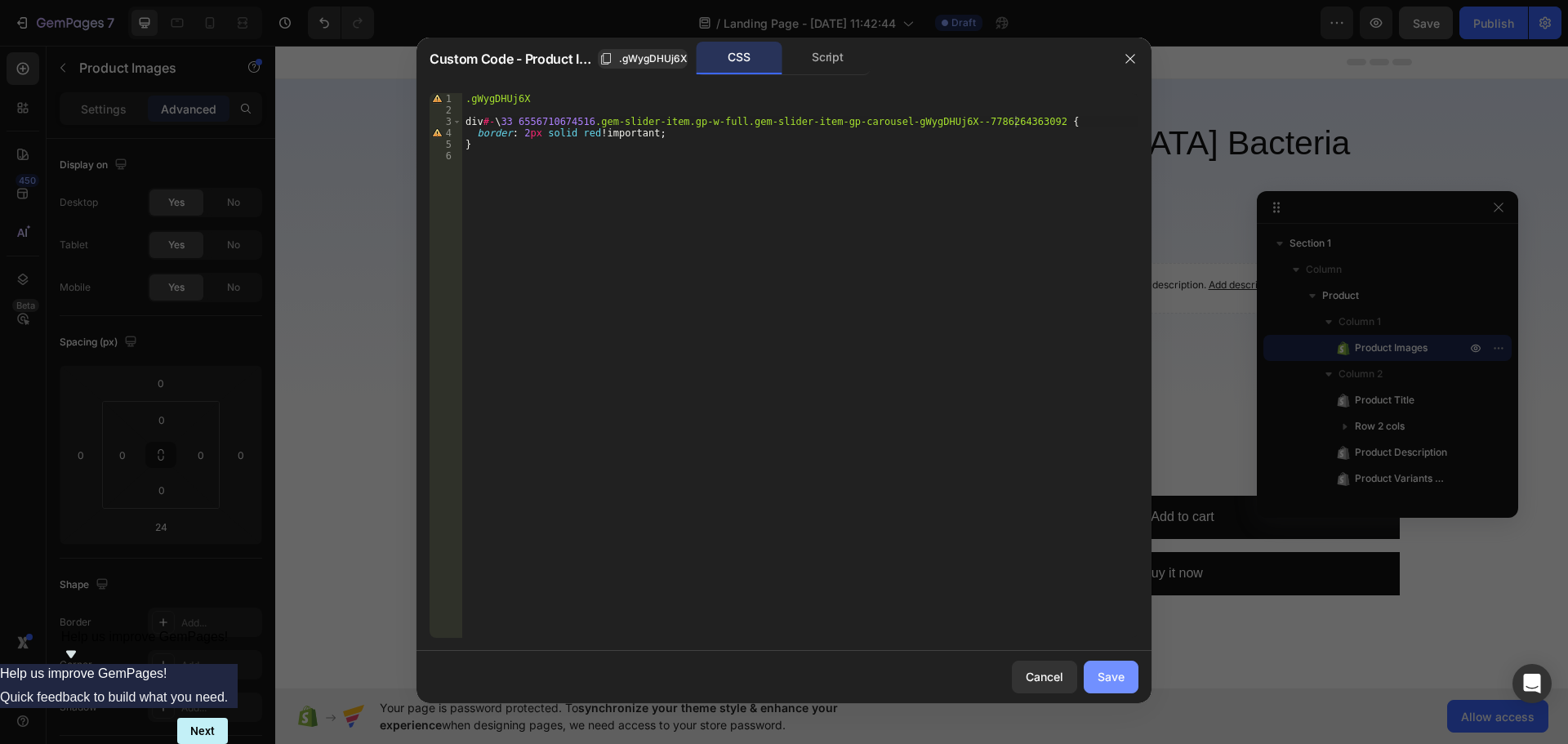
drag, startPoint x: 1100, startPoint y: 673, endPoint x: 823, endPoint y: 626, distance: 281.0
click at [1100, 673] on div "Save" at bounding box center [1111, 677] width 27 height 17
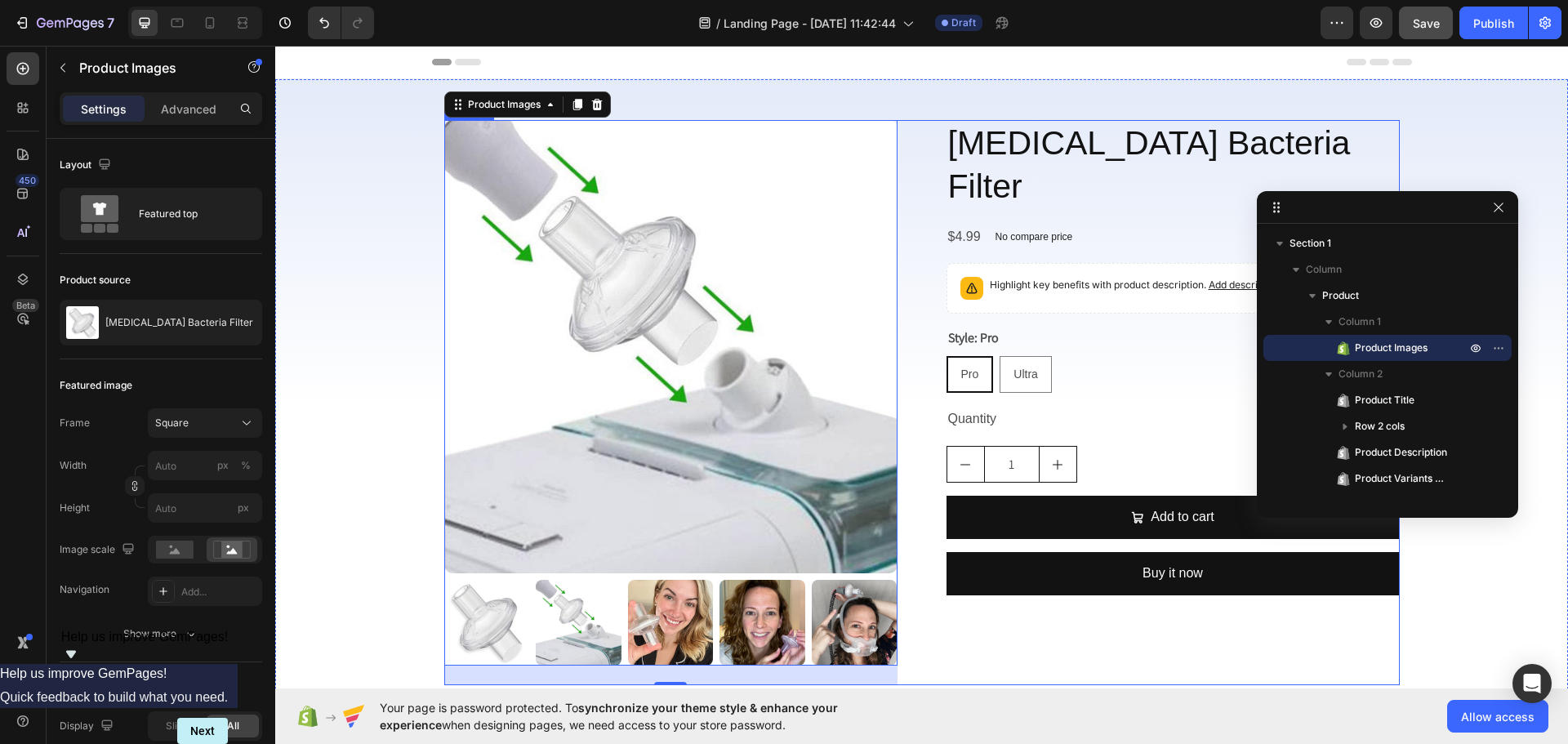
click at [971, 633] on div "CPAP Bacteria Filter Product Title $4.99 Product Price Product Price No compare…" at bounding box center [1174, 403] width 453 height 565
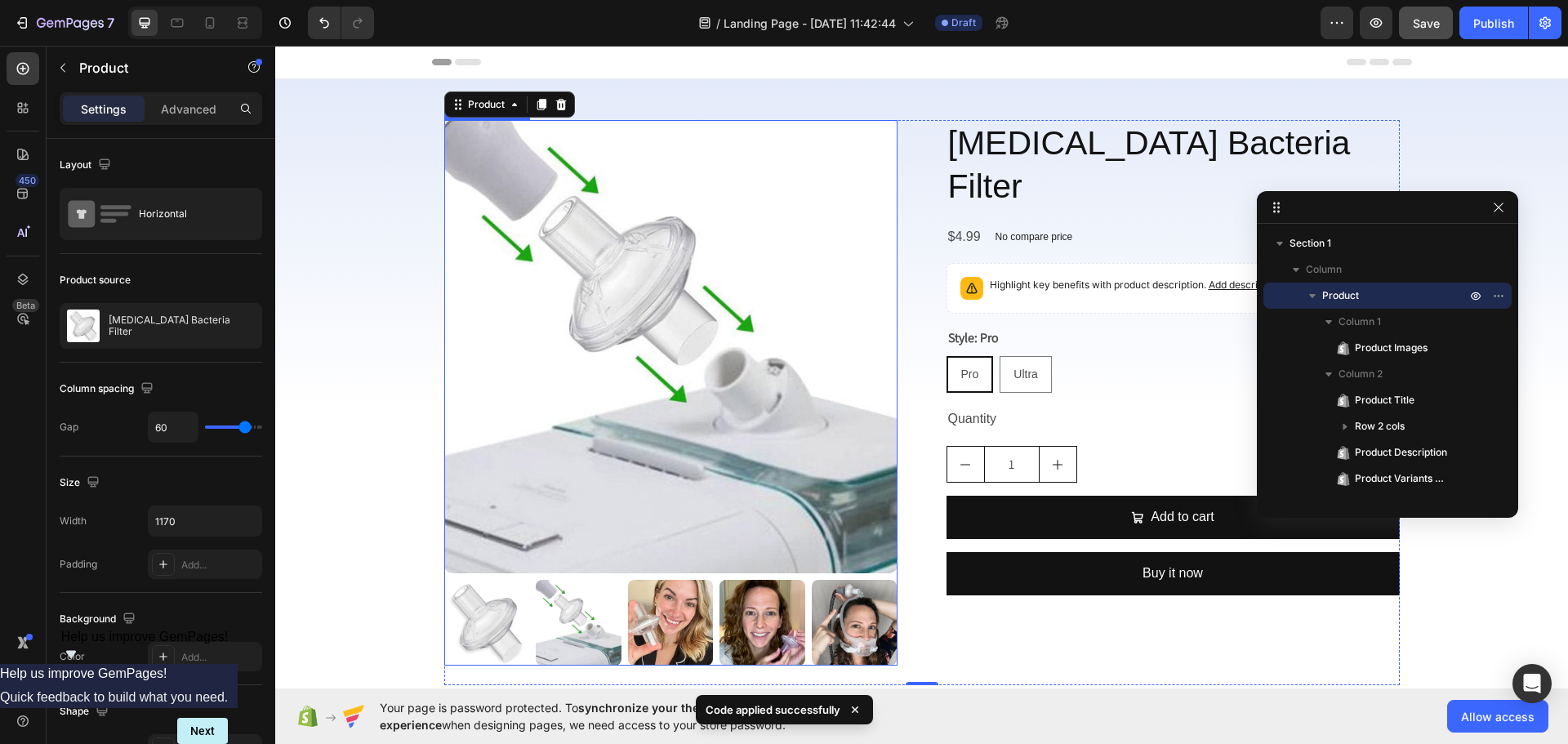
click at [877, 547] on img at bounding box center [671, 347] width 453 height 453
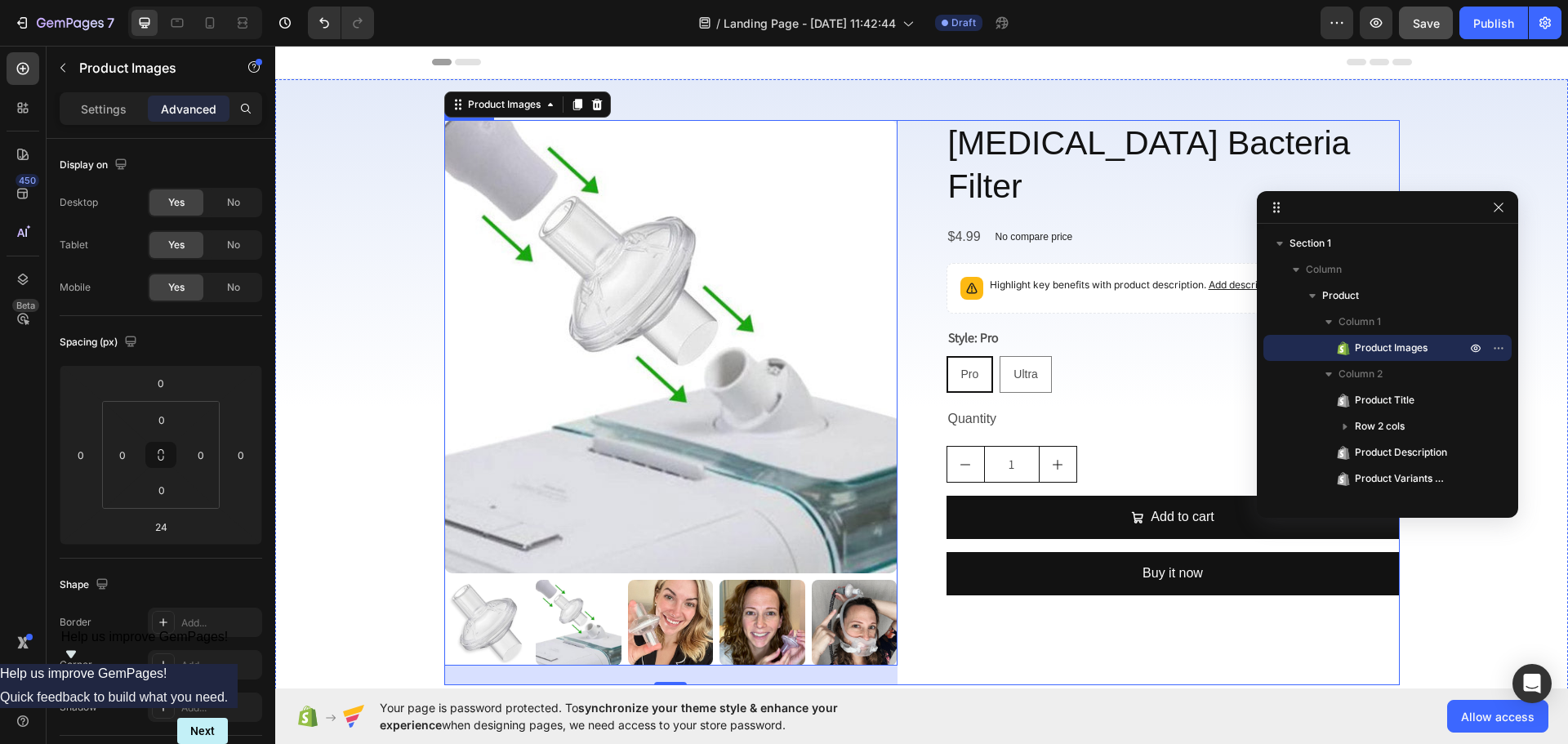
click at [918, 444] on div "Product Images 24 CPAP Bacteria Filter Product Title $4.99 Product Price Produc…" at bounding box center [922, 403] width 956 height 565
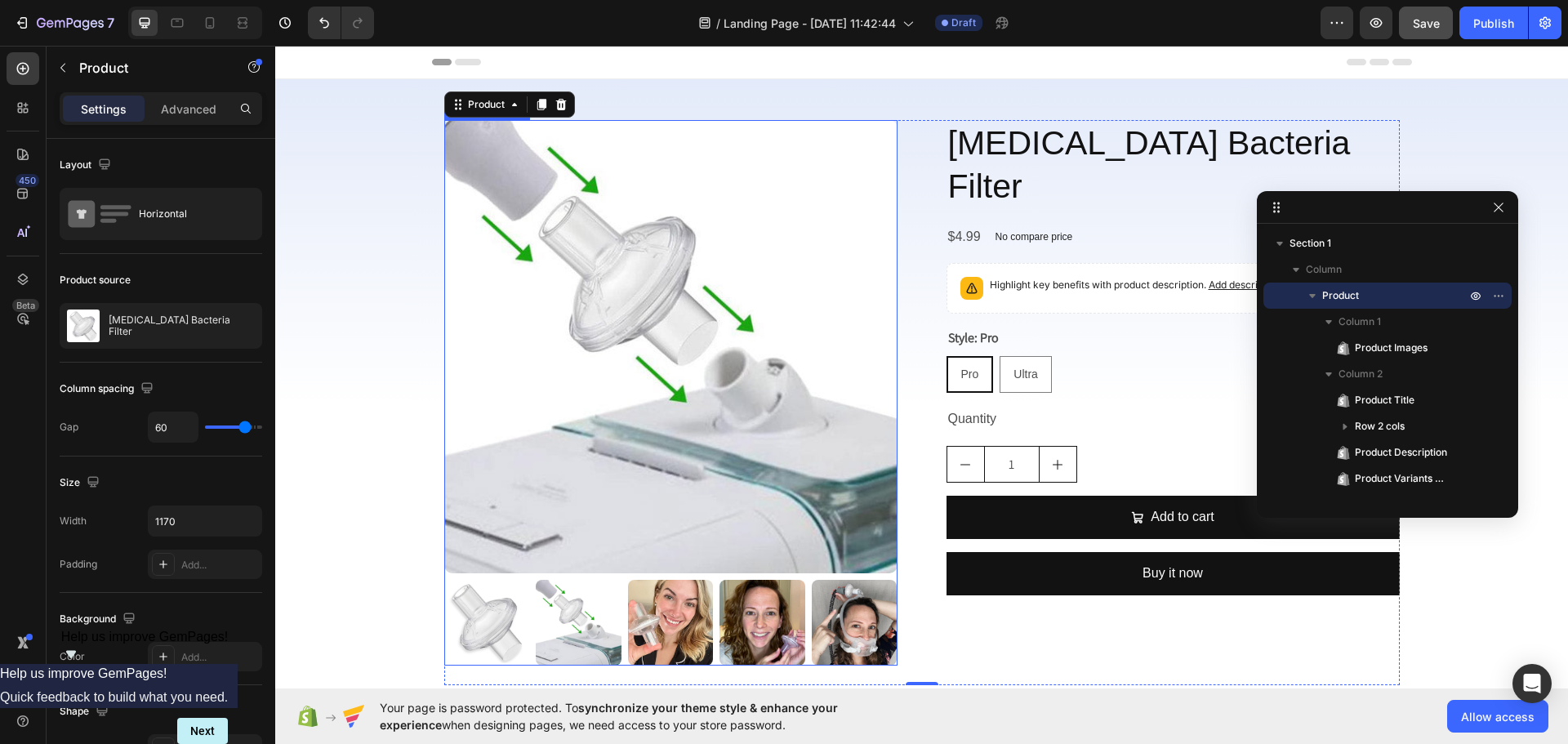
click at [761, 422] on img at bounding box center [671, 347] width 453 height 453
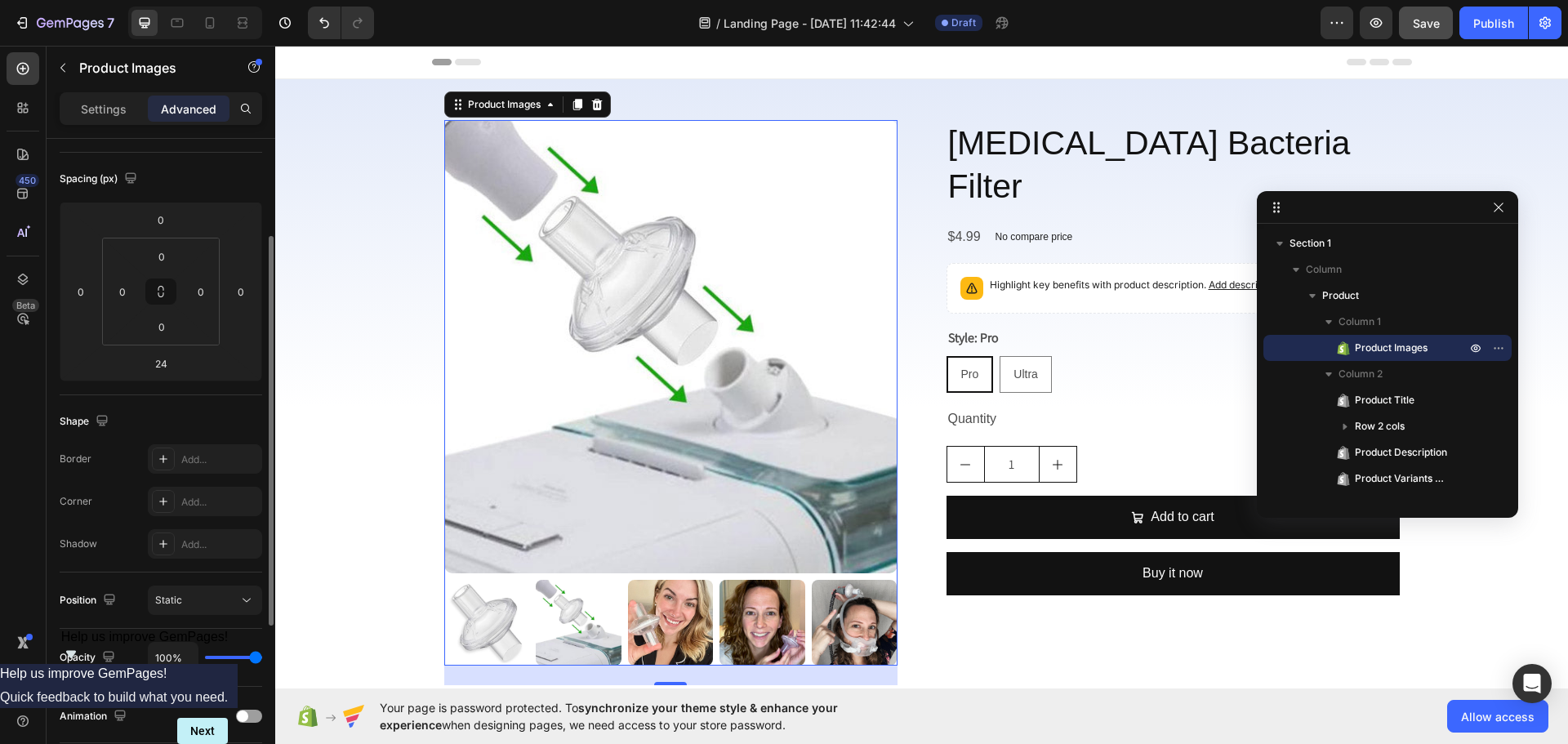
scroll to position [438, 0]
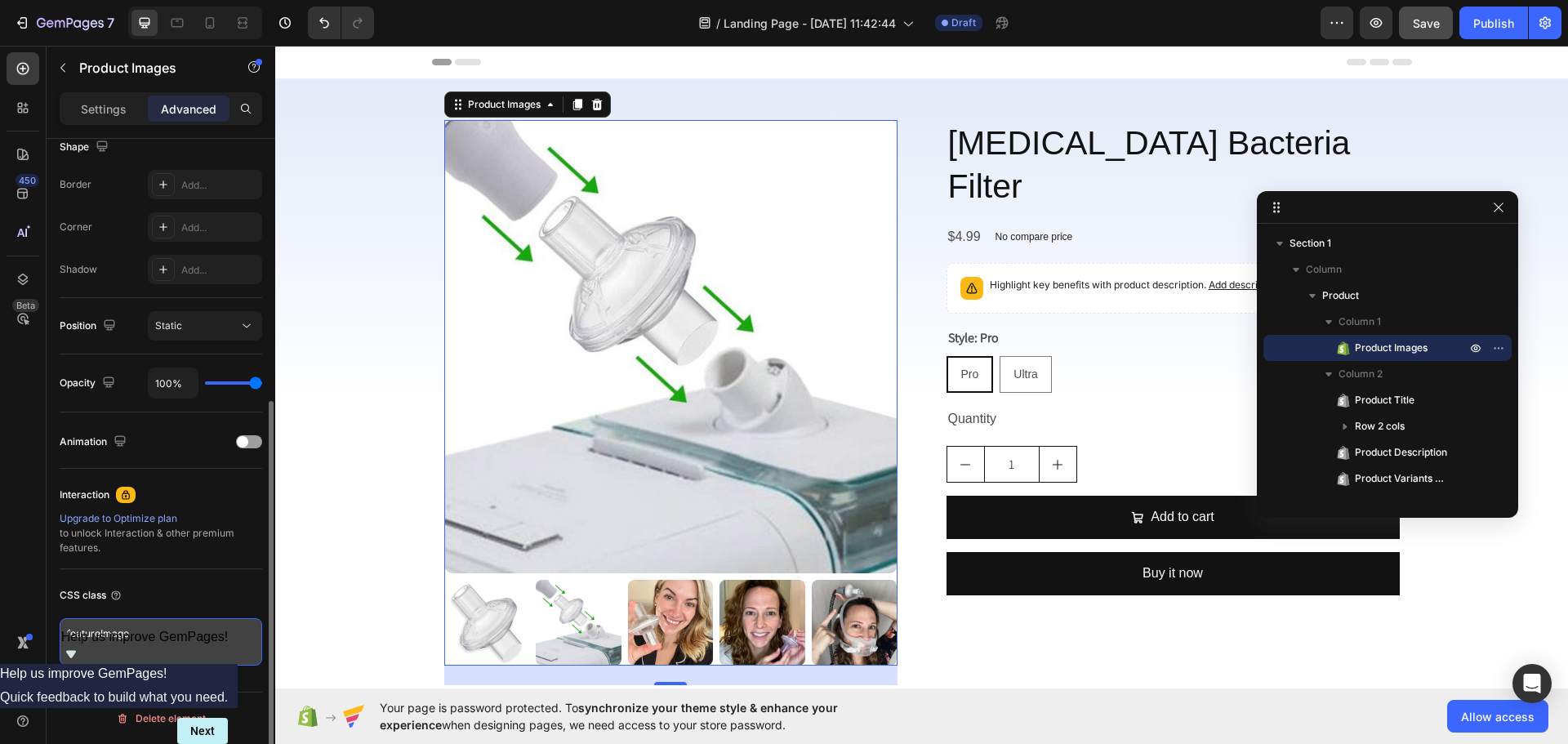
click at [185, 625] on textarea "featureImage" at bounding box center [161, 642] width 203 height 47
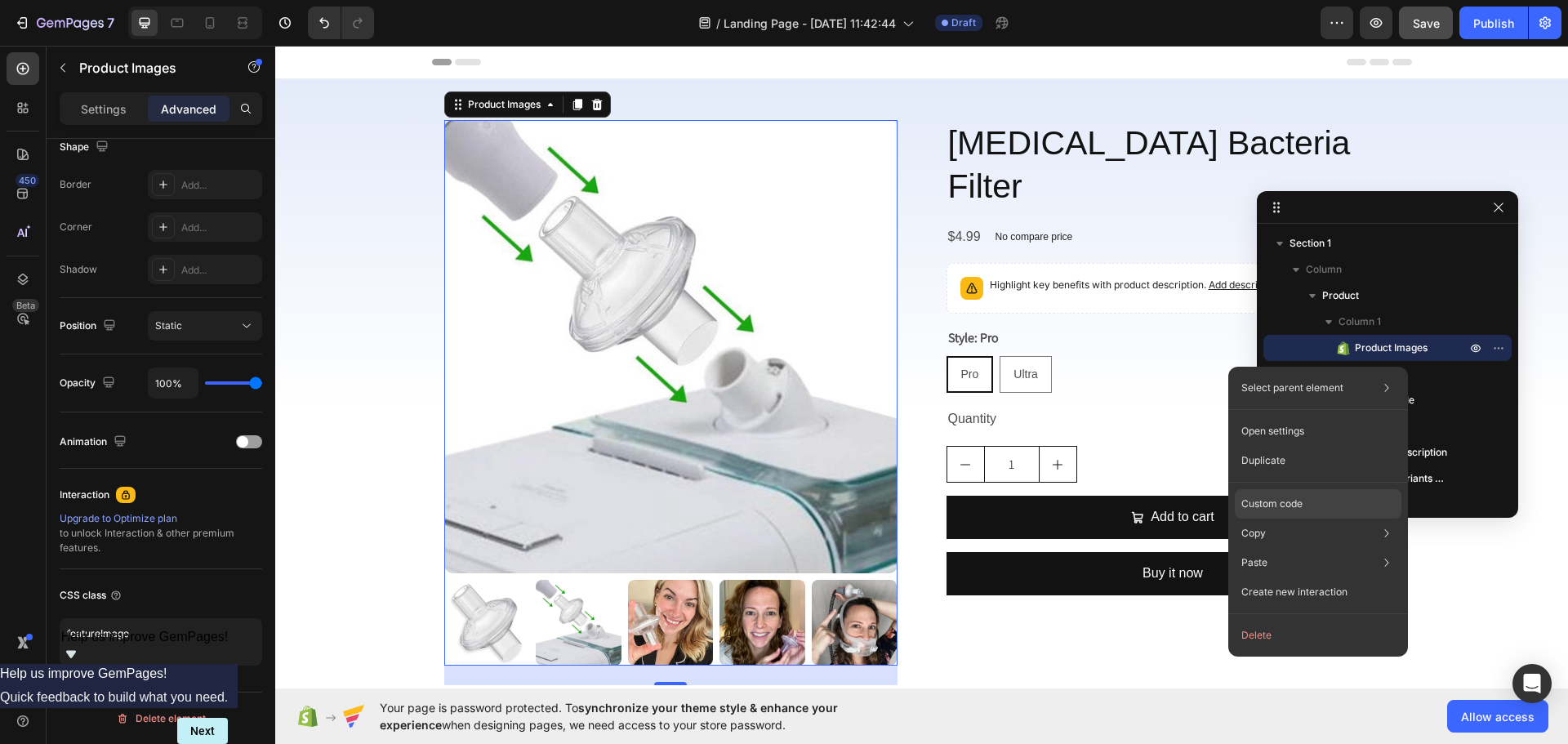
click at [1299, 498] on p "Custom code" at bounding box center [1272, 504] width 62 height 15
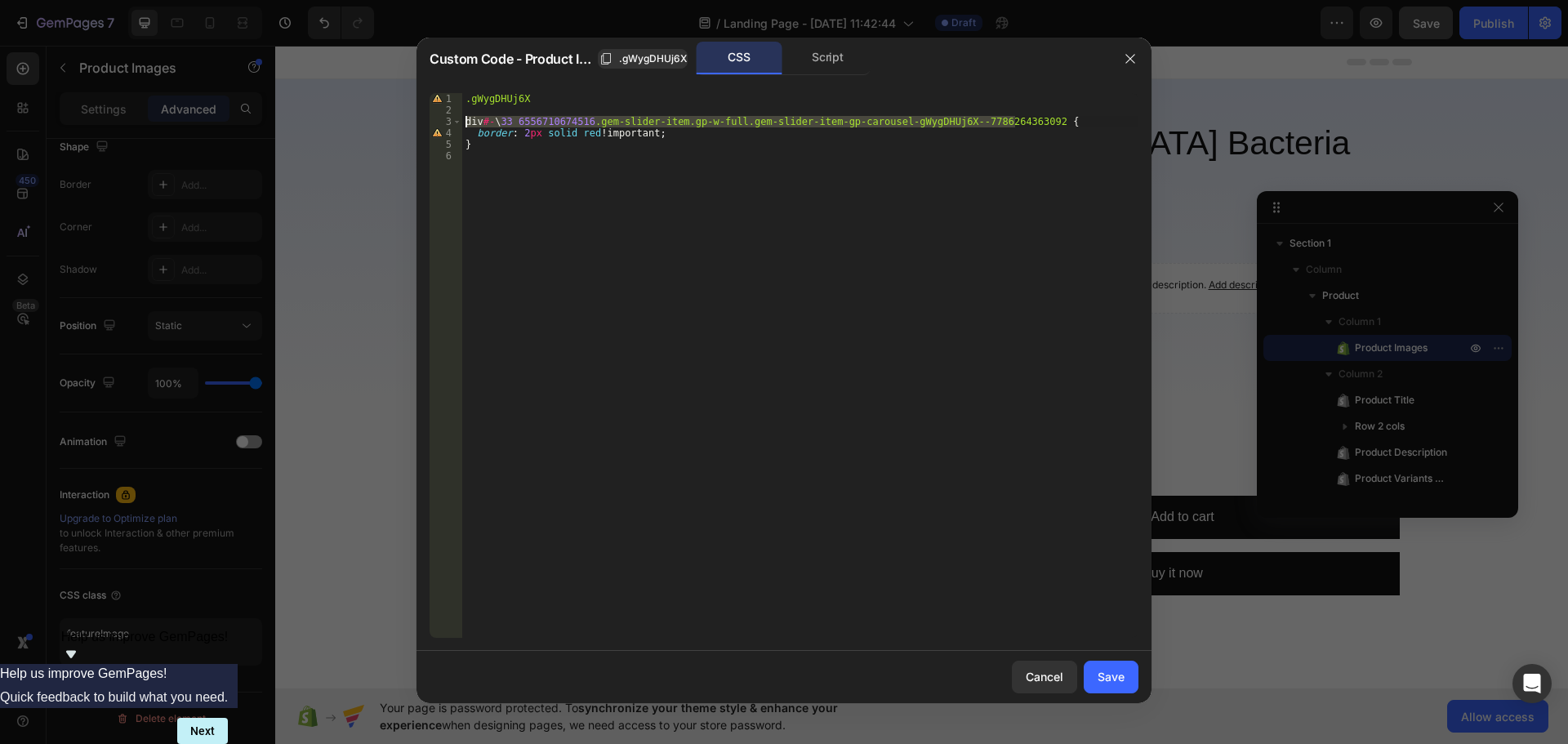
drag, startPoint x: 983, startPoint y: 122, endPoint x: 424, endPoint y: 120, distance: 559.0
click at [424, 120] on div "div#-\33 6556710674516.gem-slider-item.gp-w-full.gem-slider-item-gp-carousel-gW…" at bounding box center [783, 365] width 735 height 571
paste textarea "ocument.querySelectorAll('.featureImage .gem-slider-item-gp-carousel-gWygDHUj6X…"
drag, startPoint x: 977, startPoint y: 118, endPoint x: 610, endPoint y: 121, distance: 367.0
click at [610, 121] on div ".gWygDHUj6X document .querySelectorAll ( ' .featureImage .gem-slider-item-gp-ca…" at bounding box center [800, 376] width 676 height 568
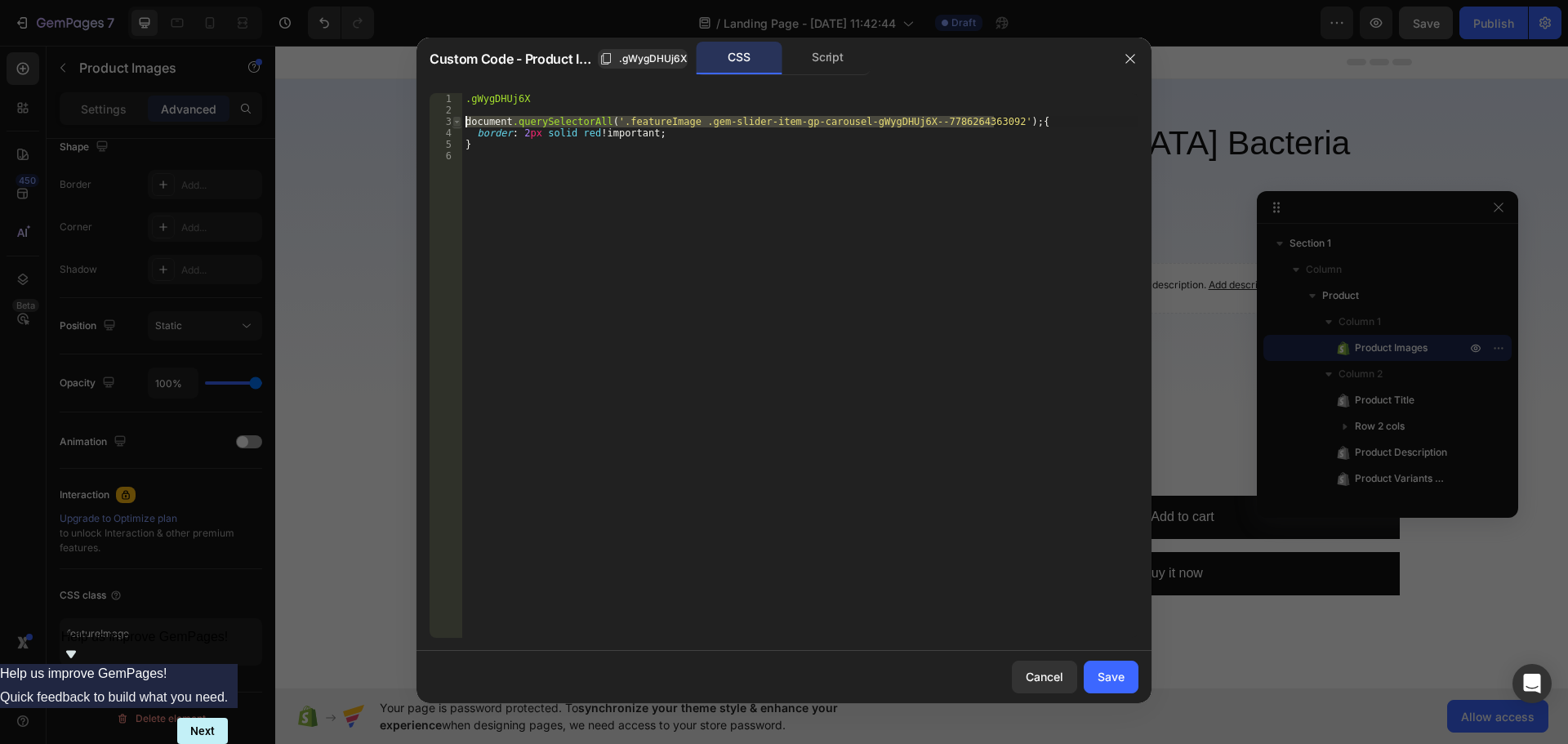
drag, startPoint x: 994, startPoint y: 124, endPoint x: 456, endPoint y: 121, distance: 538.0
click at [456, 121] on div "document.querySelectorAll('.featureImage .gem-slider-item-gp-carousel-gWygDHUj6…" at bounding box center [784, 365] width 709 height 545
paste textarea ".featureImage .gem-slider-item-gp-carousel-gWygDHUj6X--7786264363092"
drag, startPoint x: 526, startPoint y: 95, endPoint x: 441, endPoint y: 95, distance: 85.0
click at [441, 95] on div ".featureImage .gem-slider-item-gp-carousel-gWygDHUj6X--7786264363092 { 1 2 3 4 …" at bounding box center [784, 365] width 709 height 545
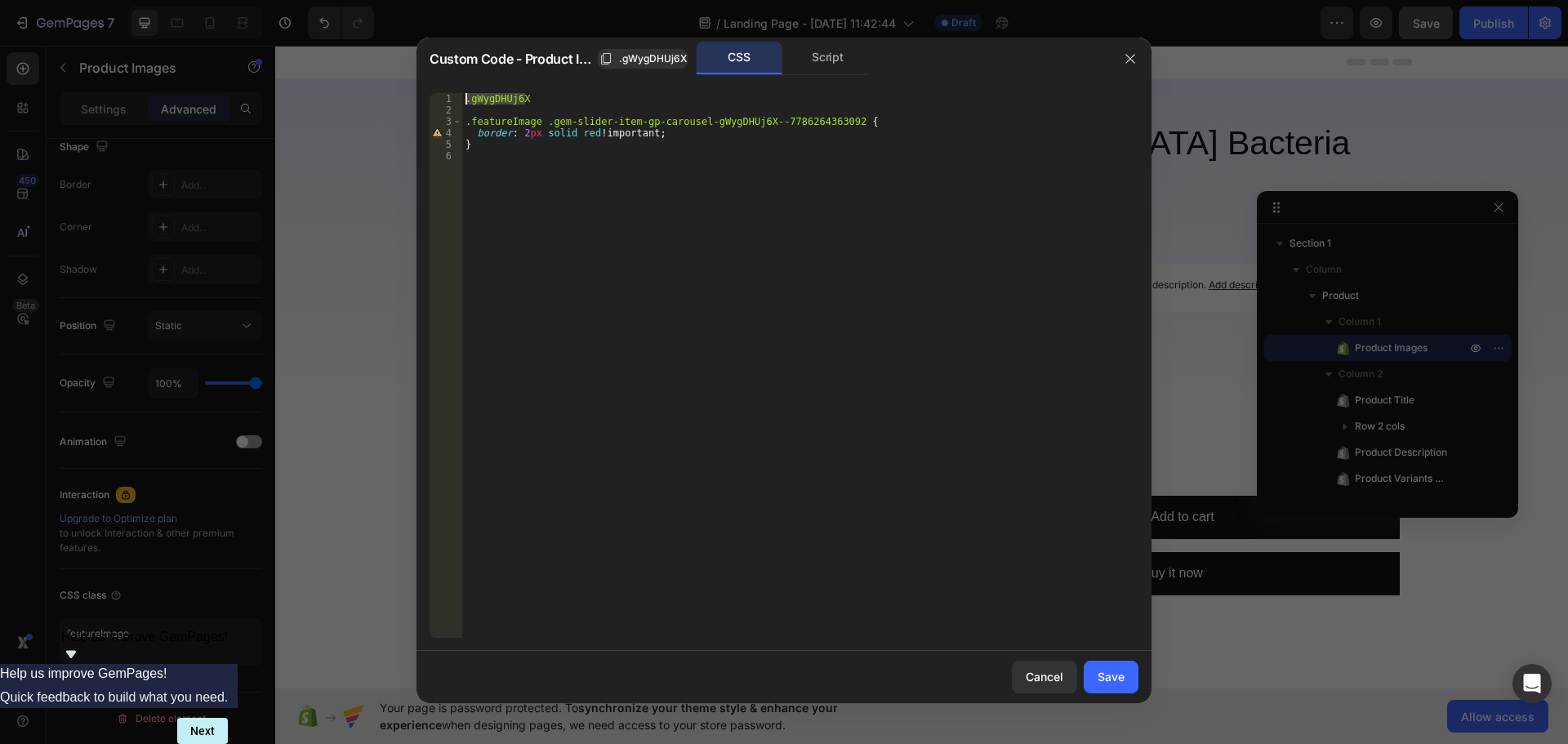
click at [465, 121] on div ".gWygDHUj6X .featureImage .gem-slider-item-gp-carousel-gWygDHUj6X--778626436309…" at bounding box center [800, 376] width 676 height 568
paste textarea ".gWygDHUj6X"
type textarea ".gWygDHUj6X .featureImage .gem-slider-item-gp-carousel-gWygDHUj6X--778626436309…"
click at [805, 174] on div ".gWygDHUj6X .gWygDHUj6X .featureImage .gem-slider-item-gp-carousel-gWygDHUj6X--…" at bounding box center [800, 376] width 676 height 568
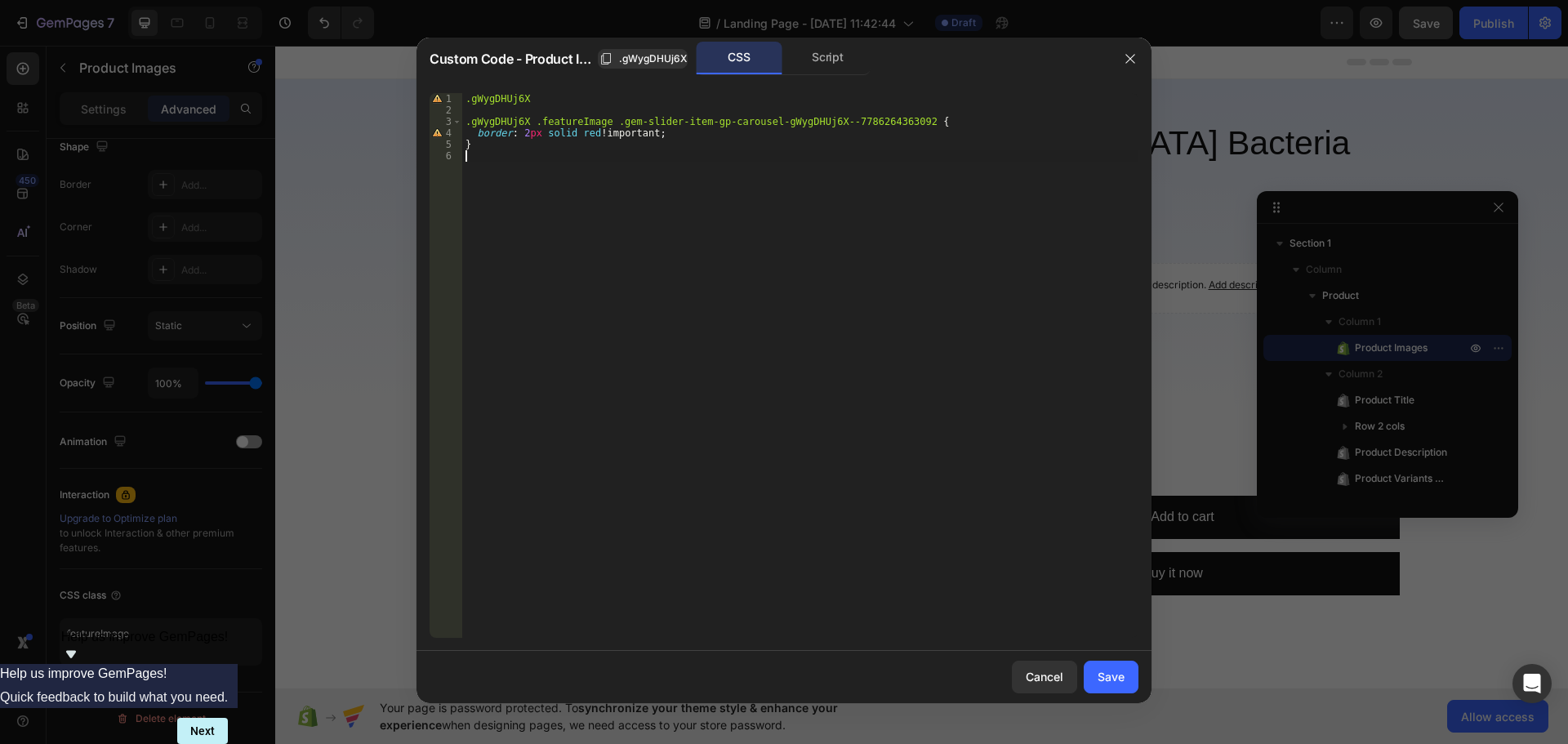
scroll to position [0, 0]
click at [1096, 663] on button "Save" at bounding box center [1111, 677] width 55 height 32
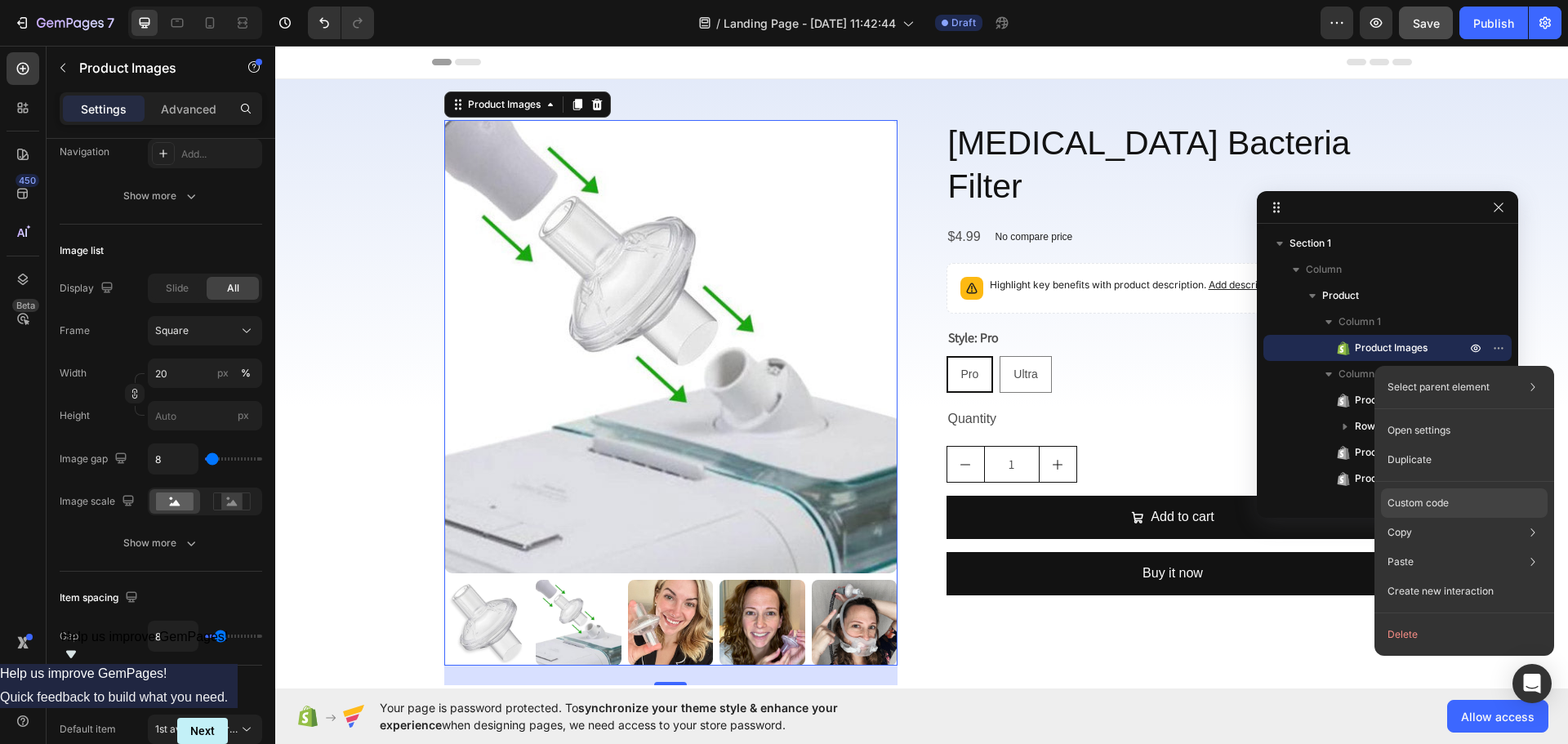
click at [1413, 501] on p "Custom code" at bounding box center [1418, 503] width 62 height 15
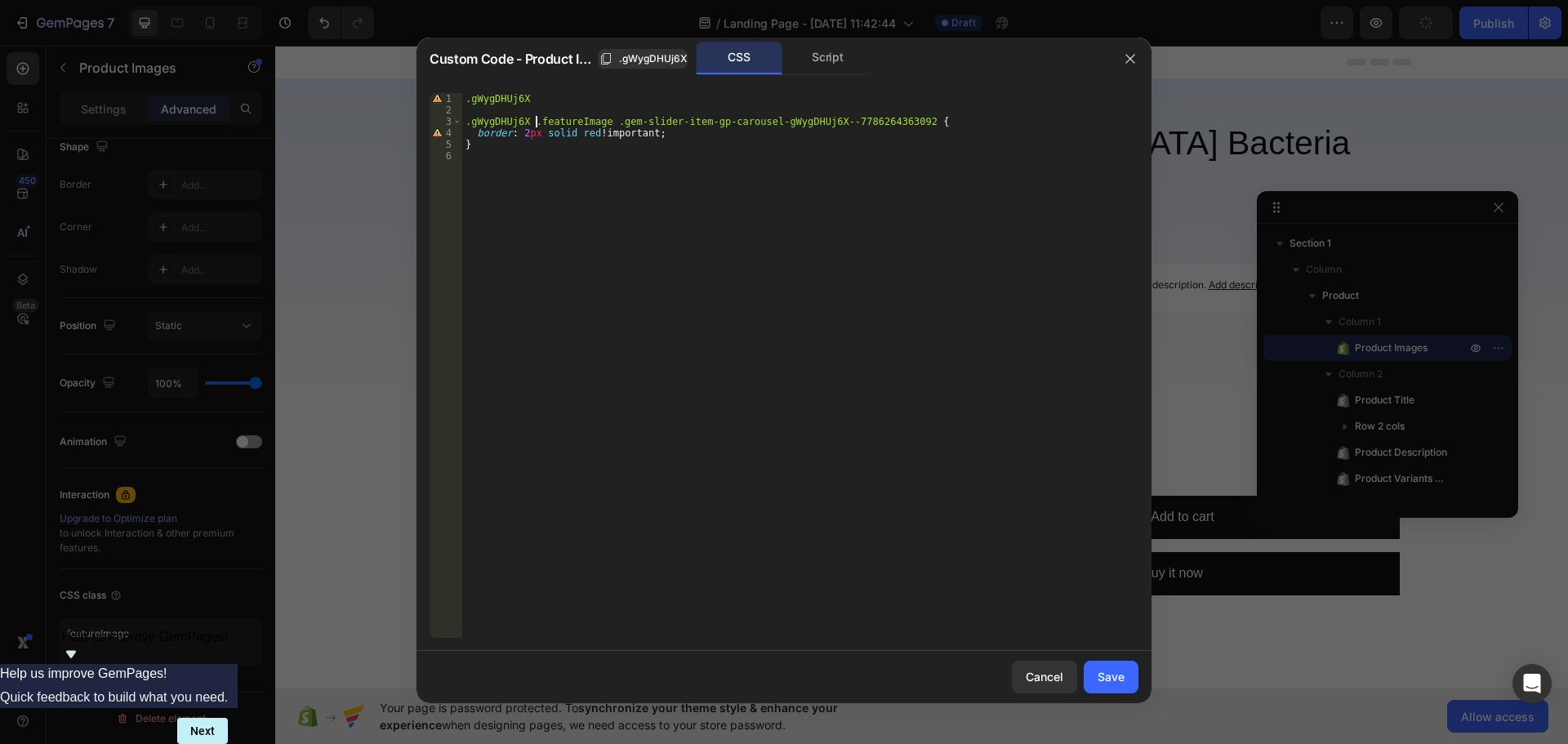
click at [534, 122] on div ".gWygDHUj6X .gWygDHUj6X .featureImage .gem-slider-item-gp-carousel-gWygDHUj6X--…" at bounding box center [800, 376] width 676 height 568
click at [581, 124] on div ".gWygDHUj6X .gWygDHUj6X .featureImage .gem-slider-item-gp-carousel-gWygDHUj6X--…" at bounding box center [800, 376] width 676 height 568
click at [604, 124] on div ".gWygDHUj6X .gWygDHUj6X .featureImage .gem-slider-item-gp-carousel-gWygDHUj6X--…" at bounding box center [800, 376] width 676 height 568
click at [684, 130] on div ".gWygDHUj6X .gWygDHUj6X .featureImage .gem-slider-item-gp-carousel-gWygDHUj6X--…" at bounding box center [800, 376] width 676 height 568
drag, startPoint x: 895, startPoint y: 125, endPoint x: 431, endPoint y: 125, distance: 464.0
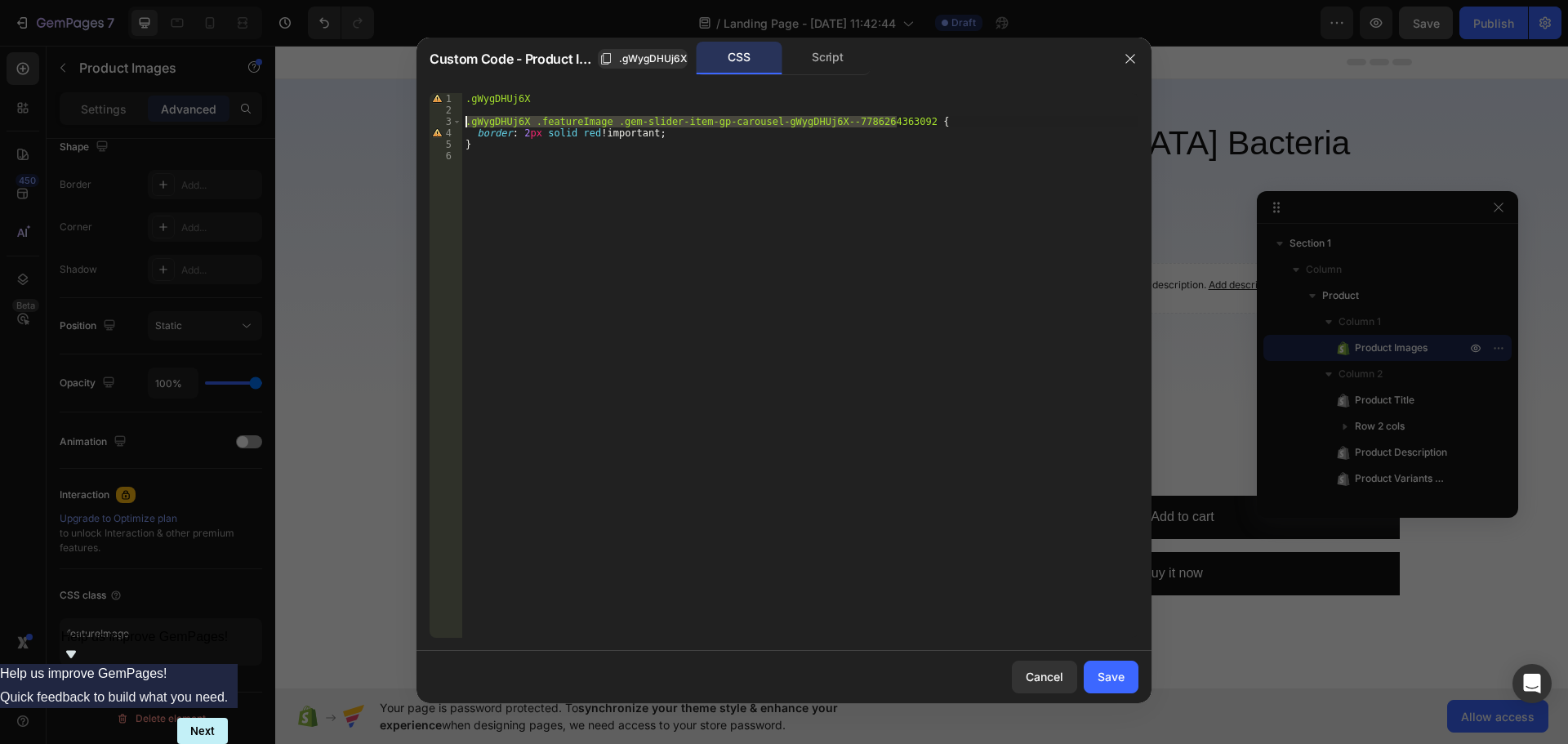
click at [431, 125] on div "border: 2px solid red !important; 1 2 3 4 5 6 .gWygDHUj6X .gWygDHUj6X .featureI…" at bounding box center [784, 365] width 709 height 545
click at [568, 120] on div ".gWygDHUj6X .gWygDHUj6X .featureImage .gem-slider-item-gp-carousel-gWygDHUj6X--…" at bounding box center [800, 365] width 676 height 545
drag, startPoint x: 896, startPoint y: 119, endPoint x: 242, endPoint y: 118, distance: 654.0
click at [242, 118] on div "Custom Code - Product Images .gWygDHUj6X CSS Script .gWygDHUj6X .featureImage .…" at bounding box center [784, 372] width 1568 height 744
paste textarea "p-carousel-gWygDHUj6X"
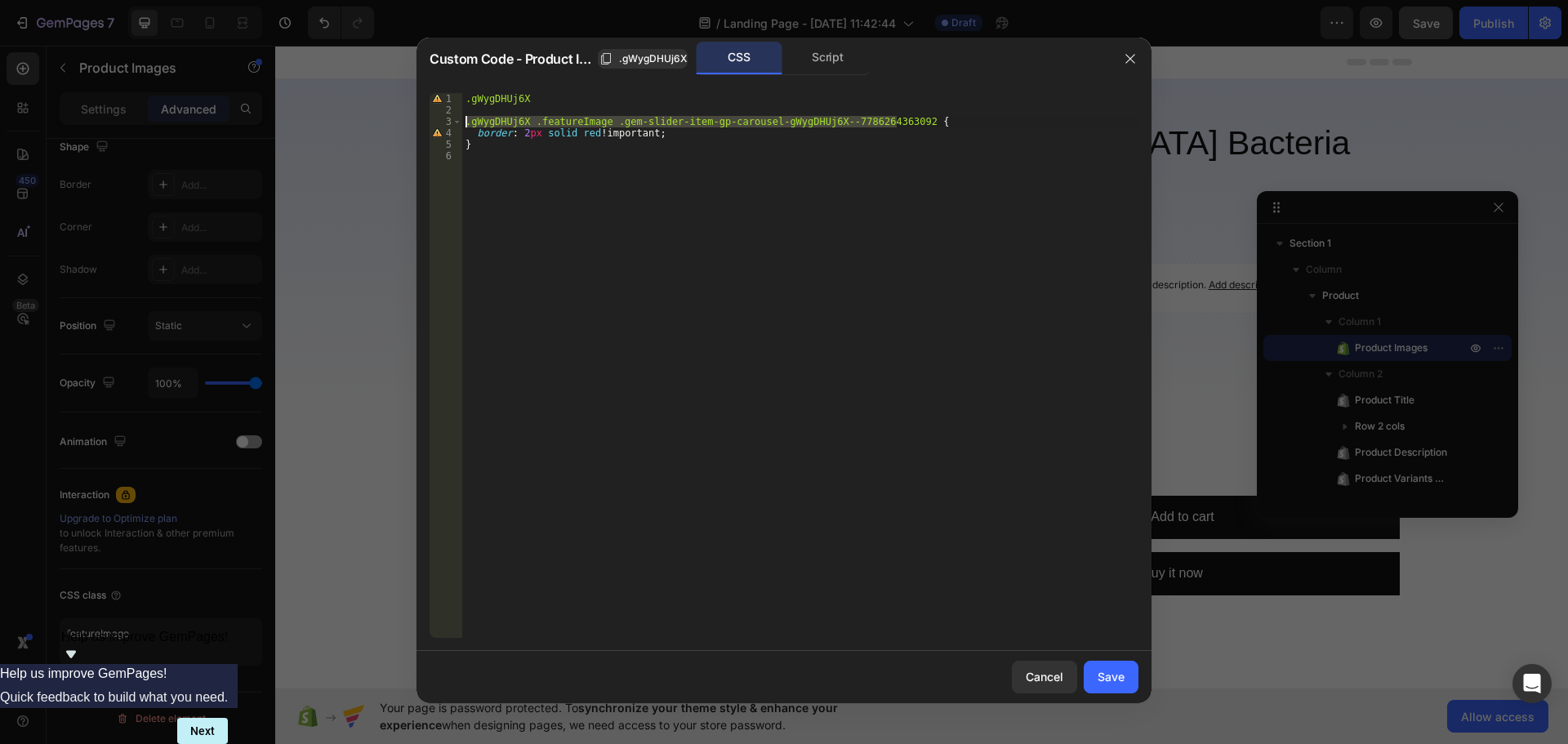
type textarea ".gp-carousel-gWygDHUj6X .gem-slider-item-gp-carousel-gWygDHUj6X--7786264363092 {"
click at [1125, 687] on button "Save" at bounding box center [1111, 677] width 55 height 32
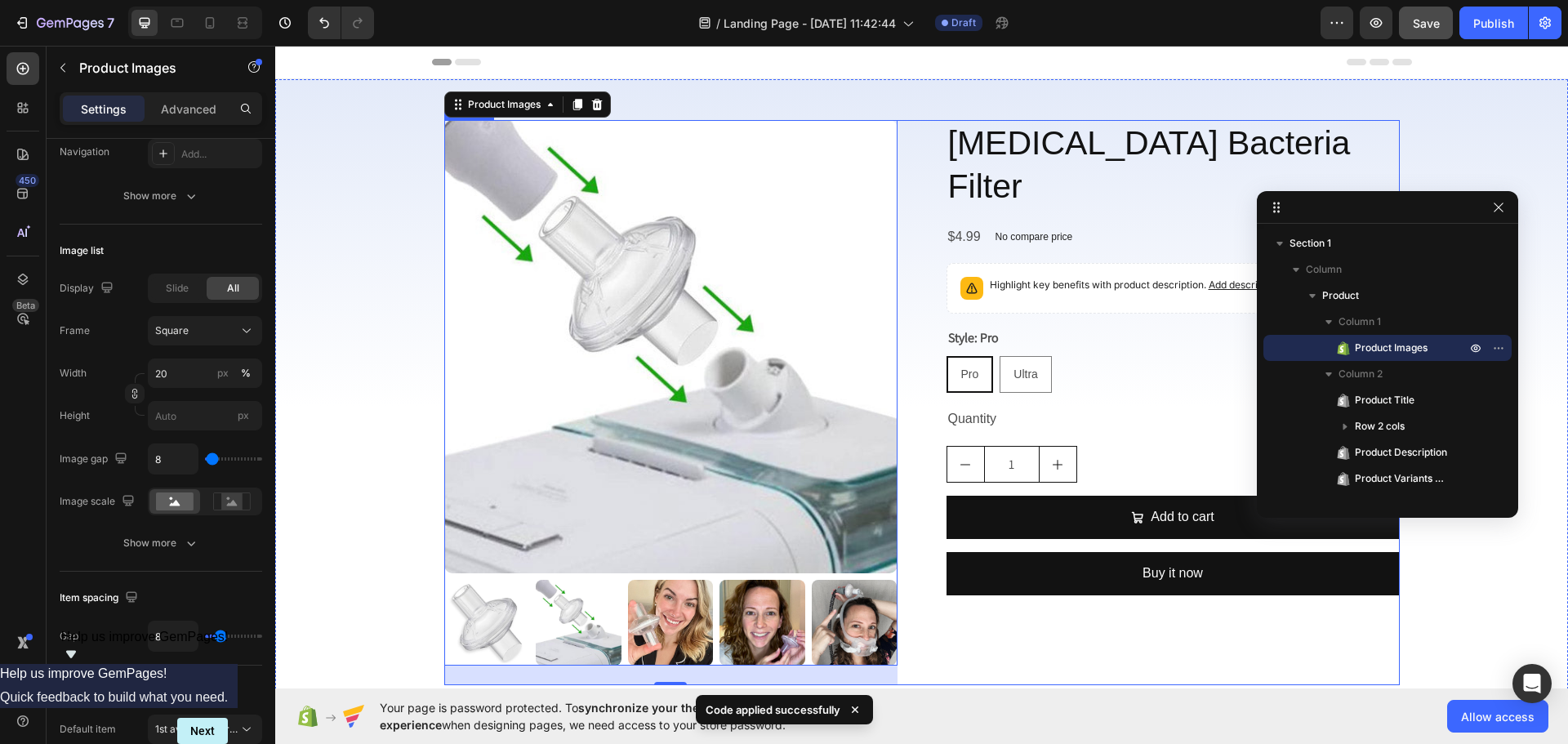
click at [1083, 639] on div "CPAP Bacteria Filter Product Title $4.99 Product Price Product Price No compare…" at bounding box center [1174, 403] width 453 height 565
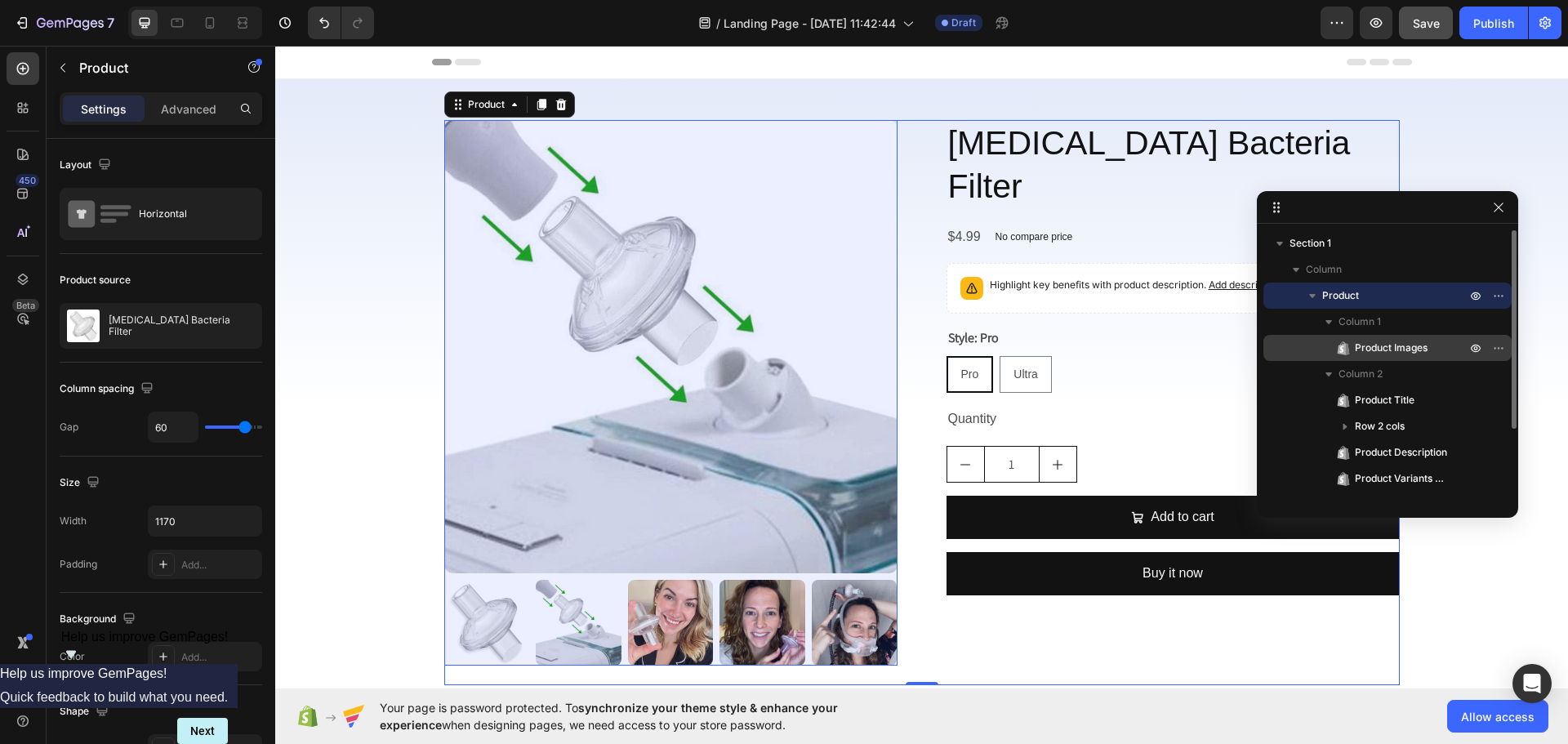
click at [1368, 352] on span "Product Images" at bounding box center [1391, 347] width 73 height 16
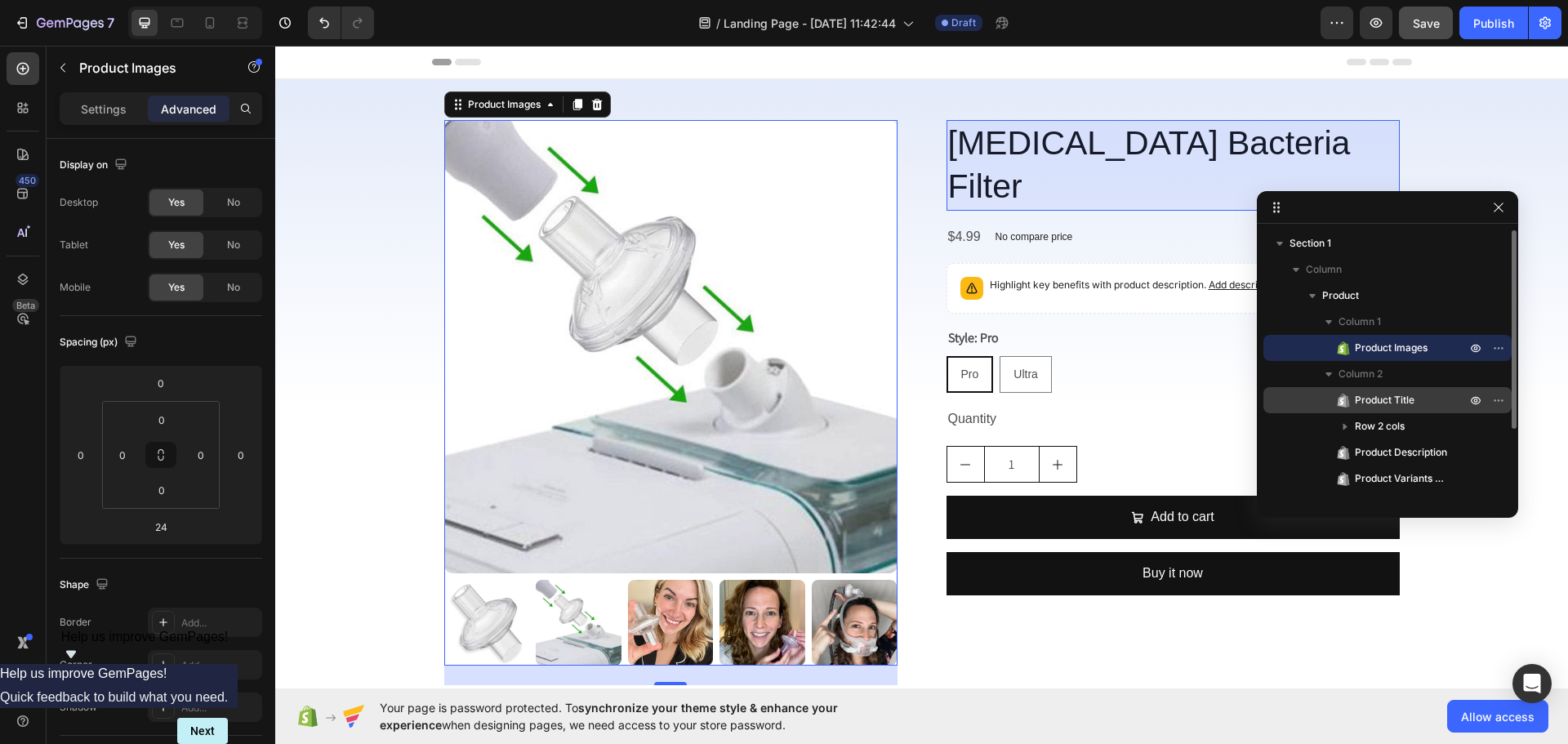
click at [1386, 401] on span "Product Title" at bounding box center [1384, 400] width 60 height 16
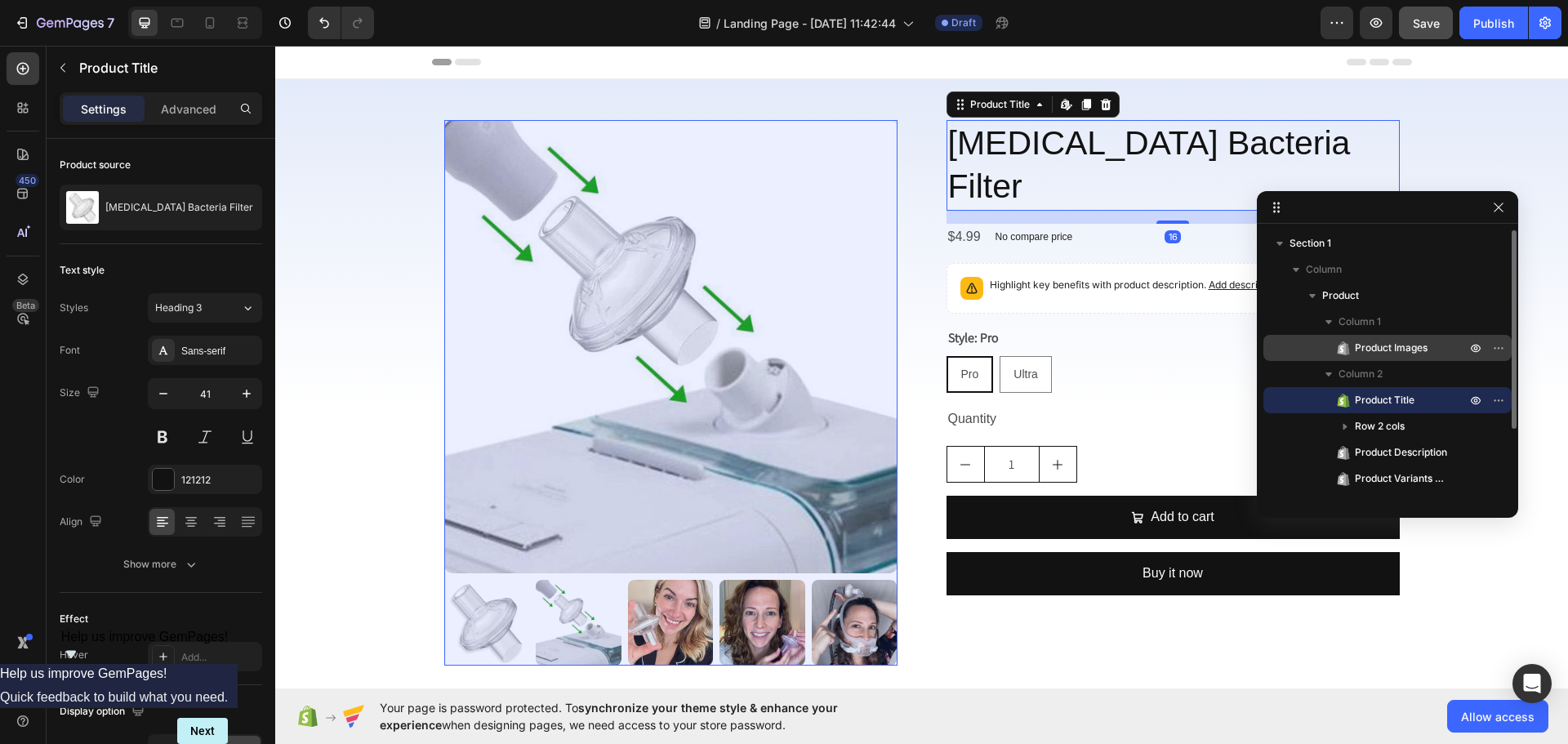
click at [1398, 353] on span "Product Images" at bounding box center [1391, 347] width 73 height 16
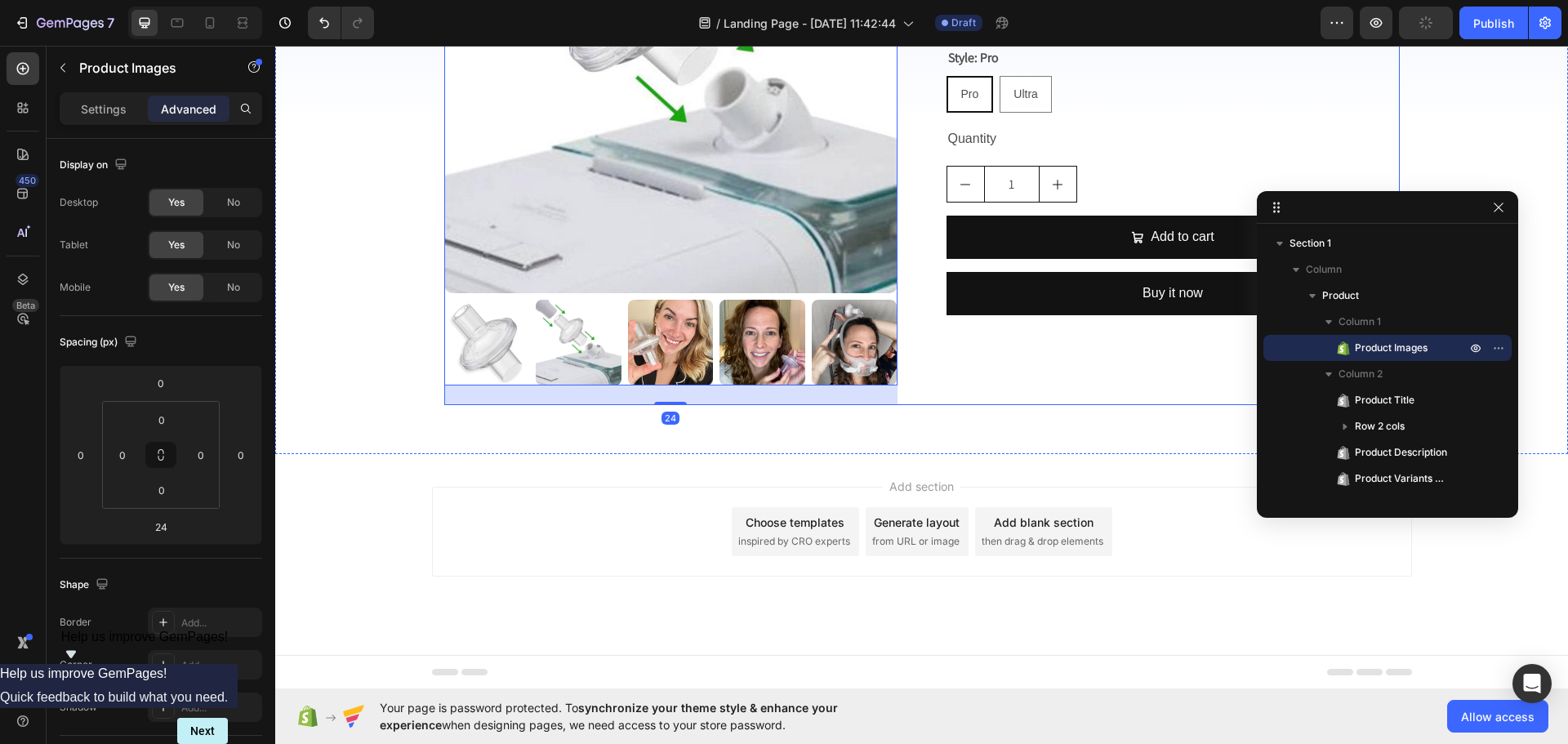
scroll to position [281, 0]
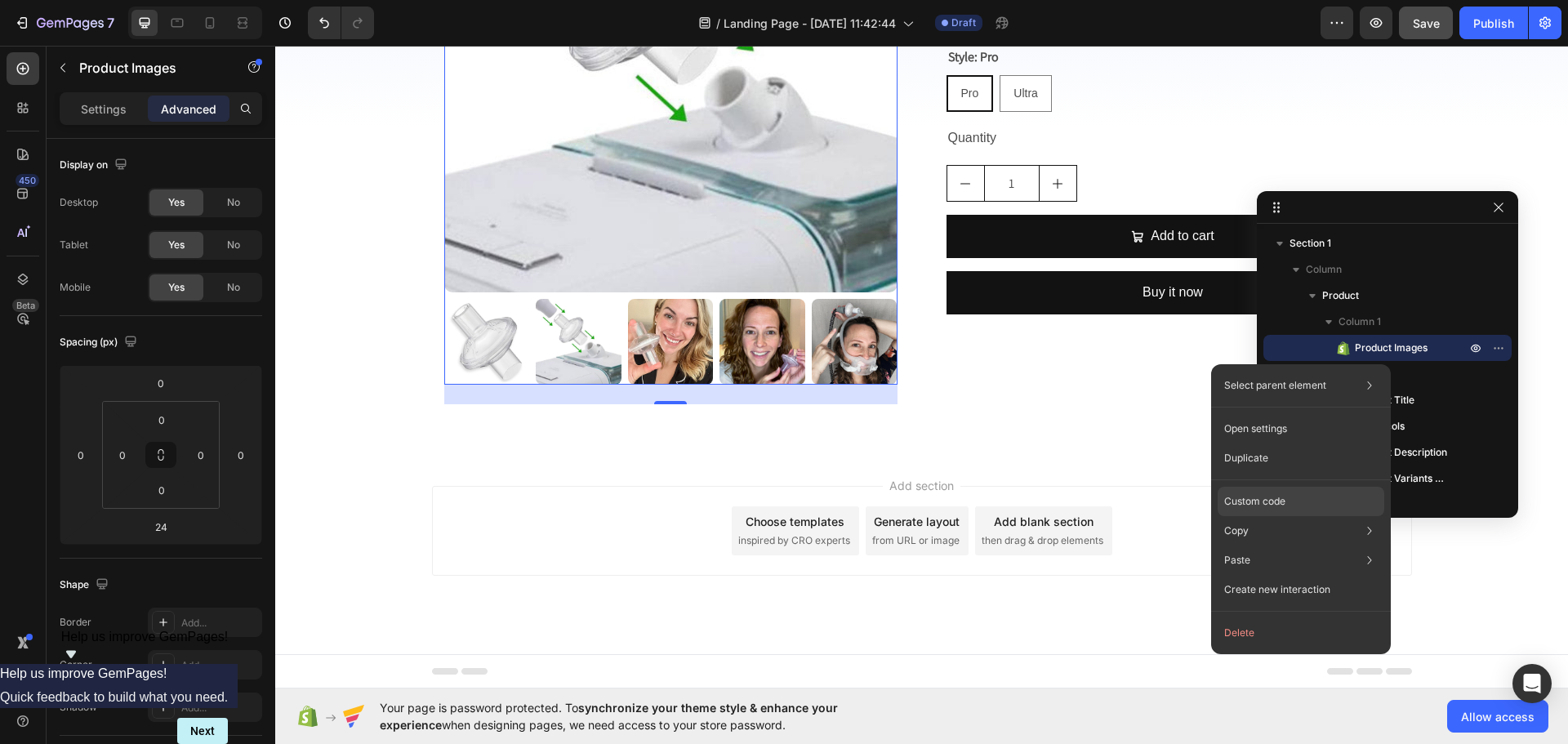
click at [1283, 507] on p "Custom code" at bounding box center [1254, 501] width 62 height 15
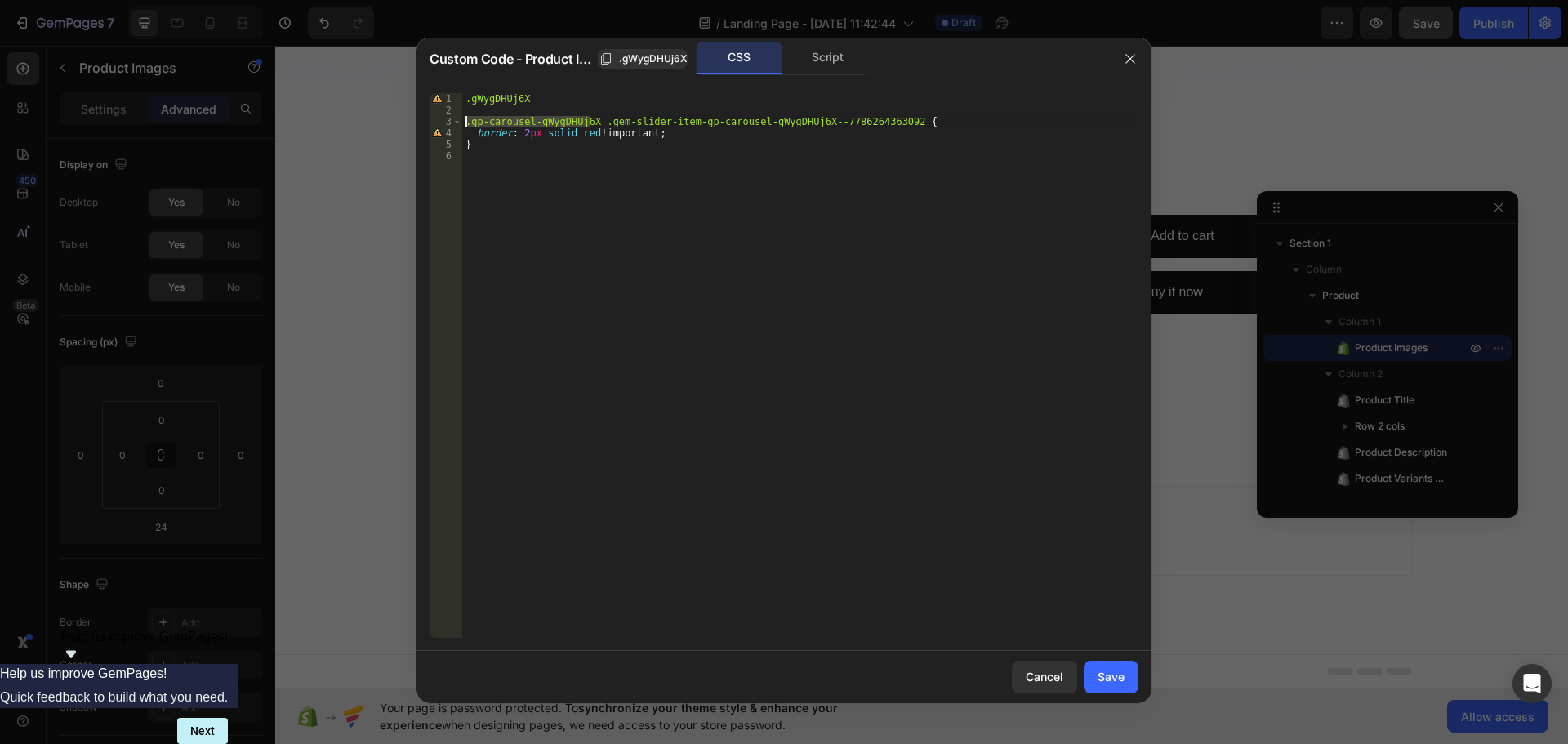
drag, startPoint x: 591, startPoint y: 123, endPoint x: 392, endPoint y: 123, distance: 199.0
click at [392, 123] on div "Custom Code - Product Images .gWygDHUj6X CSS Script .gp-carousel-gWygDHUj6X .ge…" at bounding box center [784, 372] width 1568 height 744
paste textarea "gp-carousel-ft-gp-carousel-gWygDHUj6X--7786264363092"
type textarea "#gp-carousel-ft-gp-carousel-gWygDHUj6X--7786264363092 .gem-slider-item-gp-carou…"
click at [1109, 678] on div "Save" at bounding box center [1111, 677] width 27 height 17
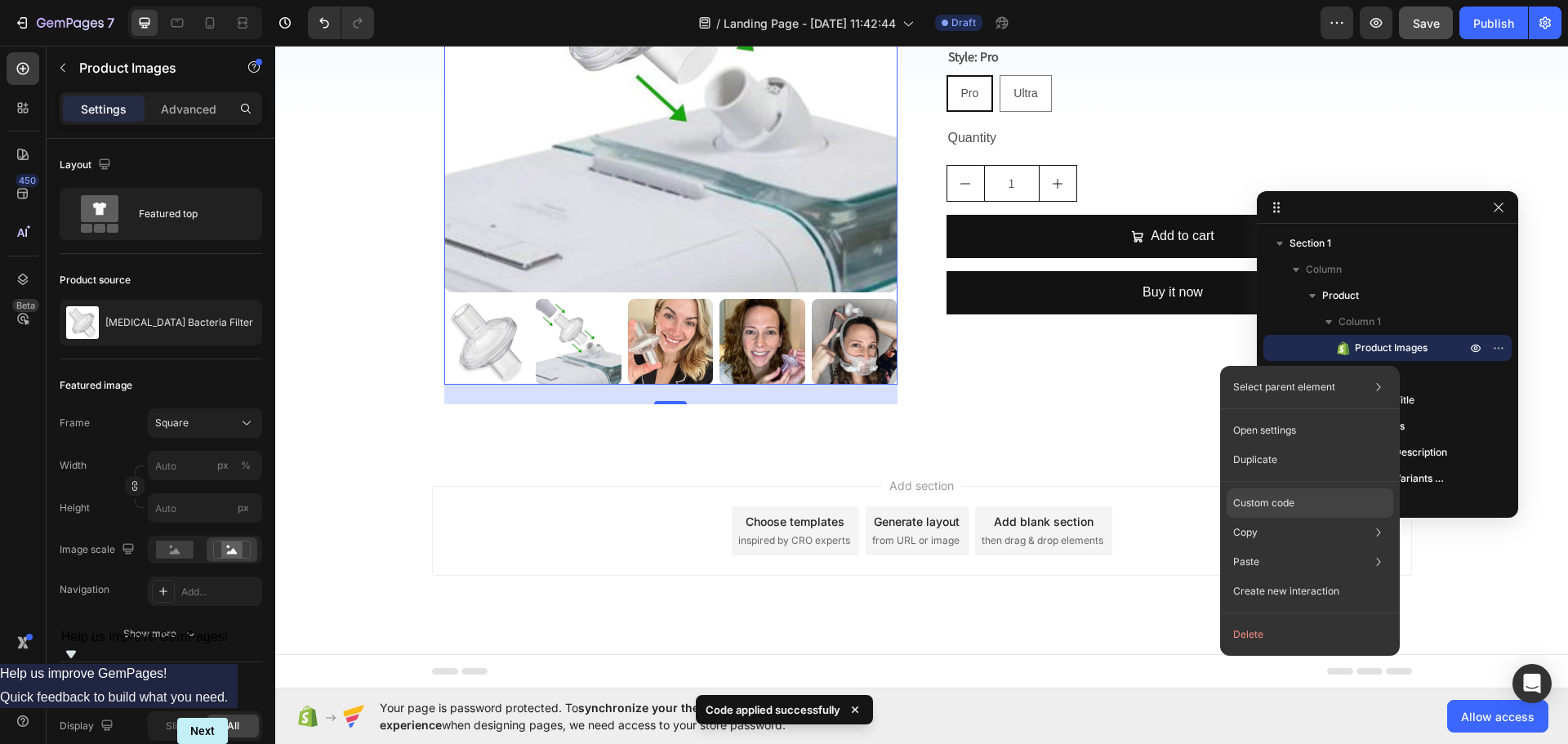
click at [1249, 503] on p "Custom code" at bounding box center [1264, 503] width 62 height 15
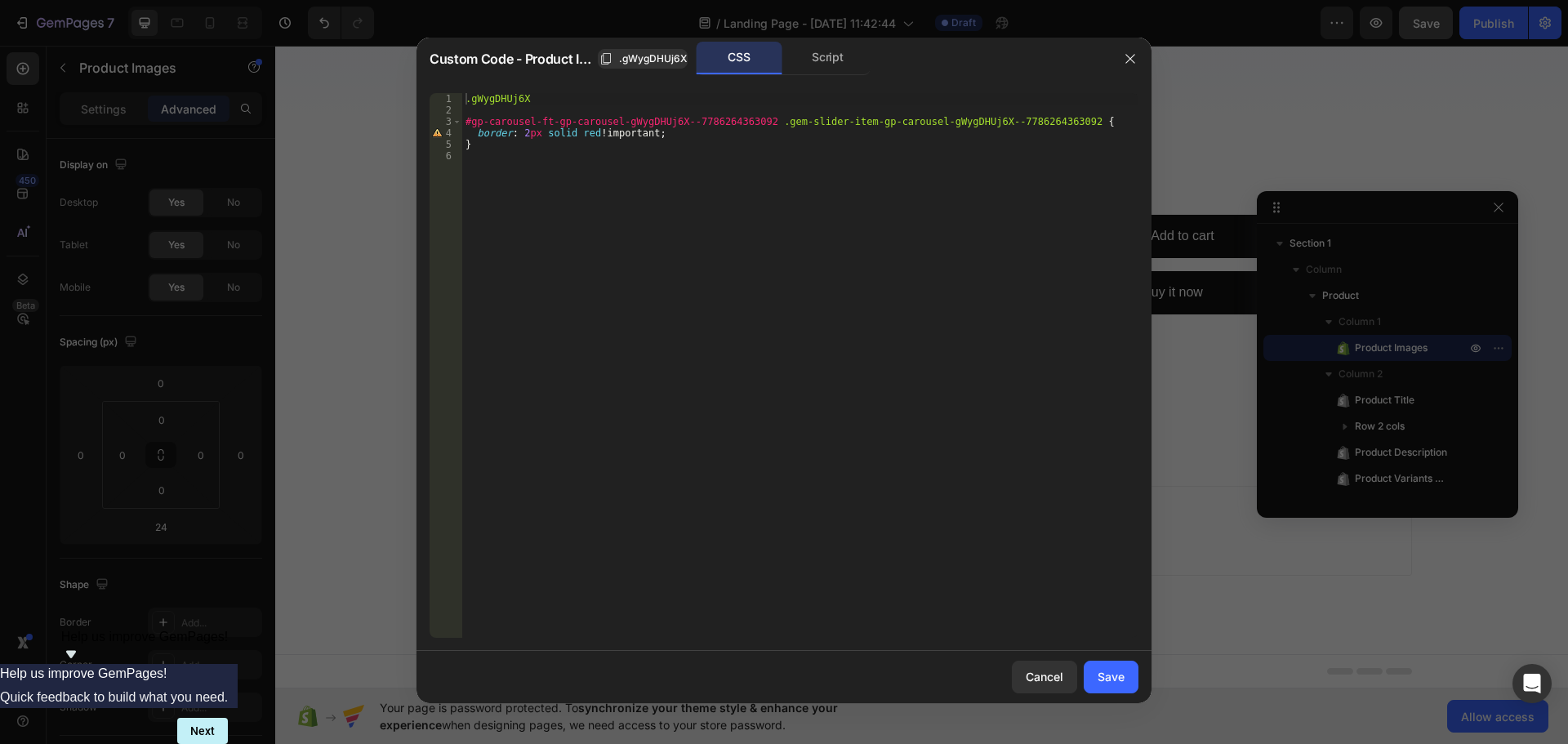
click at [466, 121] on div ".gWygDHUj6X #gp-carousel-ft-gp-carousel-gWygDHUj6X--7786264363092 .gem-slider-i…" at bounding box center [800, 376] width 676 height 568
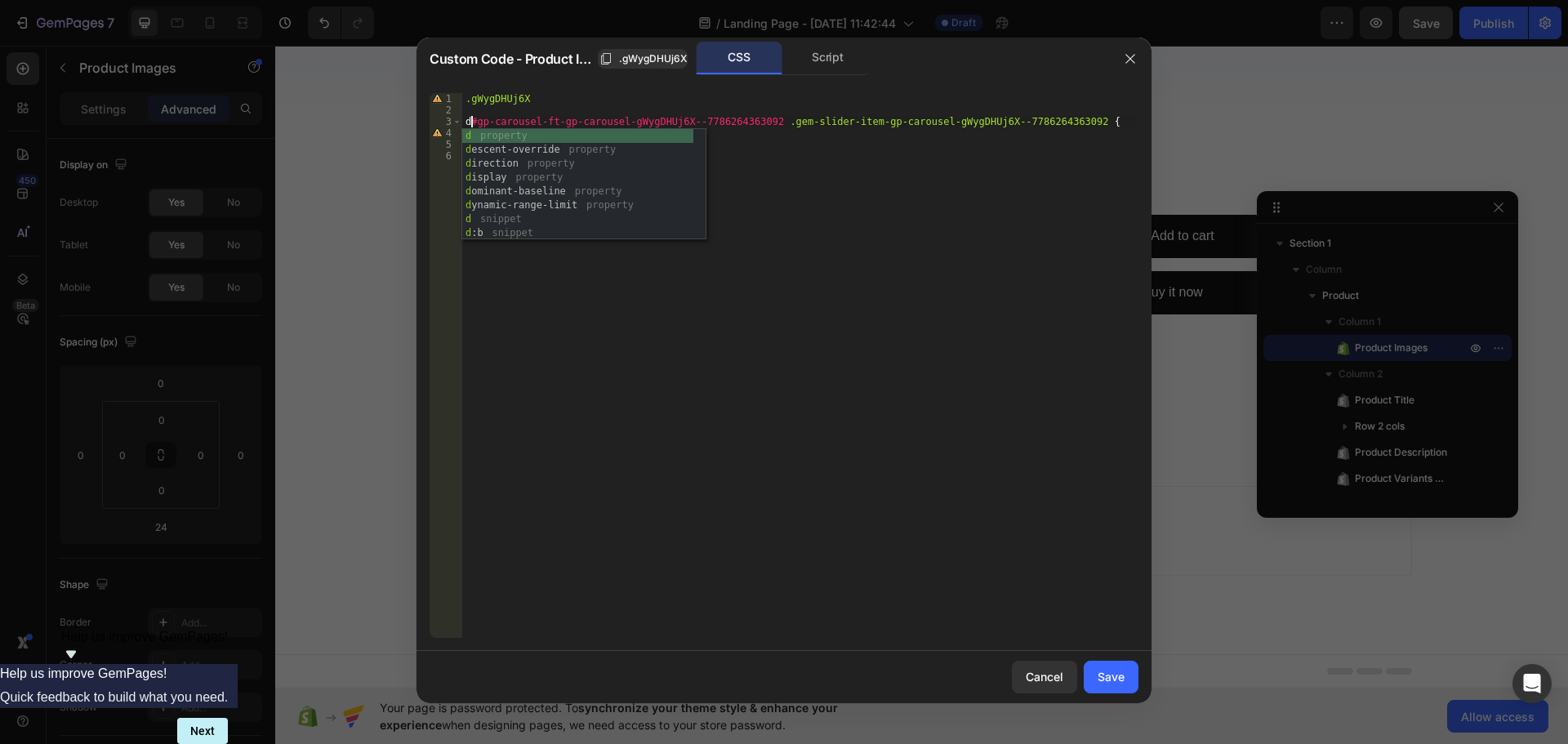
scroll to position [0, 1]
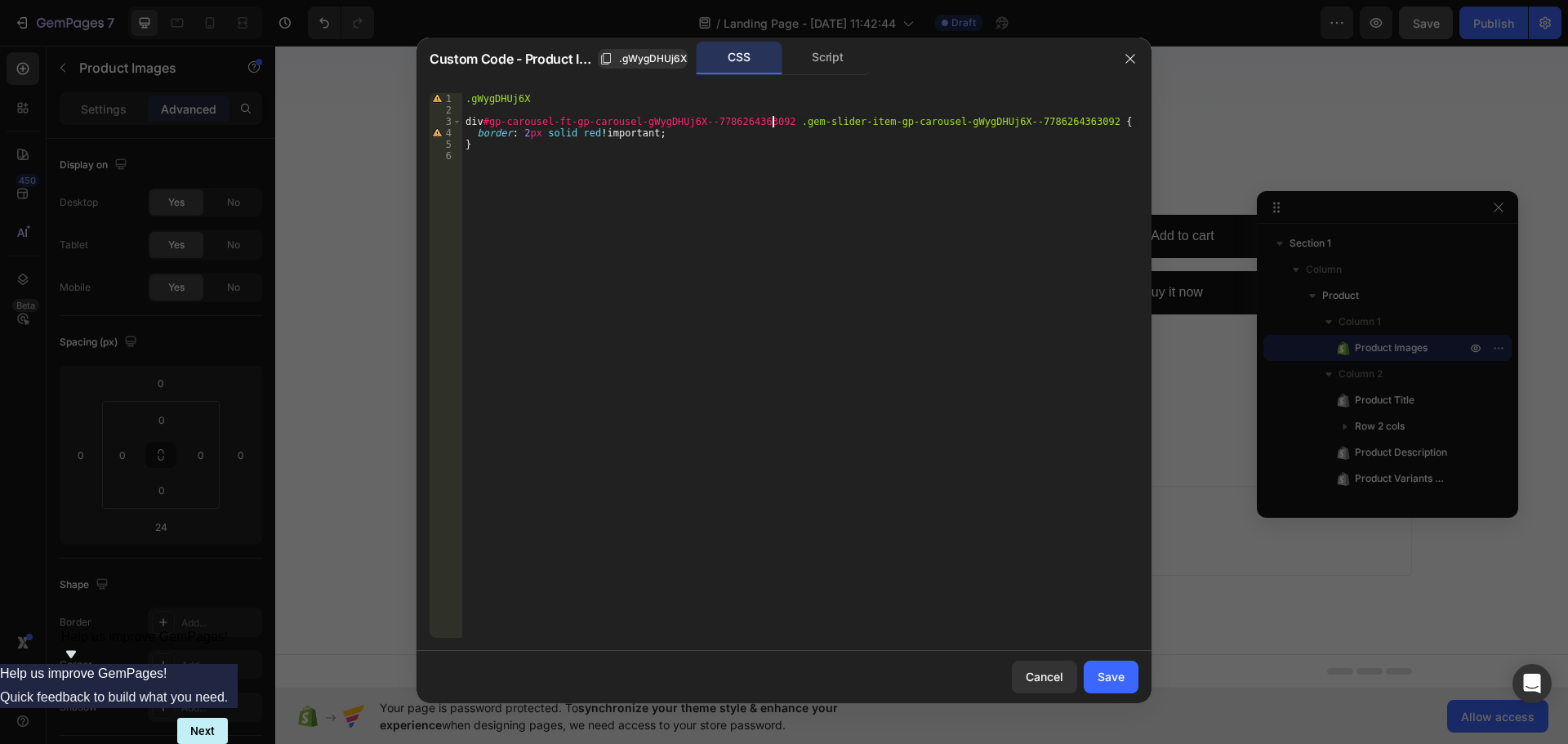
click at [775, 121] on div ".gWygDHUj6X div #gp-carousel-ft-gp-carousel-gWygDHUj6X--7786264363092 .gem-slid…" at bounding box center [800, 376] width 676 height 568
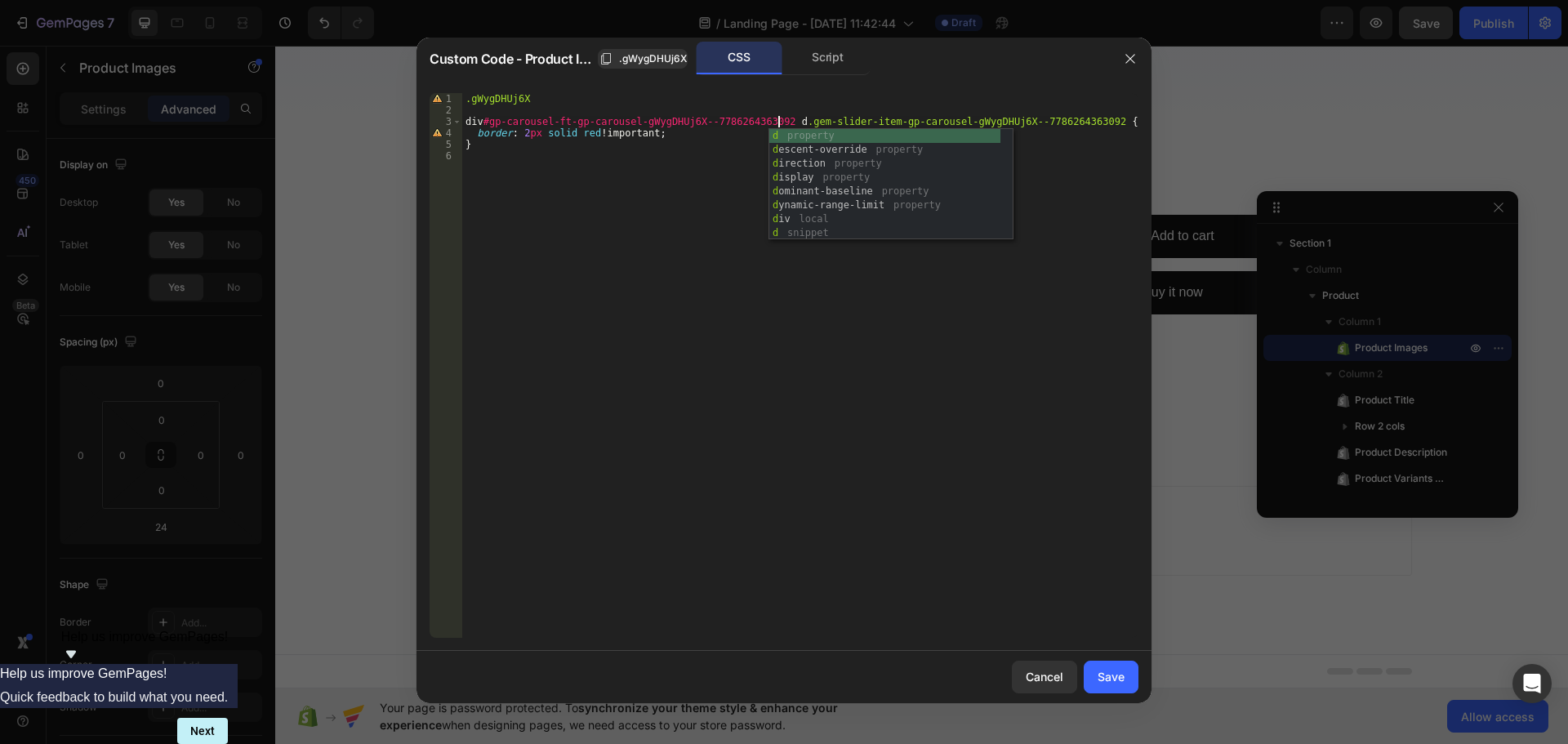
scroll to position [0, 27]
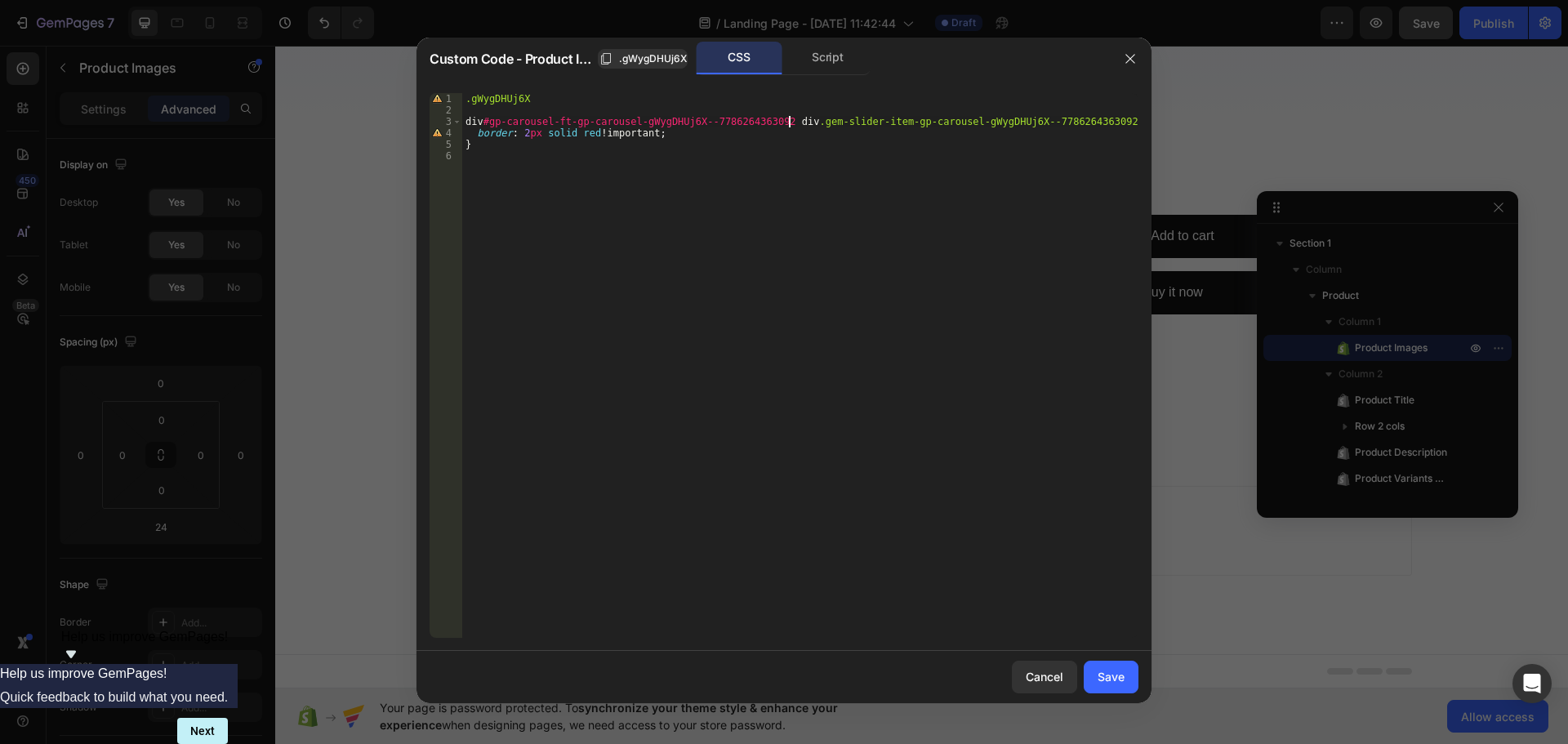
click at [745, 94] on div ".gWygDHUj6X div #gp-carousel-ft-gp-carousel-gWygDHUj6X--7786264363092 div .gem-…" at bounding box center [800, 376] width 676 height 568
type textarea ".gWygDHUj6X"
paste textarea ".gWygDHUj6X"
type textarea ".gWygDHUj6X{}"
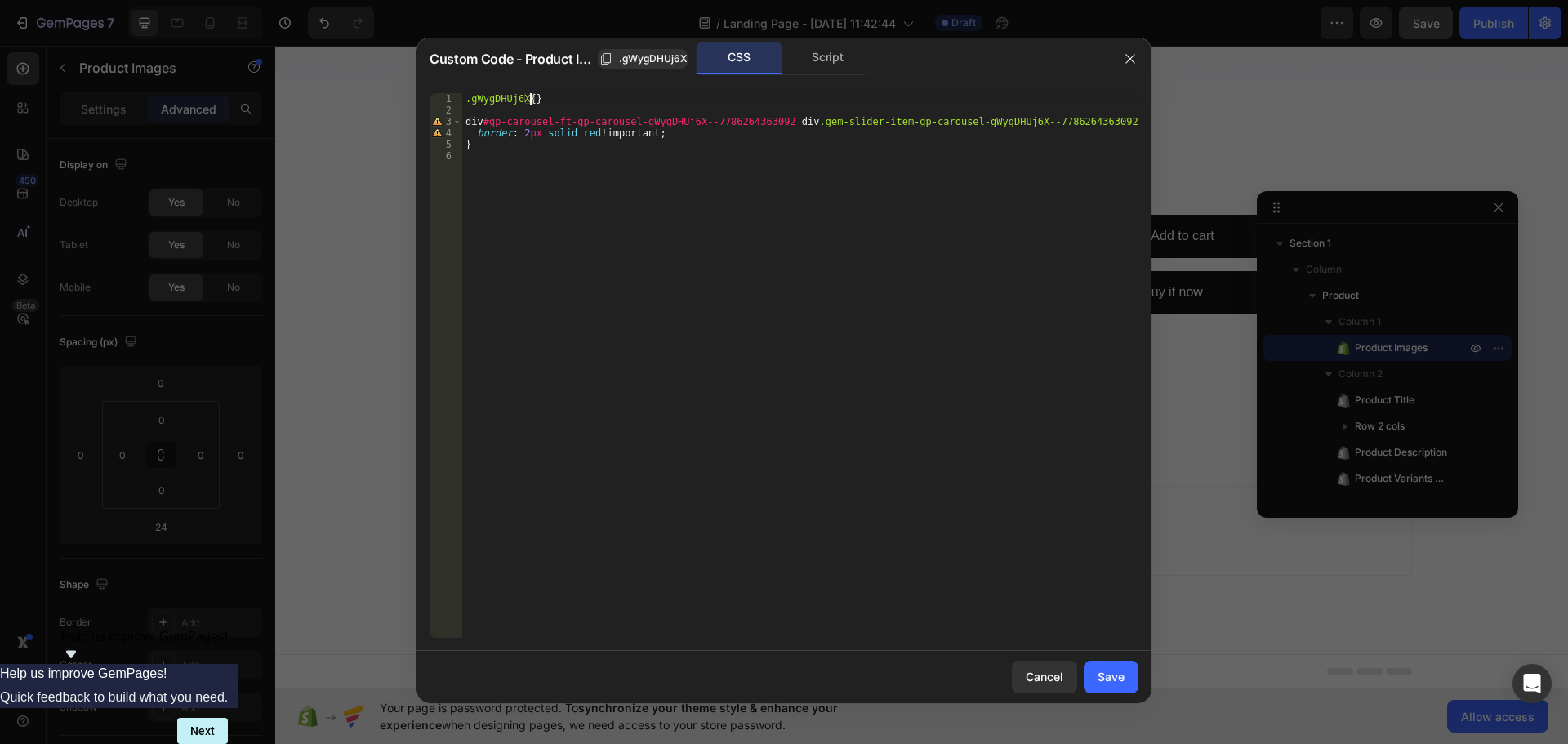
scroll to position [0, 1]
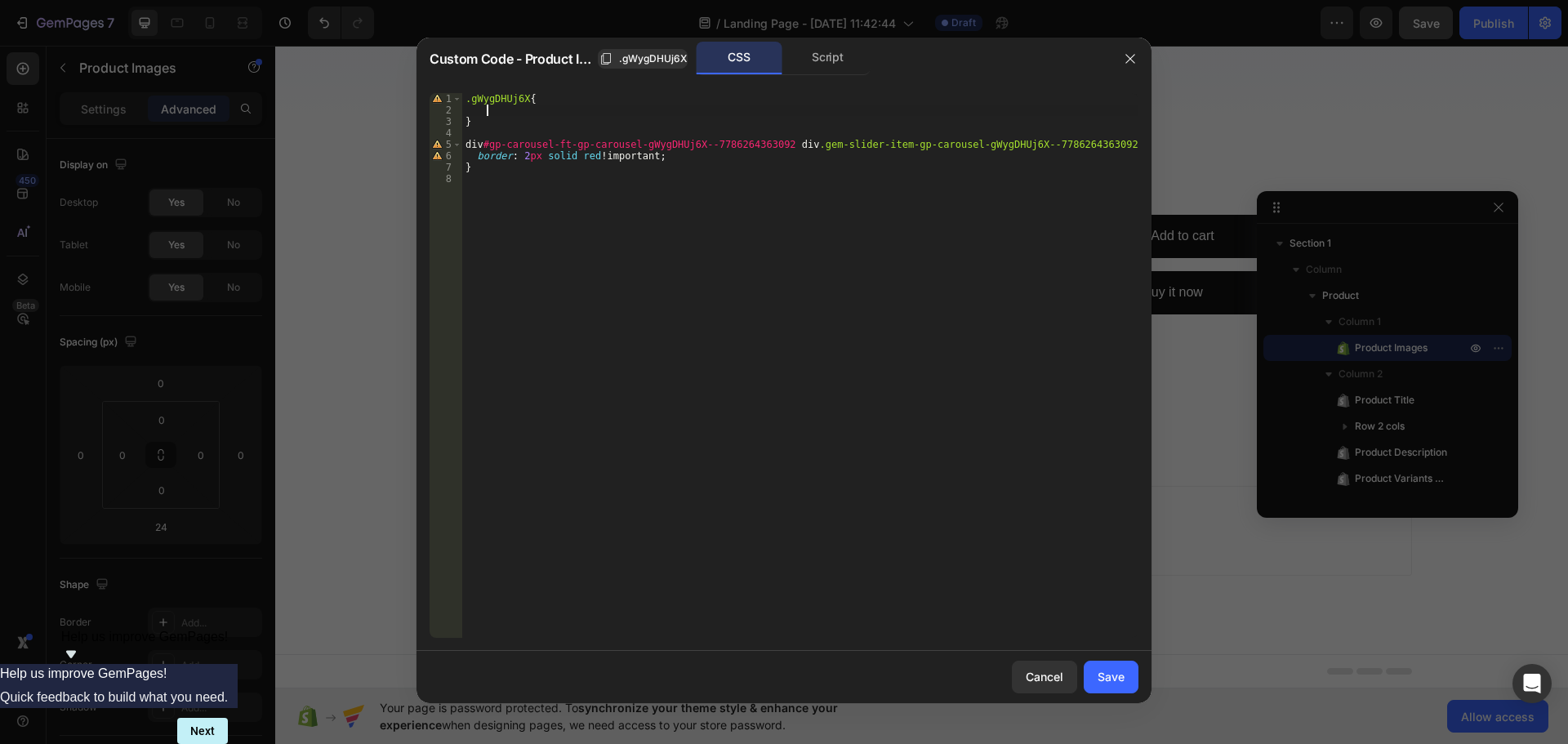
click at [1085, 144] on div ".gWygDHUj6X { } div #gp-carousel-ft-gp-carousel-gWygDHUj6X--7786264363092 div .…" at bounding box center [800, 376] width 676 height 568
type textarea "div#gp-carousel-ft-gp-carousel-gWygDHUj6X--7786264363092 div.gem-slider-item-gp…"
click at [481, 136] on div ".gWygDHUj6X { } div #gp-carousel-ft-gp-carousel-gWygDHUj6X--7786264363092 div .…" at bounding box center [800, 376] width 676 height 568
drag, startPoint x: 482, startPoint y: 145, endPoint x: 534, endPoint y: 173, distance: 59.1
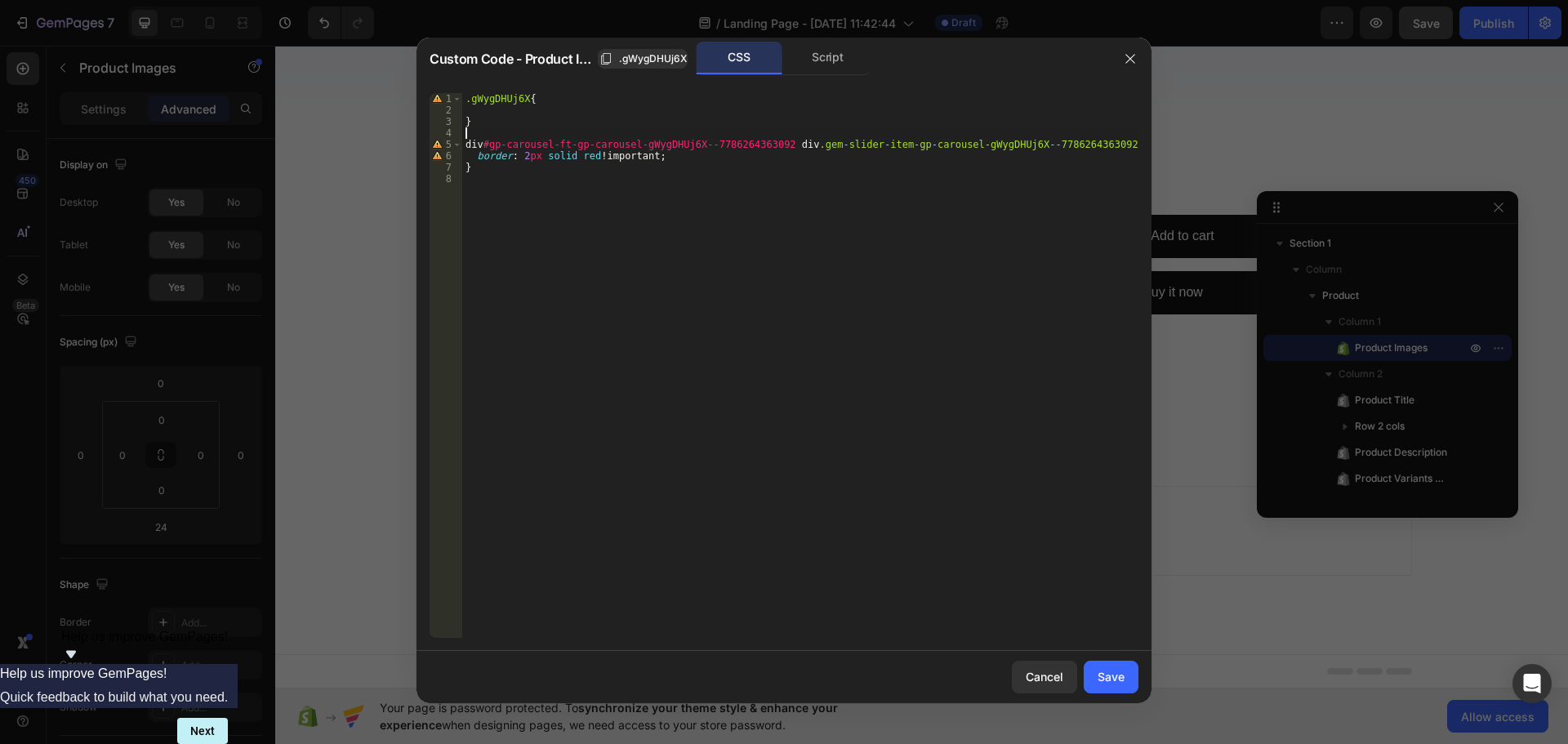
click at [482, 147] on div ".gWygDHUj6X { } div #gp-carousel-ft-gp-carousel-gWygDHUj6X--7786264363092 div .…" at bounding box center [800, 376] width 676 height 568
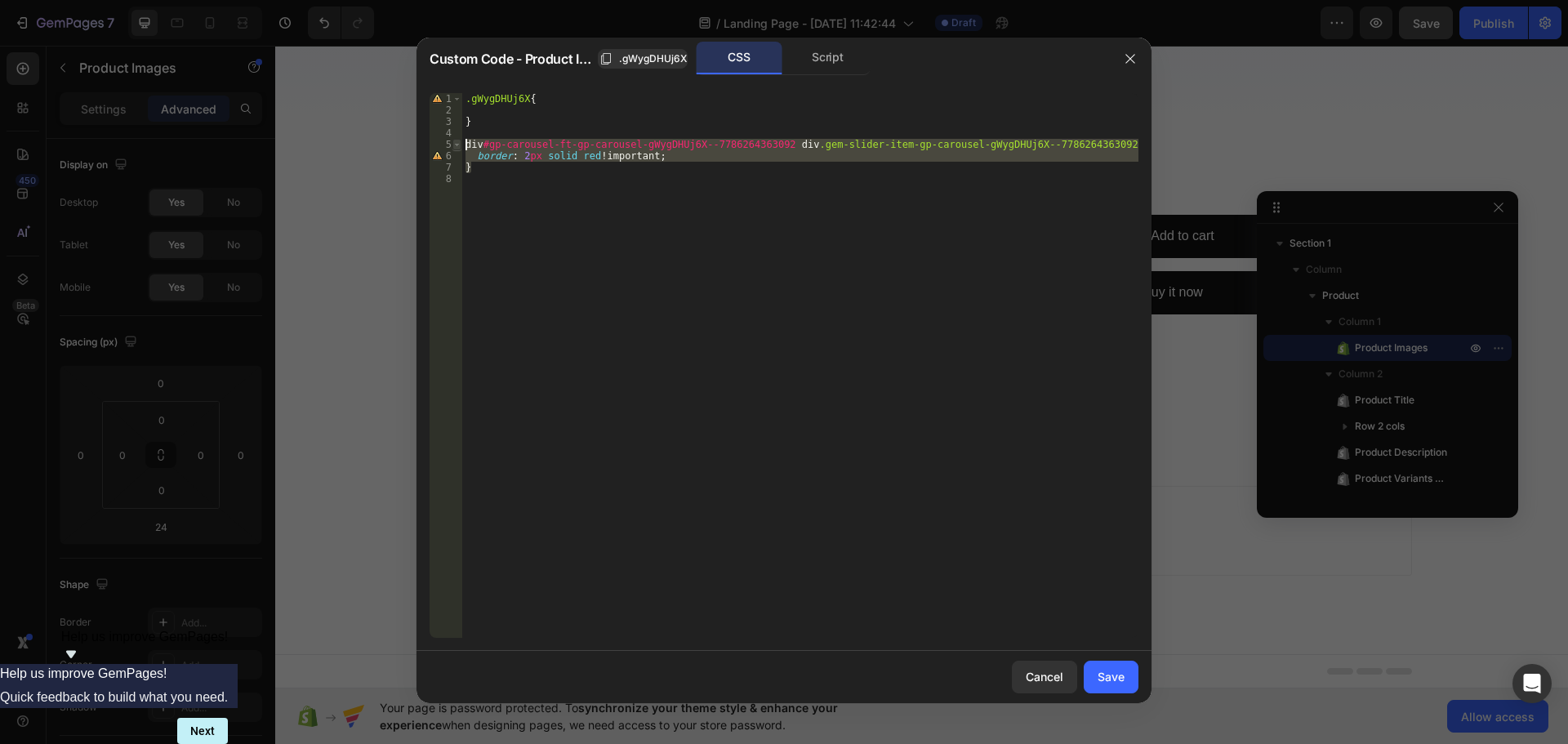
drag, startPoint x: 478, startPoint y: 162, endPoint x: 459, endPoint y: 142, distance: 27.6
click at [459, 142] on div "div#gp-carousel-ft-gp-carousel-gWygDHUj6X--7786264363092 div.gem-slider-item-gp…" at bounding box center [784, 365] width 709 height 545
type textarea "div#gp-carousel-ft-gp-carousel-gWygDHUj6X--7786264363092 div.gem-slider-item-gp…"
paste textarea
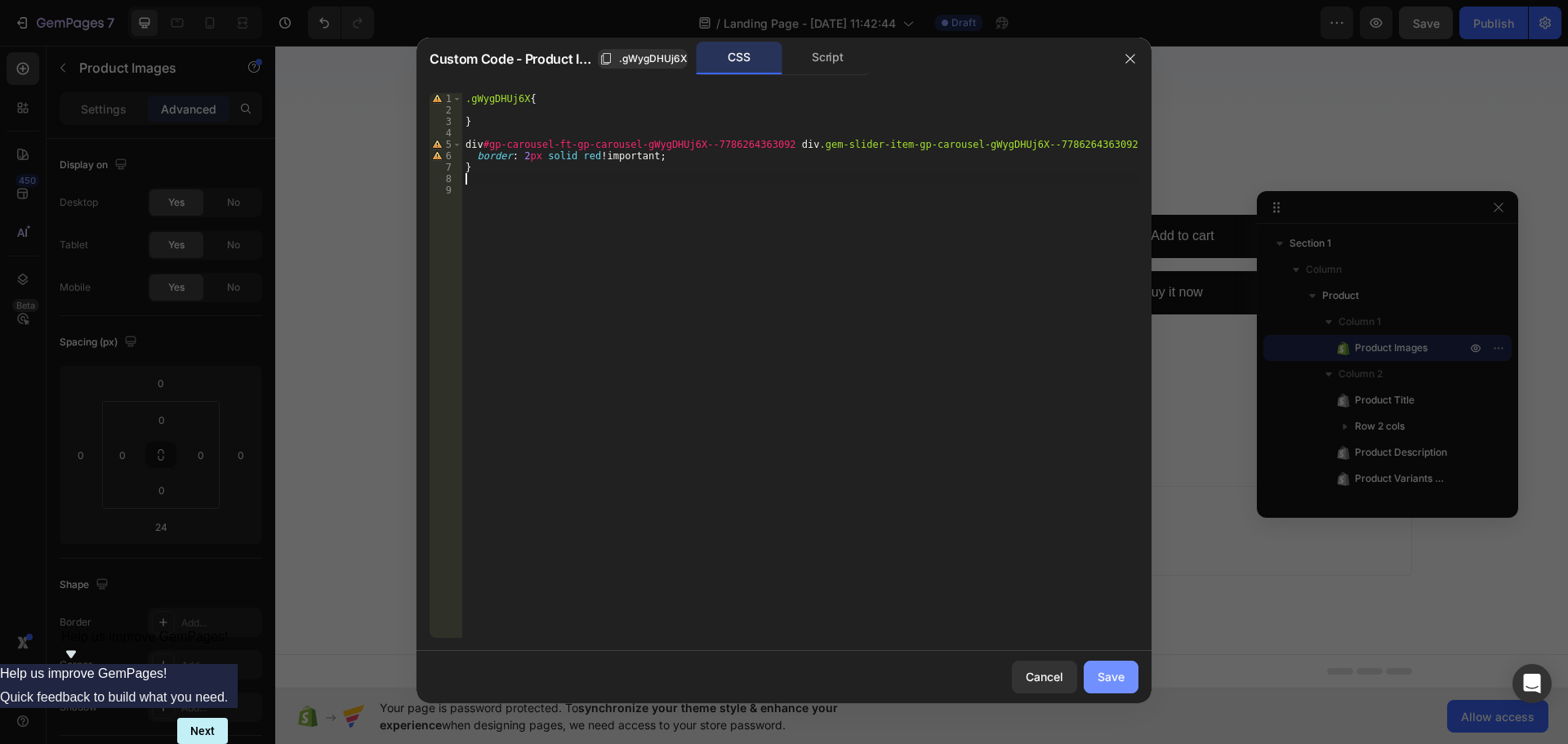
click at [1113, 683] on div "Save" at bounding box center [1111, 677] width 27 height 17
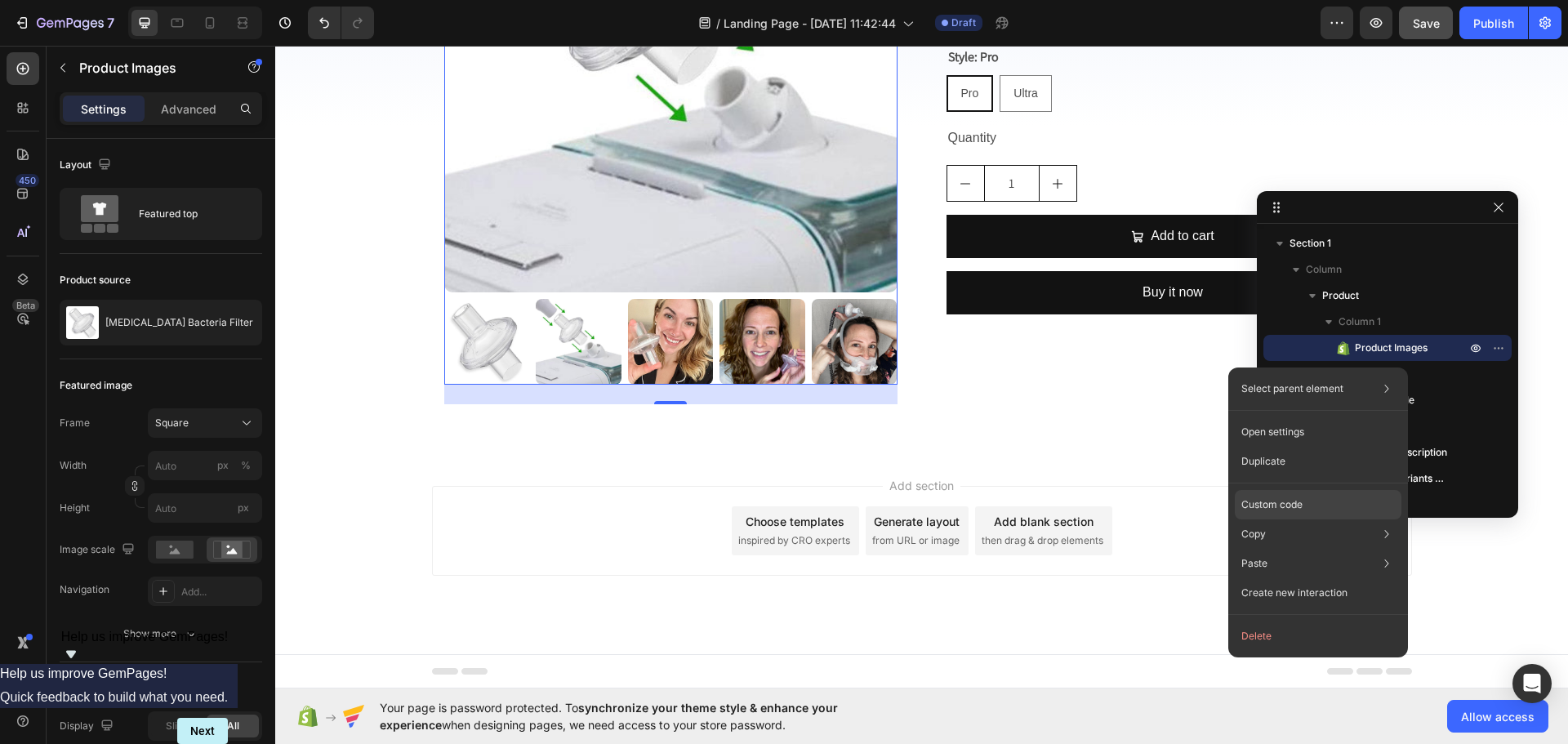
click at [1303, 497] on div "Custom code" at bounding box center [1319, 504] width 167 height 29
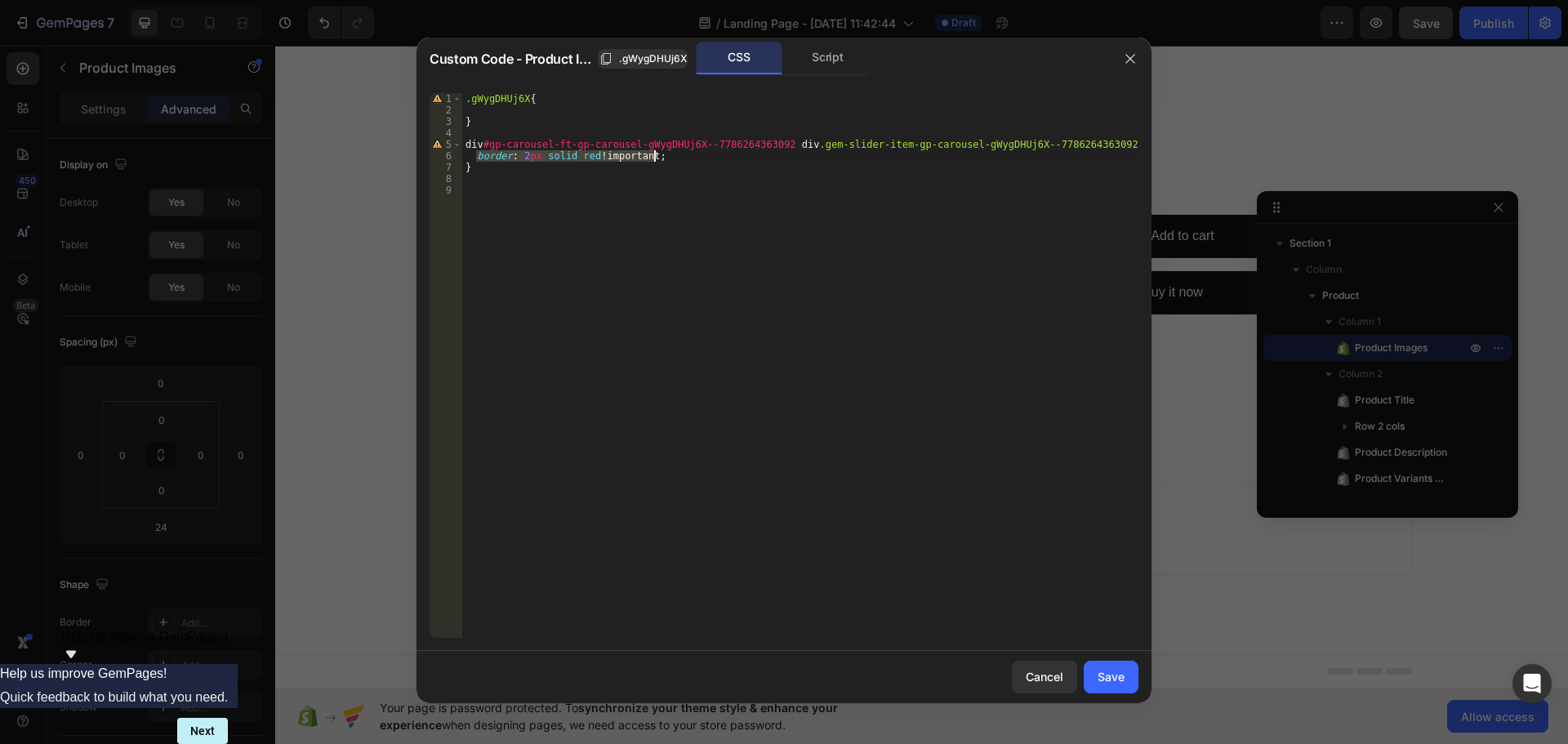
drag, startPoint x: 475, startPoint y: 156, endPoint x: 668, endPoint y: 157, distance: 193.0
click at [668, 157] on div ".gWygDHUj6X { } div #gp-carousel-ft-gp-carousel-gWygDHUj6X--7786264363092 div .…" at bounding box center [800, 376] width 676 height 568
paste textarea "#383f5e"
click at [611, 156] on div ".gWygDHUj6X { } div #gp-carousel-ft-gp-carousel-gWygDHUj6X--7786264363092 div .…" at bounding box center [800, 376] width 676 height 568
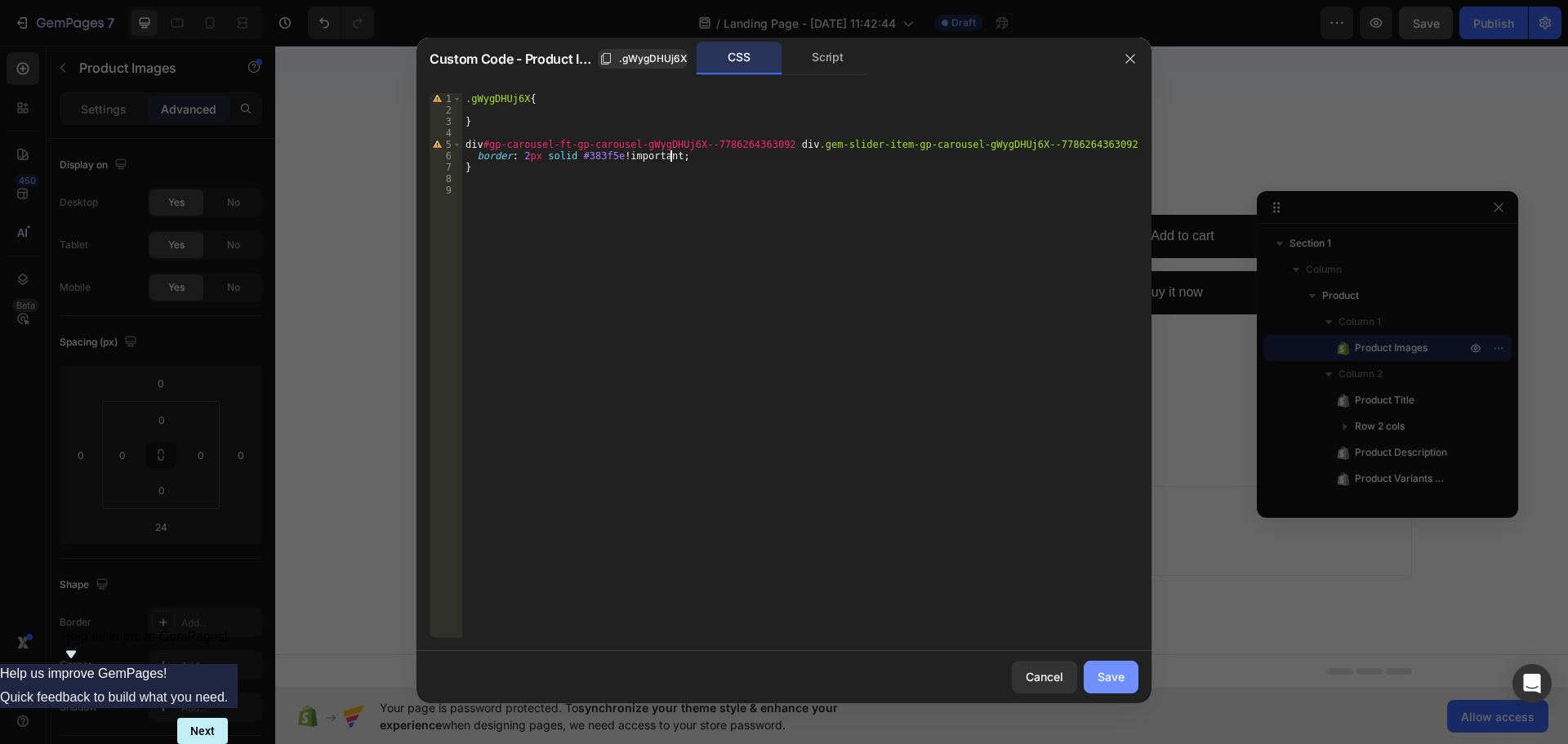
type textarea "border: 2px solid #383f5e !;"
click at [1113, 677] on div "Save" at bounding box center [1111, 677] width 27 height 17
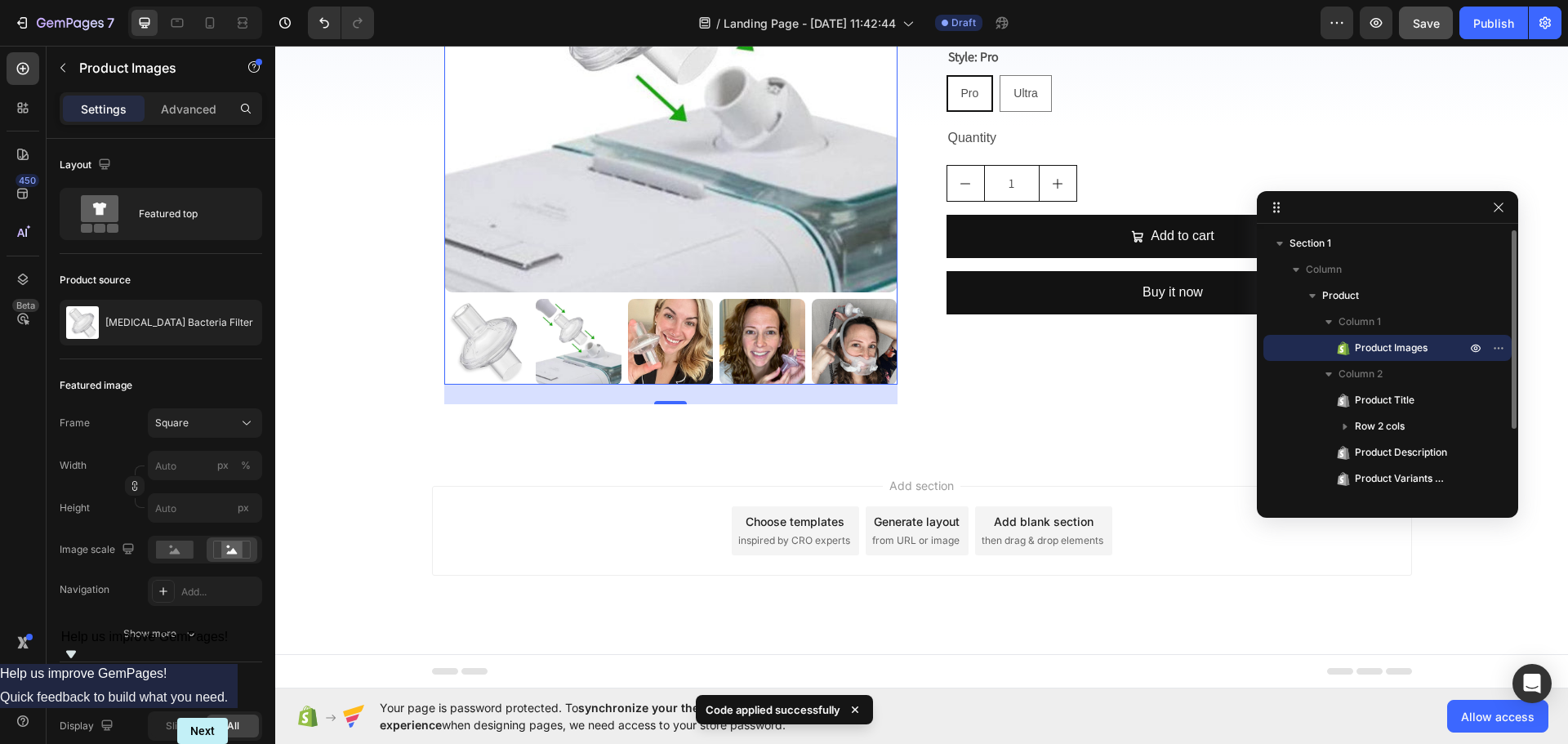
click at [1392, 348] on span "Product Images" at bounding box center [1391, 347] width 73 height 16
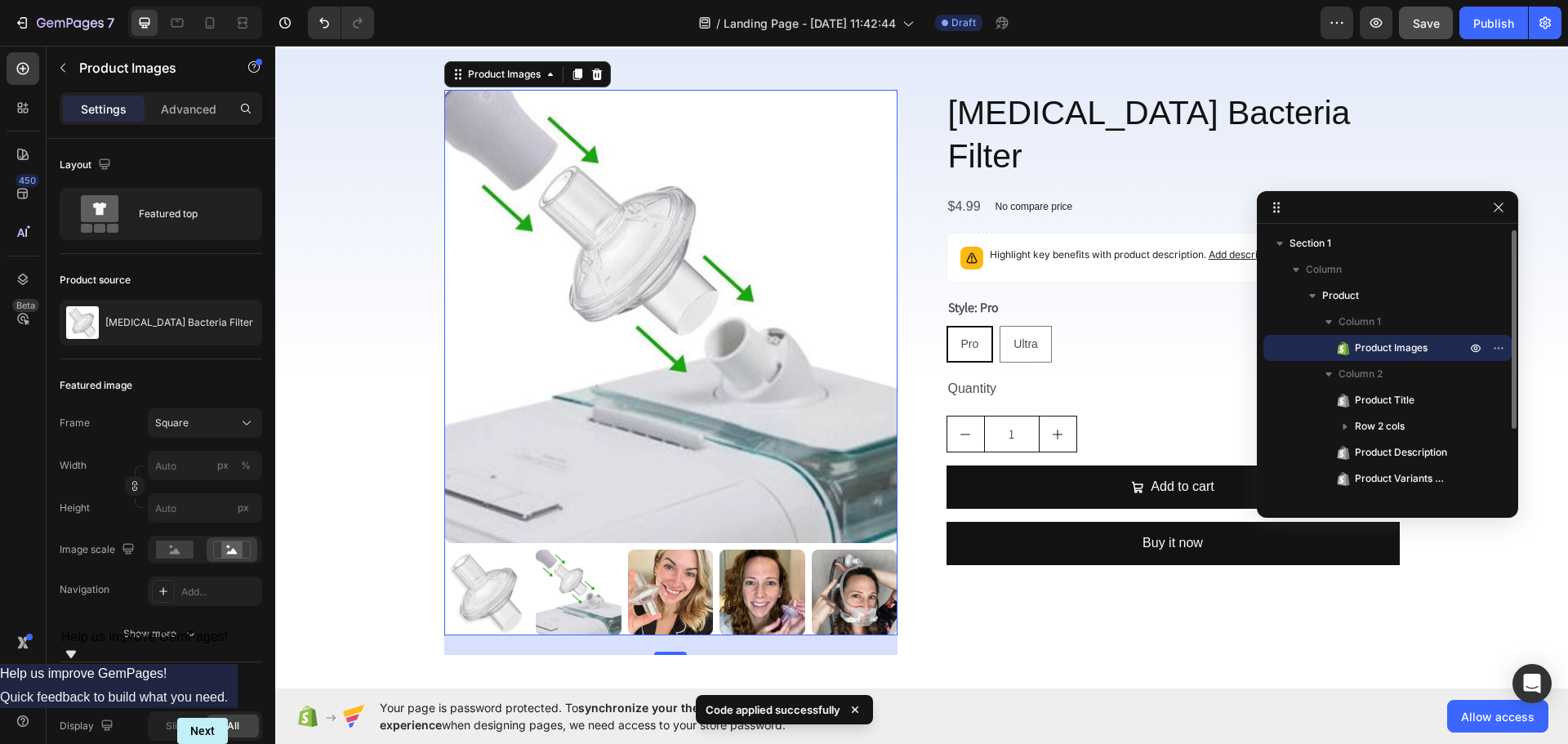
scroll to position [17, 0]
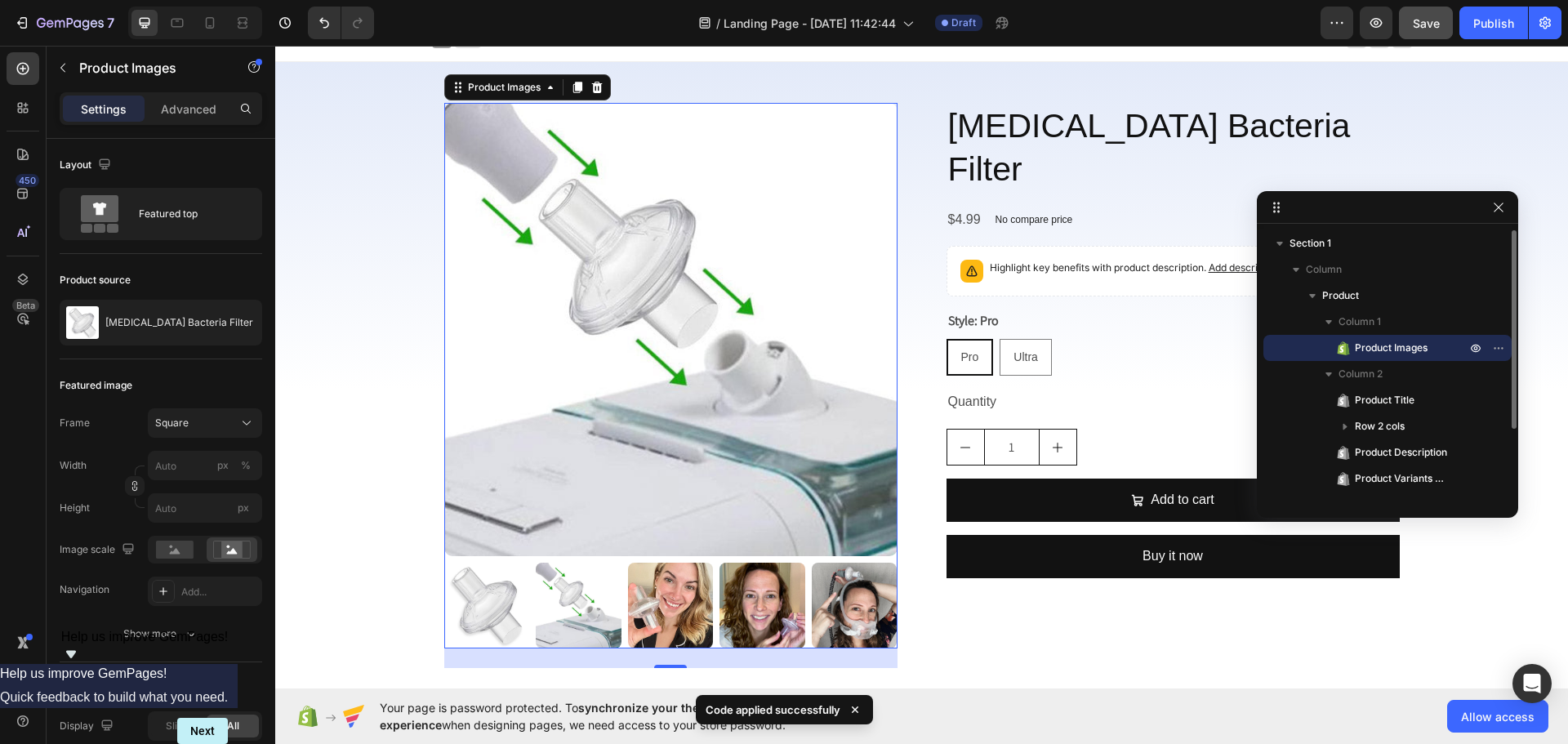
click at [1392, 348] on span "Product Images" at bounding box center [1391, 347] width 73 height 16
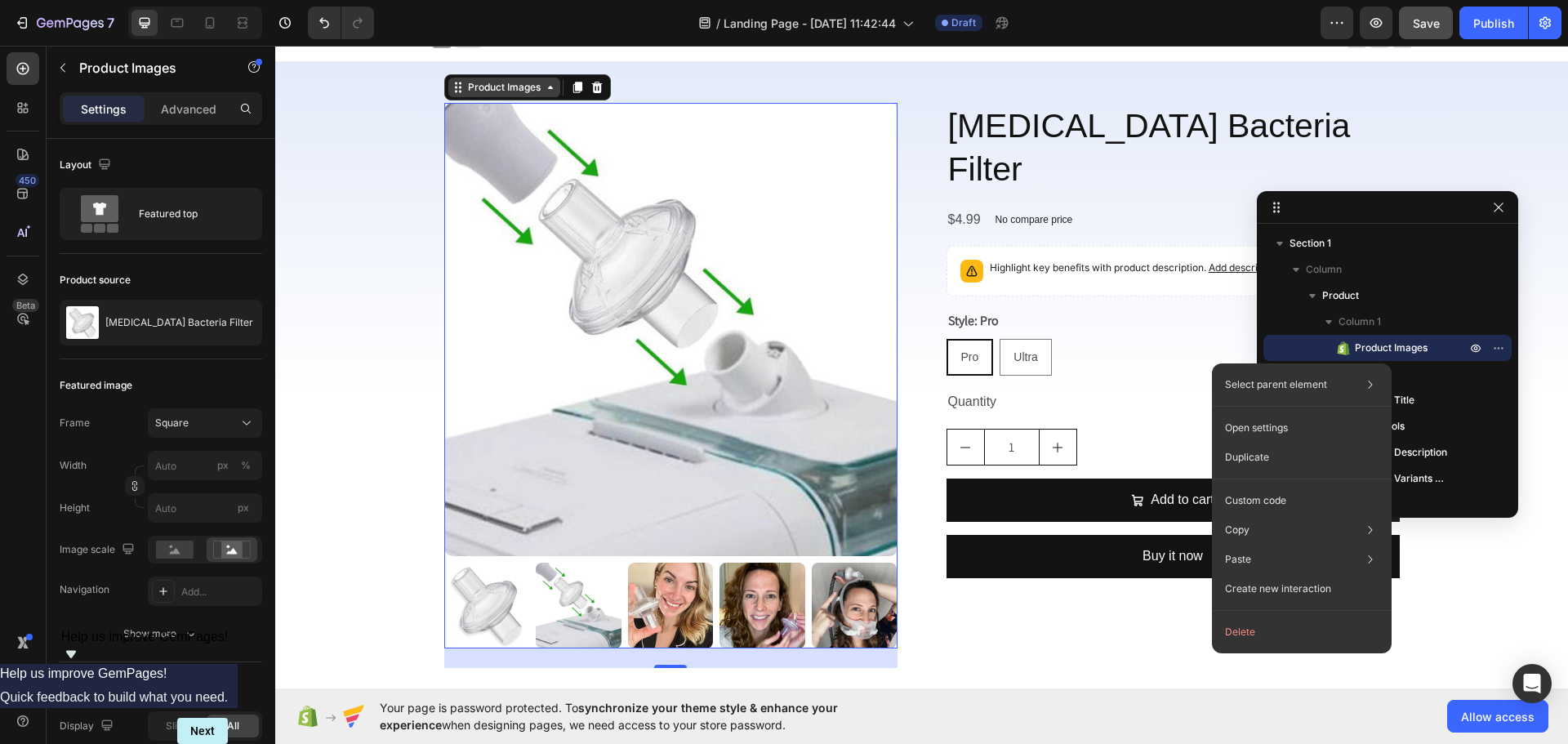
click at [513, 86] on div "Product Images" at bounding box center [504, 87] width 80 height 15
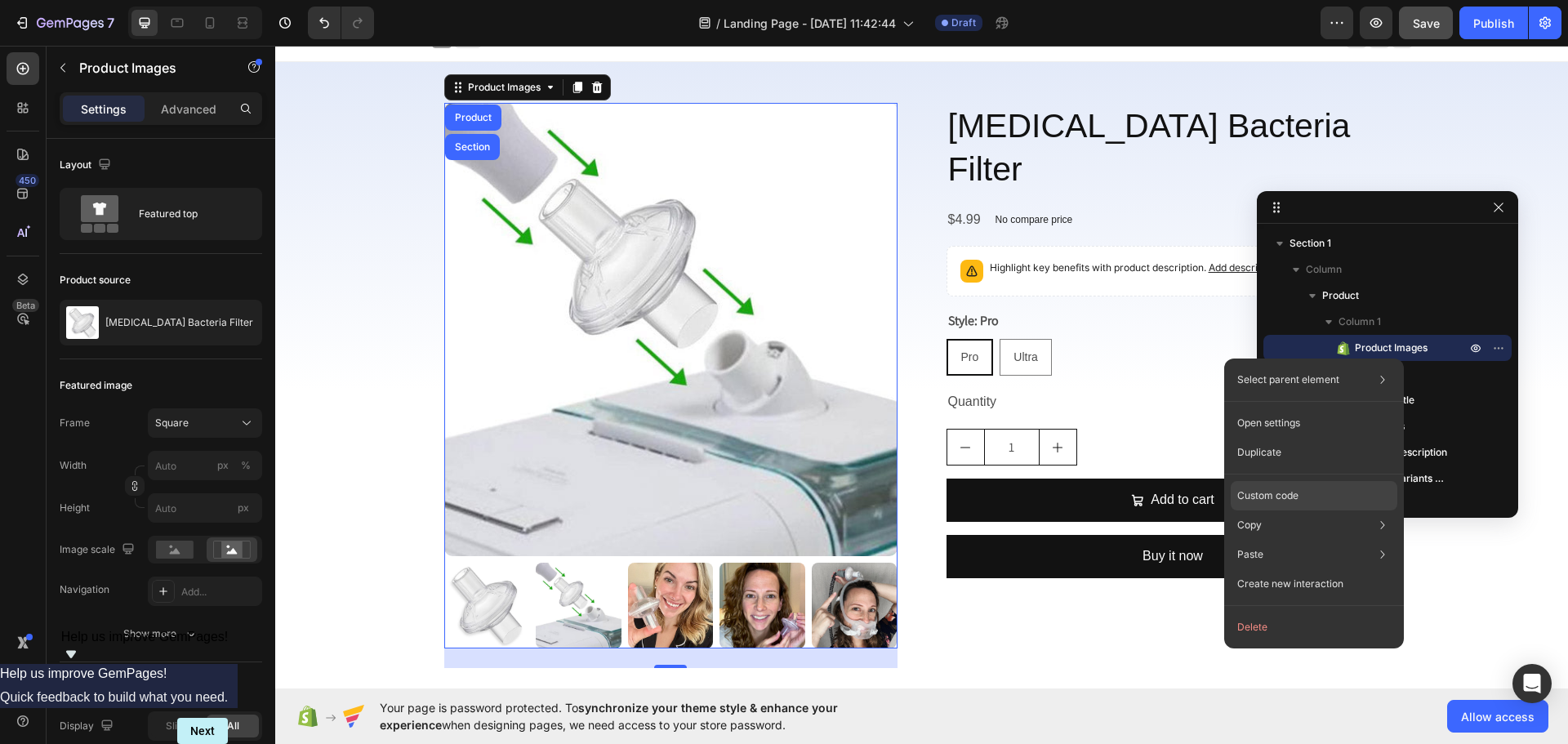
click at [1298, 504] on div "Custom code" at bounding box center [1314, 495] width 167 height 29
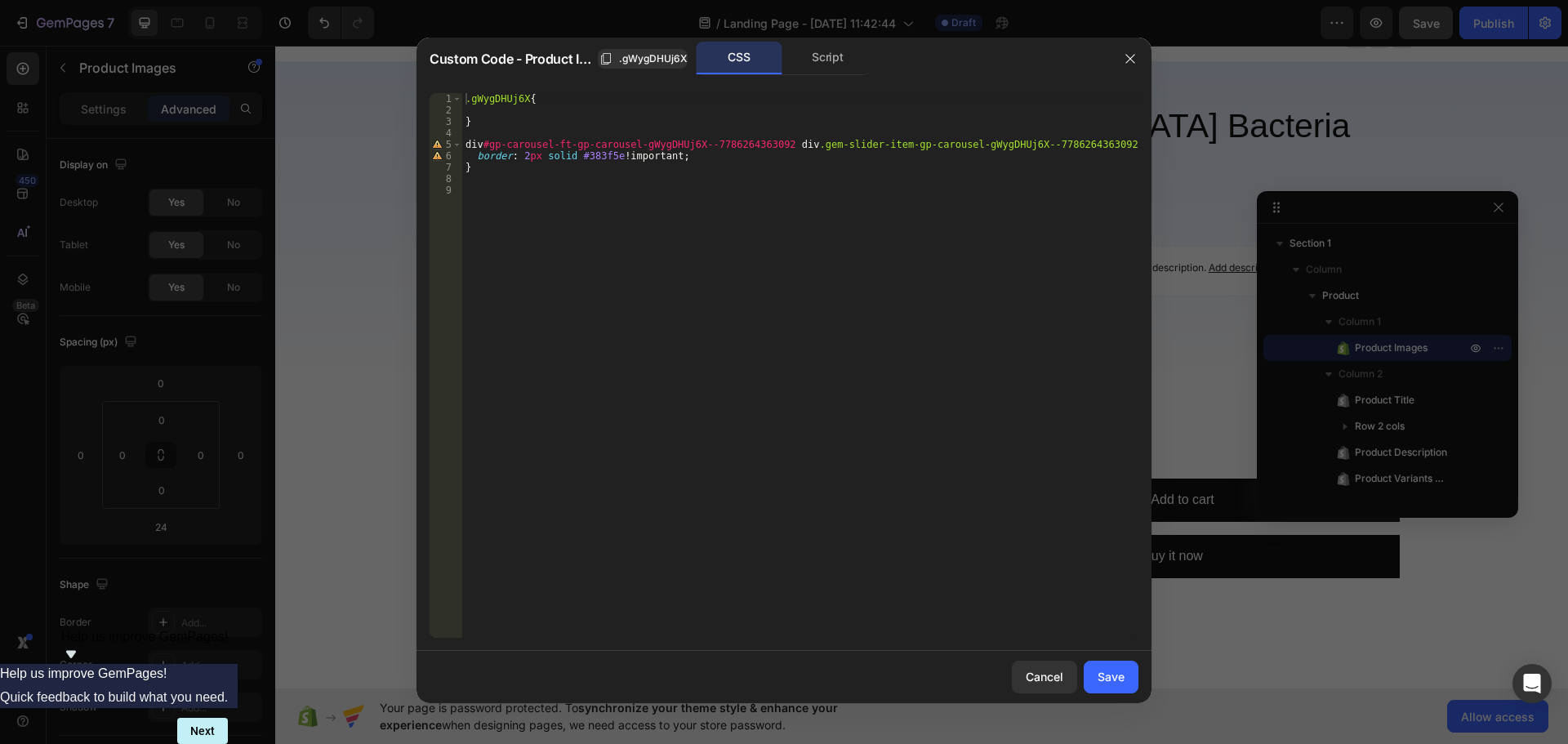
type textarea "border: 2px solid #383f5e !important;"
drag, startPoint x: 475, startPoint y: 156, endPoint x: 679, endPoint y: 156, distance: 204.0
click at [679, 156] on div ".gWygDHUj6X { } div #gp-carousel-ft-gp-carousel-gWygDHUj6X--7786264363092 div .…" at bounding box center [800, 376] width 676 height 568
click at [561, 122] on div ".gWygDHUj6X { } div #gp-carousel-ft-gp-carousel-gWygDHUj6X--7786264363092 div .…" at bounding box center [800, 376] width 676 height 568
type textarea "}"
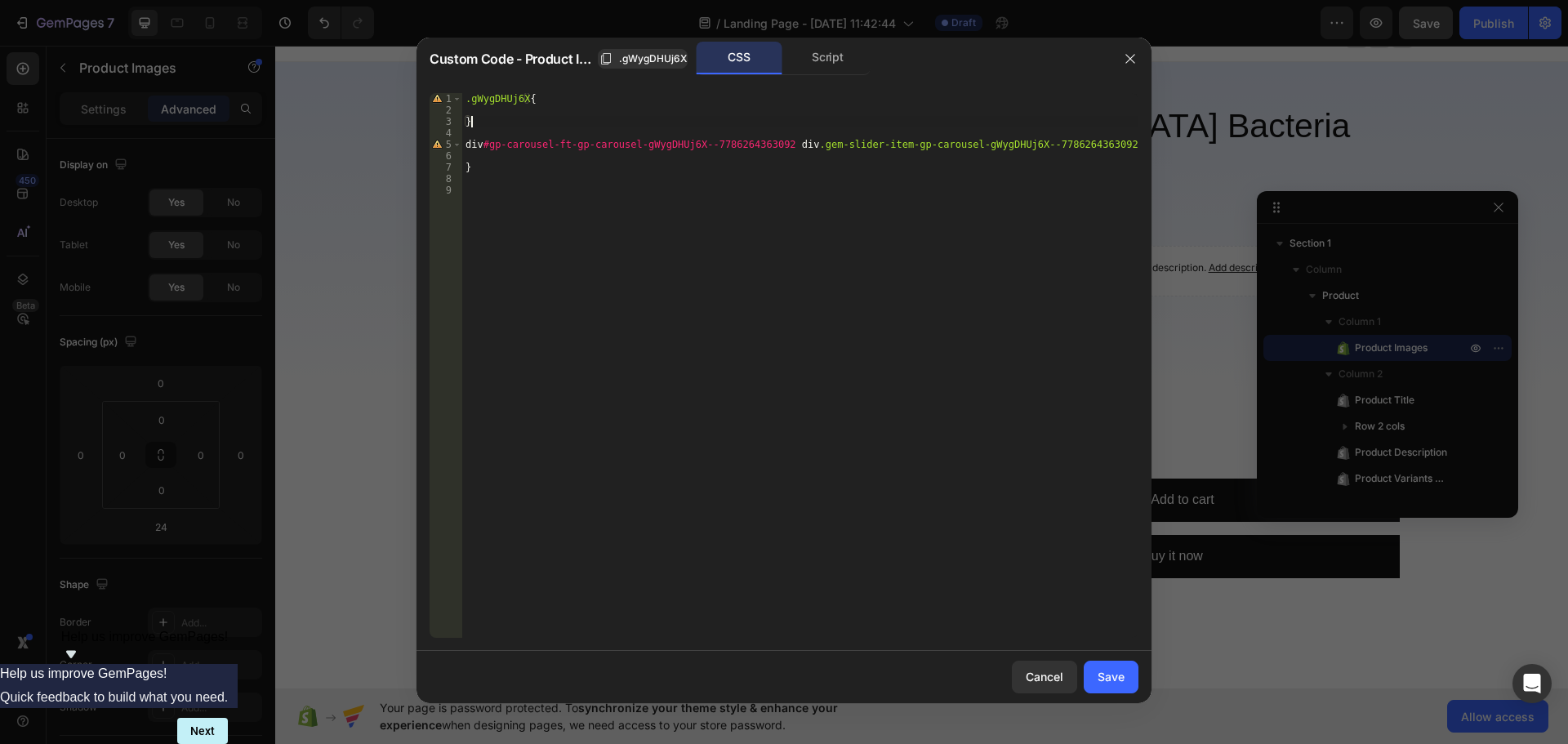
click at [546, 113] on div ".gWygDHUj6X { } div #gp-carousel-ft-gp-carousel-gWygDHUj6X--7786264363092 div .…" at bounding box center [800, 376] width 676 height 568
paste textarea "border: 2px solid #383f5e !important;"
type textarea "border: 2px solid #383f5e !important;"
drag, startPoint x: 1118, startPoint y: 675, endPoint x: 485, endPoint y: 486, distance: 660.6
click at [1118, 675] on div "Save" at bounding box center [1111, 677] width 27 height 17
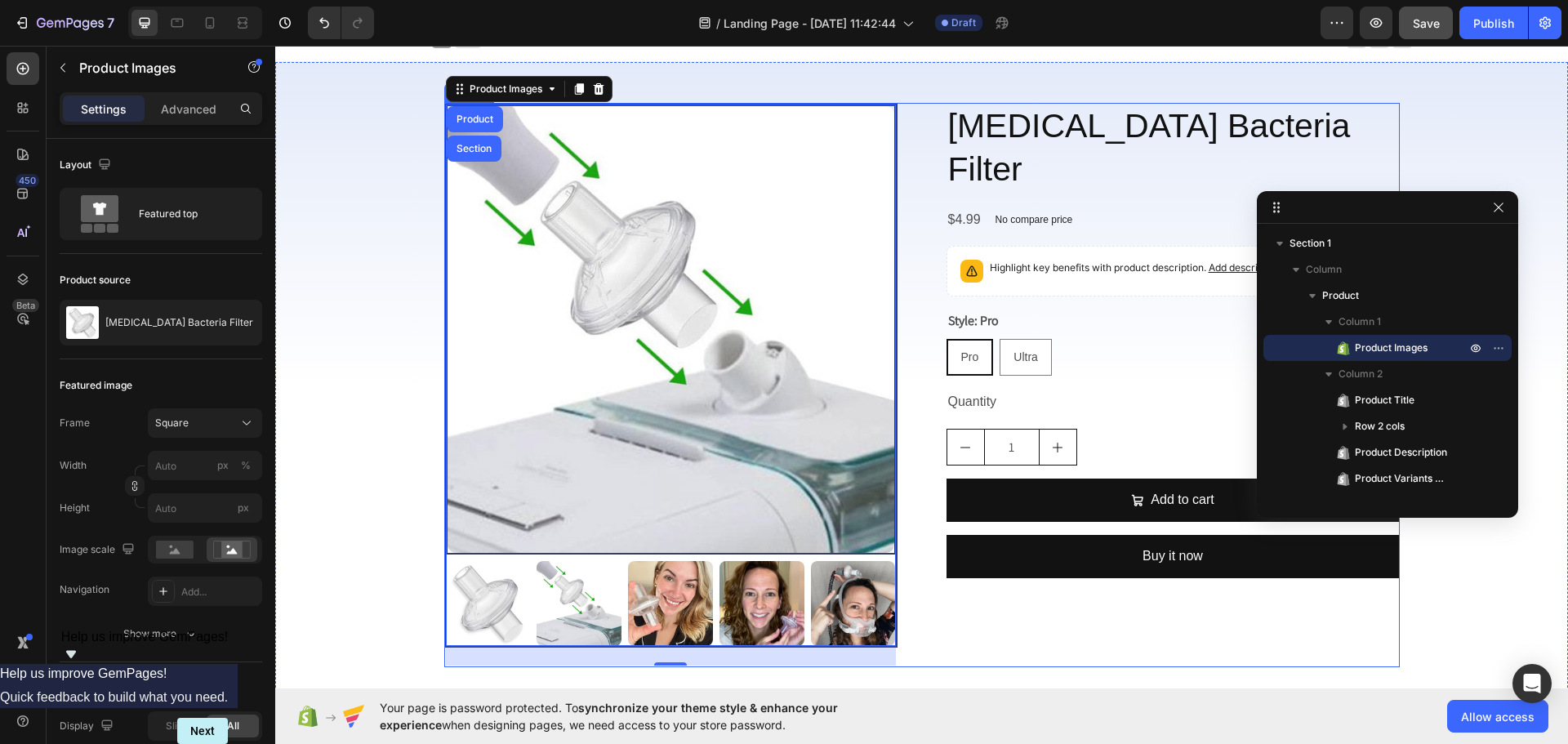
click at [979, 611] on div "CPAP Bacteria Filter Product Title $4.99 Product Price Product Price No compare…" at bounding box center [1174, 385] width 453 height 564
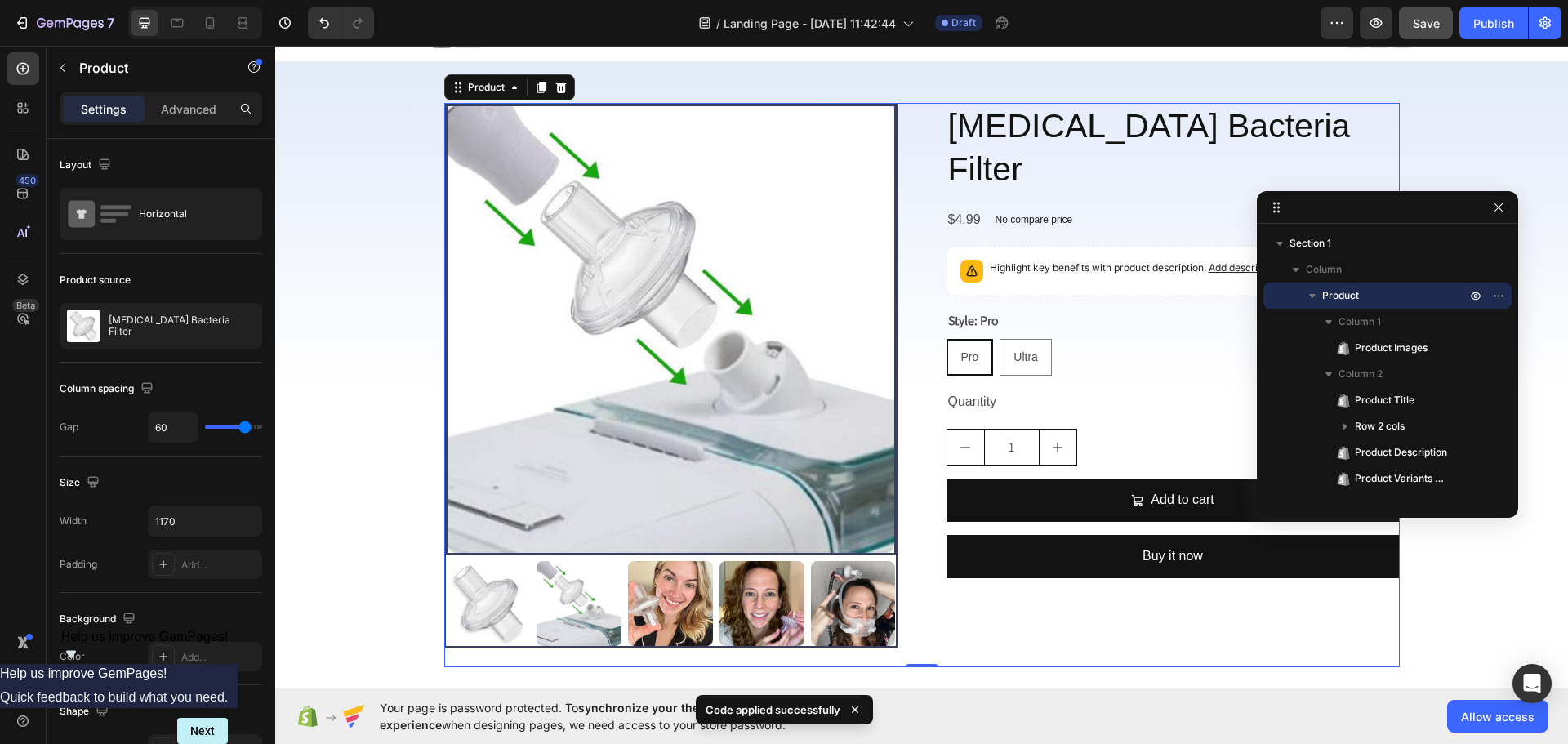
click at [1040, 572] on div "CPAP Bacteria Filter Product Title $4.99 Product Price Product Price No compare…" at bounding box center [1174, 385] width 453 height 564
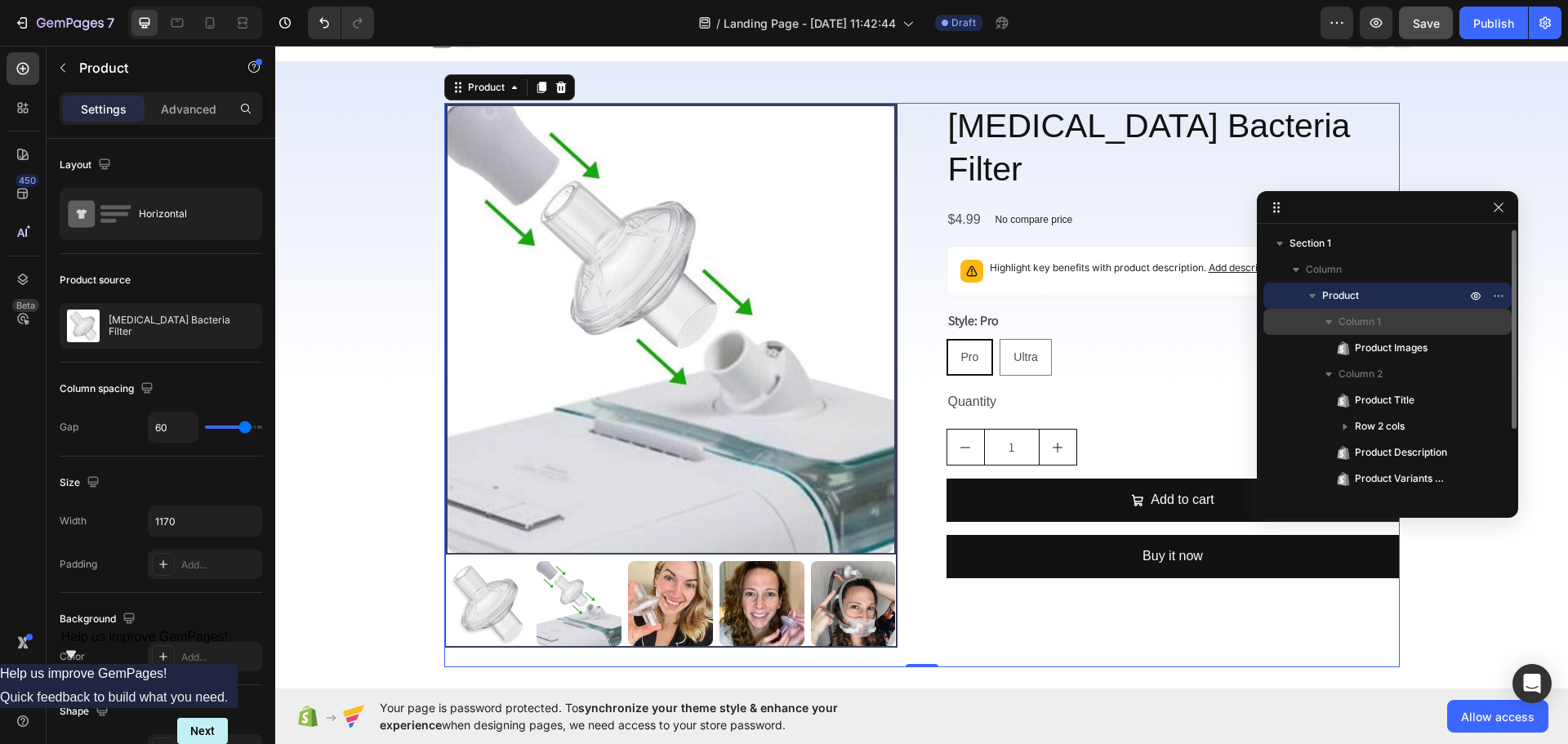
click at [1465, 327] on p "Column 1" at bounding box center [1404, 321] width 131 height 16
click at [1383, 325] on p "Column 1" at bounding box center [1404, 321] width 131 height 16
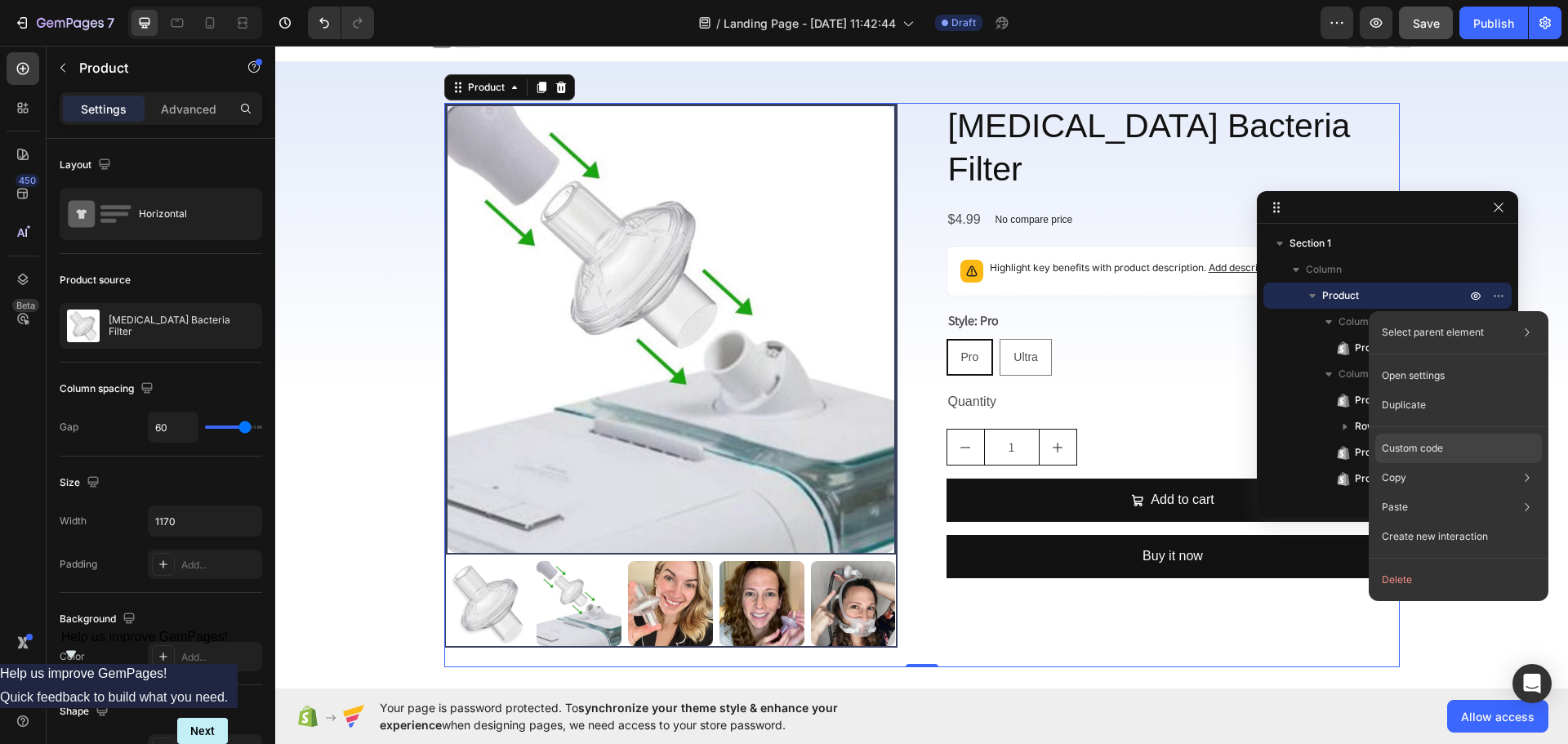
click at [1423, 451] on p "Custom code" at bounding box center [1413, 448] width 62 height 15
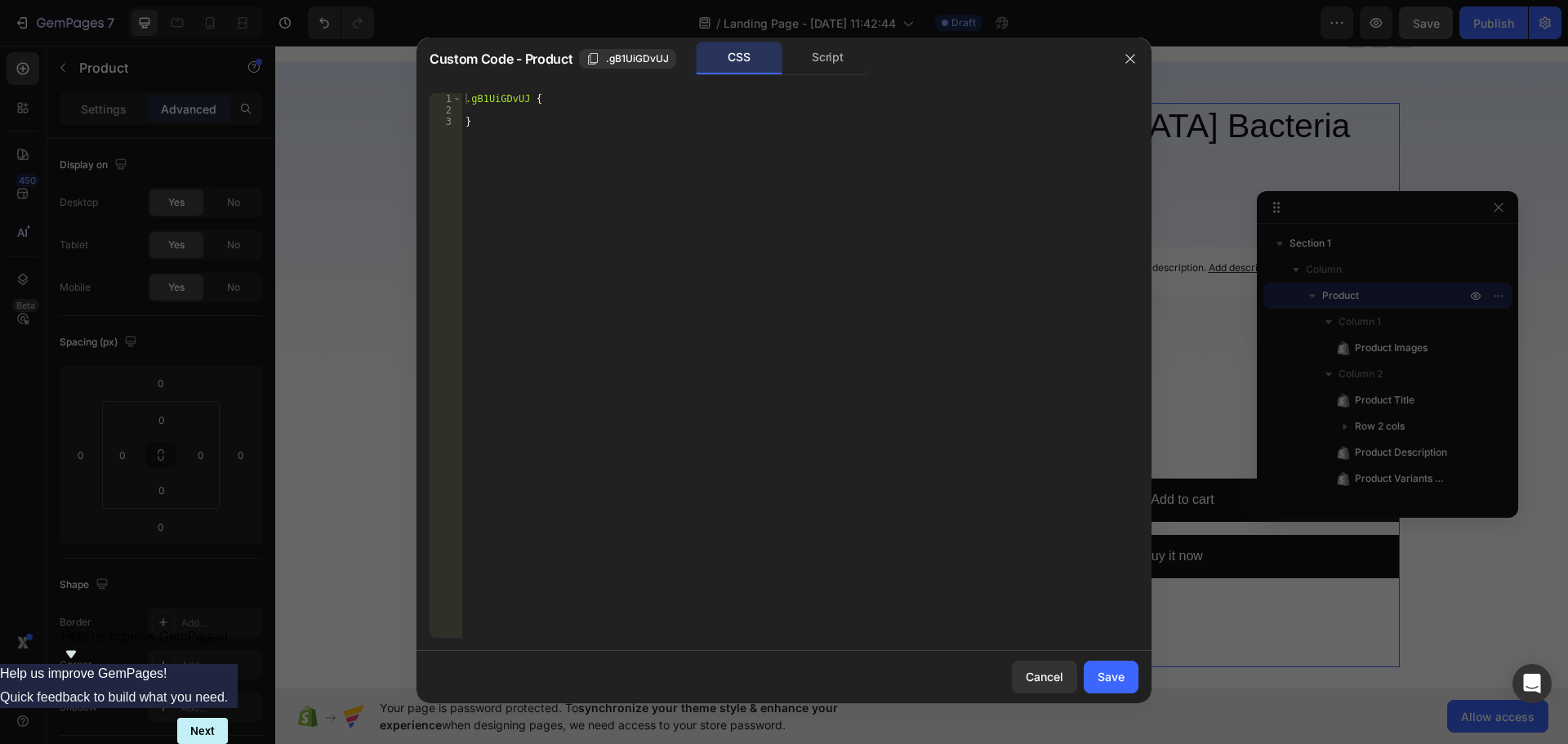
click at [1492, 213] on div at bounding box center [784, 372] width 1568 height 744
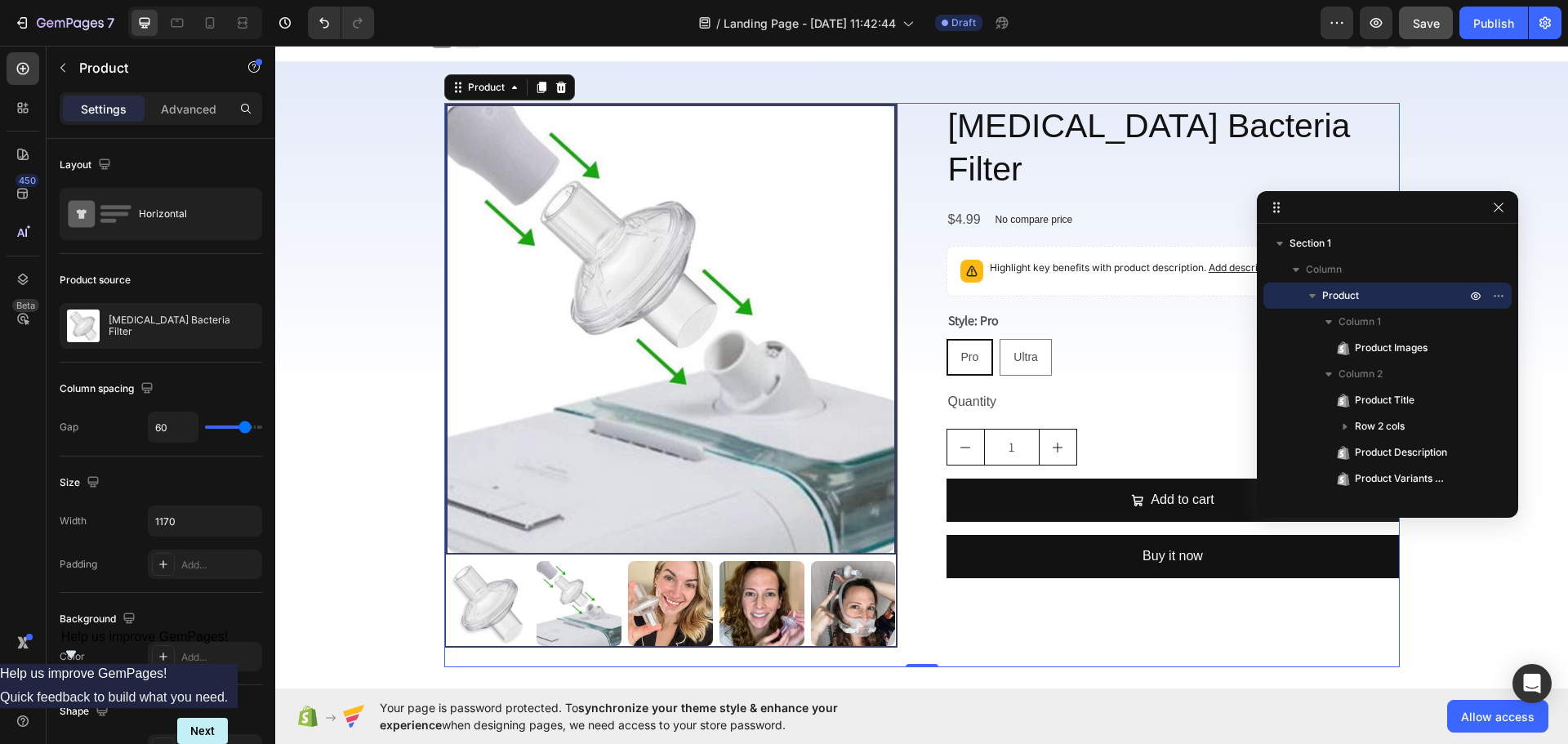
click at [1014, 614] on div "CPAP Bacteria Filter Product Title $4.99 Product Price Product Price No compare…" at bounding box center [1174, 385] width 453 height 564
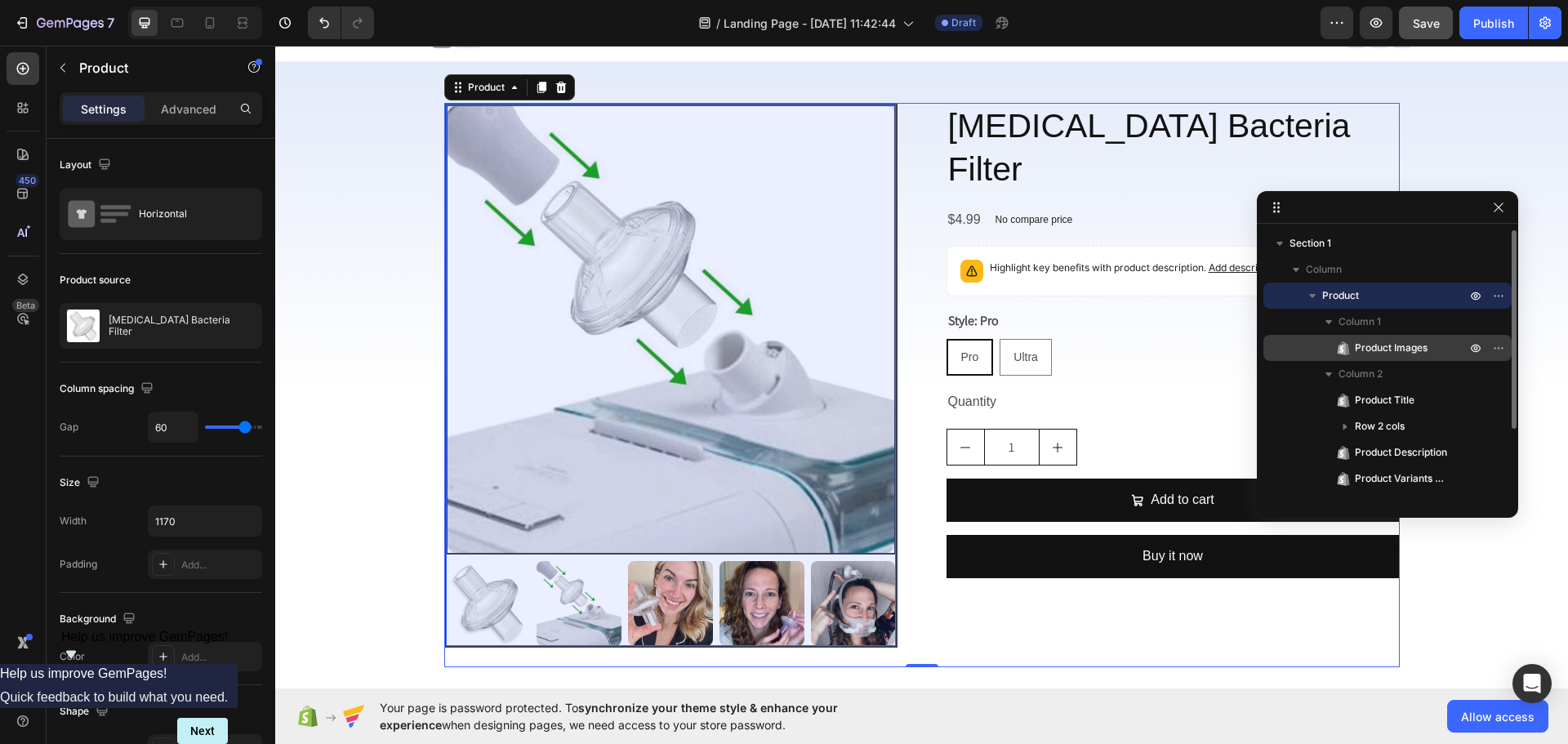
click at [1401, 352] on span "Product Images" at bounding box center [1391, 347] width 73 height 16
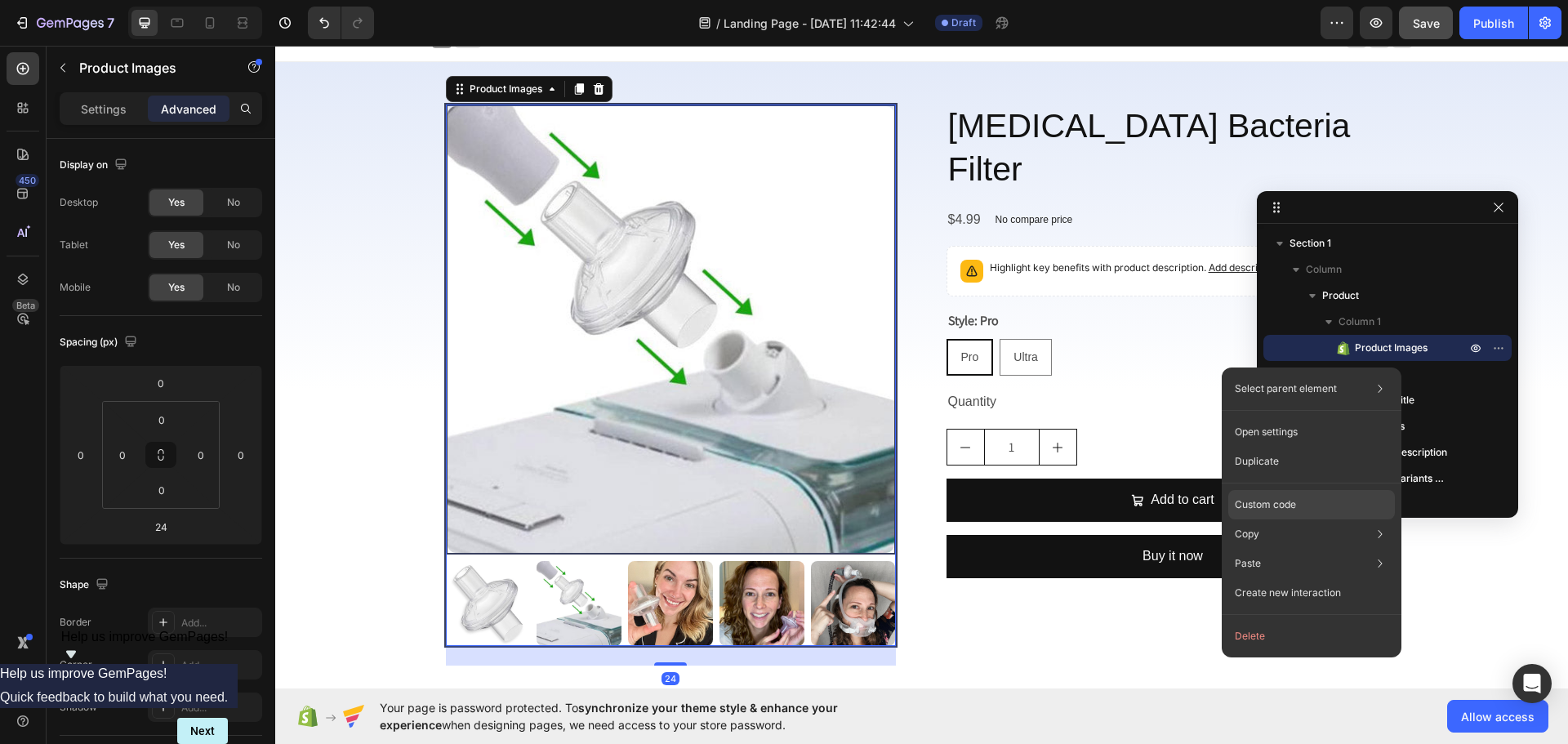
click at [1307, 506] on div "Custom code" at bounding box center [1312, 504] width 167 height 29
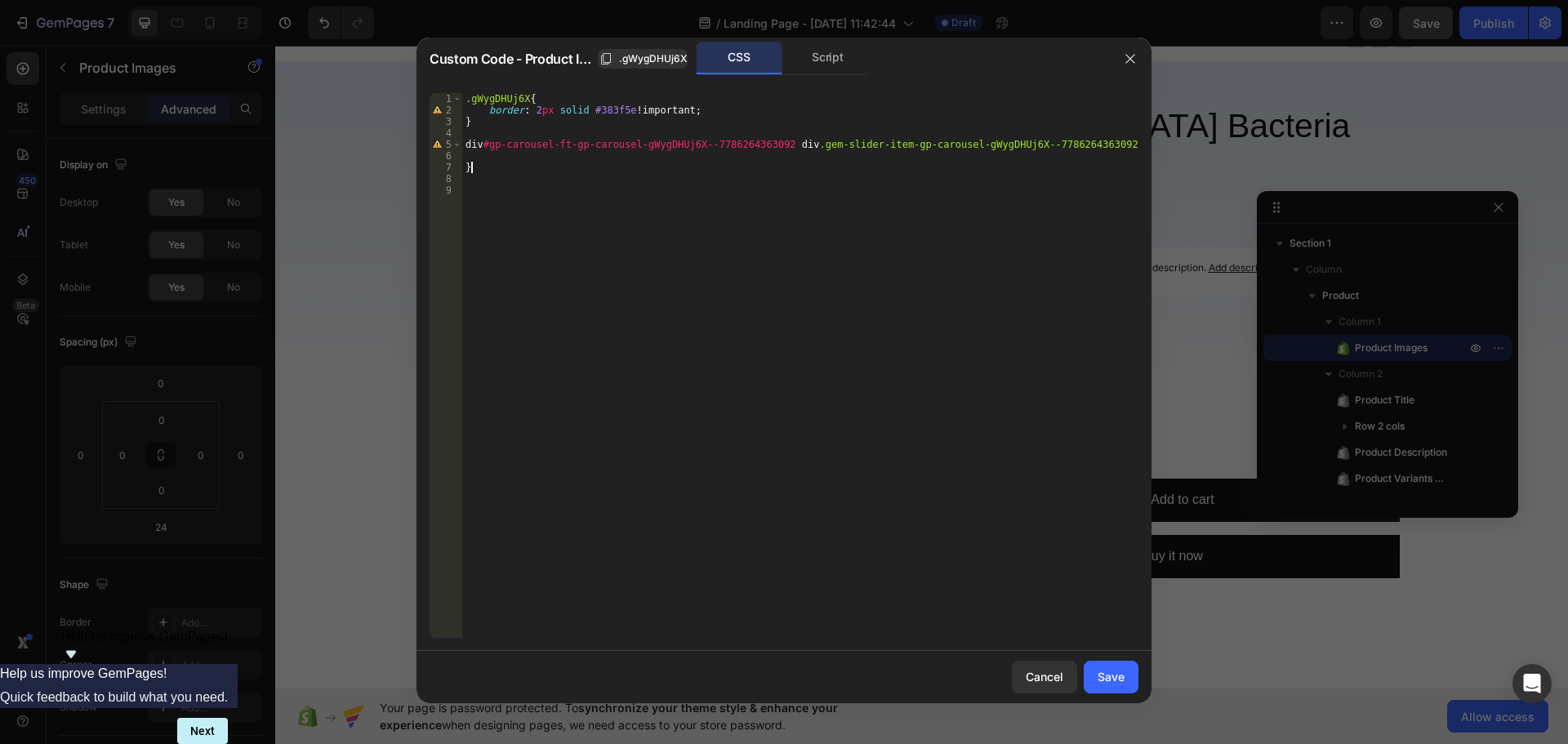
click at [525, 164] on div ".gWygDHUj6X { border : 2 px solid #383f5e !important ; } div #gp-carousel-ft-gp…" at bounding box center [800, 376] width 676 height 568
click at [530, 109] on div ".gWygDHUj6X { border : 2 px solid #383f5e !important ; } div #gp-carousel-ft-gp…" at bounding box center [800, 376] width 676 height 568
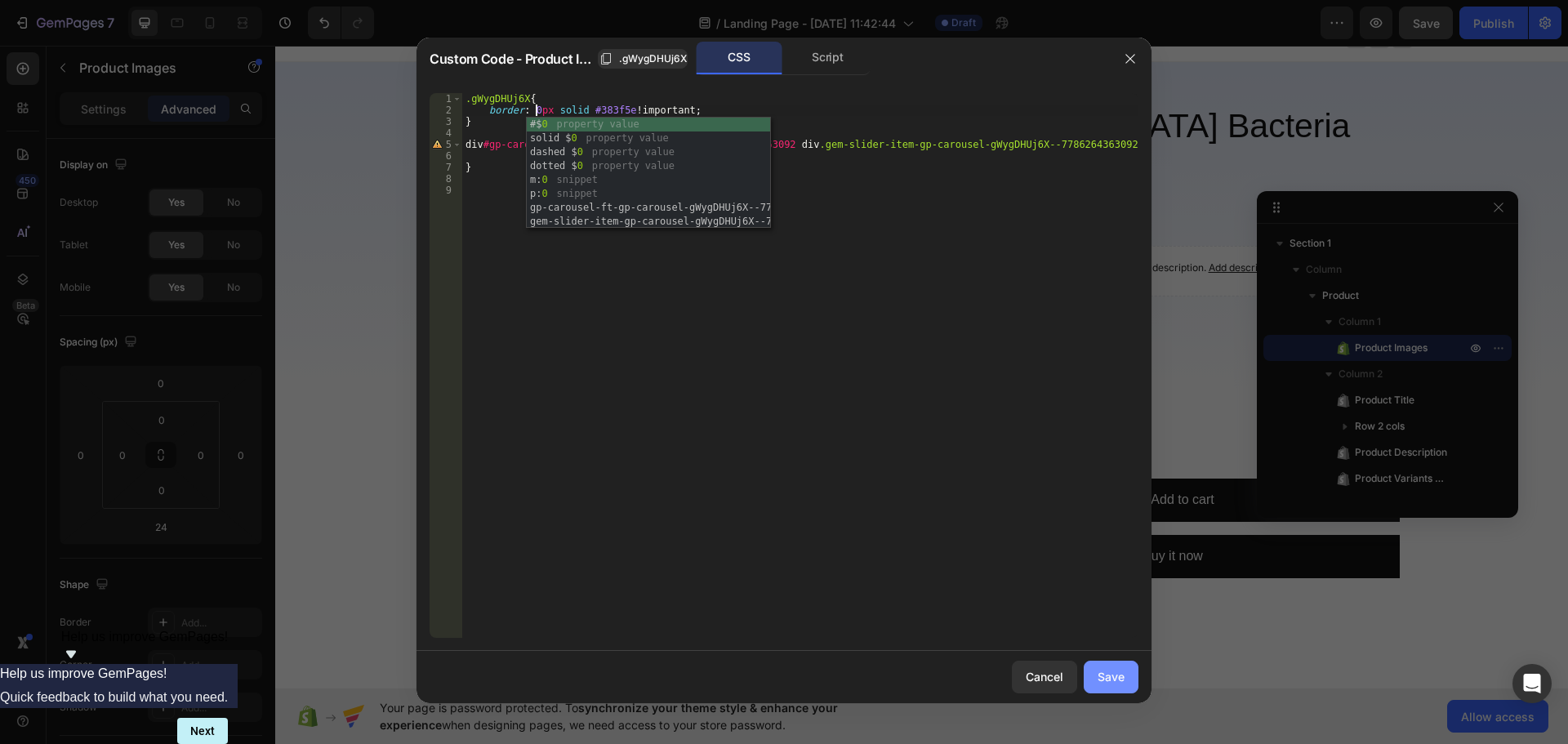
type textarea "border: 0px solid #383f5e !important;"
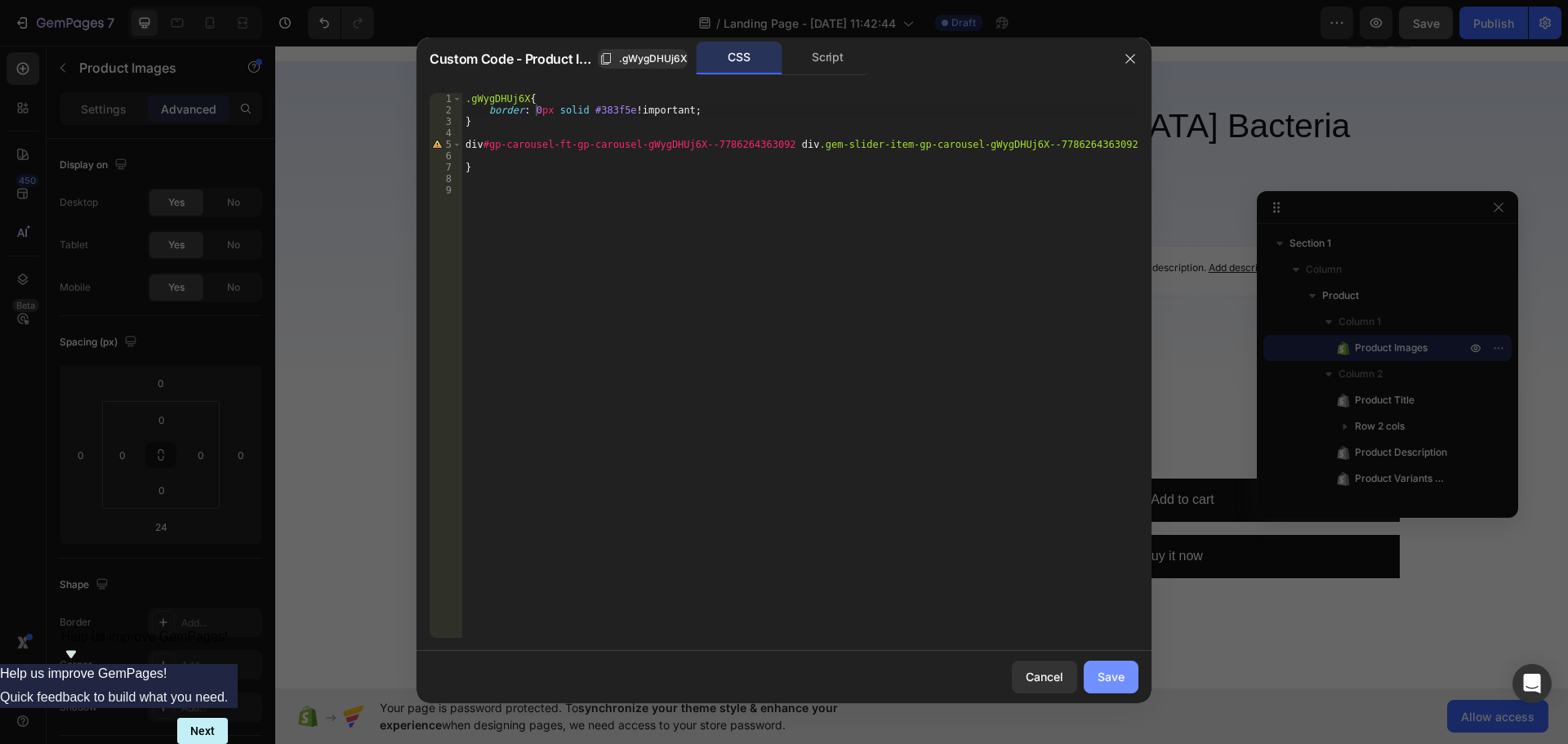
drag, startPoint x: 1109, startPoint y: 680, endPoint x: 833, endPoint y: 633, distance: 280.0
click at [1109, 680] on div "Save" at bounding box center [1111, 677] width 27 height 17
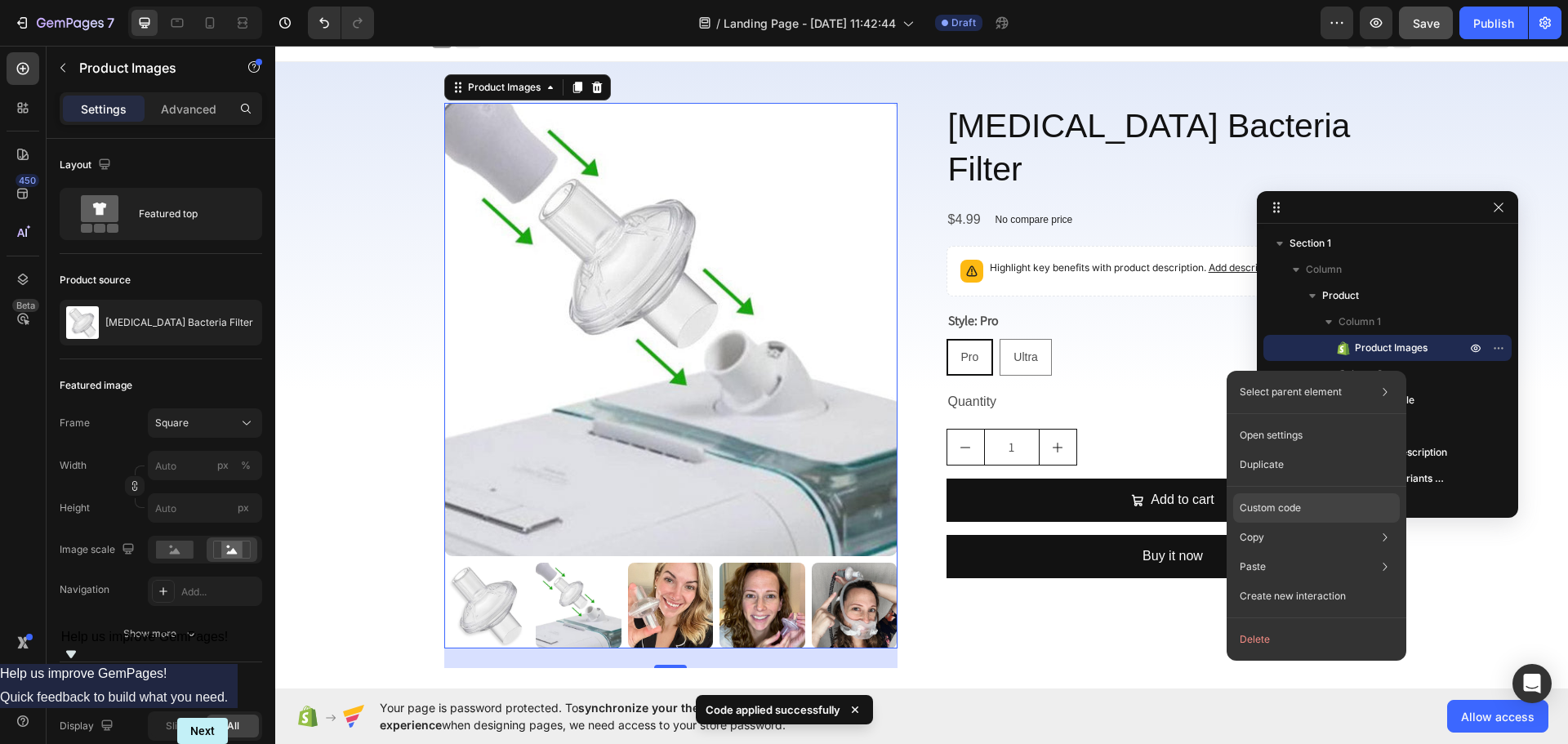
click at [1283, 497] on div "Custom code" at bounding box center [1317, 507] width 167 height 29
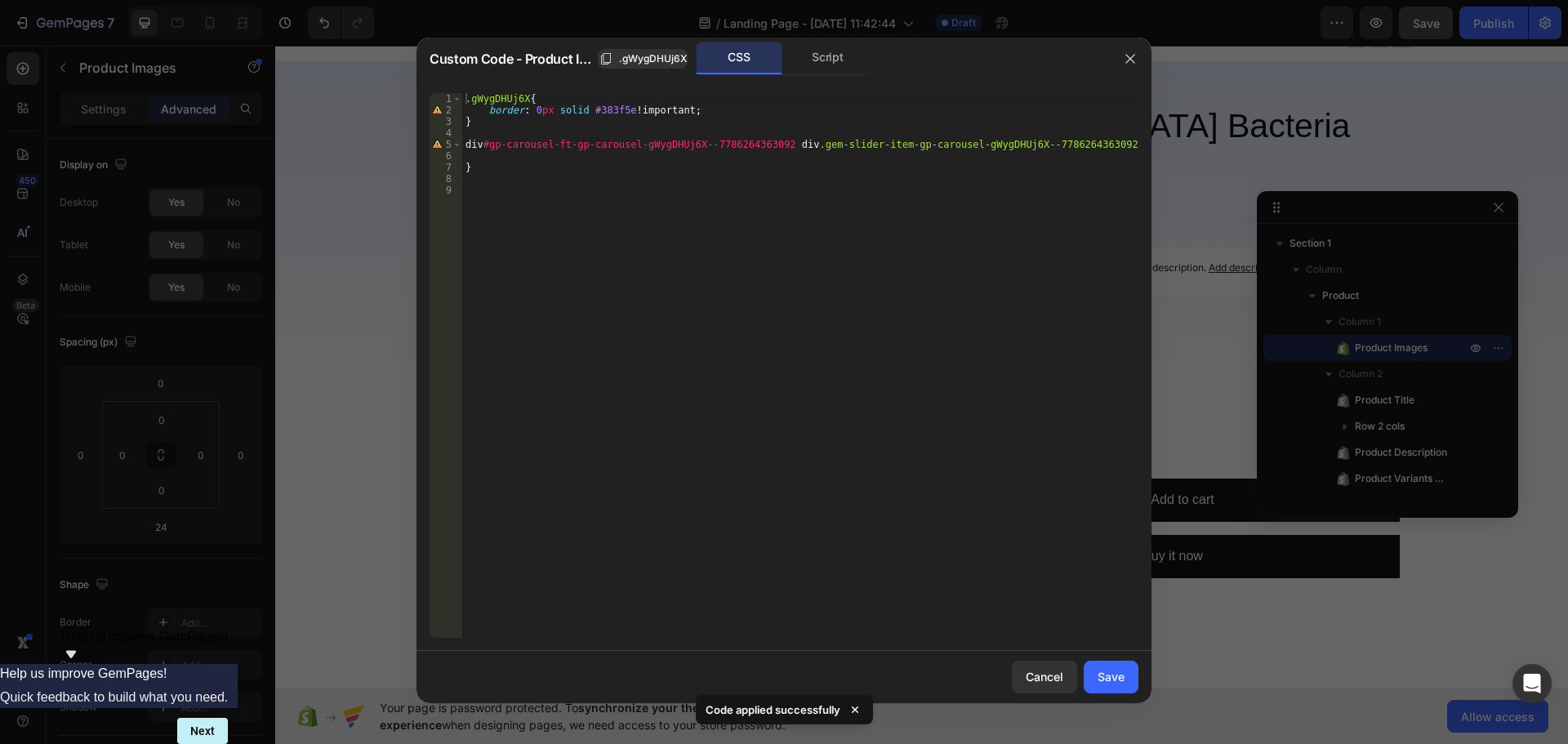
click at [534, 113] on div ".gWygDHUj6X { border : 0 px solid #383f5e !important ; } div #gp-carousel-ft-gp…" at bounding box center [800, 376] width 676 height 568
type textarea "border: 2px solid #383f5e !important;"
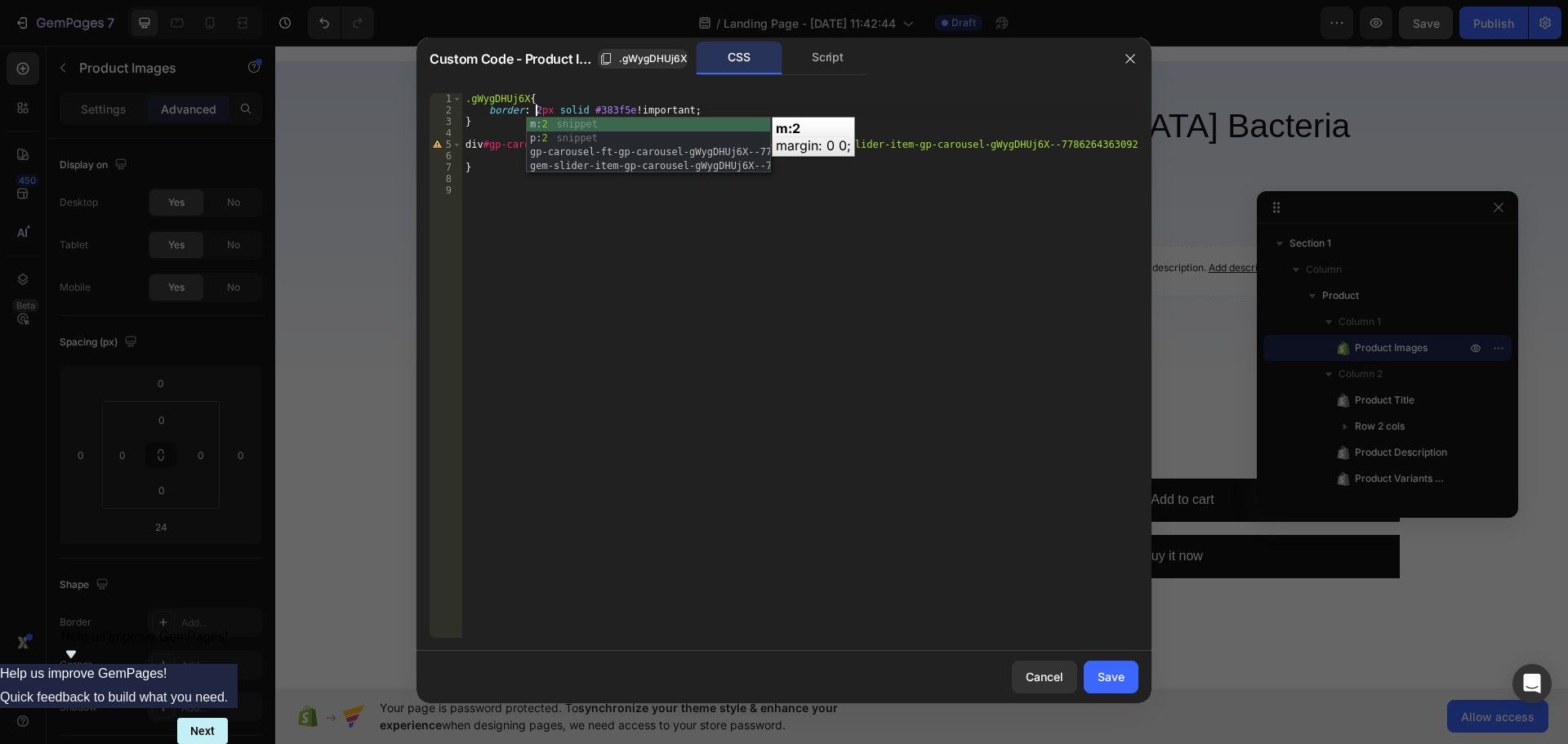
click at [1041, 592] on div ".gWygDHUj6X { border : 2 px solid #383f5e !important ; } div #gp-carousel-ft-gp…" at bounding box center [800, 376] width 676 height 568
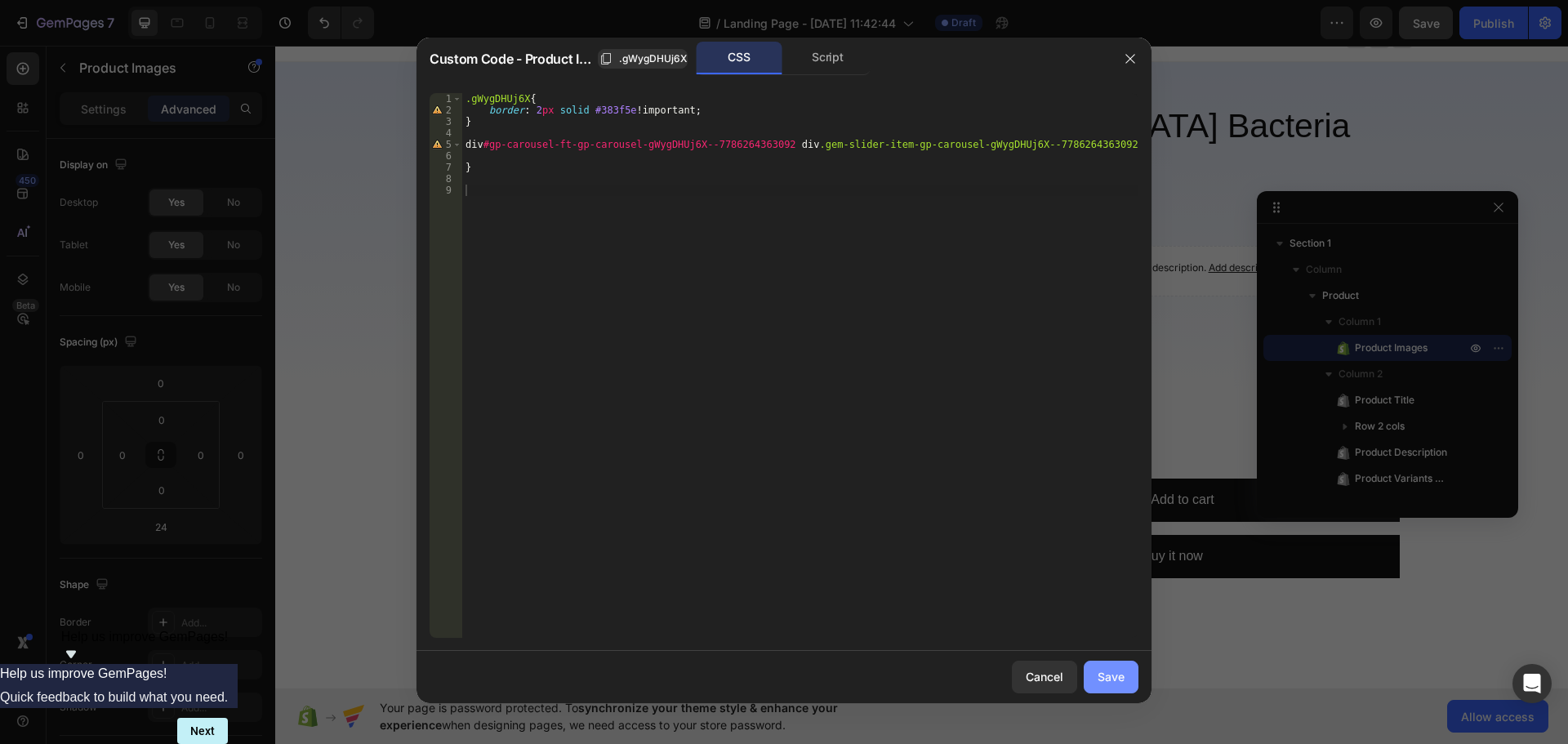
drag, startPoint x: 1112, startPoint y: 682, endPoint x: 523, endPoint y: 354, distance: 674.2
click at [1112, 682] on div "Save" at bounding box center [1111, 677] width 27 height 17
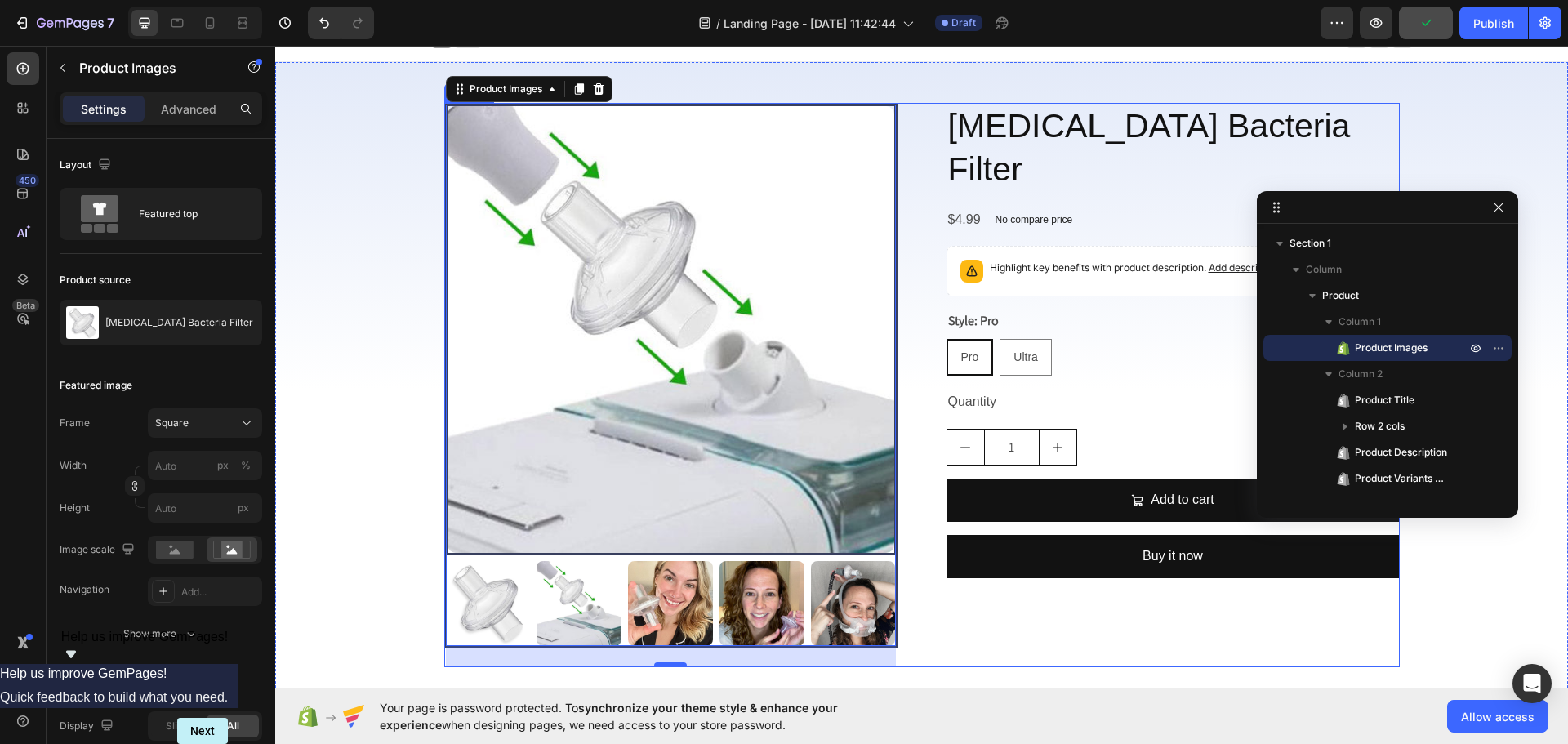
click at [957, 605] on div "CPAP Bacteria Filter Product Title $4.99 Product Price Product Price No compare…" at bounding box center [1174, 385] width 453 height 564
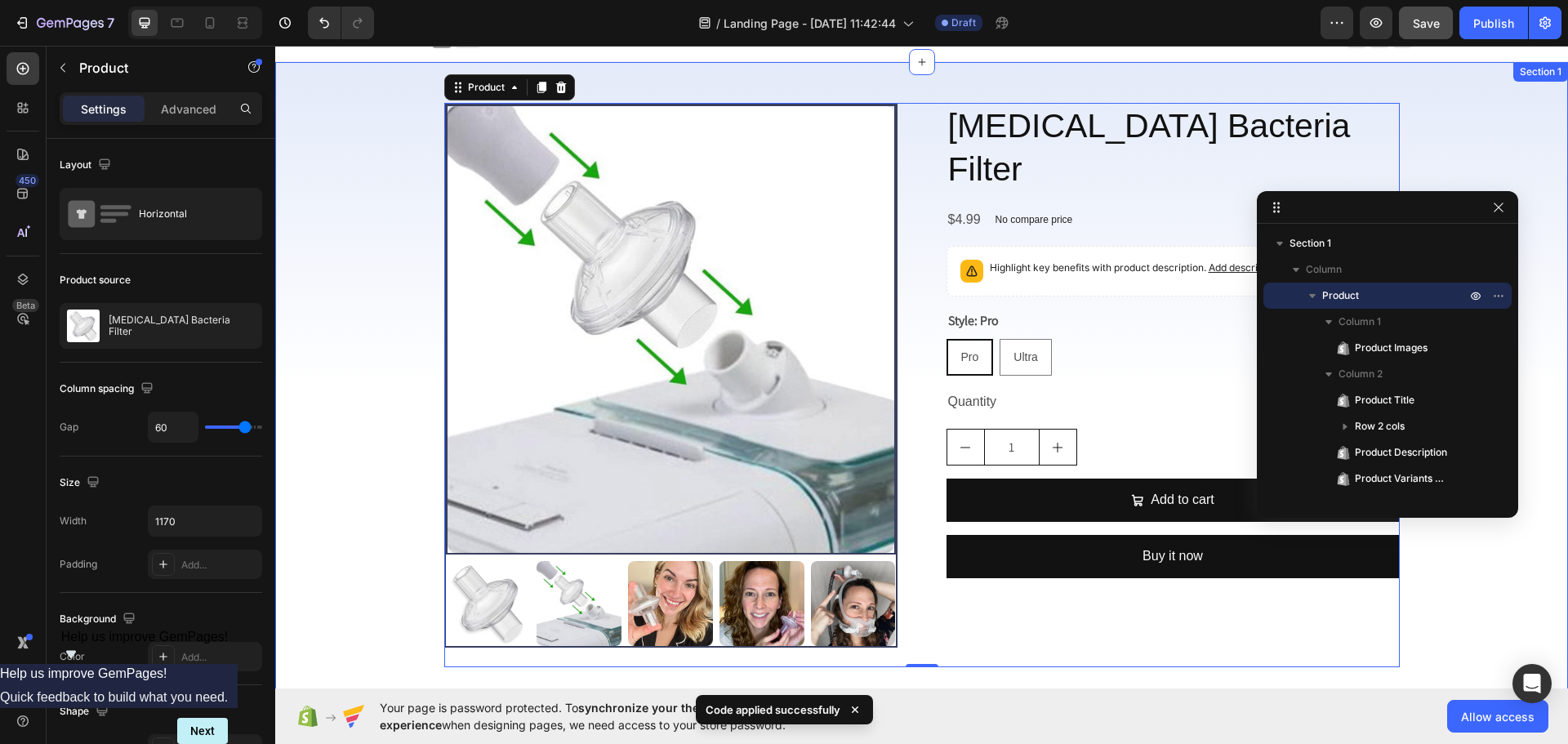
click at [419, 599] on div "Product Images CPAP Bacteria Filter Product Title $4.99 Product Price Product P…" at bounding box center [921, 385] width 1293 height 564
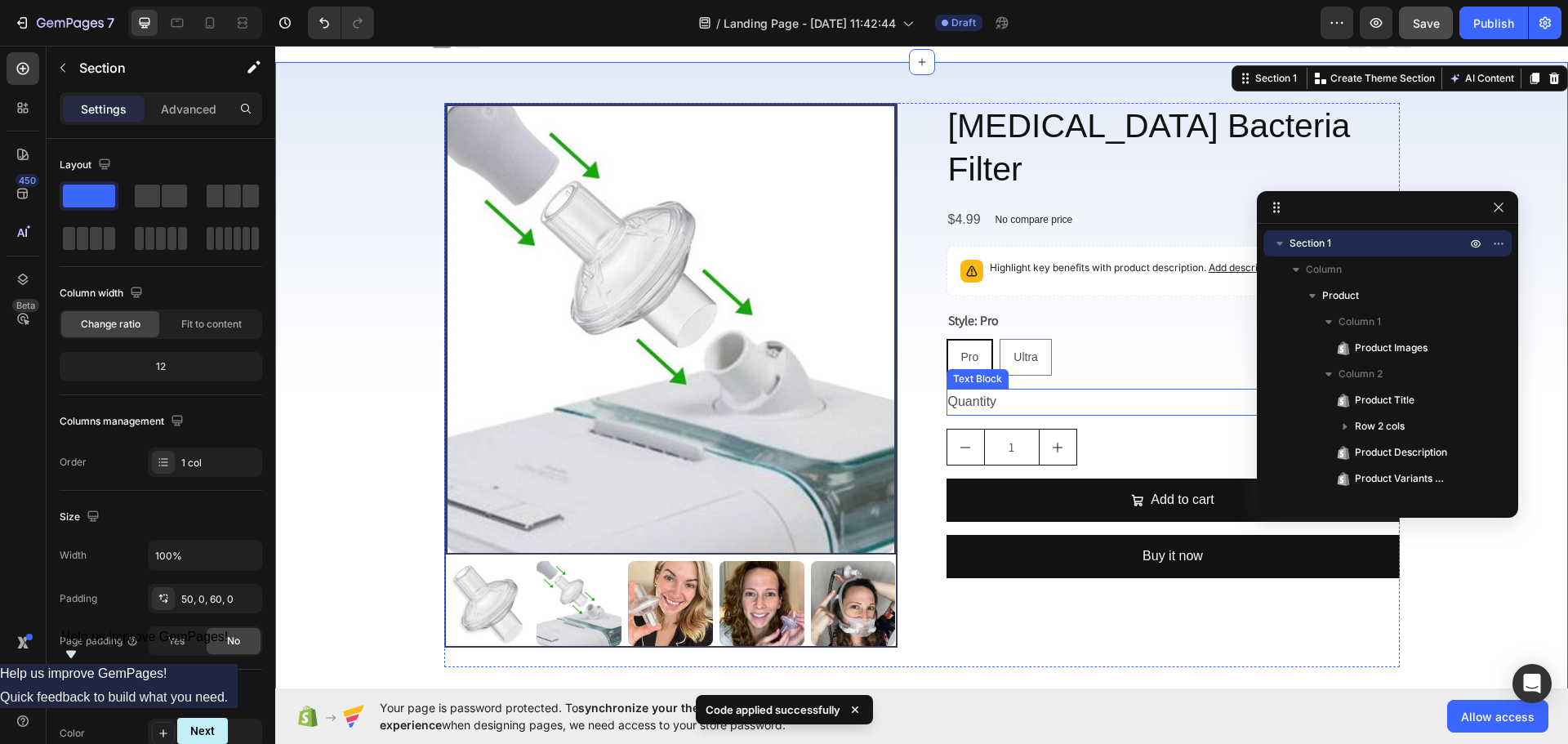
click at [1148, 389] on div "Quantity" at bounding box center [1174, 402] width 453 height 27
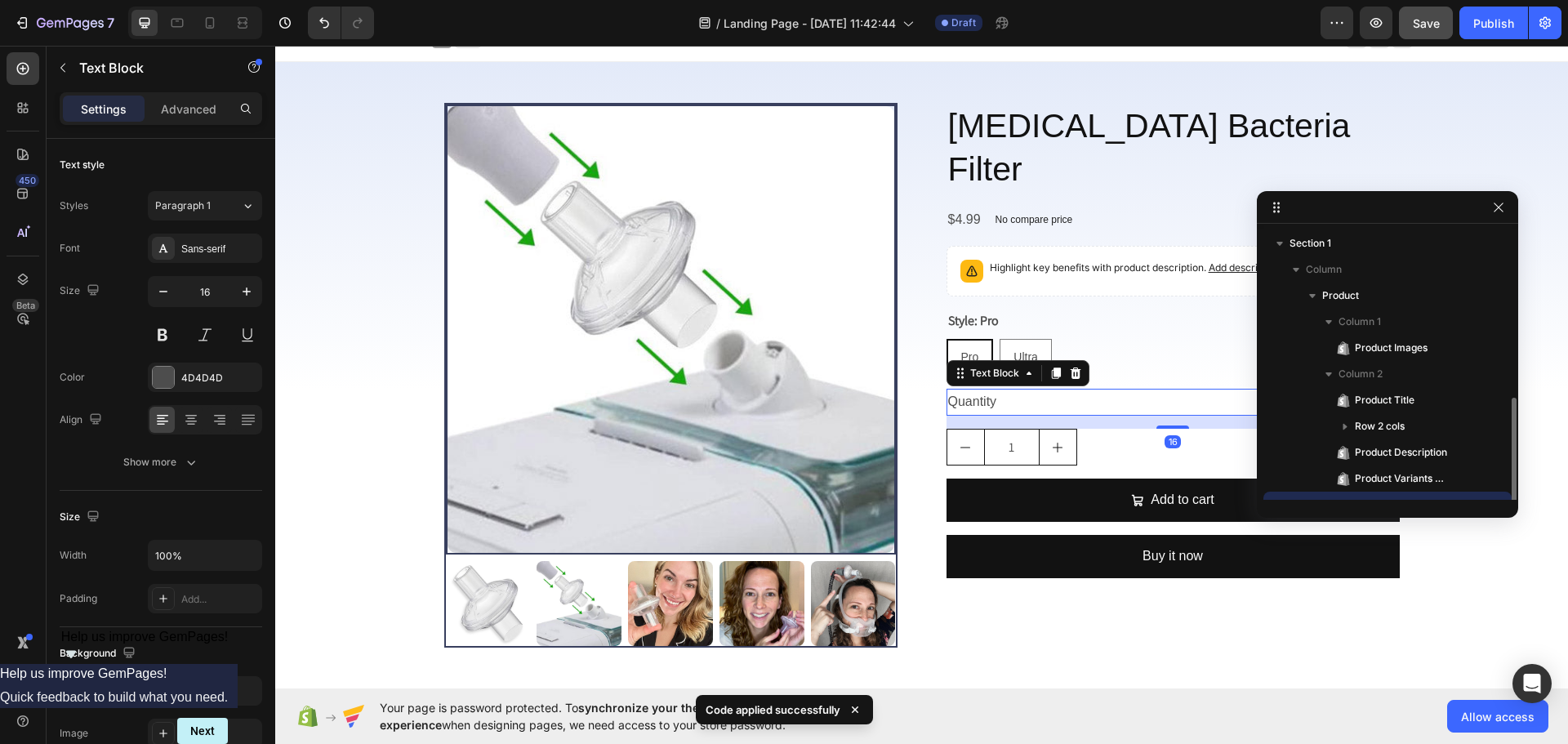
scroll to position [97, 0]
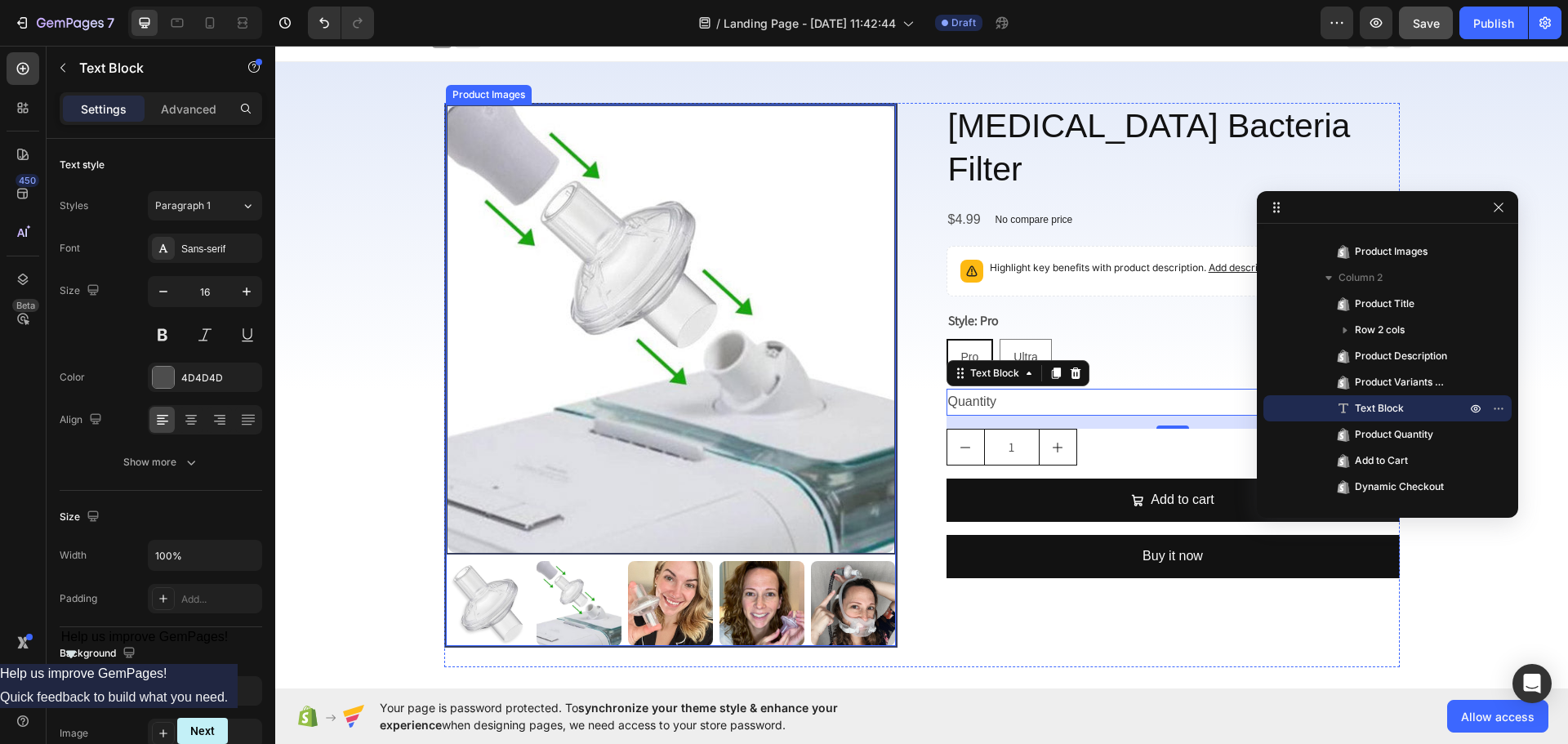
click at [803, 410] on img at bounding box center [670, 329] width 447 height 446
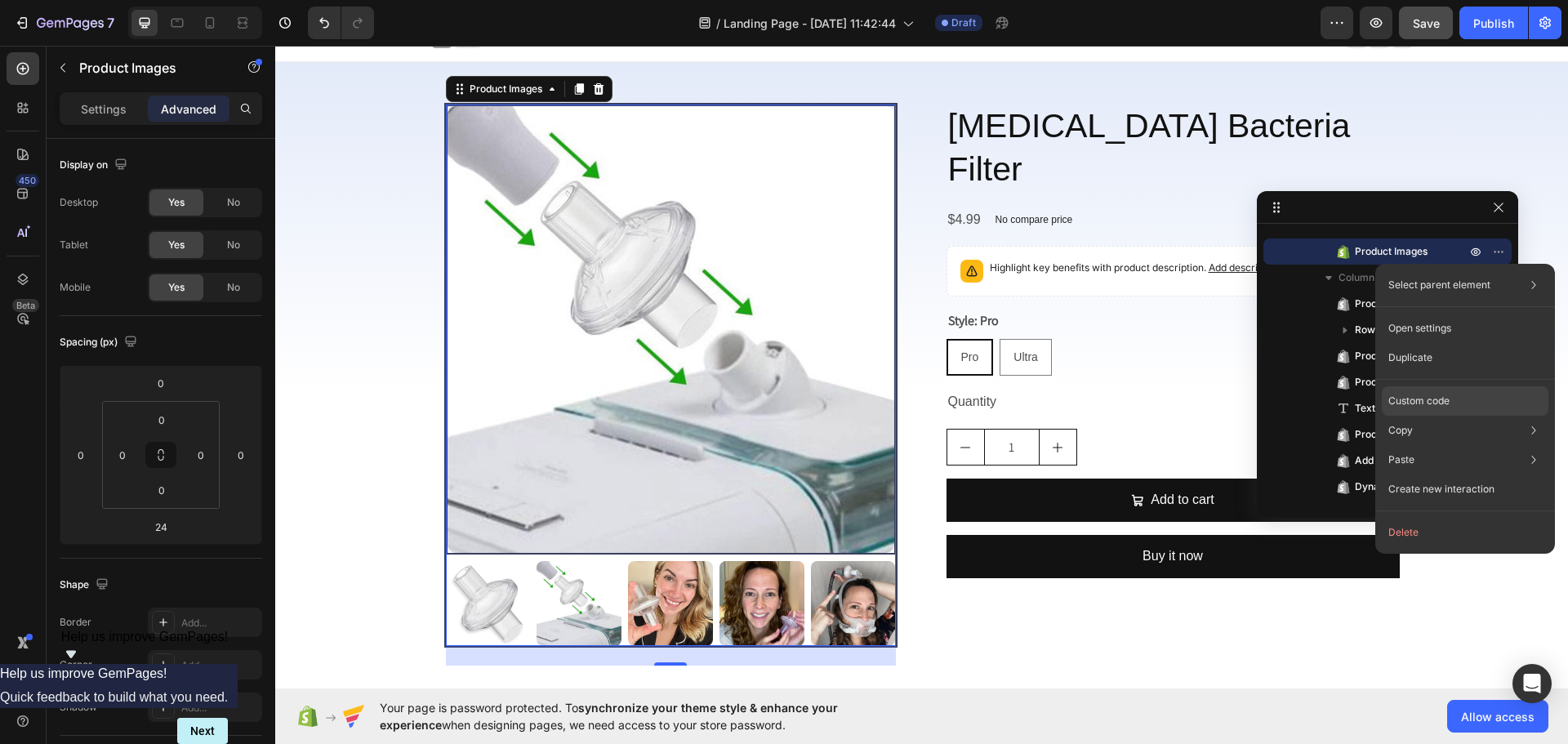
click at [1407, 404] on p "Custom code" at bounding box center [1419, 401] width 62 height 15
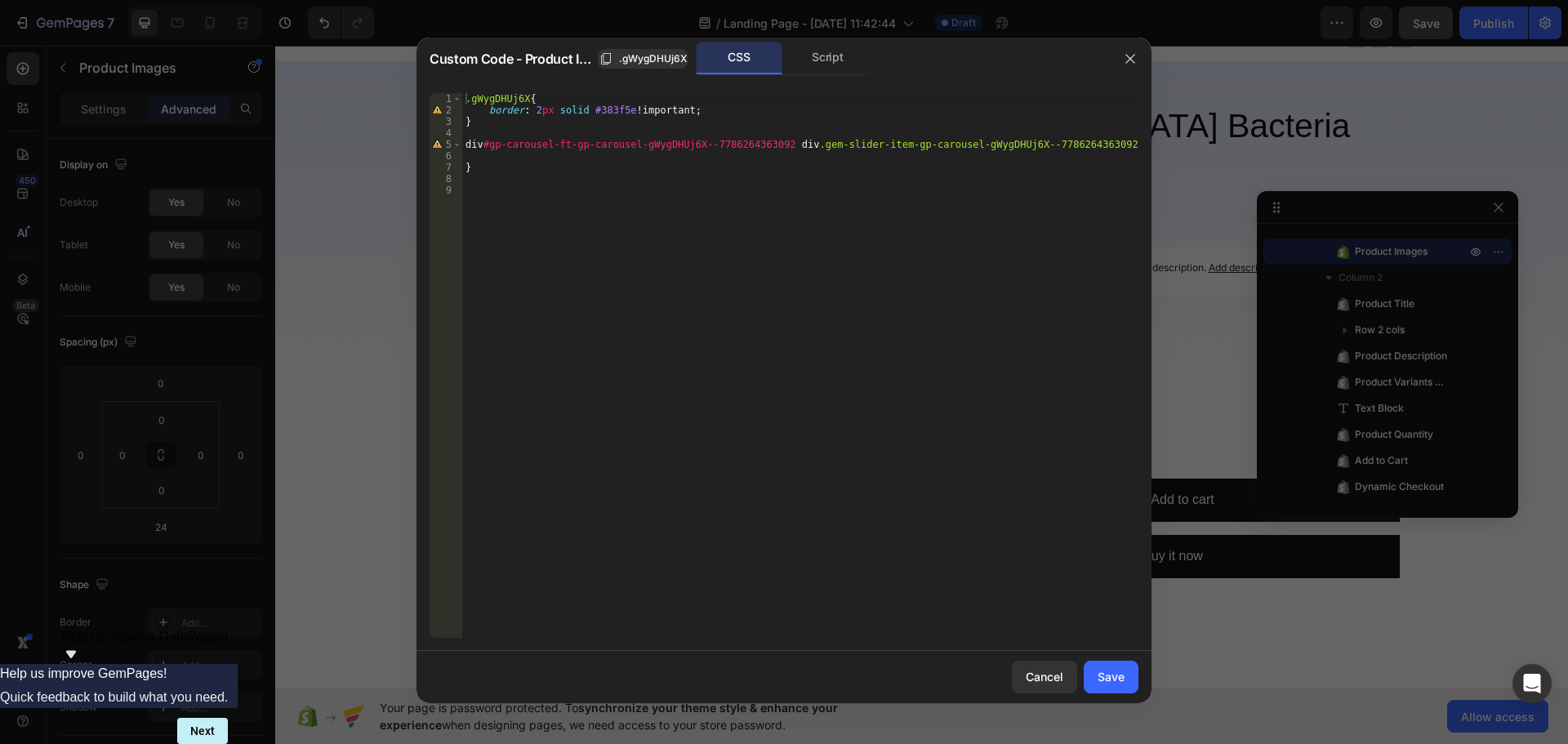
click at [486, 115] on div ".gWygDHUj6X { border : 2 px solid #383f5e !important ; } div #gp-carousel-ft-gp…" at bounding box center [800, 376] width 676 height 568
click at [533, 109] on div ".gWygDHUj6X { border : 2 px solid #383f5e !important ; } div #gp-carousel-ft-gp…" at bounding box center [800, 376] width 676 height 568
click at [664, 109] on div ".gWygDHUj6X { border : 2 px solid #383f5e !important ; } div #gp-carousel-ft-gp…" at bounding box center [800, 376] width 676 height 568
drag, startPoint x: 486, startPoint y: 109, endPoint x: 742, endPoint y: 109, distance: 256.0
click at [742, 109] on div ".gWygDHUj6X { border : 2 px solid #383f5e !important ; } div #gp-carousel-ft-gp…" at bounding box center [800, 376] width 676 height 568
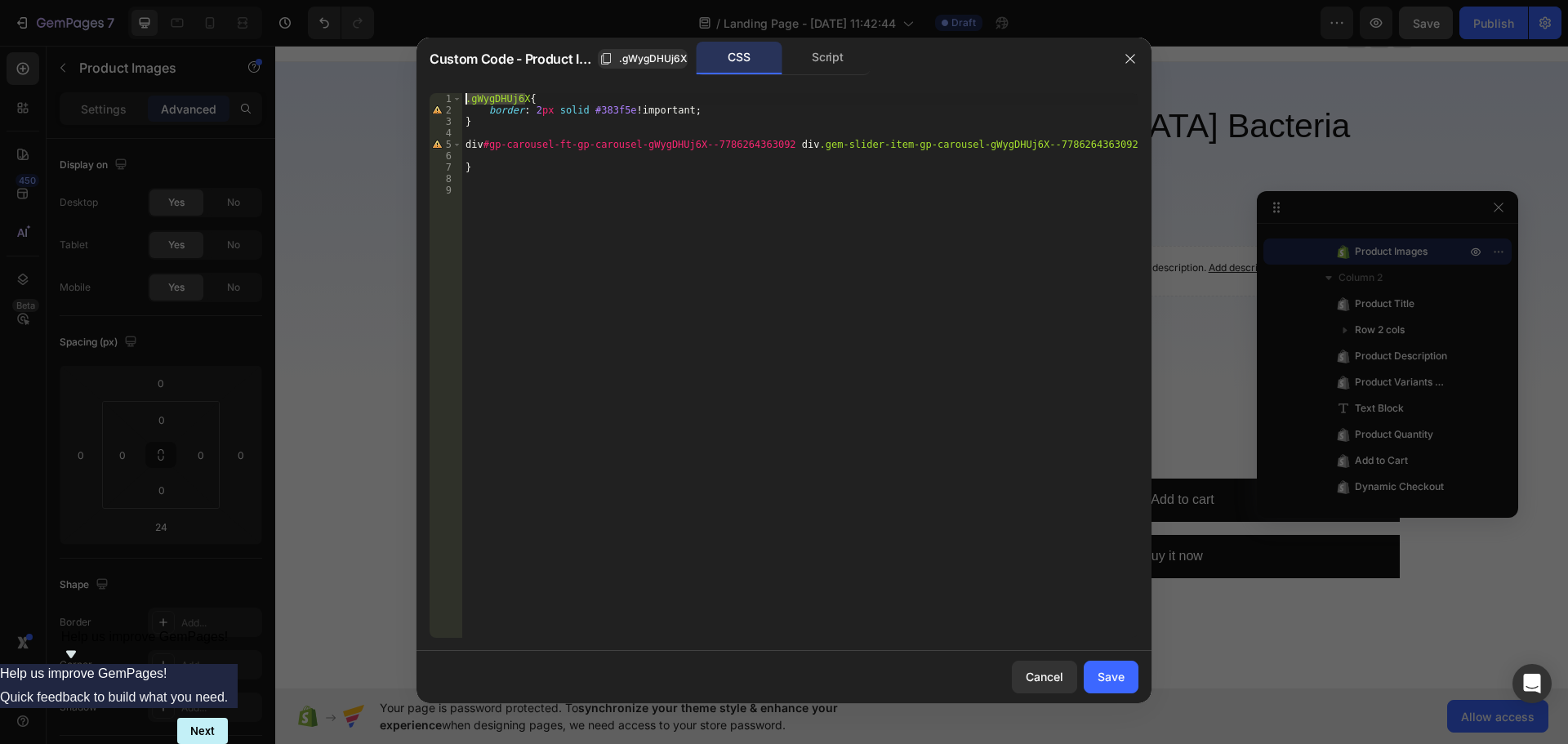
drag, startPoint x: 526, startPoint y: 100, endPoint x: 463, endPoint y: 100, distance: 63.0
click at [463, 100] on div ".gWygDHUj6X { border : 2 px solid #383f5e !important ; } div #gp-carousel-ft-gp…" at bounding box center [800, 376] width 676 height 568
type textarea ".gWygDHUj6X{"
click at [464, 151] on div ".gWygDHUj6X { border : 2 px solid #383f5e !important ; } div #gp-carousel-ft-gp…" at bounding box center [800, 376] width 676 height 568
paste textarea ".gWygDHUj6X"
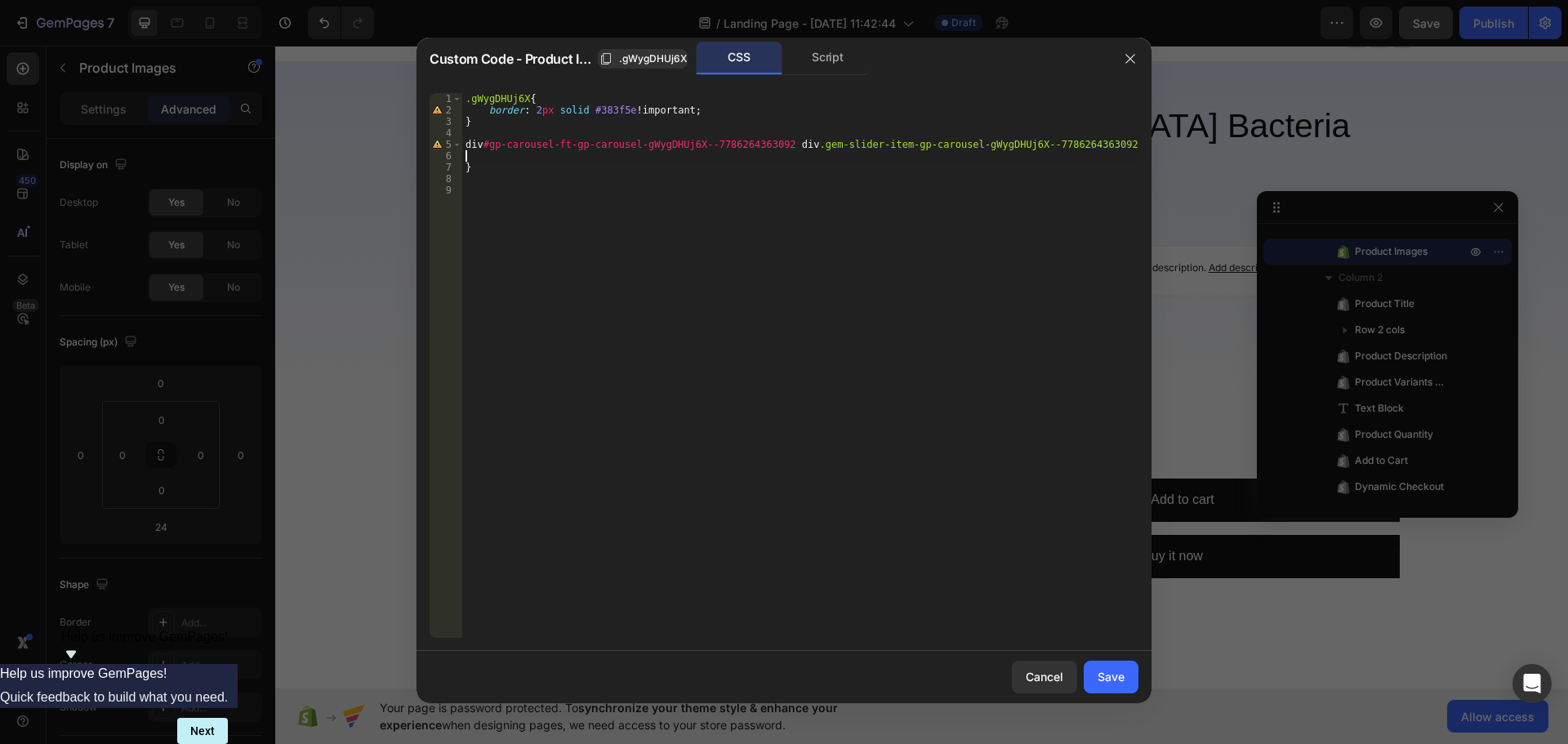
type textarea ".gWygDHUj6X"
click at [465, 149] on div ".gWygDHUj6X { border : 2 px solid #383f5e !important ; } div #gp-carousel-ft-gp…" at bounding box center [800, 376] width 676 height 568
paste textarea ".gWygDHUj6X"
click at [539, 179] on div ".gWygDHUj6X { border : 2 px solid #383f5e !important ; } .gWygDHUj6X div #gp-ca…" at bounding box center [800, 376] width 676 height 568
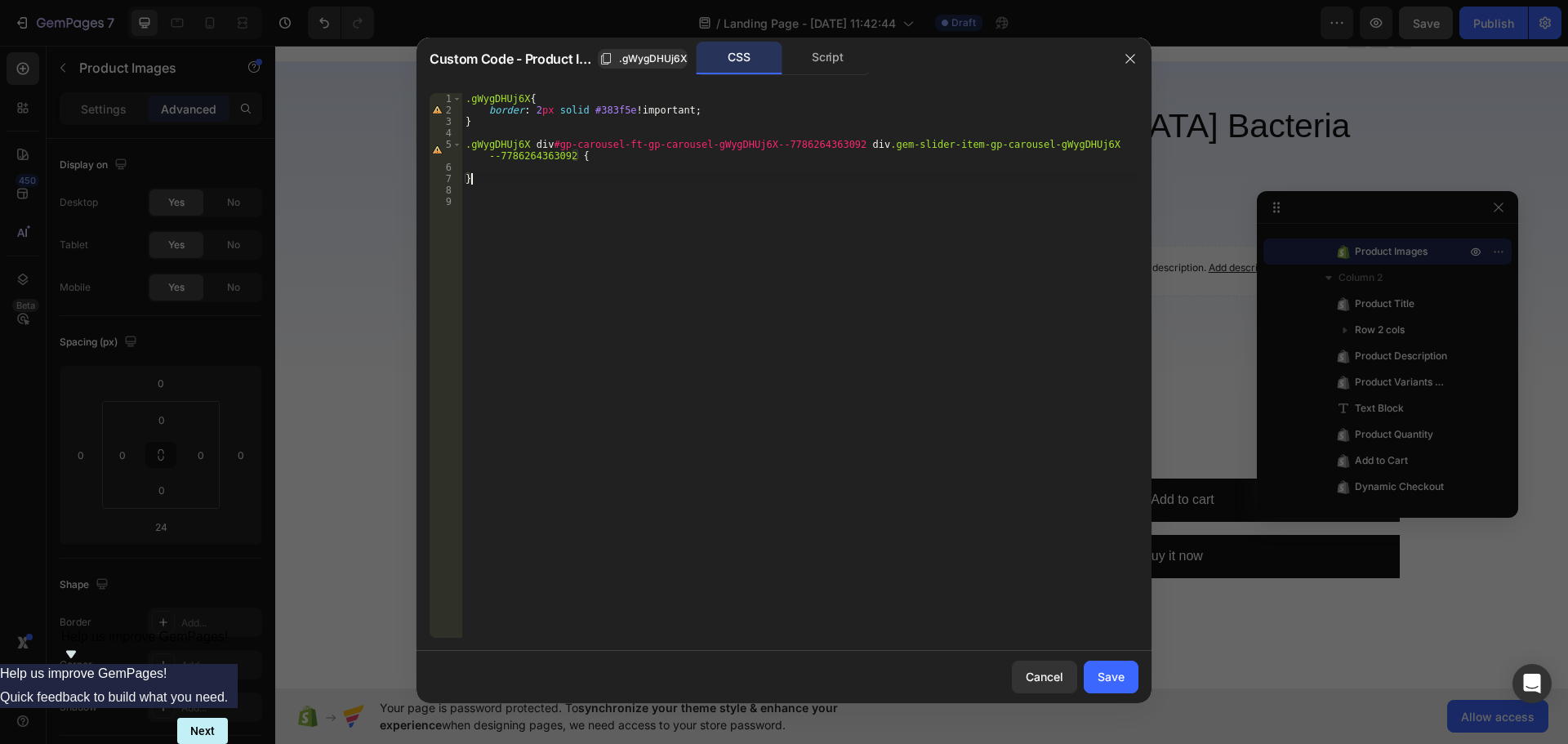
scroll to position [0, 0]
drag, startPoint x: 488, startPoint y: 109, endPoint x: 761, endPoint y: 109, distance: 273.0
click at [761, 109] on div ".gWygDHUj6X { border : 2 px solid #383f5e !important ; } .gWygDHUj6X div #gp-ca…" at bounding box center [800, 376] width 676 height 568
type textarea "border: 2px solid #383f5e !important;"
click at [571, 169] on div ".gWygDHUj6X { } .gWygDHUj6X div #gp-carousel-ft-gp-carousel-gWygDHUj6X--7786264…" at bounding box center [800, 376] width 676 height 568
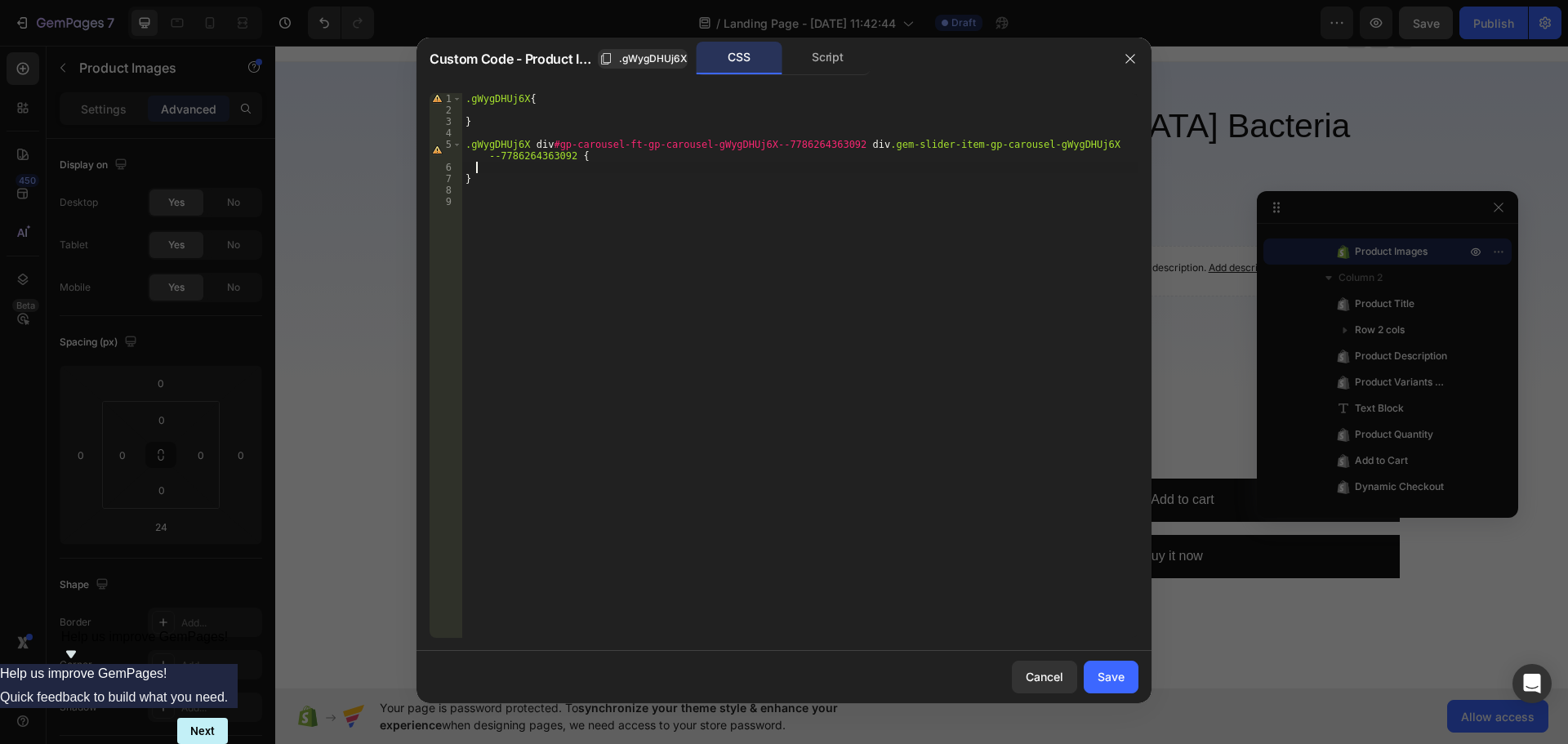
paste textarea "border: 2px solid #383f5e !important;"
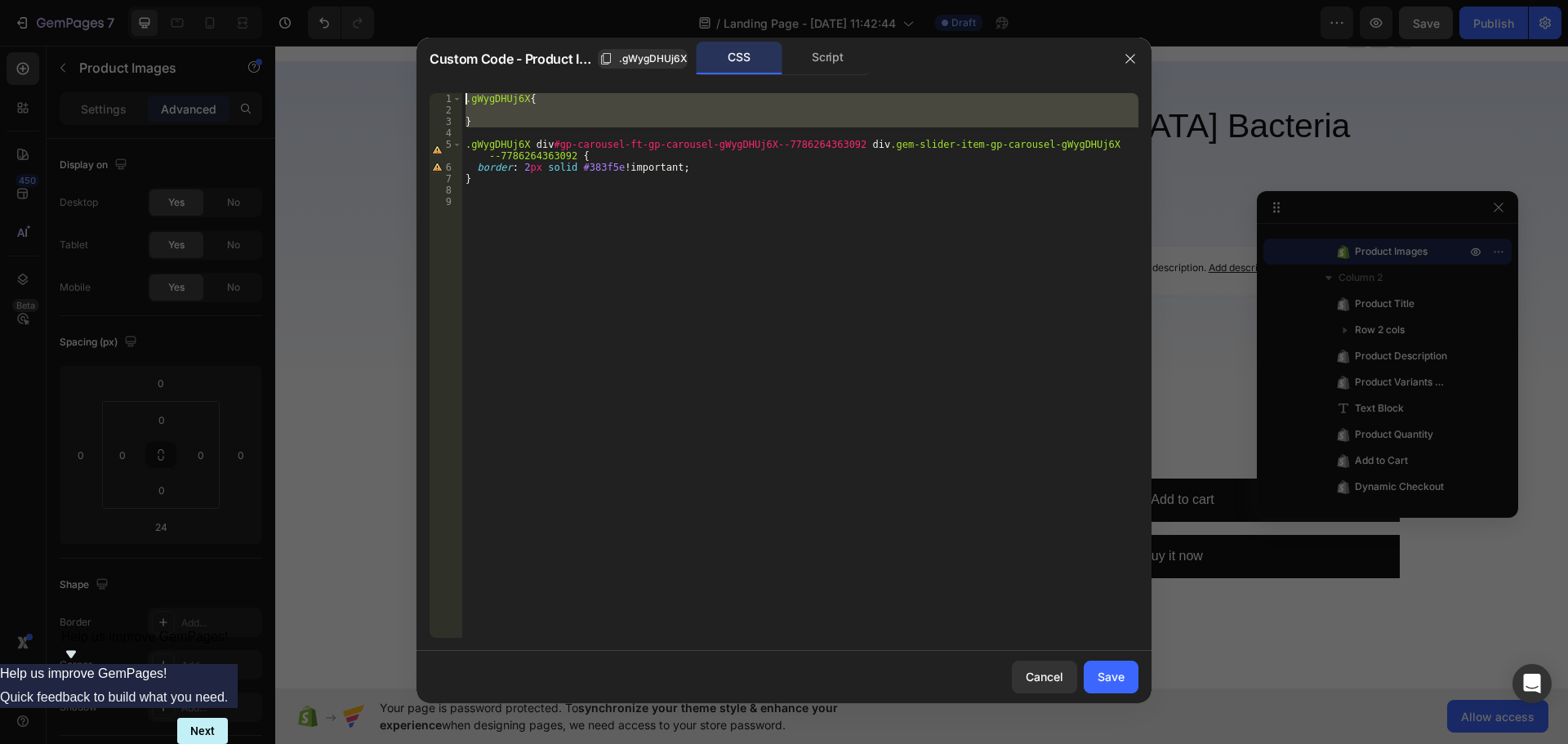
drag, startPoint x: 499, startPoint y: 133, endPoint x: 437, endPoint y: 82, distance: 80.3
click at [437, 82] on div "border: 2px solid #383f5e !important; 1 2 3 4 5 6 7 8 9 .gWygDHUj6X { } .gWygDH…" at bounding box center [783, 365] width 735 height 571
type textarea ".gWygDHUj6X{"
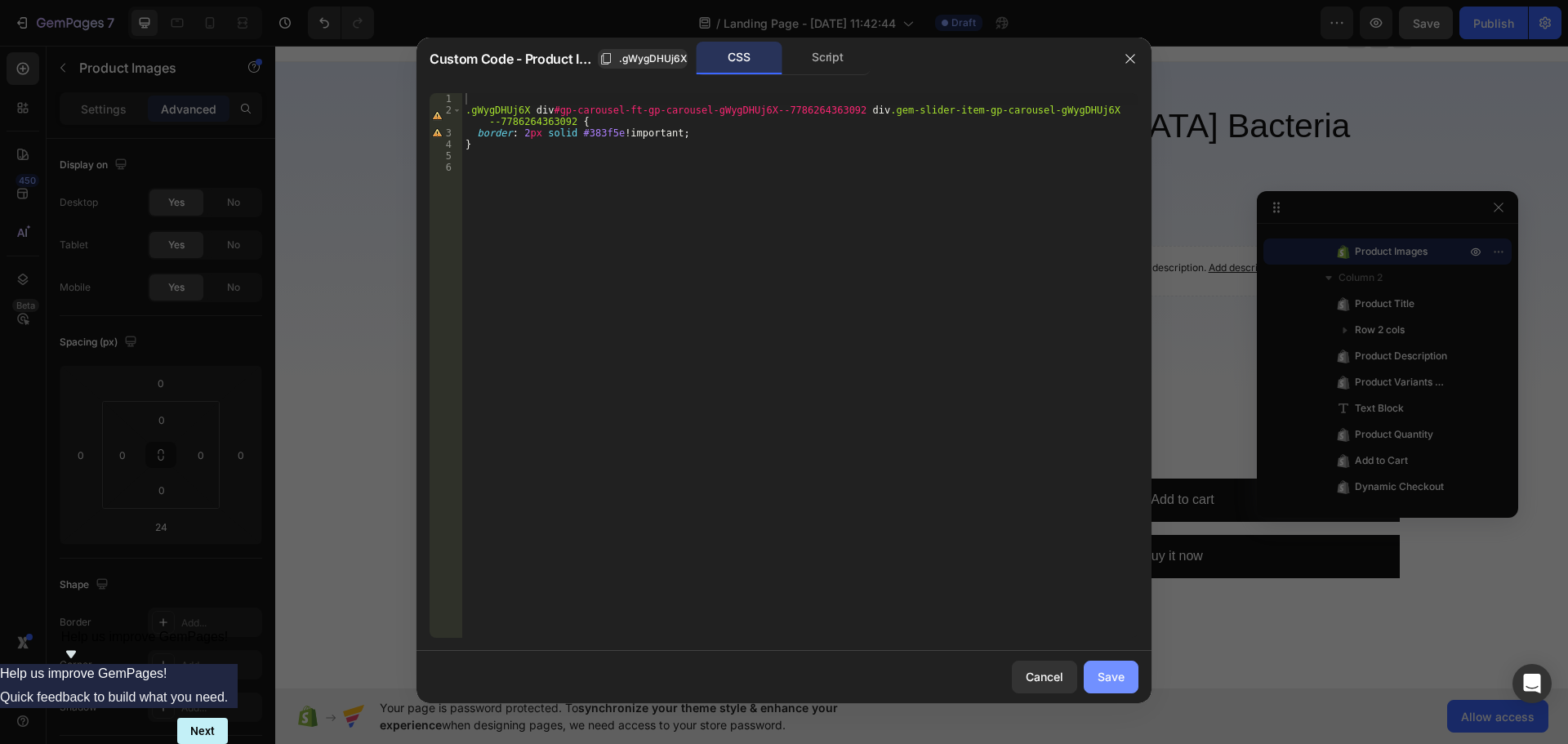
click at [1100, 682] on div "Save" at bounding box center [1111, 677] width 27 height 17
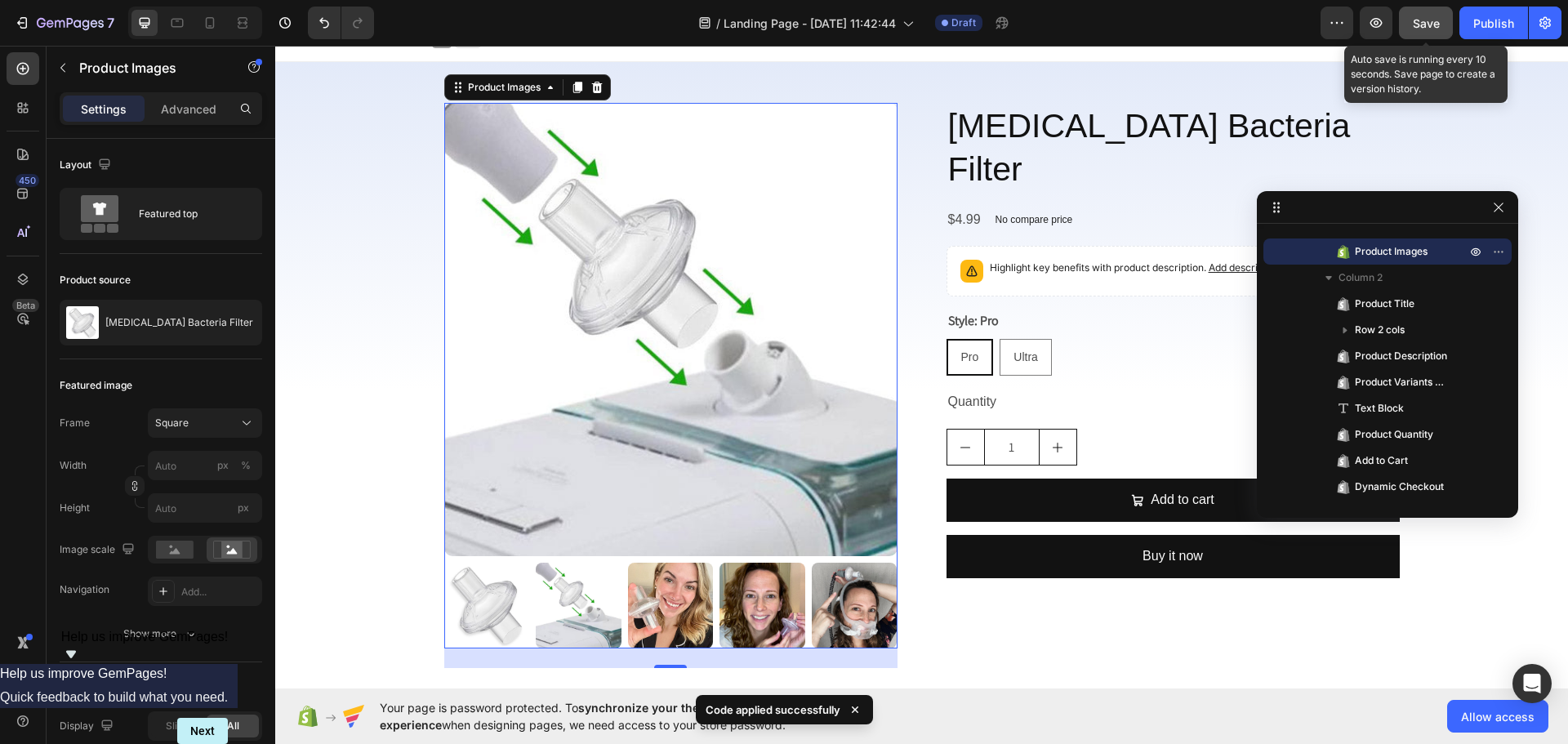
click at [1427, 37] on button "Save" at bounding box center [1426, 23] width 54 height 32
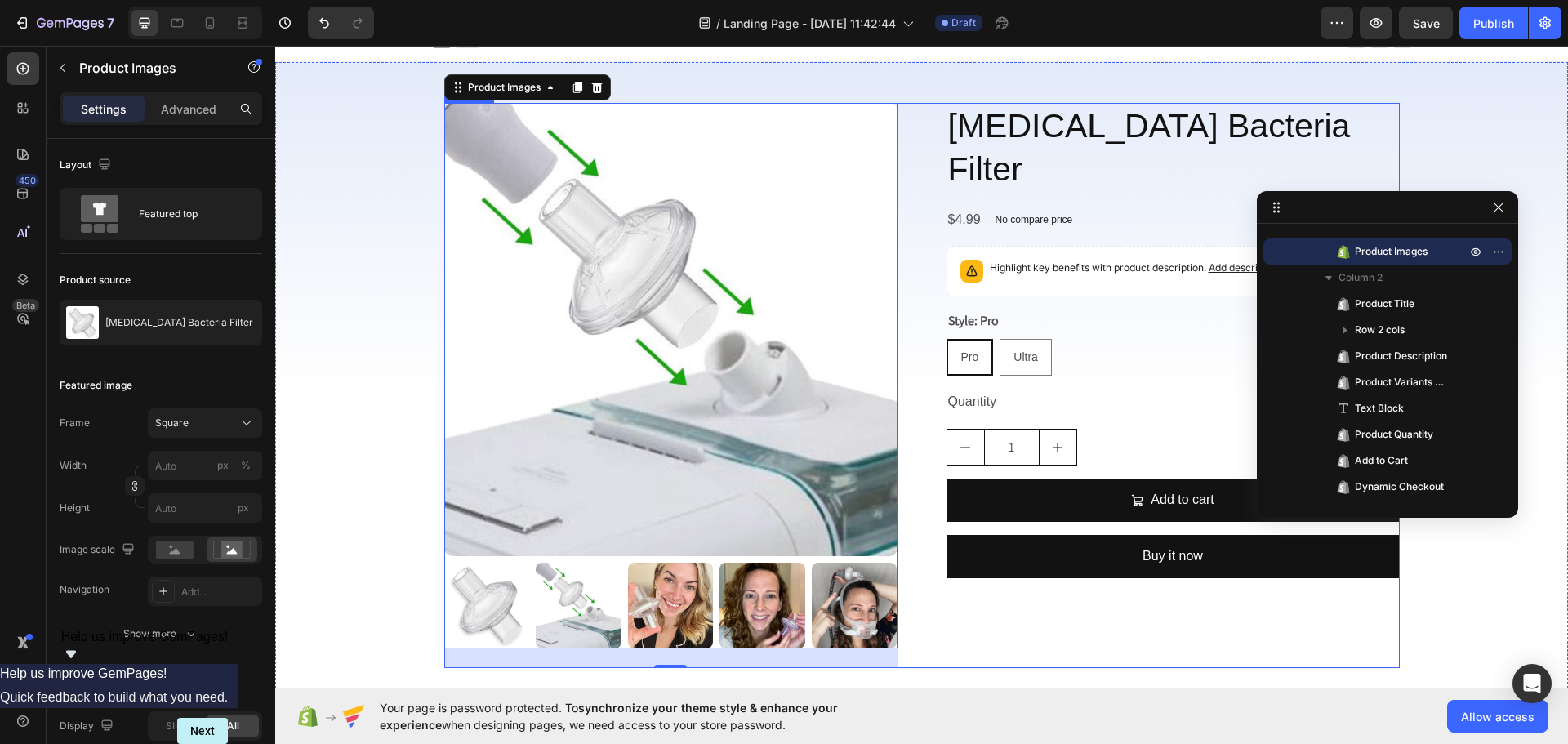
click at [921, 242] on div "Product Images 24 CPAP Bacteria Filter Product Title $4.99 Product Price Produc…" at bounding box center [922, 386] width 956 height 565
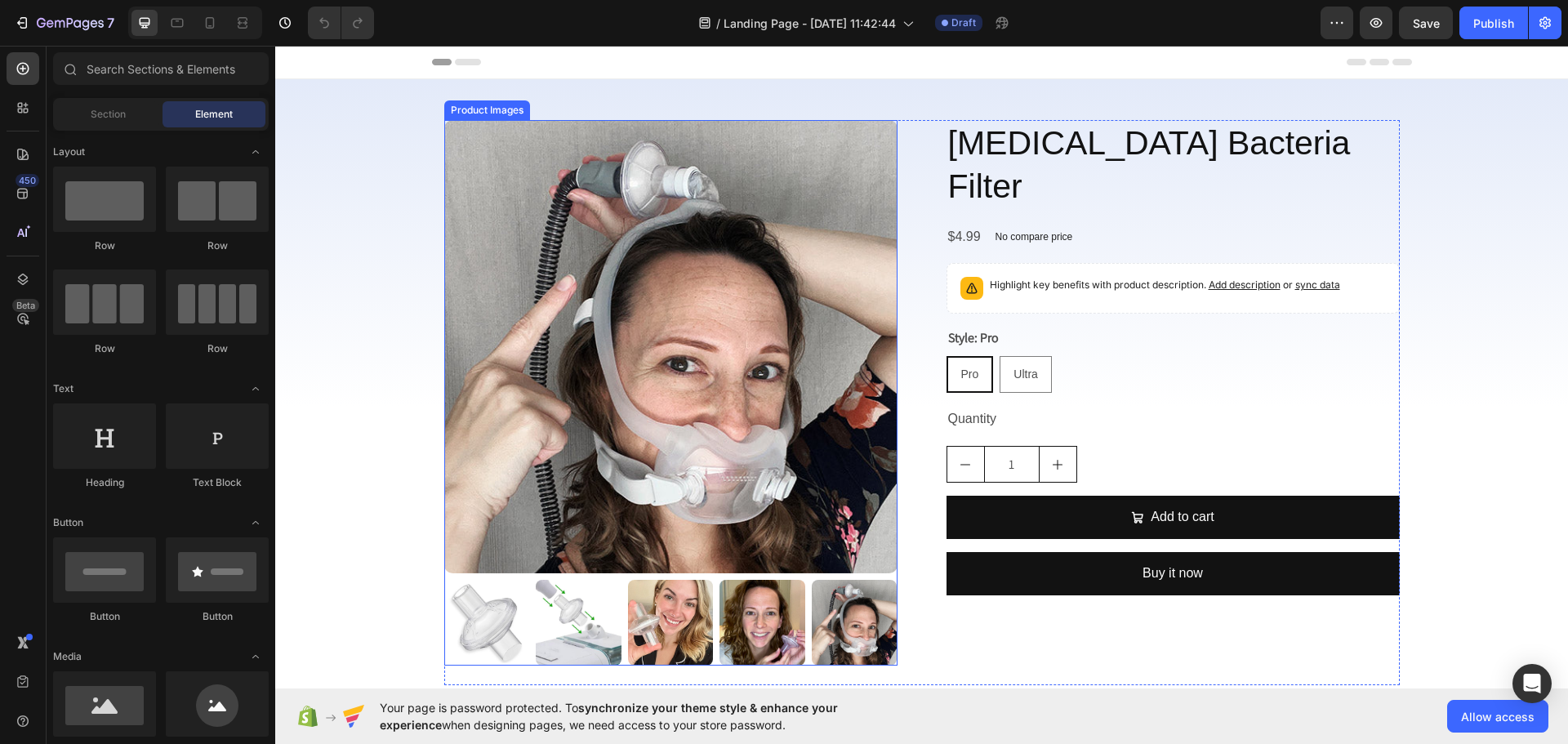
click at [844, 525] on img at bounding box center [671, 347] width 453 height 453
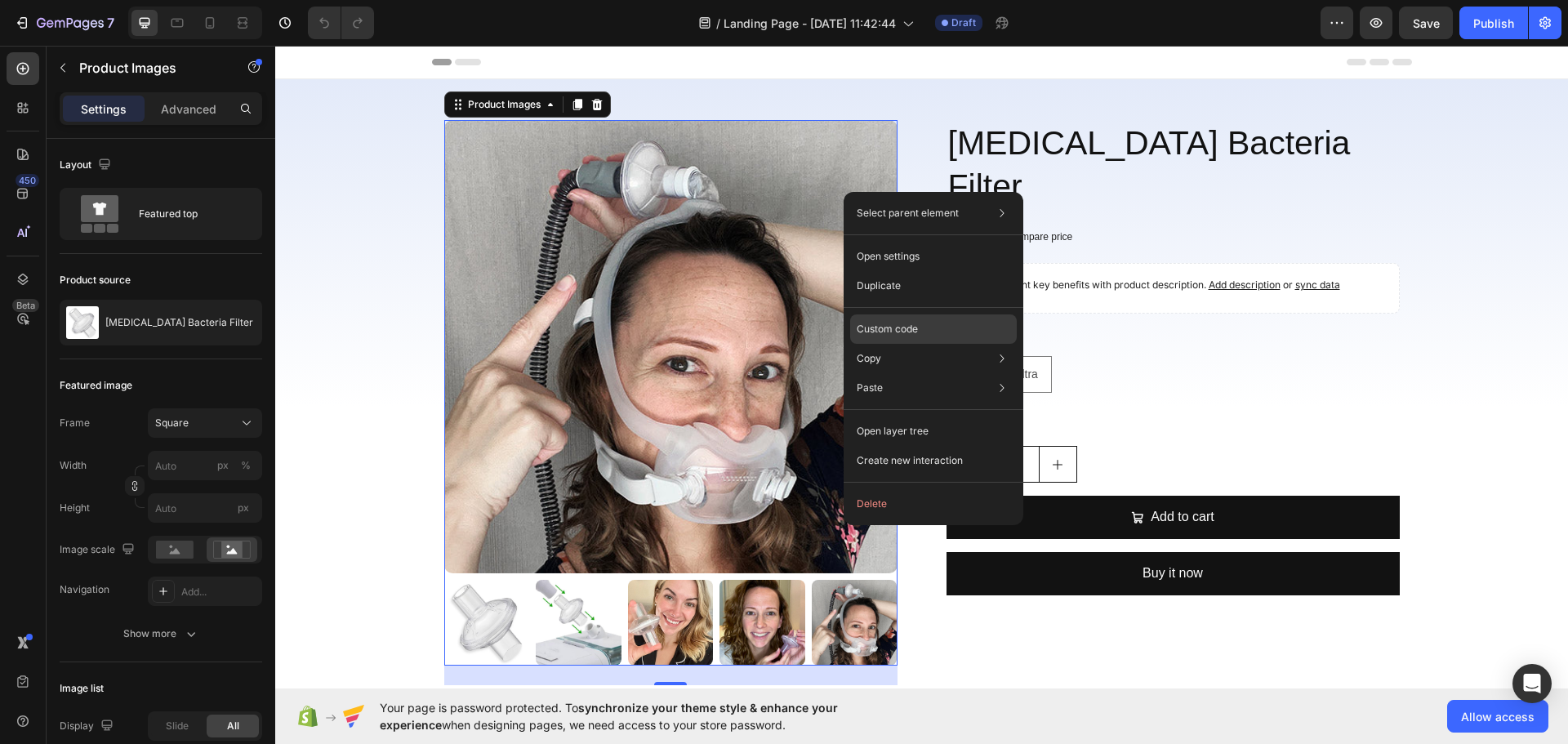
click at [936, 319] on div "Custom code" at bounding box center [934, 329] width 167 height 29
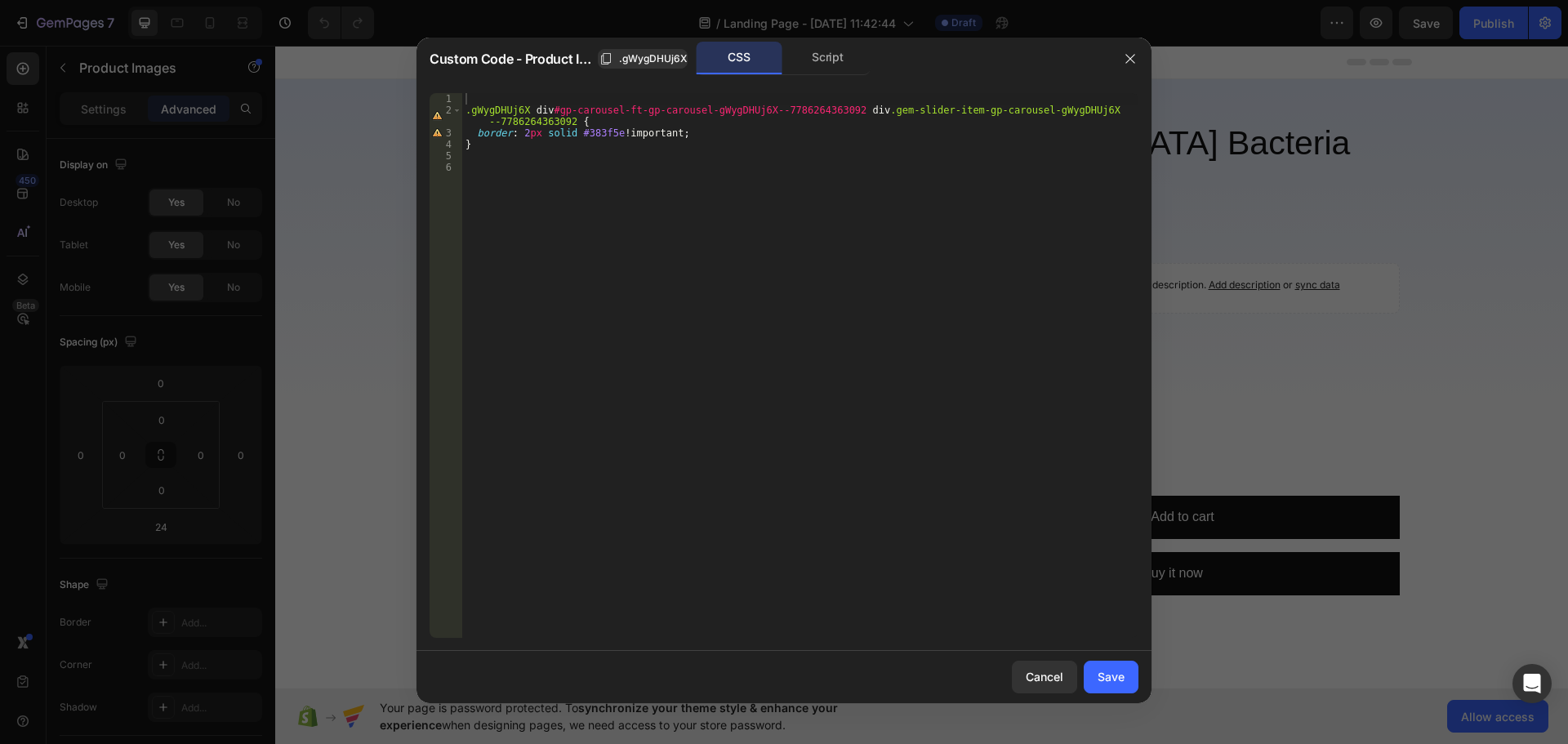
type textarea "}"
click at [588, 139] on div ".gWygDHUj6X div #gp-carousel-ft-gp-carousel-gWygDHUj6X--7786264363092 div .gem-…" at bounding box center [800, 376] width 676 height 568
click at [643, 139] on div ".gWygDHUj6X div #gp-carousel-ft-gp-carousel-gWygDHUj6X--7786264363092 div .gem-…" at bounding box center [800, 376] width 676 height 568
click at [1127, 60] on icon "button" at bounding box center [1130, 59] width 13 height 13
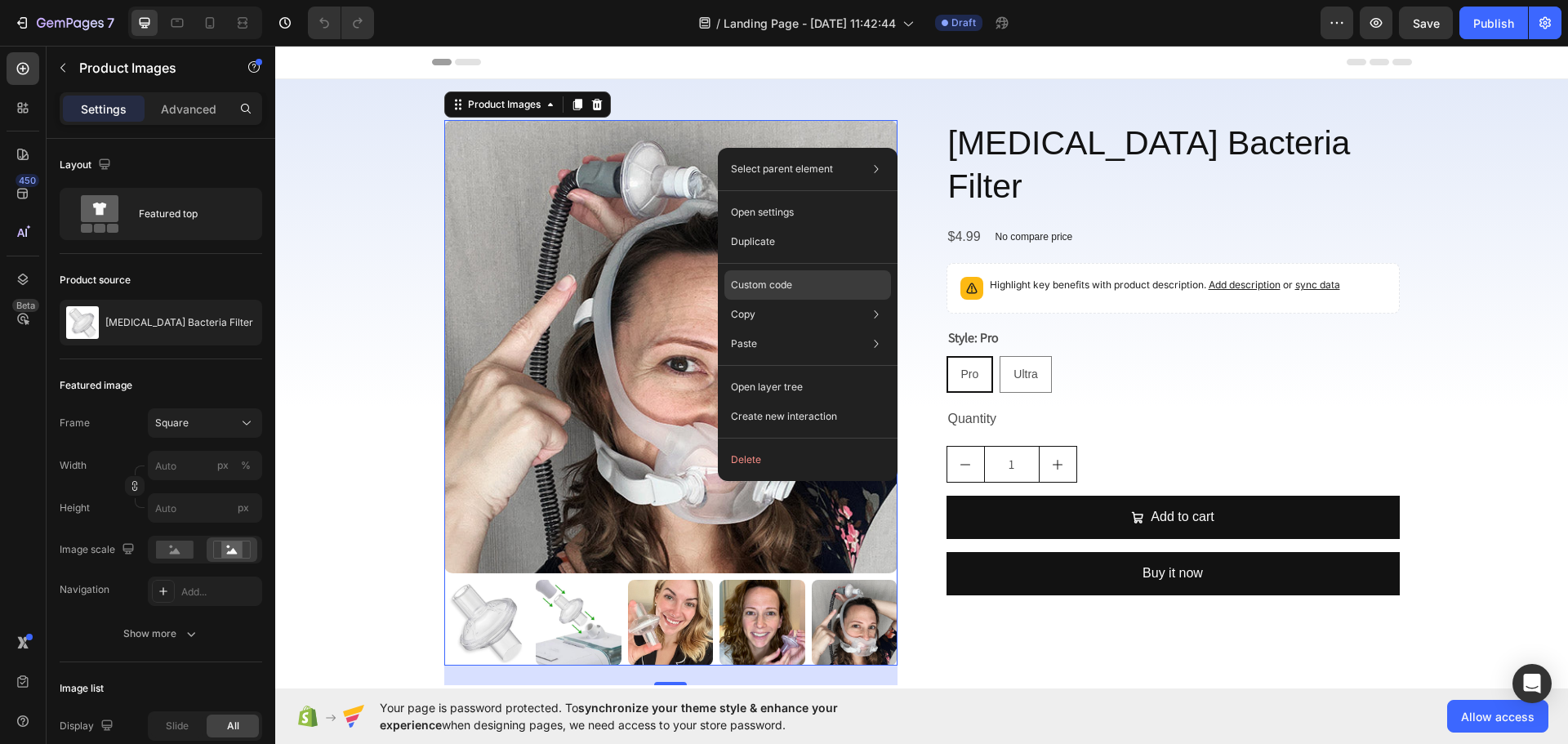
click at [783, 285] on p "Custom code" at bounding box center [761, 285] width 62 height 15
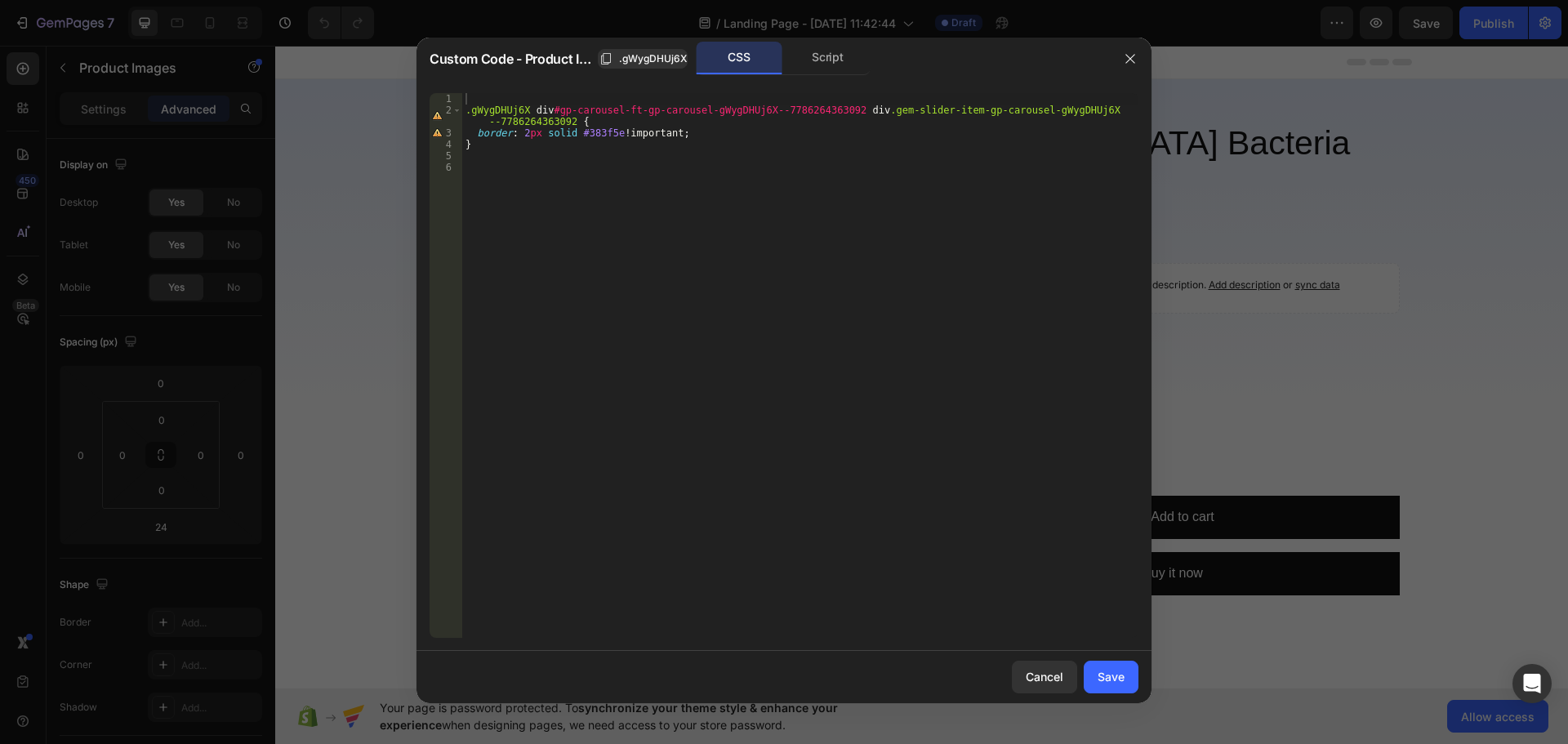
type textarea "border: 2px solid #383f5e !important;"
click at [687, 129] on div ".gWygDHUj6X div #gp-carousel-ft-gp-carousel-gWygDHUj6X--7786264363092 div .gem-…" at bounding box center [800, 376] width 676 height 568
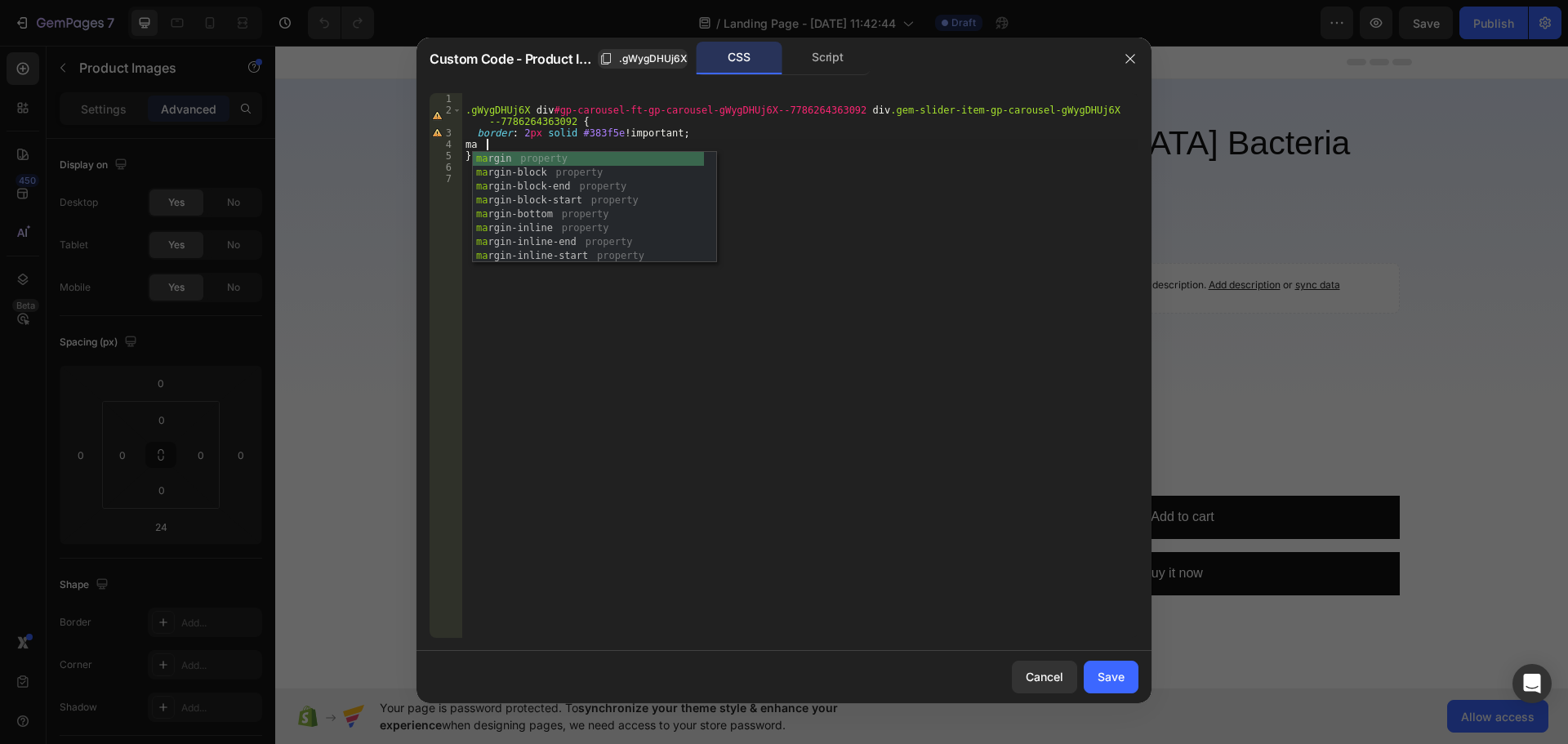
scroll to position [0, 1]
click at [632, 216] on div "ma rgin property ma rgin-block property ma rgin-block-end property ma rgin-bloc…" at bounding box center [589, 221] width 231 height 138
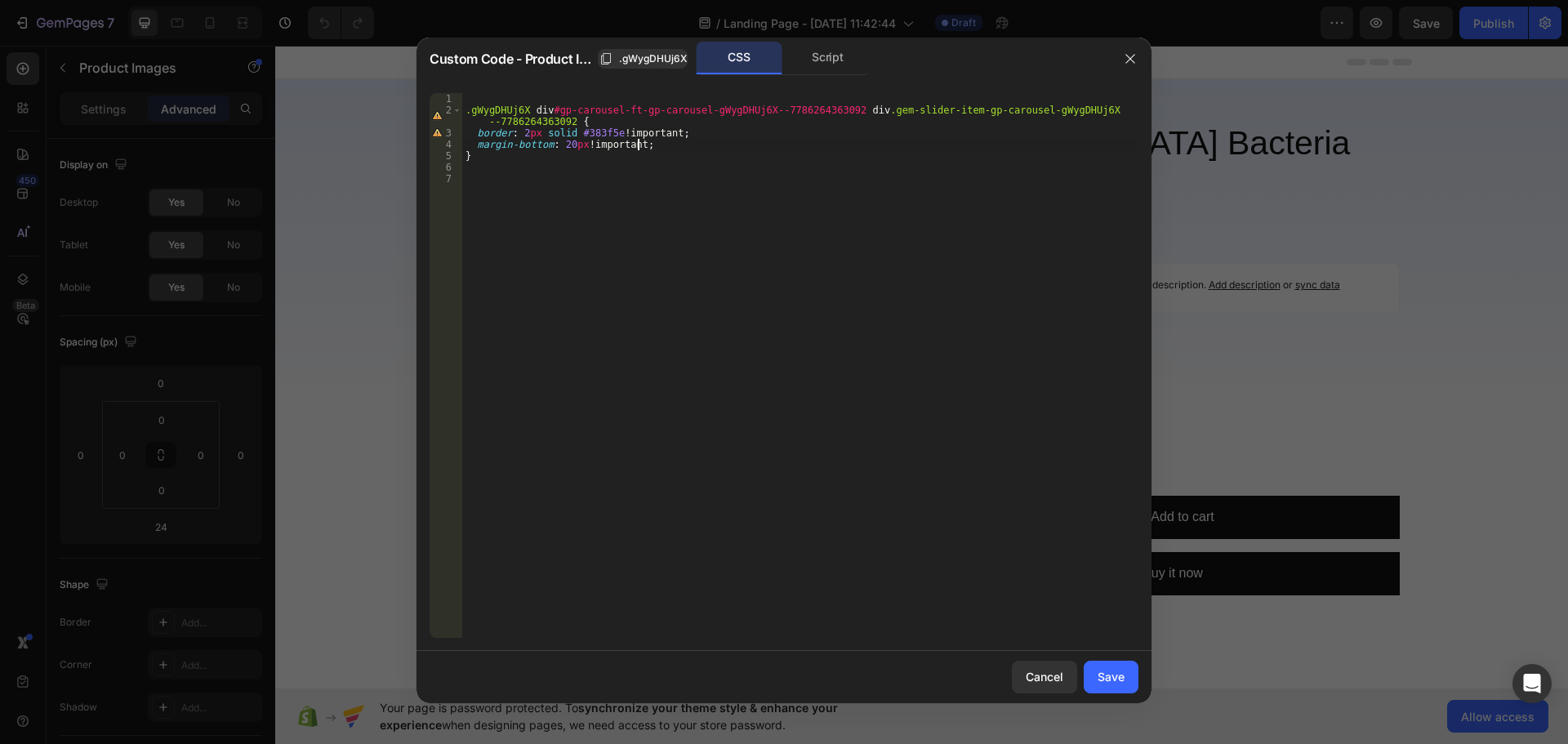
scroll to position [0, 9]
type textarea "margin-bottom: 20px !;"
click at [1098, 677] on div "Save" at bounding box center [1111, 677] width 27 height 17
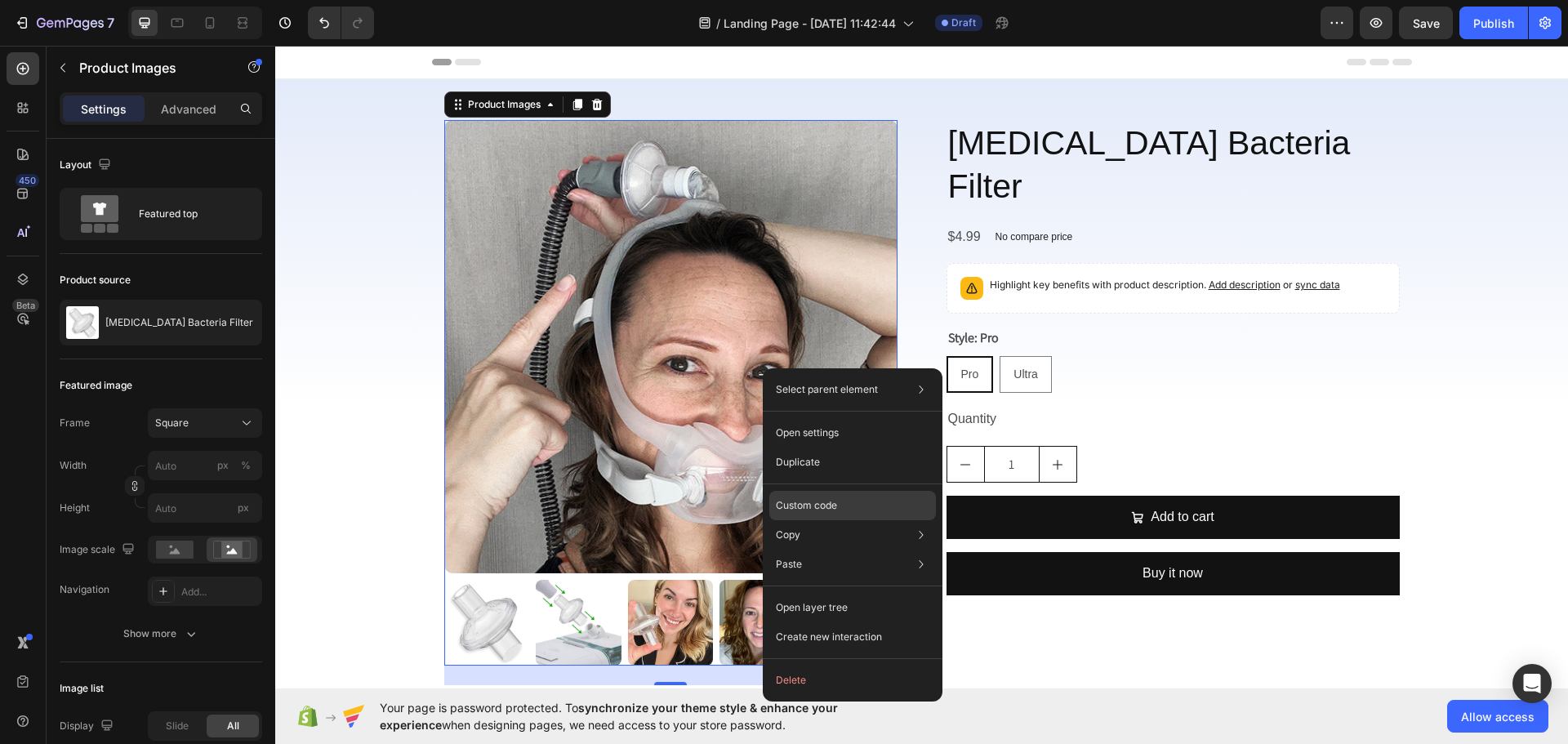
click at [817, 510] on p "Custom code" at bounding box center [806, 506] width 62 height 15
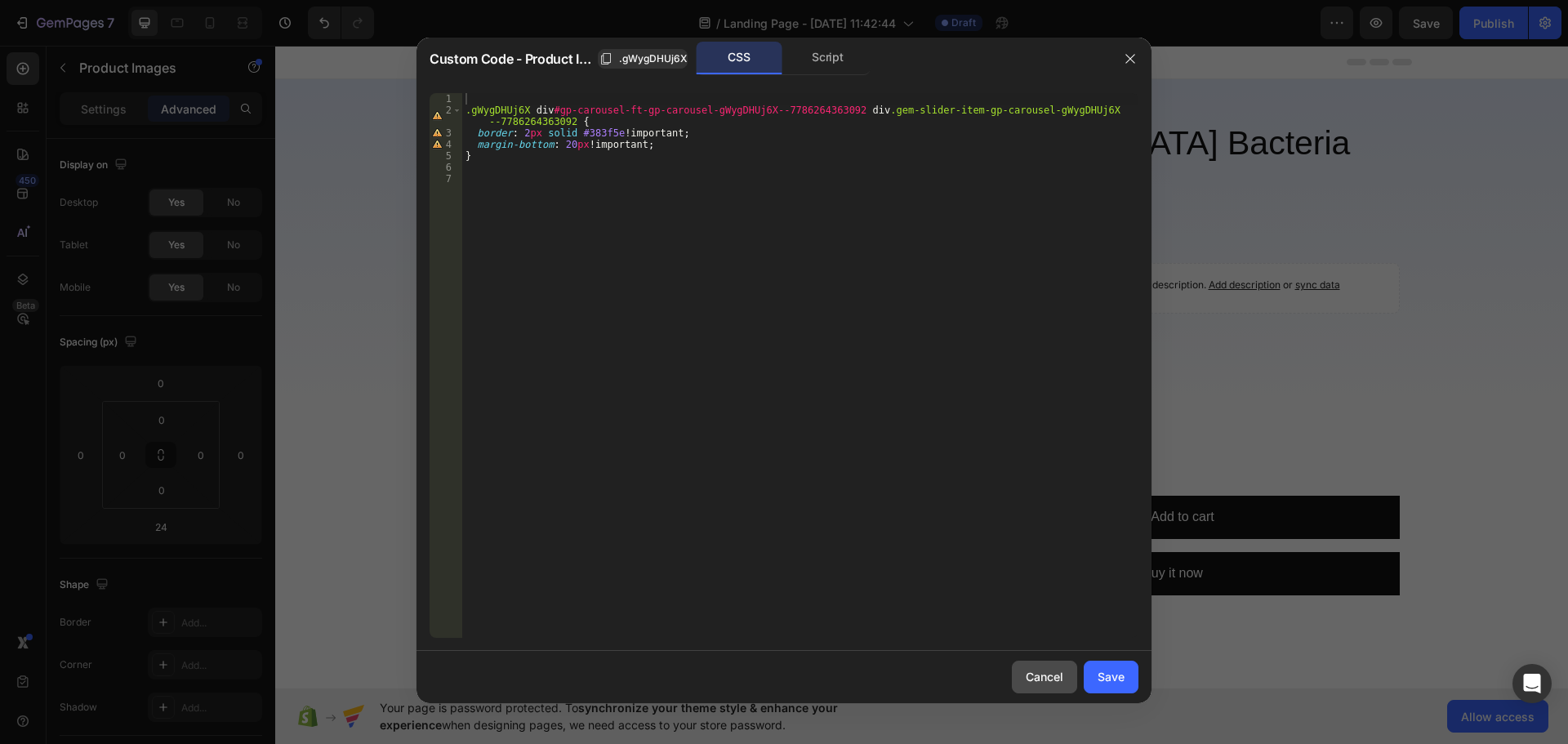
click at [1067, 681] on button "Cancel" at bounding box center [1044, 677] width 65 height 32
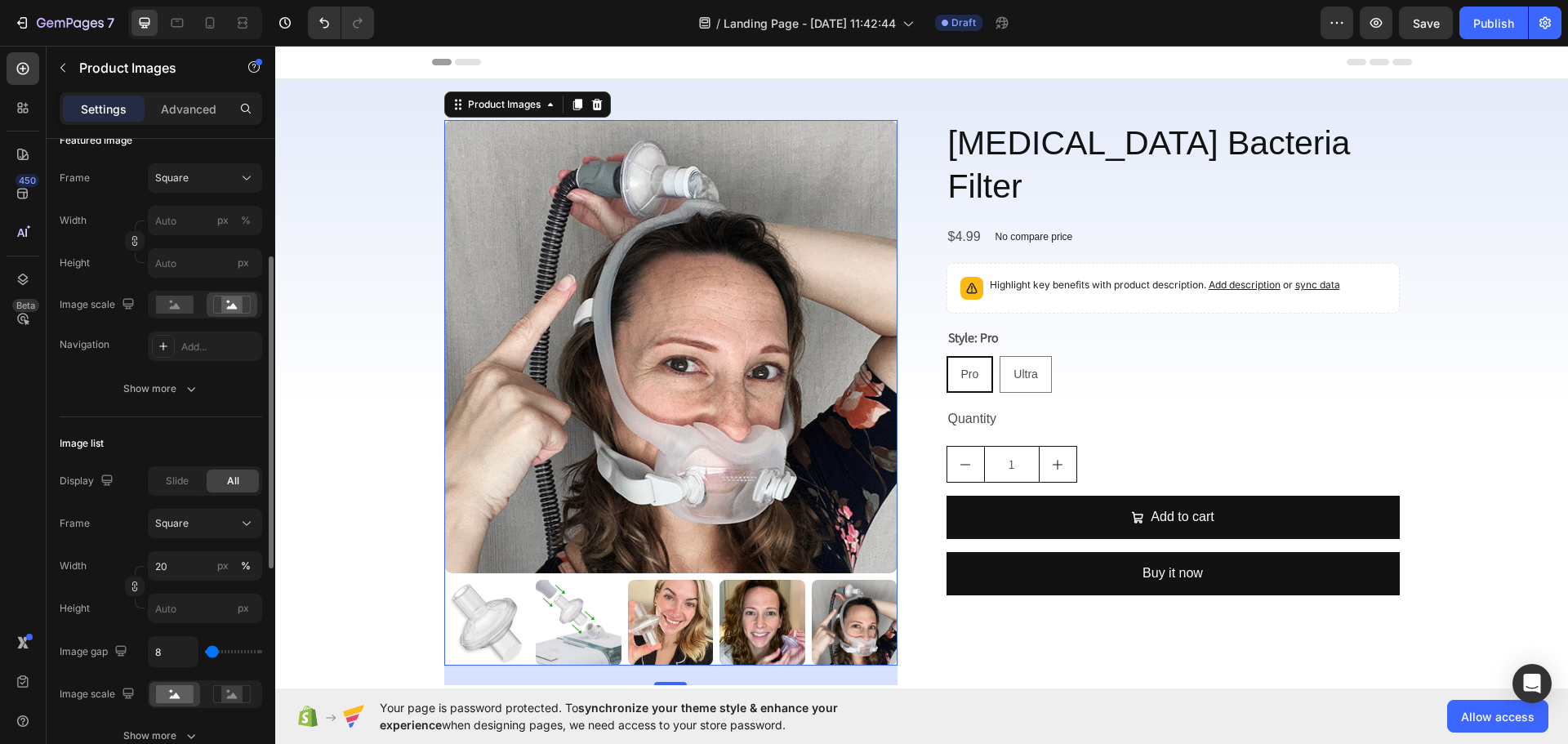
scroll to position [490, 0]
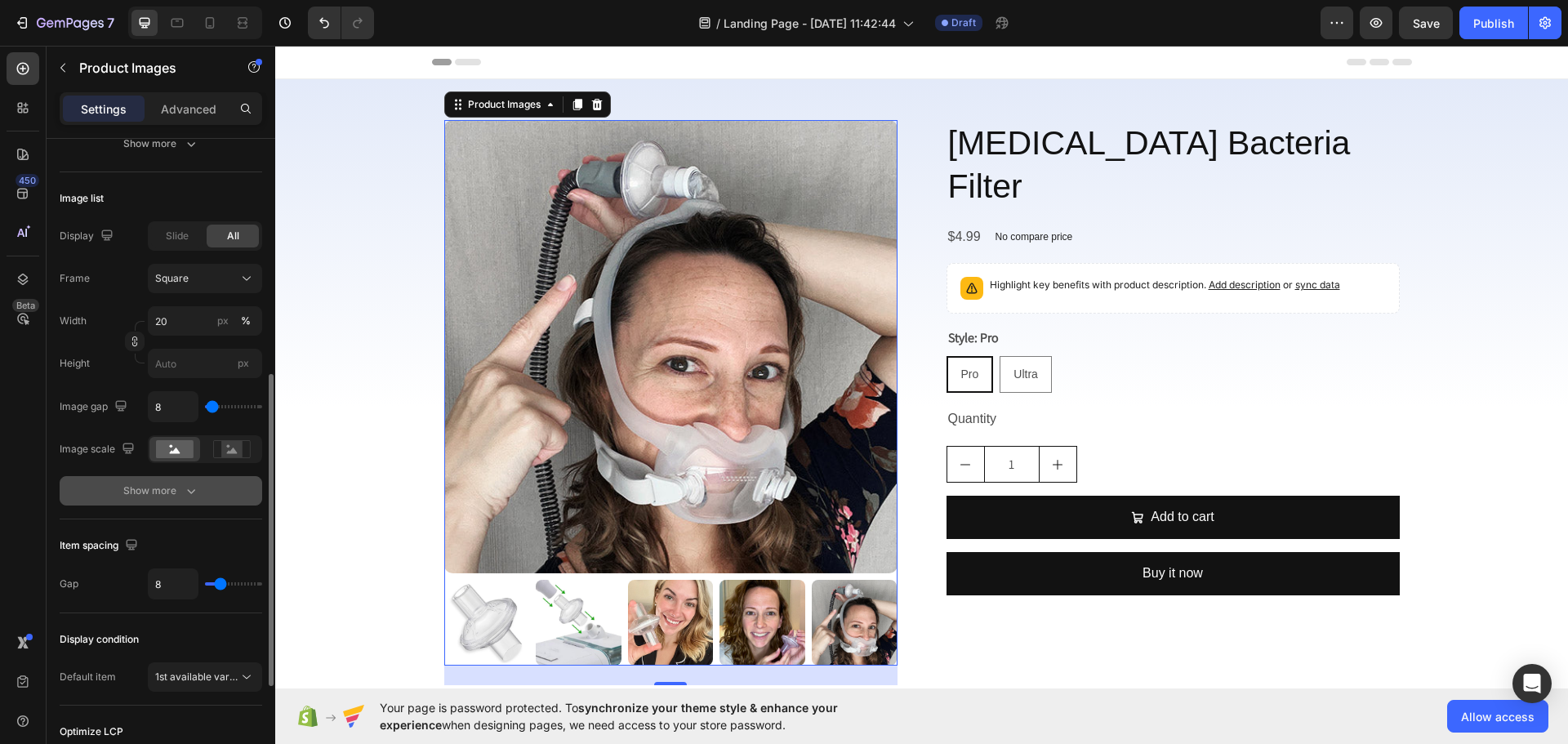
click at [163, 491] on div "Show more" at bounding box center [161, 490] width 76 height 16
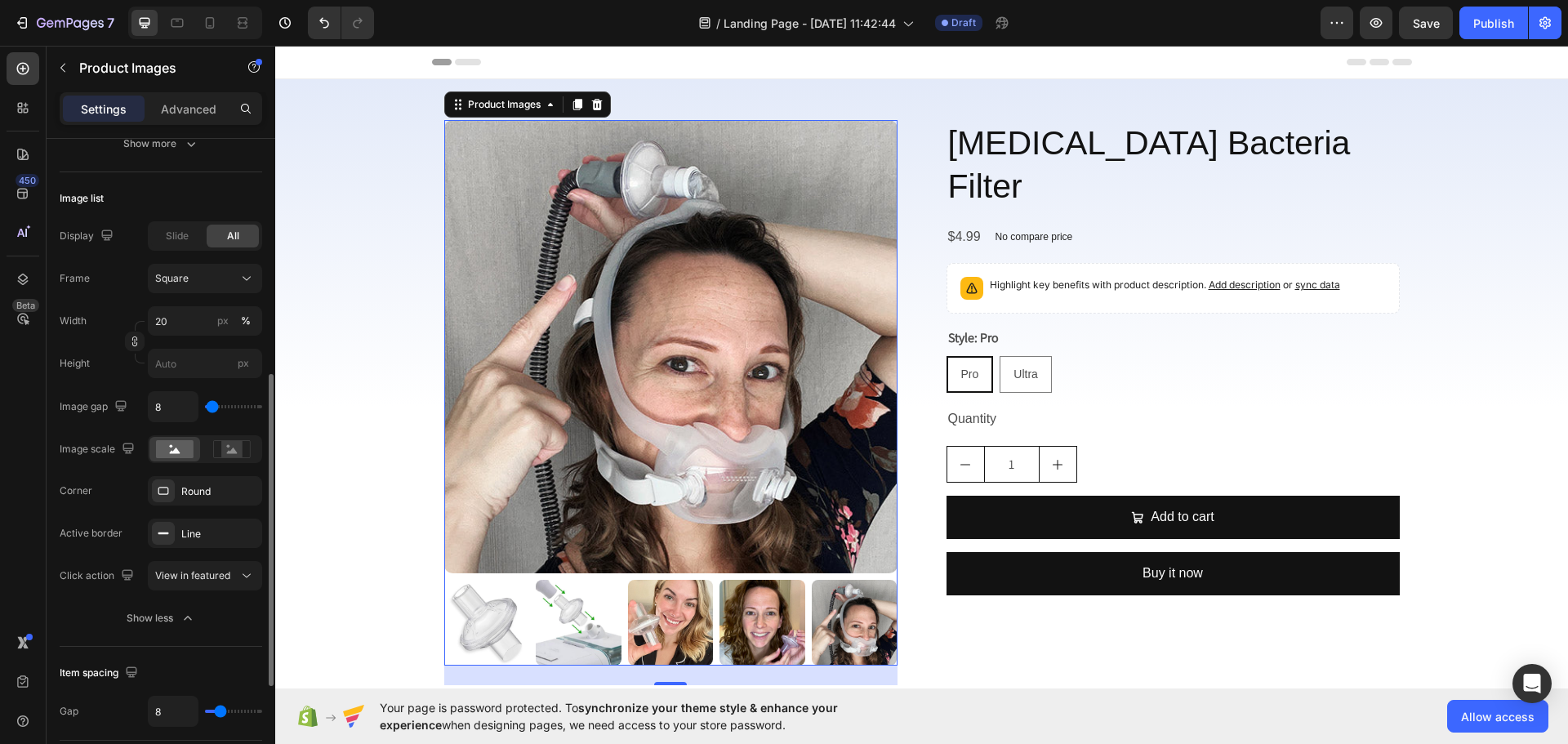
click at [65, 545] on div "Active border" at bounding box center [91, 534] width 63 height 27
click at [87, 539] on div "Active border" at bounding box center [91, 534] width 63 height 15
click at [213, 528] on div "Line" at bounding box center [205, 535] width 47 height 15
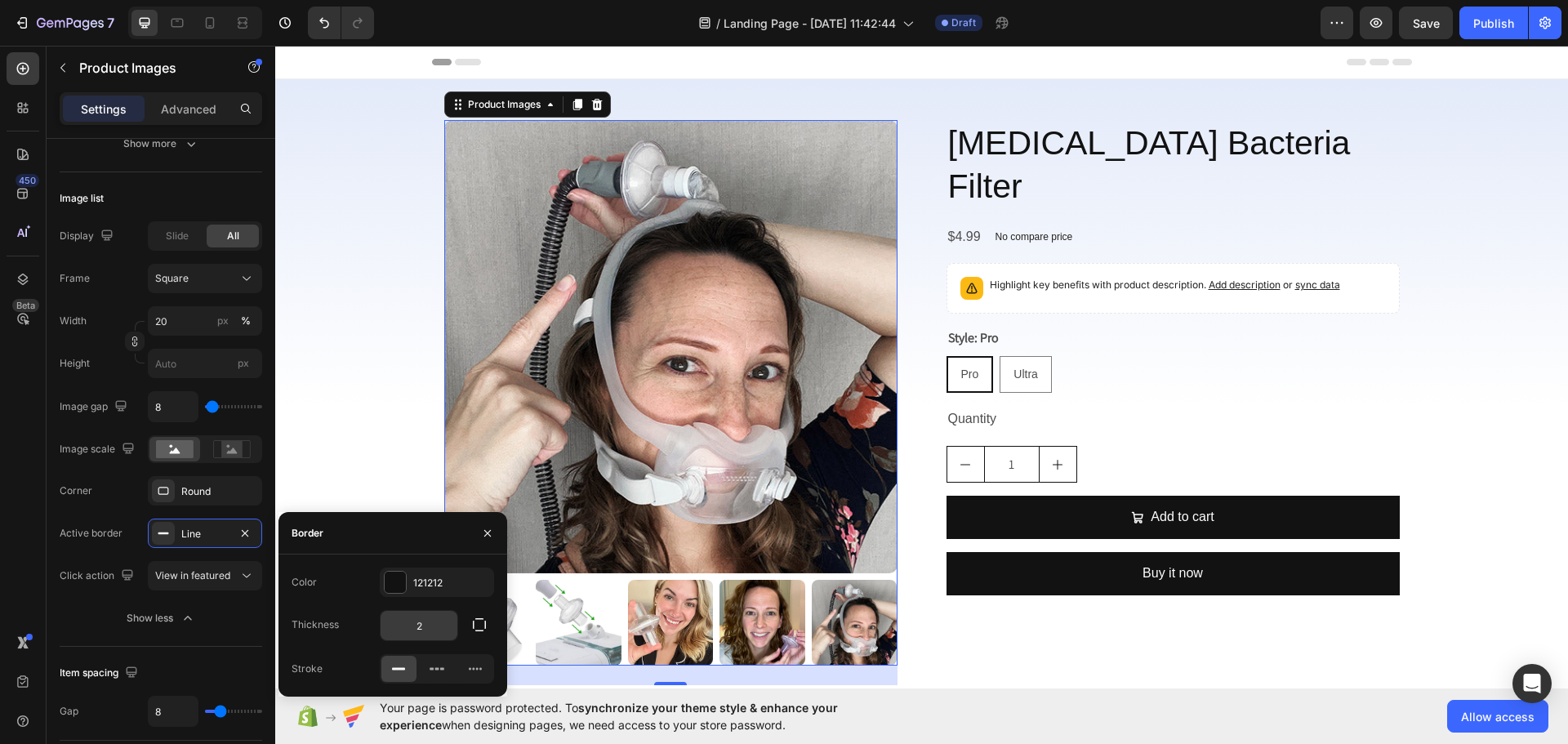
click at [423, 634] on input "2" at bounding box center [418, 625] width 77 height 29
type input "1"
click at [206, 585] on button "View in featured" at bounding box center [205, 575] width 115 height 29
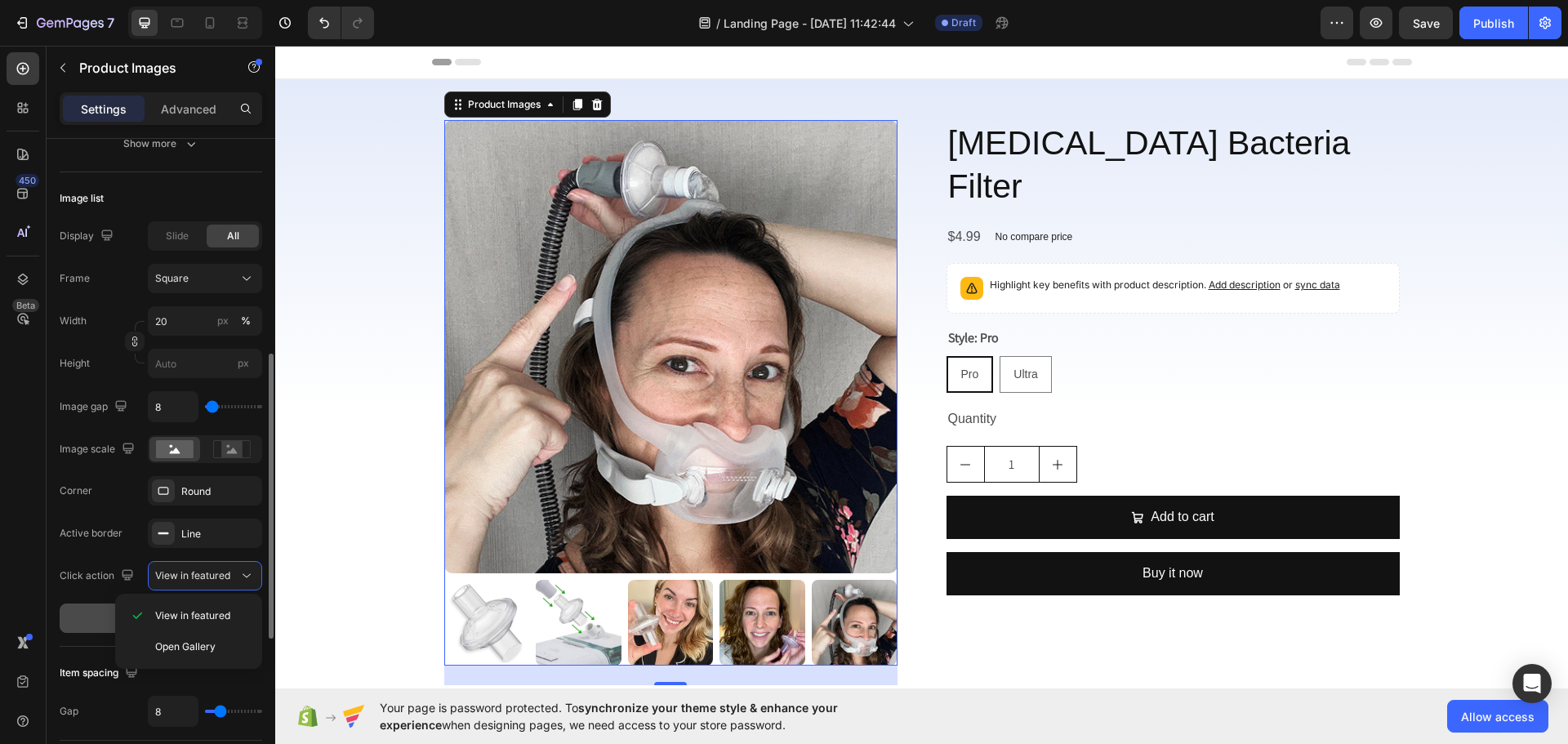
click at [73, 620] on button "Show less" at bounding box center [161, 618] width 203 height 29
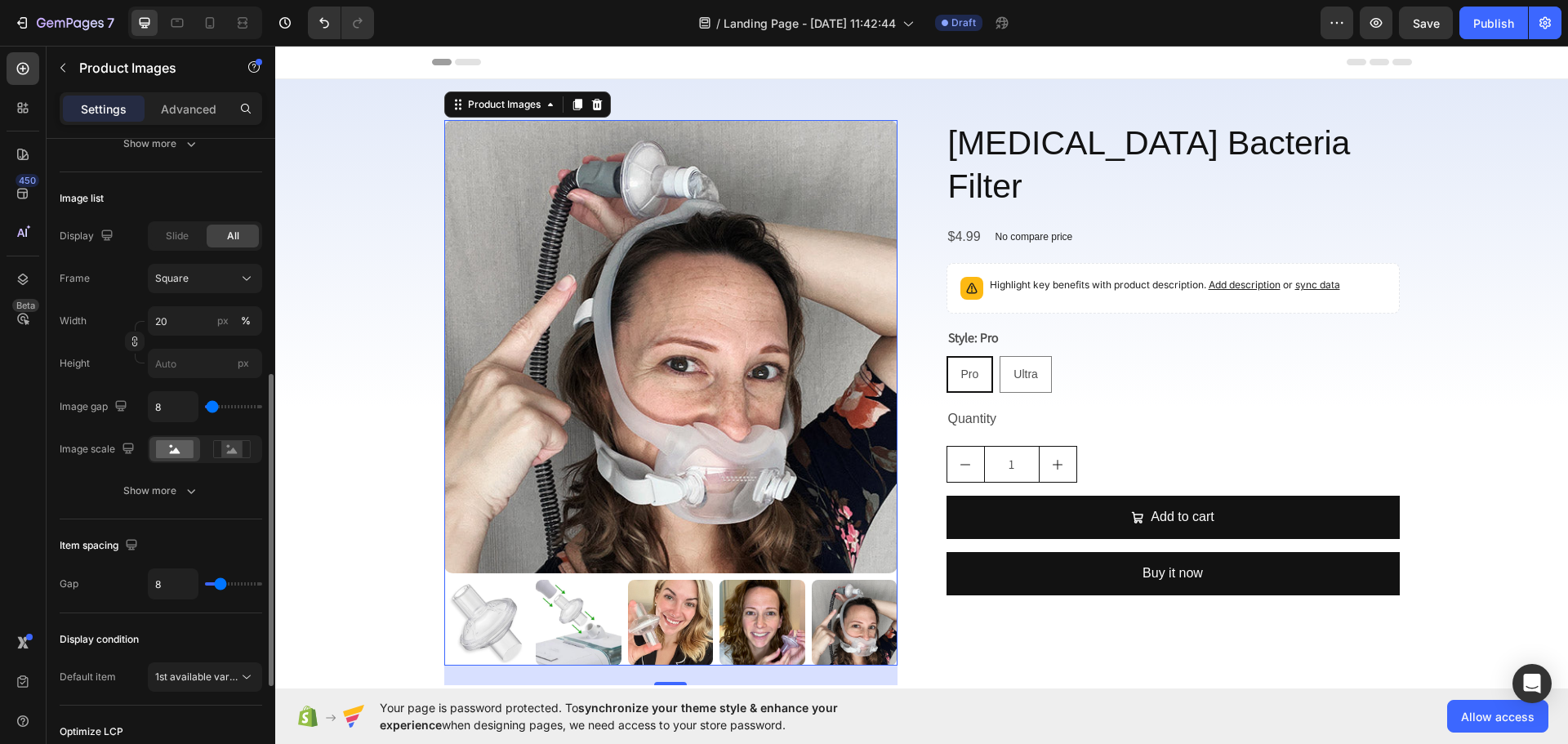
click at [166, 509] on div "Image list Display Slide All Frame Square Width 20 px % Height px Image gap 8 I…" at bounding box center [161, 346] width 203 height 347
click at [169, 499] on button "Show more" at bounding box center [161, 490] width 203 height 29
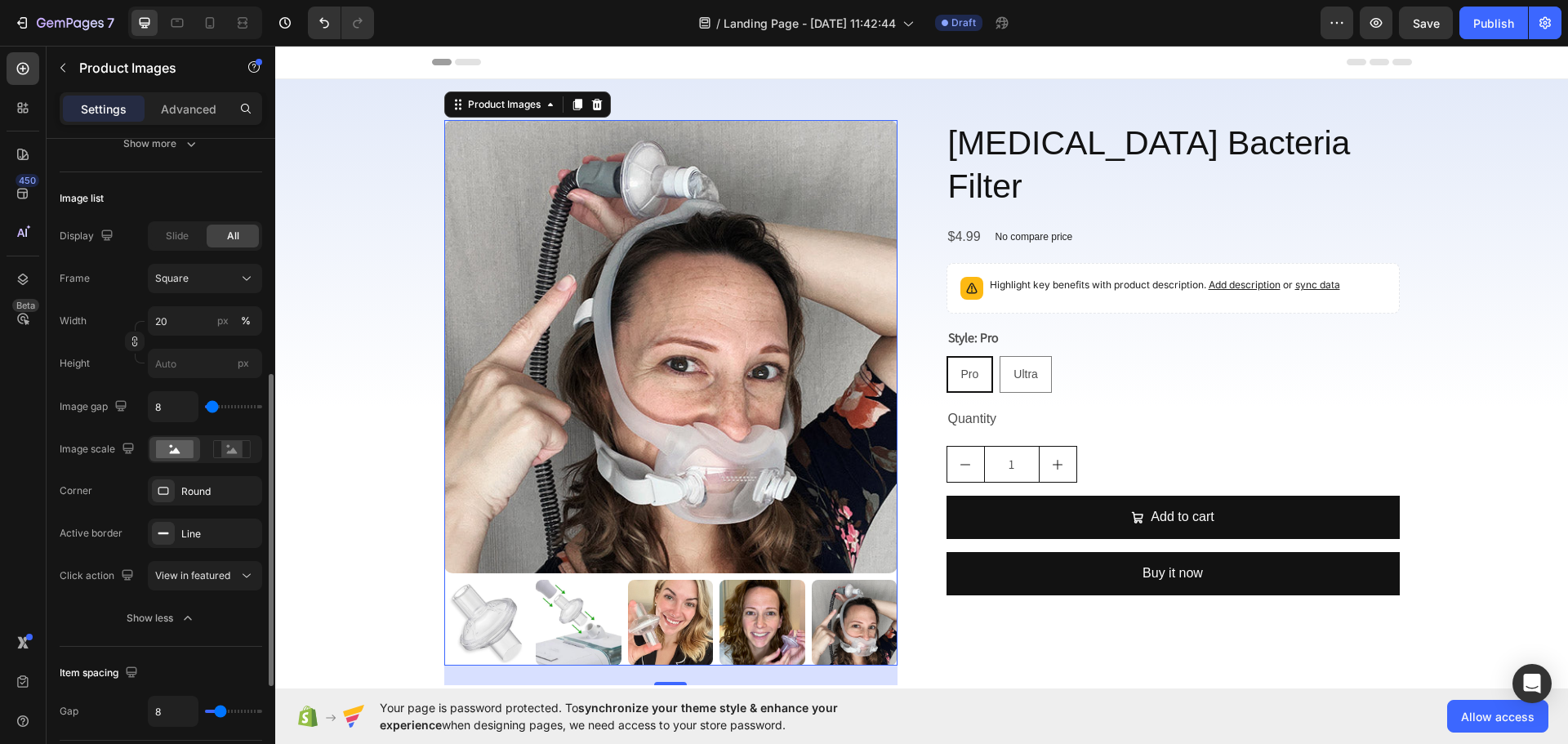
click at [83, 603] on div "Corner Round Active border Line Click action View in featured Show less" at bounding box center [161, 553] width 203 height 156
click at [236, 441] on rect at bounding box center [231, 448] width 21 height 16
click at [156, 453] on icon at bounding box center [175, 448] width 38 height 18
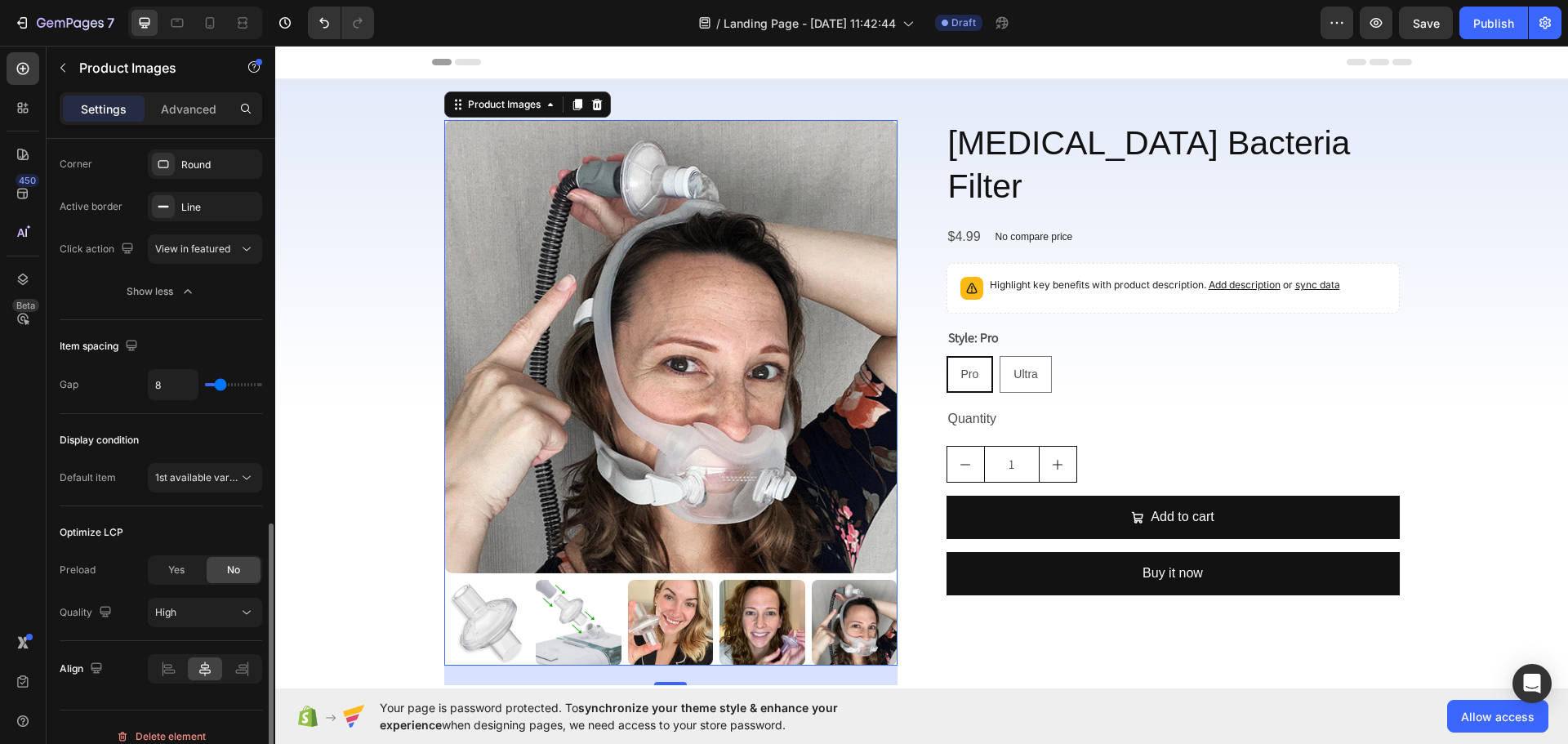
scroll to position [834, 0]
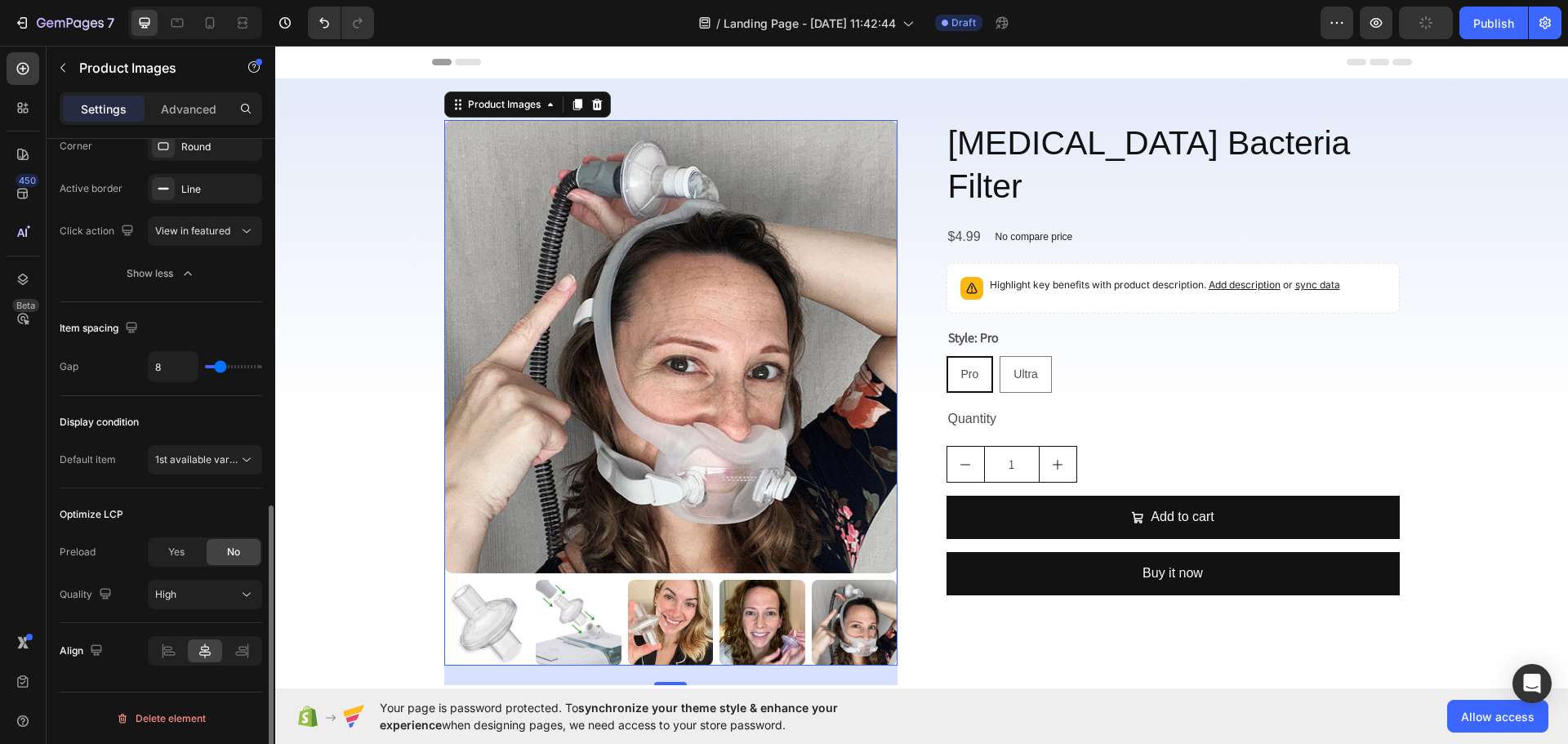
click at [168, 511] on div "Optimize LCP" at bounding box center [161, 515] width 203 height 27
click at [202, 470] on button "1st available variant" at bounding box center [205, 460] width 115 height 29
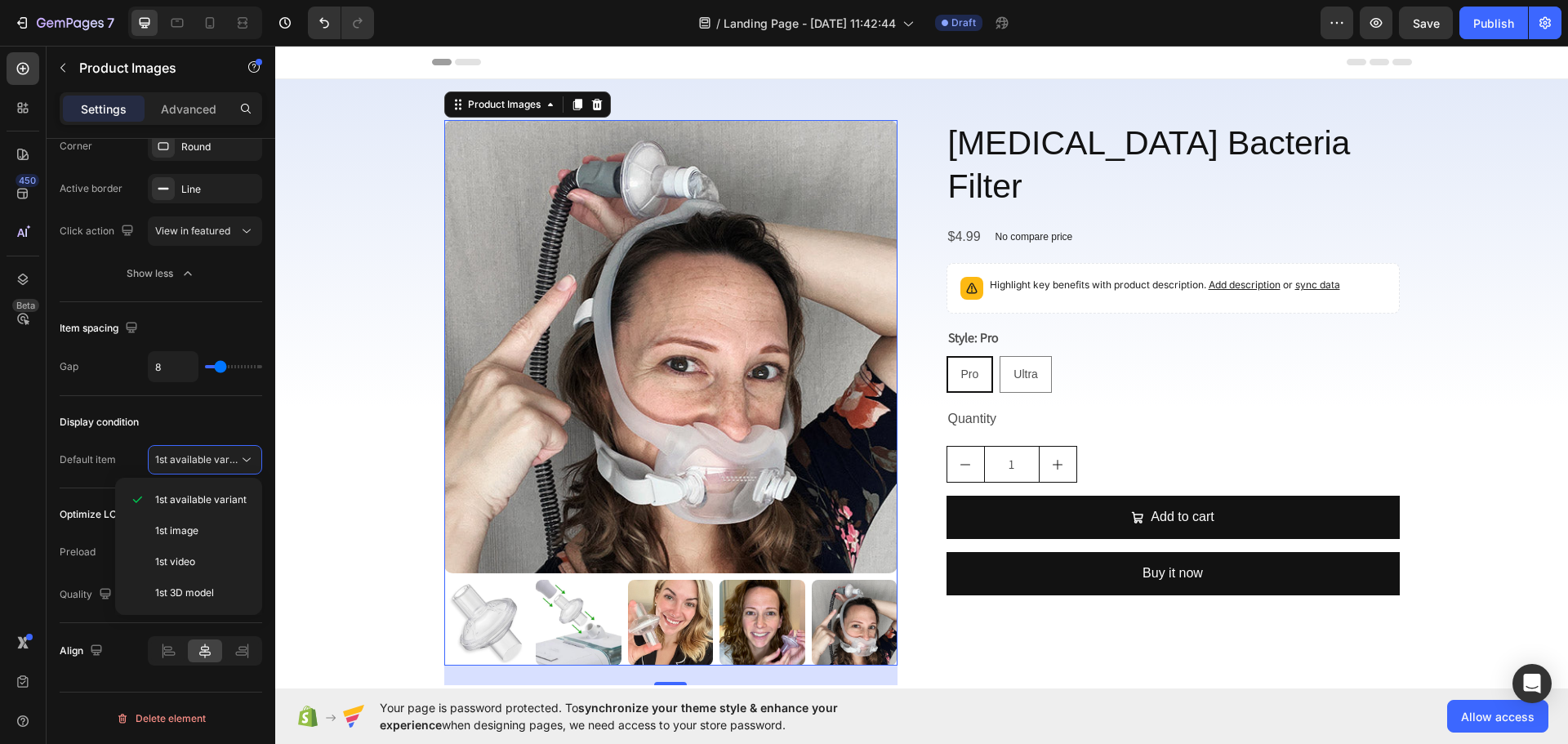
click at [0, 532] on div "450 Beta" at bounding box center [23, 394] width 46 height 699
click at [479, 620] on img at bounding box center [487, 623] width 85 height 85
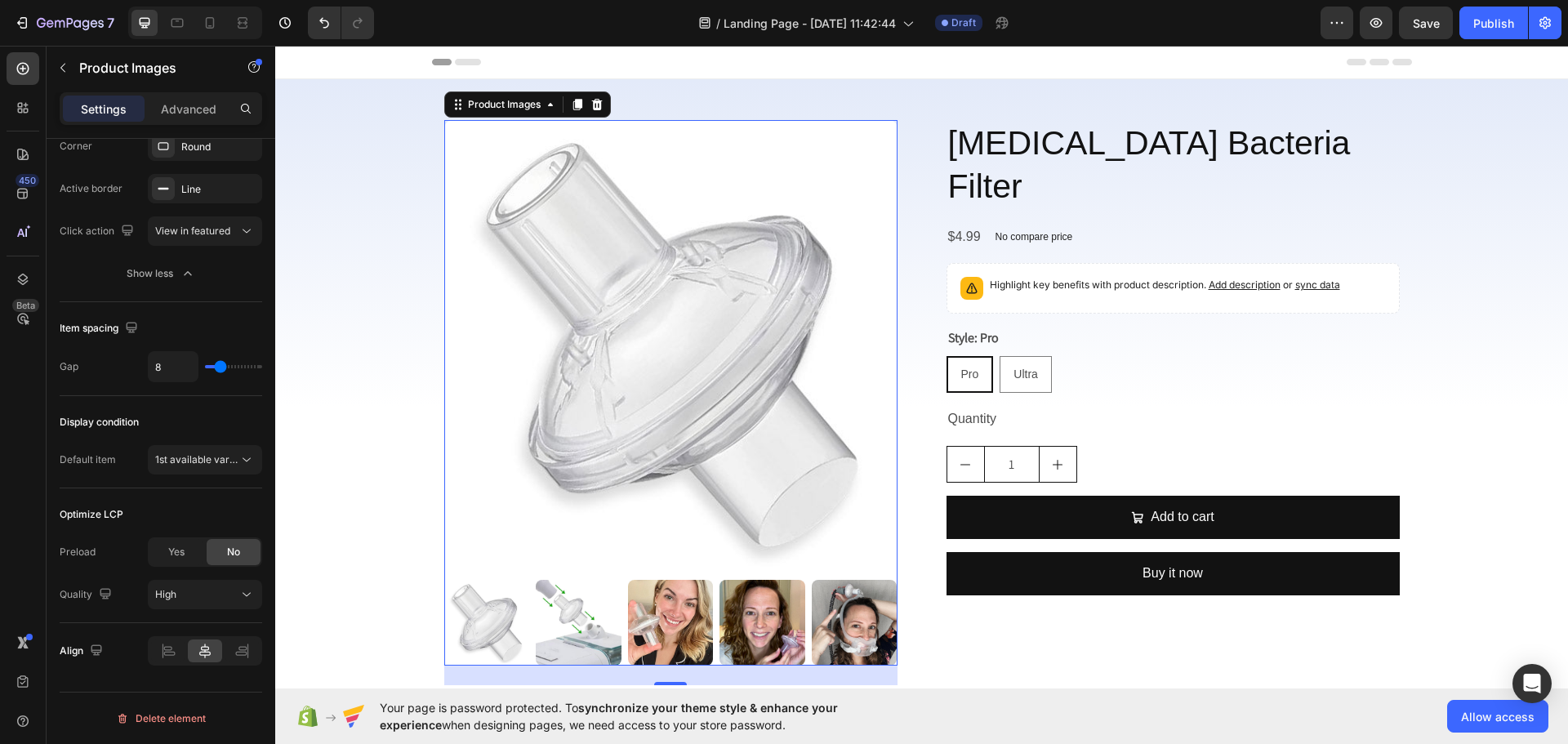
click at [578, 631] on img at bounding box center [578, 623] width 85 height 85
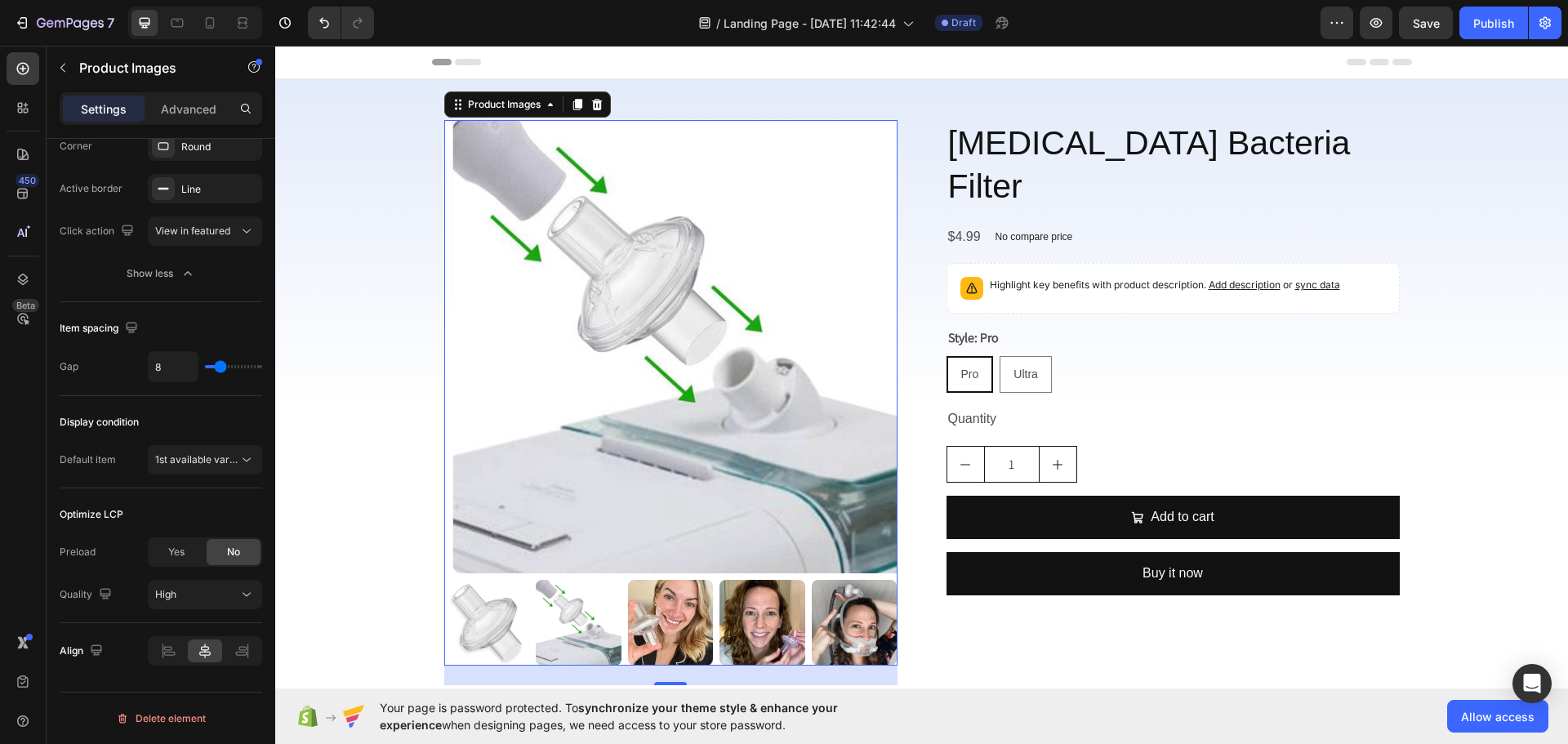
click at [510, 625] on img at bounding box center [487, 623] width 85 height 85
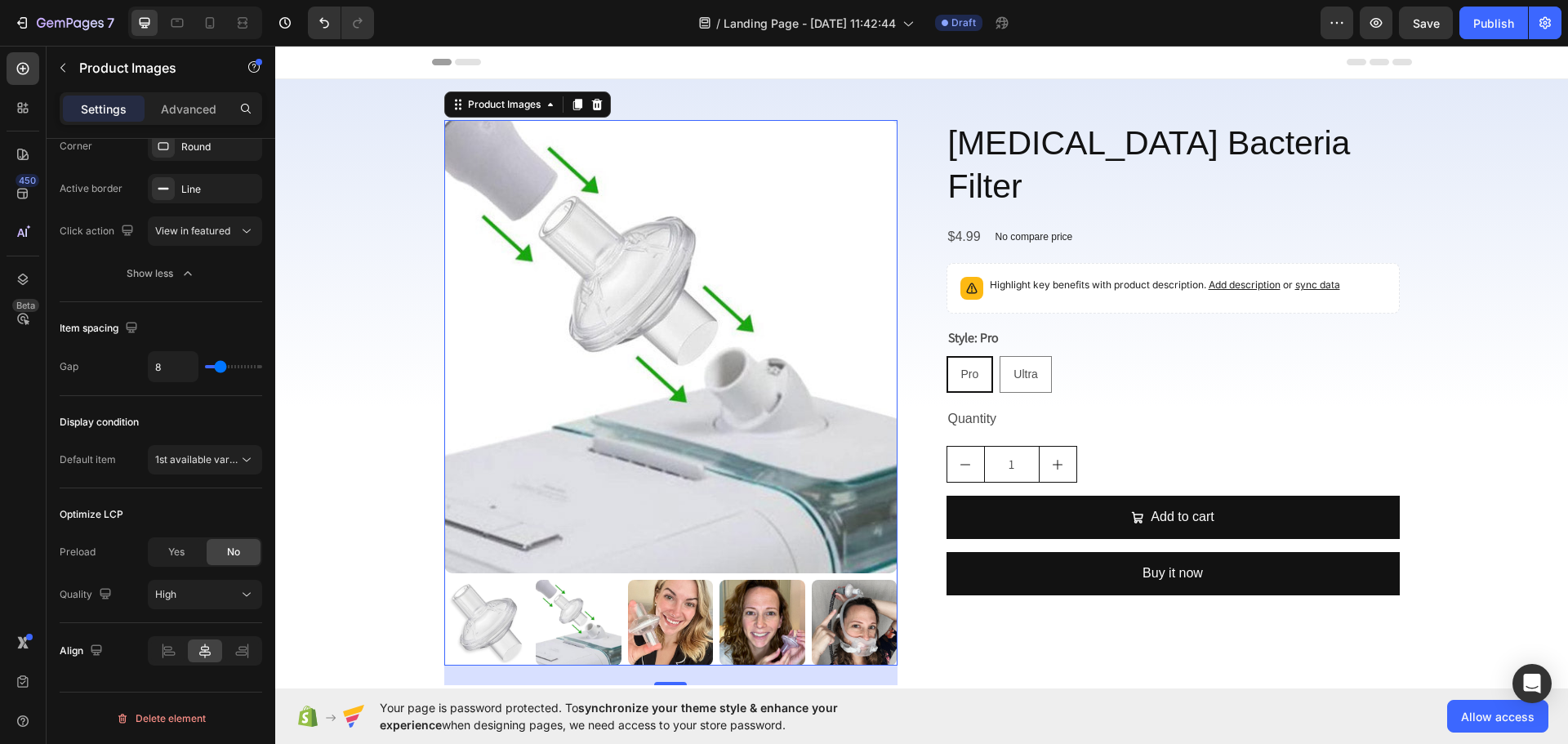
click at [492, 622] on img at bounding box center [487, 623] width 85 height 85
click at [562, 626] on img at bounding box center [578, 623] width 85 height 85
click at [489, 633] on img at bounding box center [487, 623] width 85 height 85
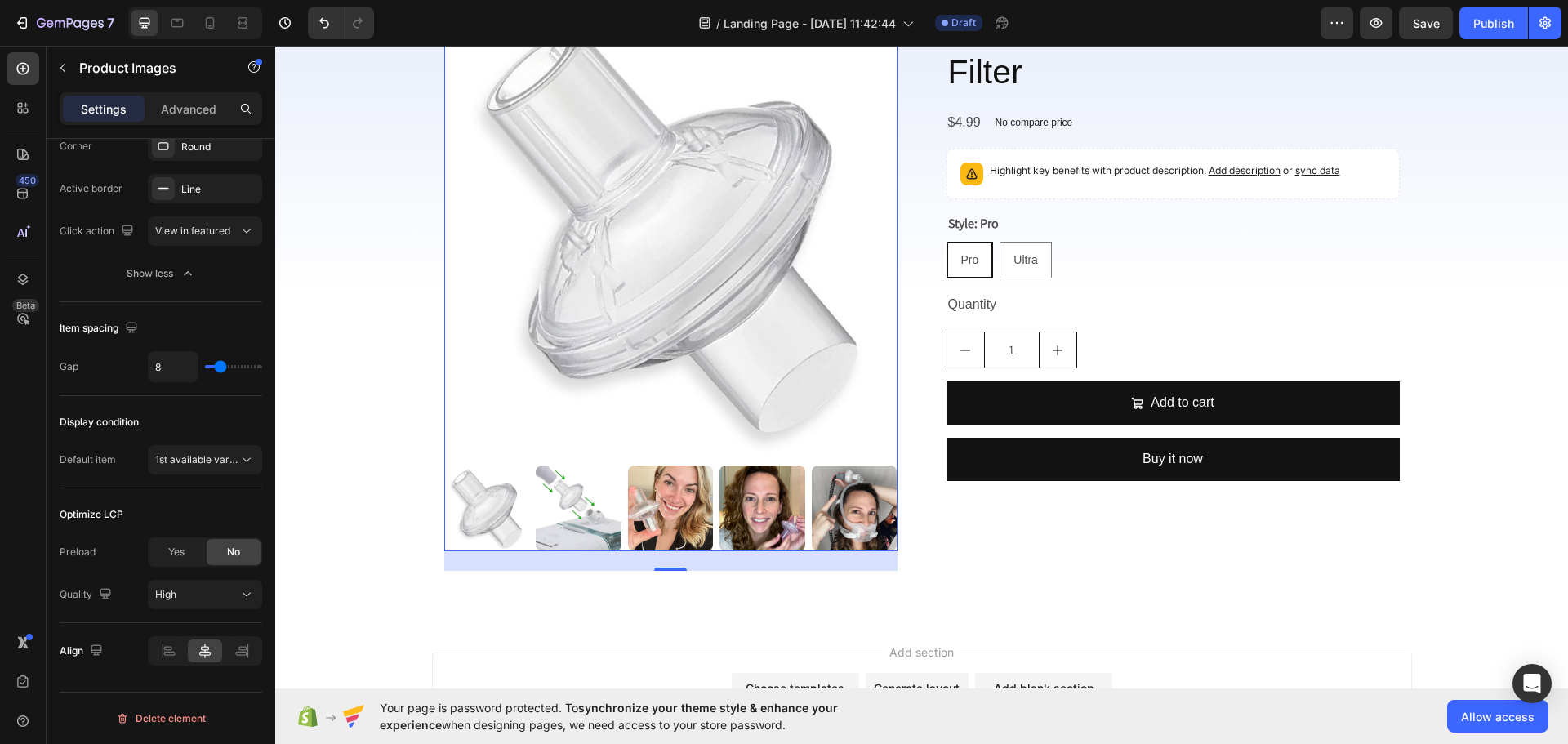
scroll to position [281, 0]
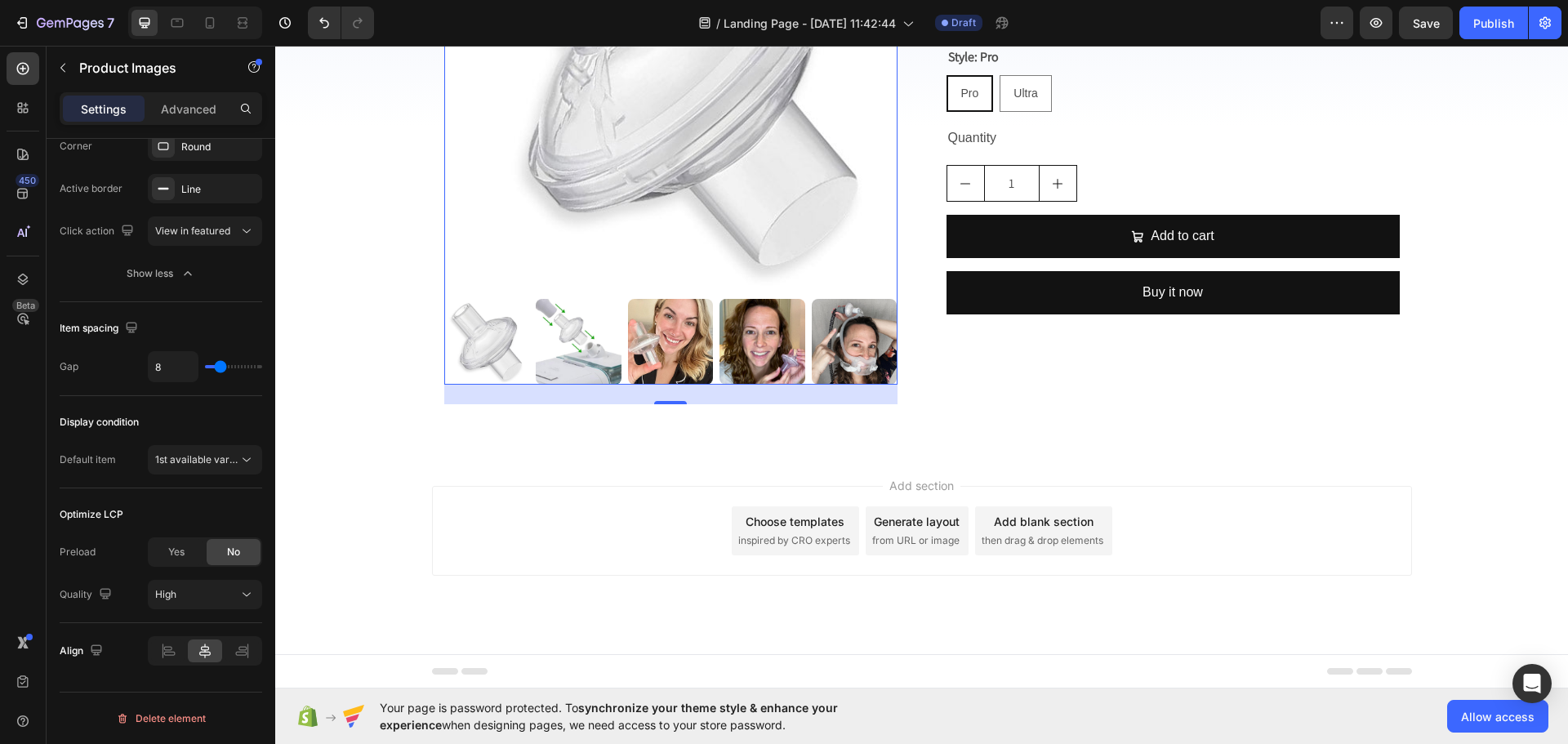
click at [481, 363] on img at bounding box center [487, 341] width 85 height 85
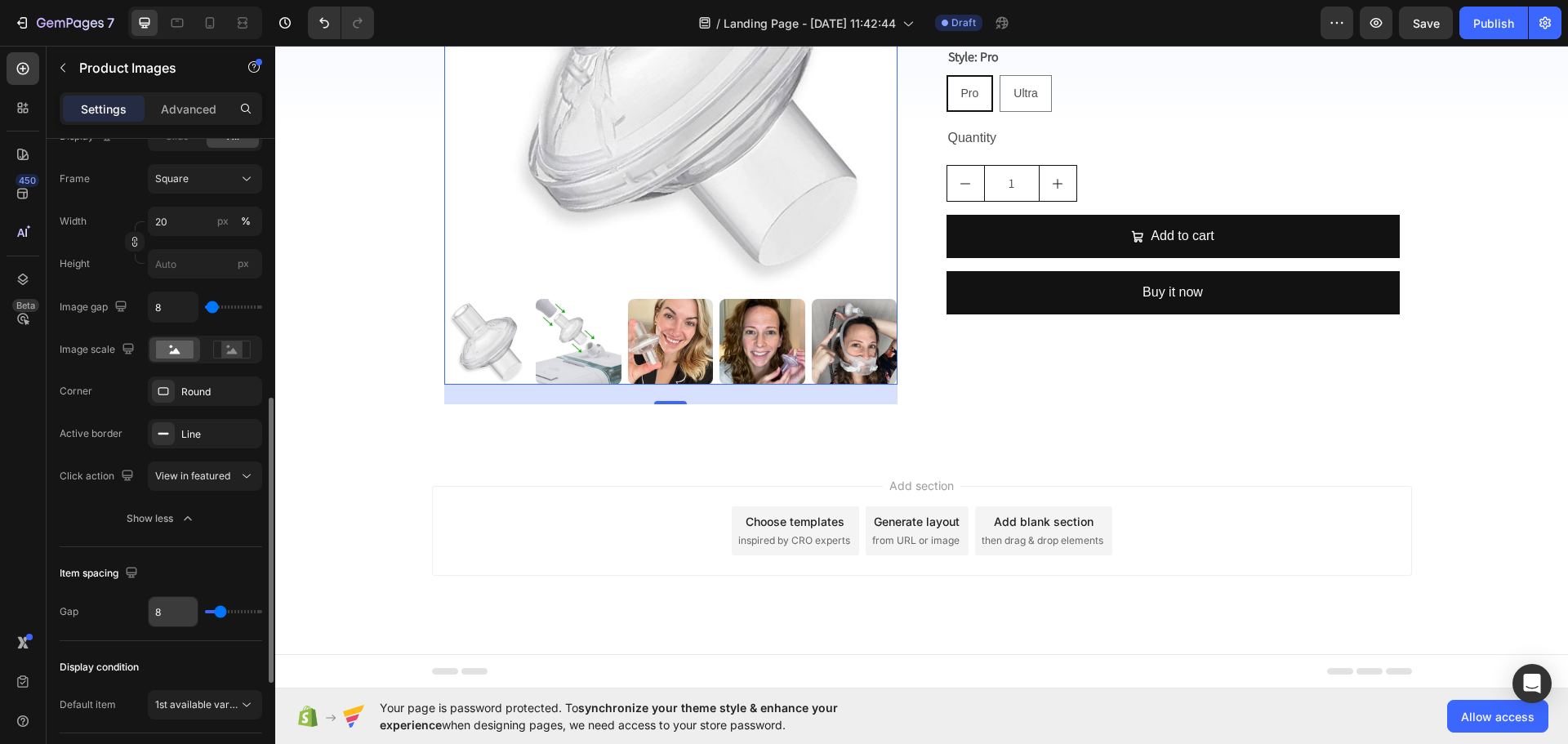
scroll to position [508, 0]
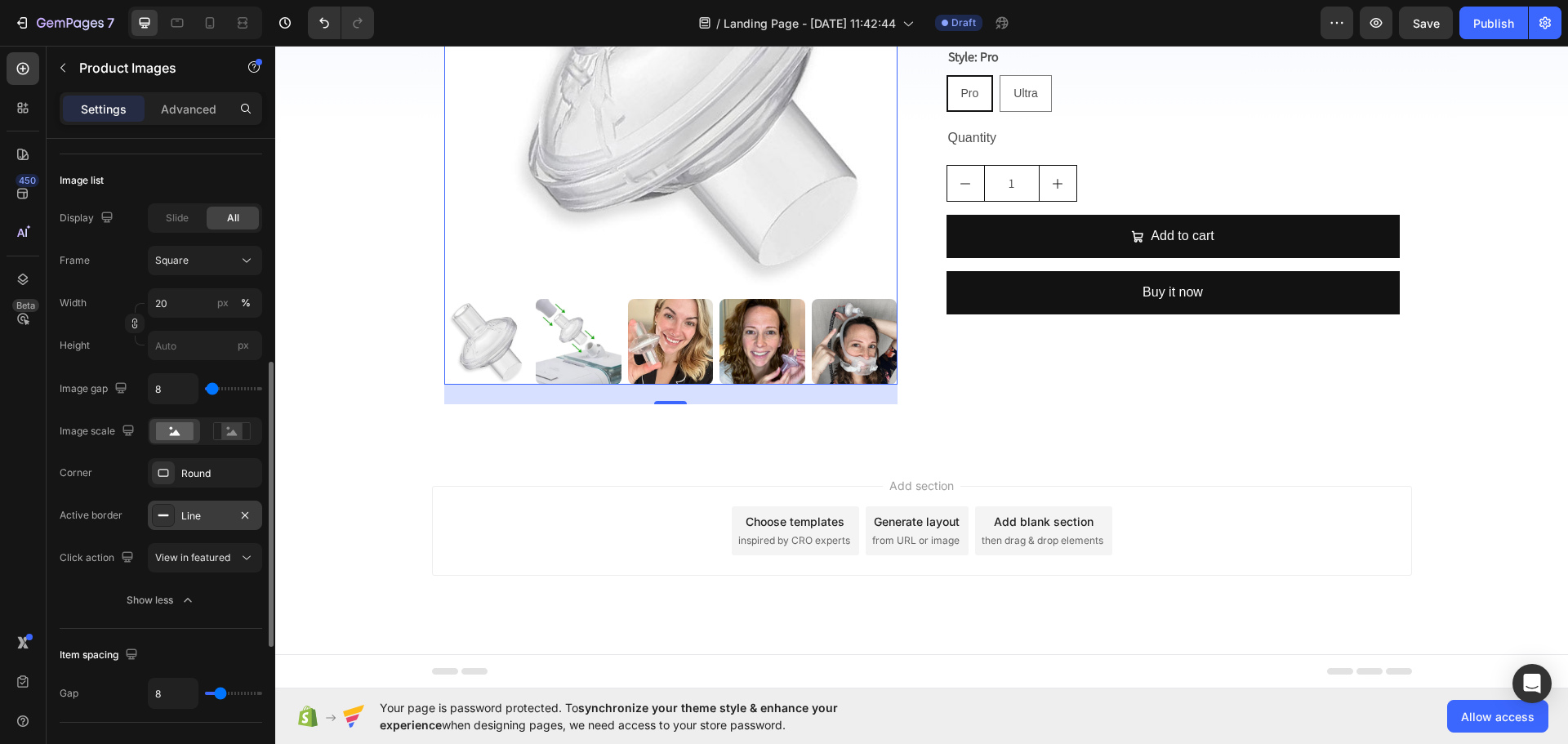
click at [200, 517] on div "Line" at bounding box center [205, 517] width 47 height 15
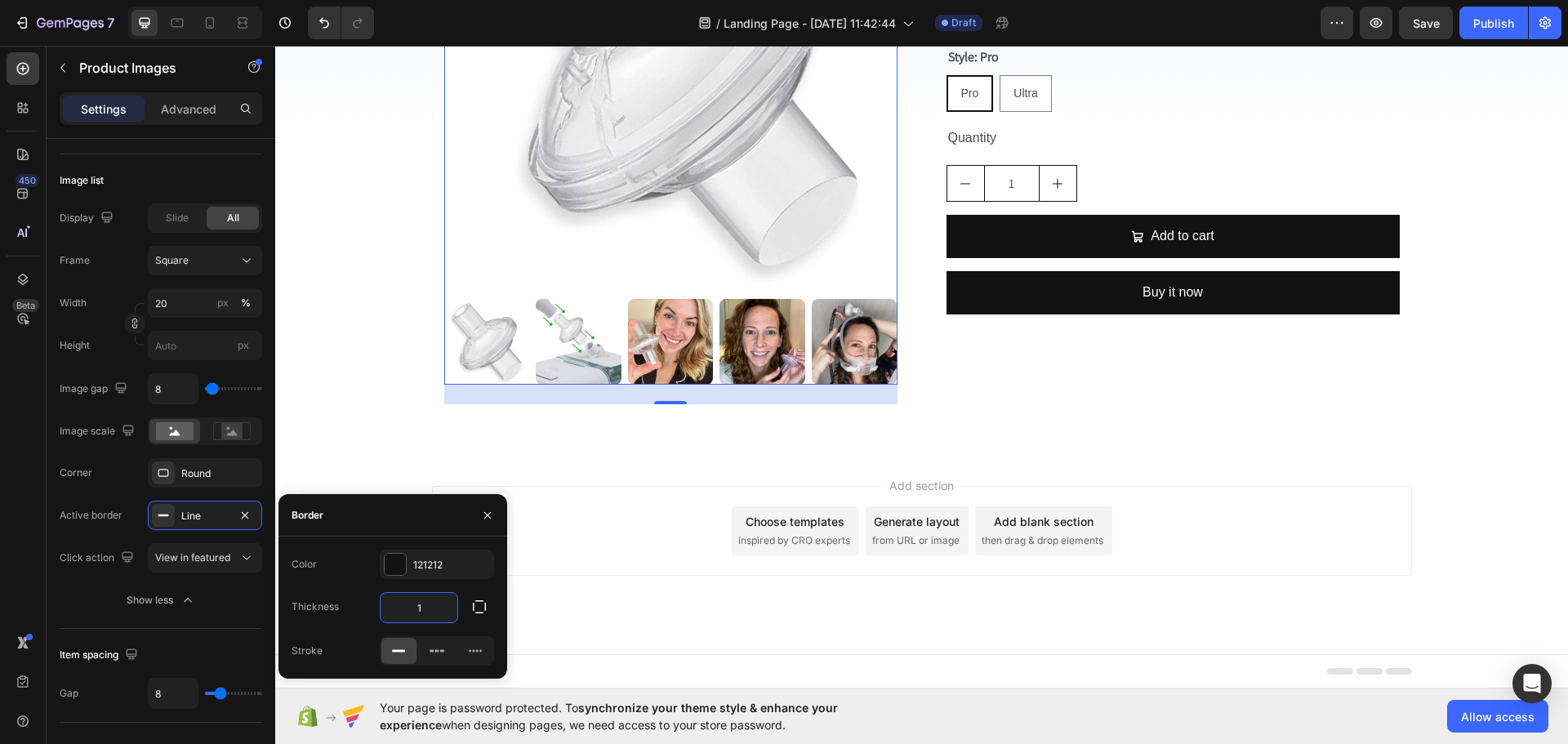
click at [438, 608] on input "1" at bounding box center [418, 607] width 77 height 29
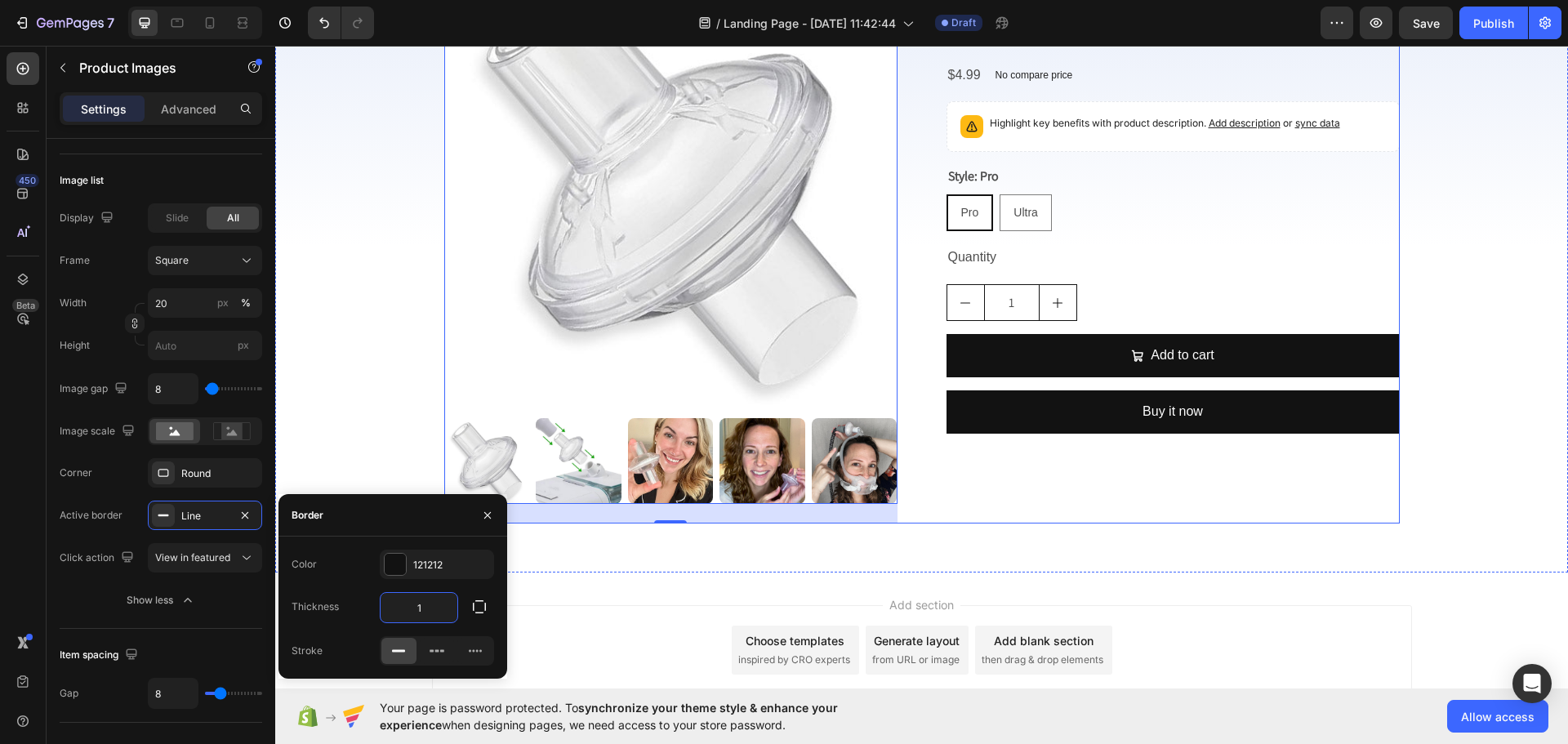
scroll to position [0, 0]
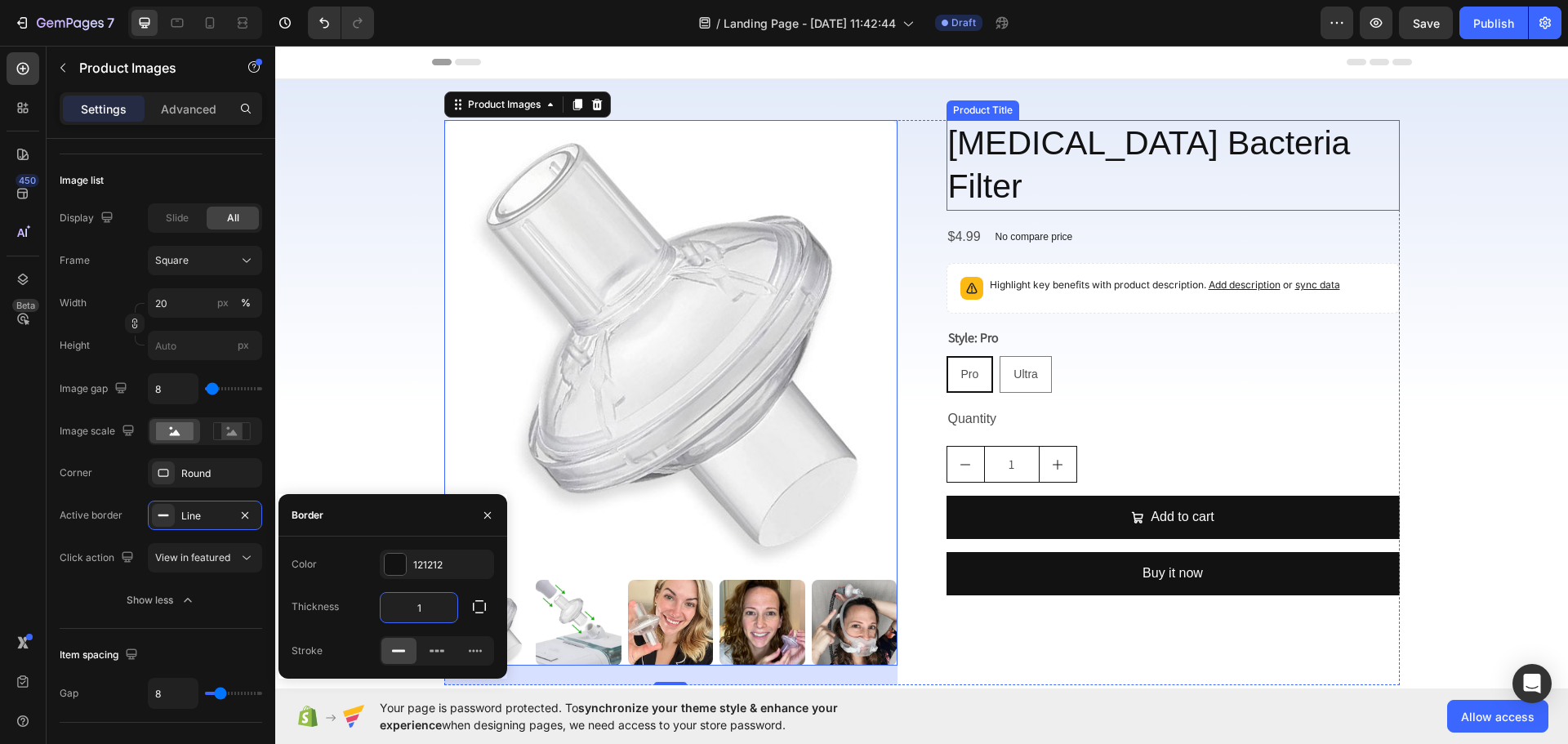
click at [1142, 144] on h2 "[MEDICAL_DATA] Bacteria Filter" at bounding box center [1174, 166] width 453 height 91
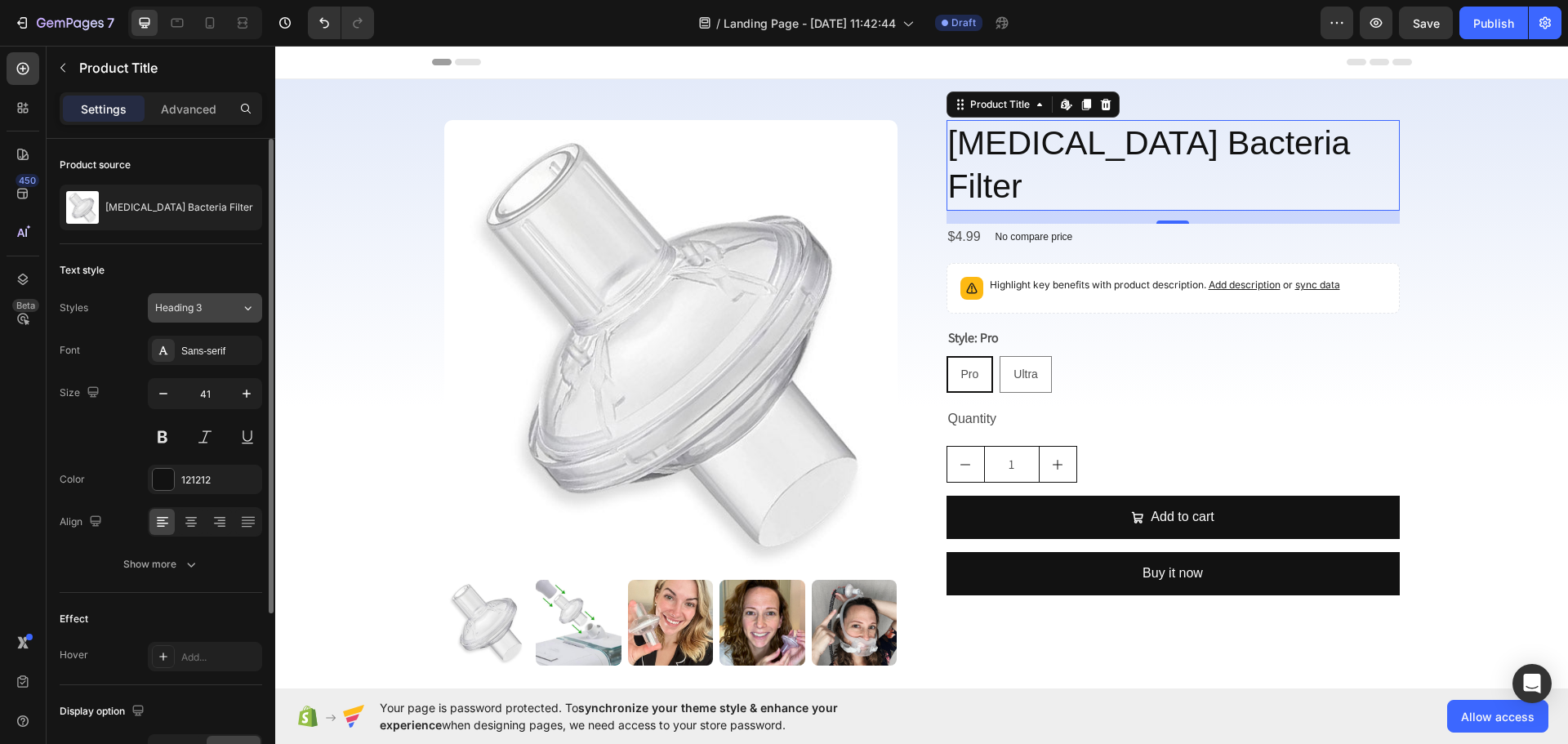
click at [172, 303] on span "Heading 3" at bounding box center [178, 308] width 46 height 15
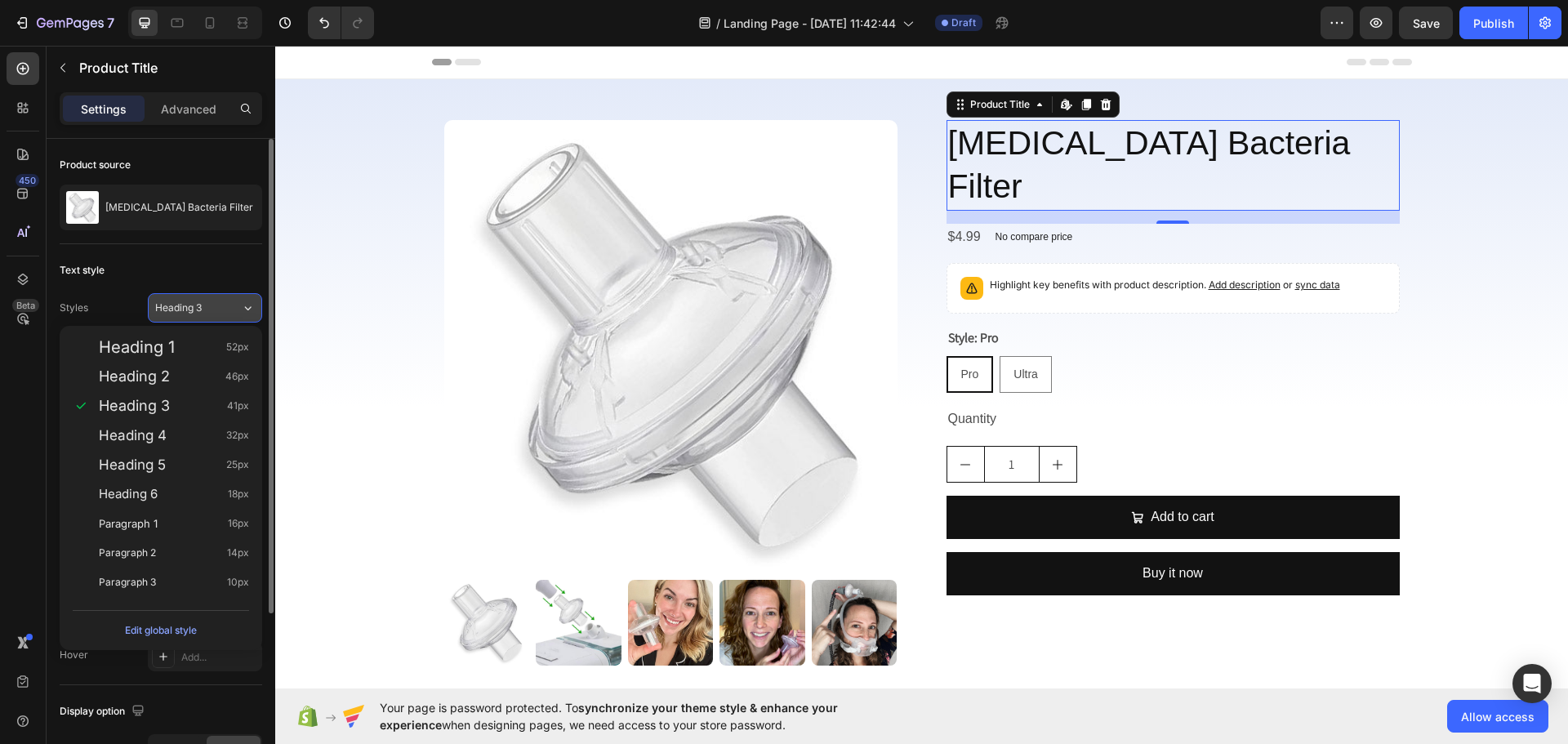
click at [191, 307] on span "Heading 3" at bounding box center [178, 308] width 46 height 15
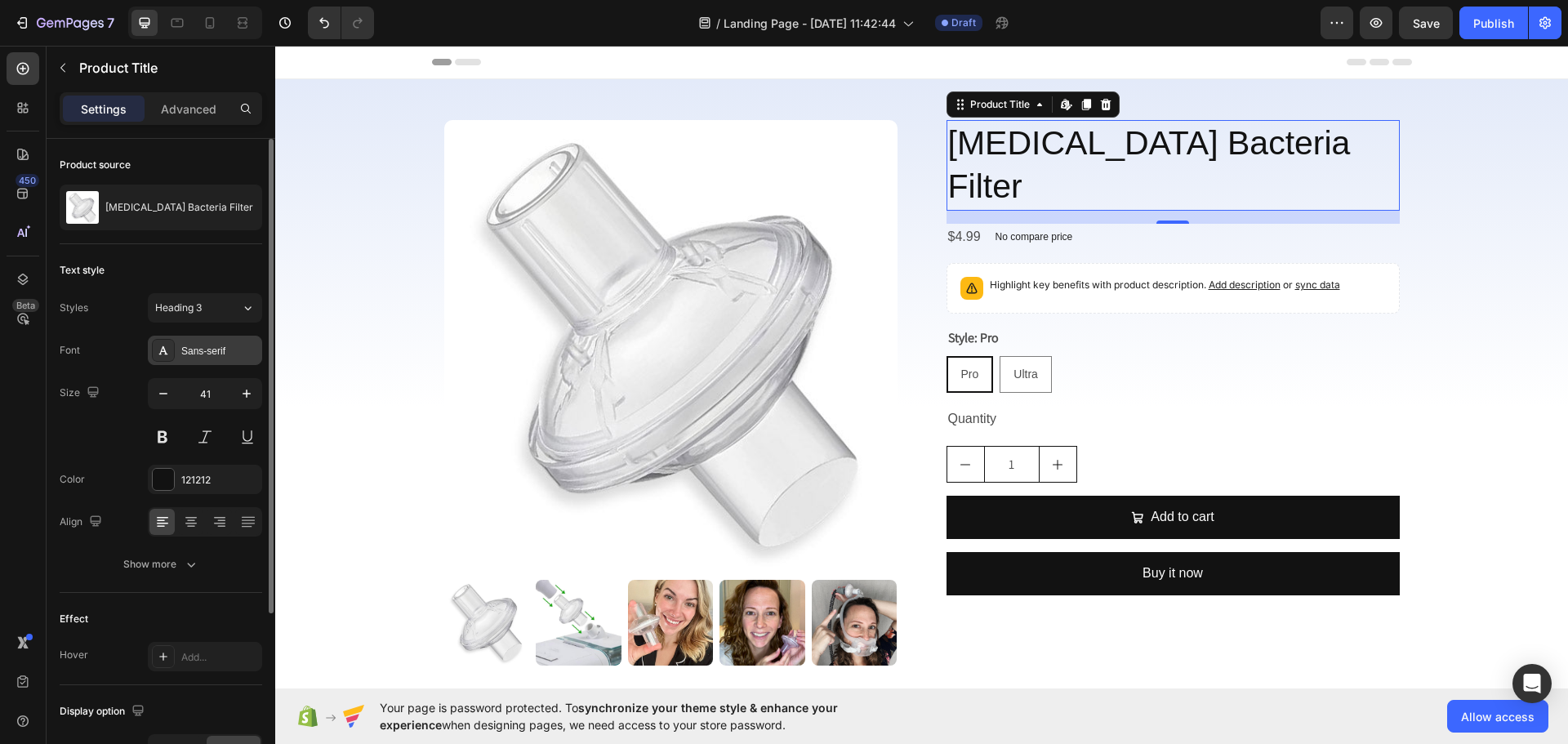
click at [204, 351] on div "Sans-serif" at bounding box center [219, 352] width 77 height 15
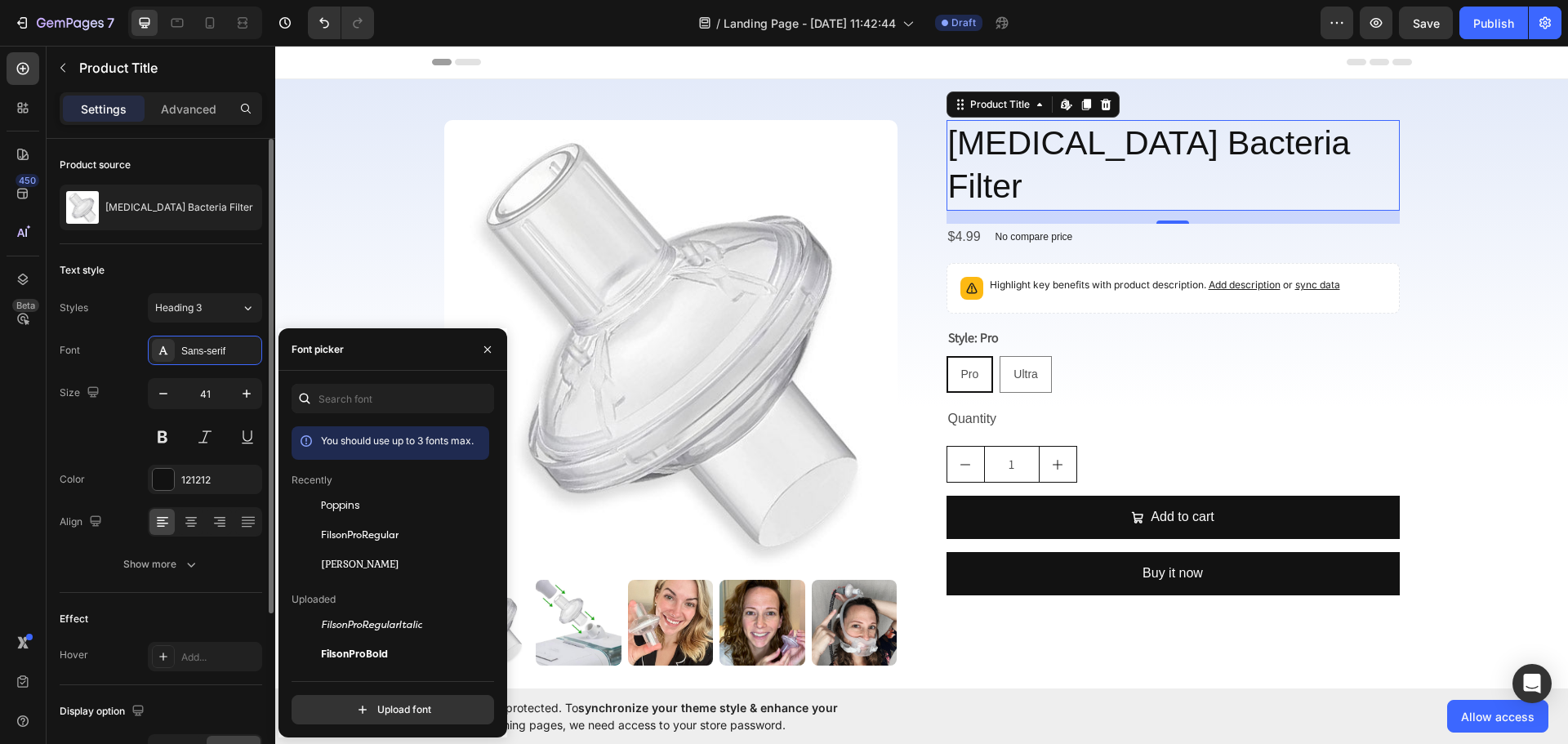
drag, startPoint x: 361, startPoint y: 515, endPoint x: 259, endPoint y: 420, distance: 139.4
click at [361, 514] on div "Poppins" at bounding box center [391, 505] width 197 height 29
click at [242, 396] on icon "button" at bounding box center [246, 393] width 16 height 16
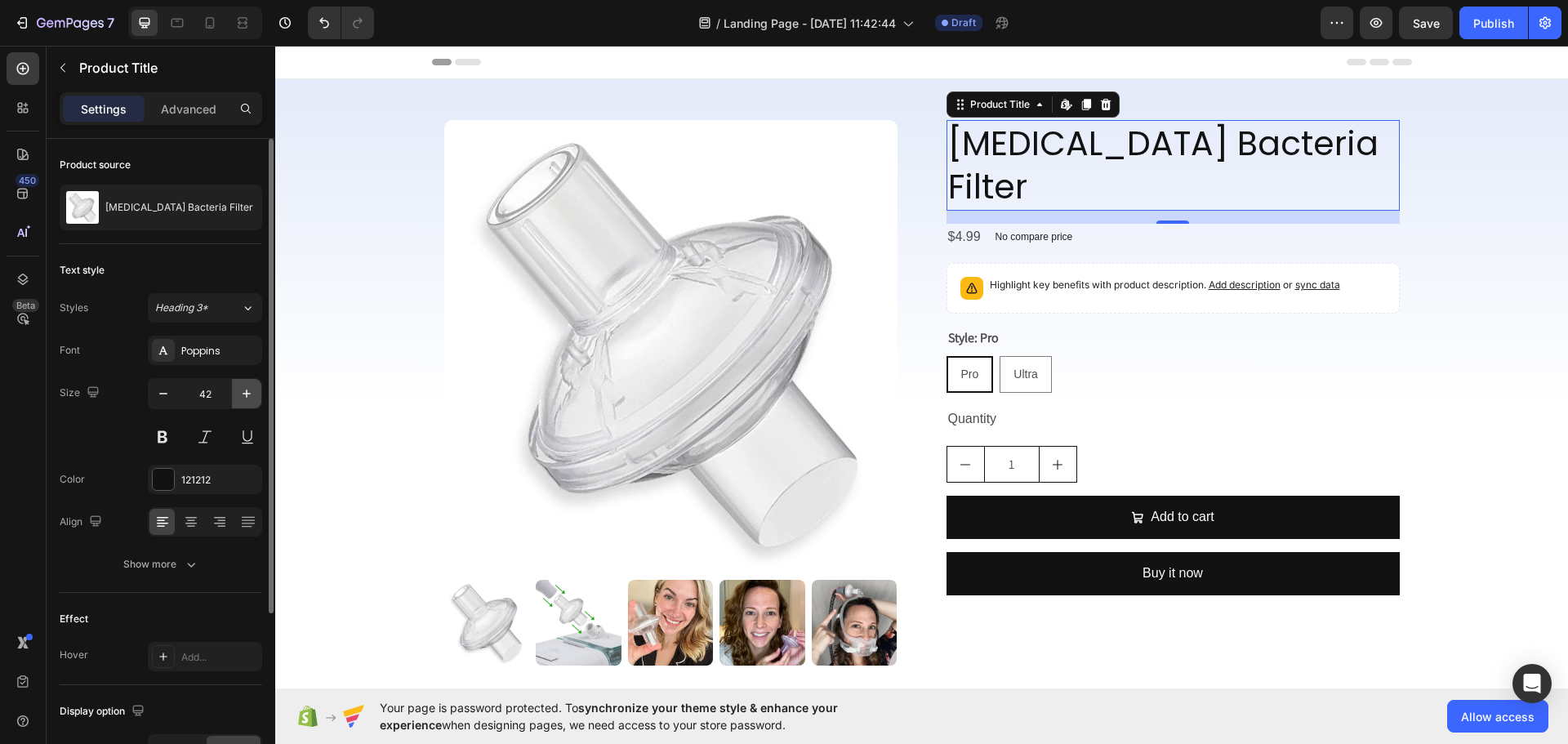
click at [242, 396] on icon "button" at bounding box center [246, 393] width 16 height 16
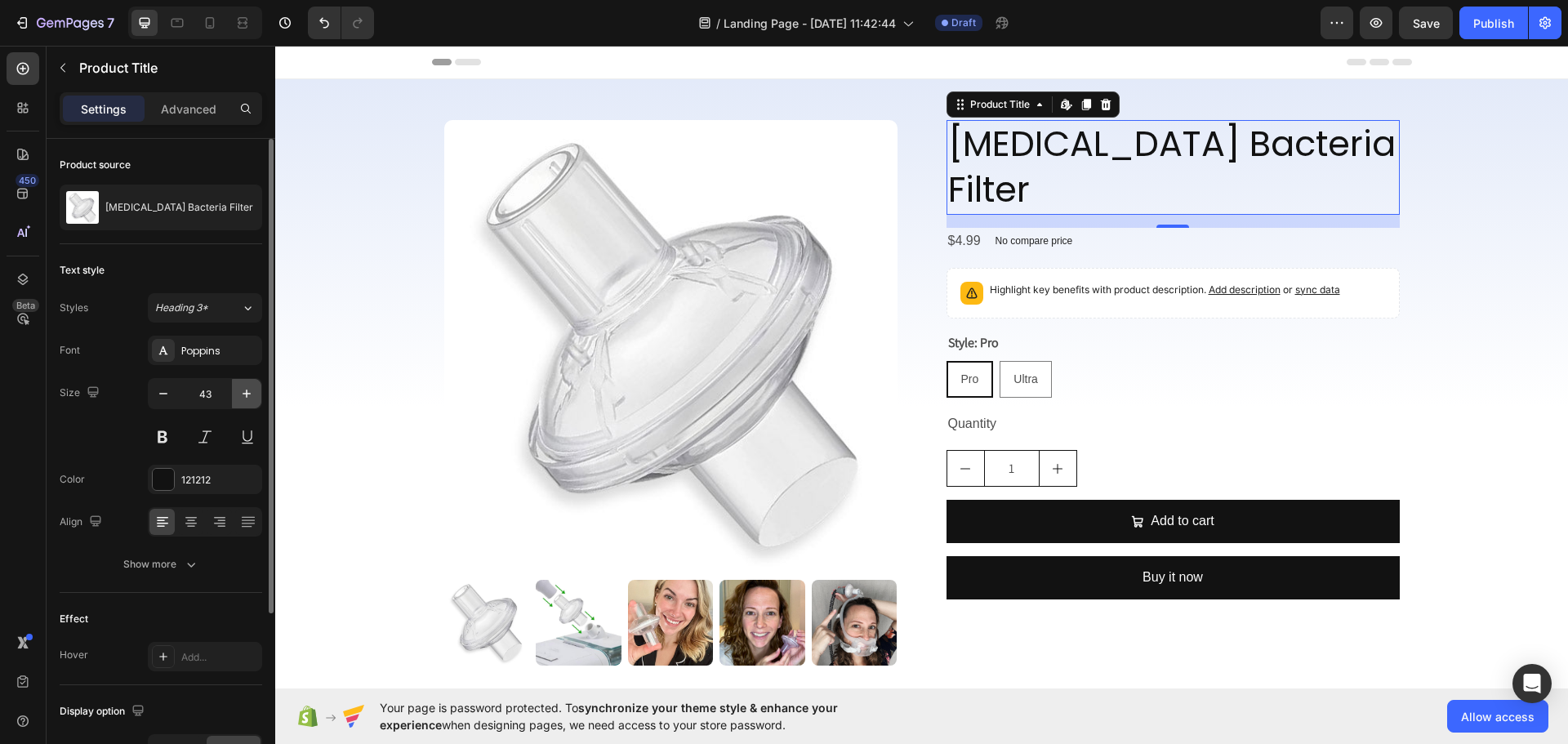
click at [242, 396] on icon "button" at bounding box center [246, 393] width 16 height 16
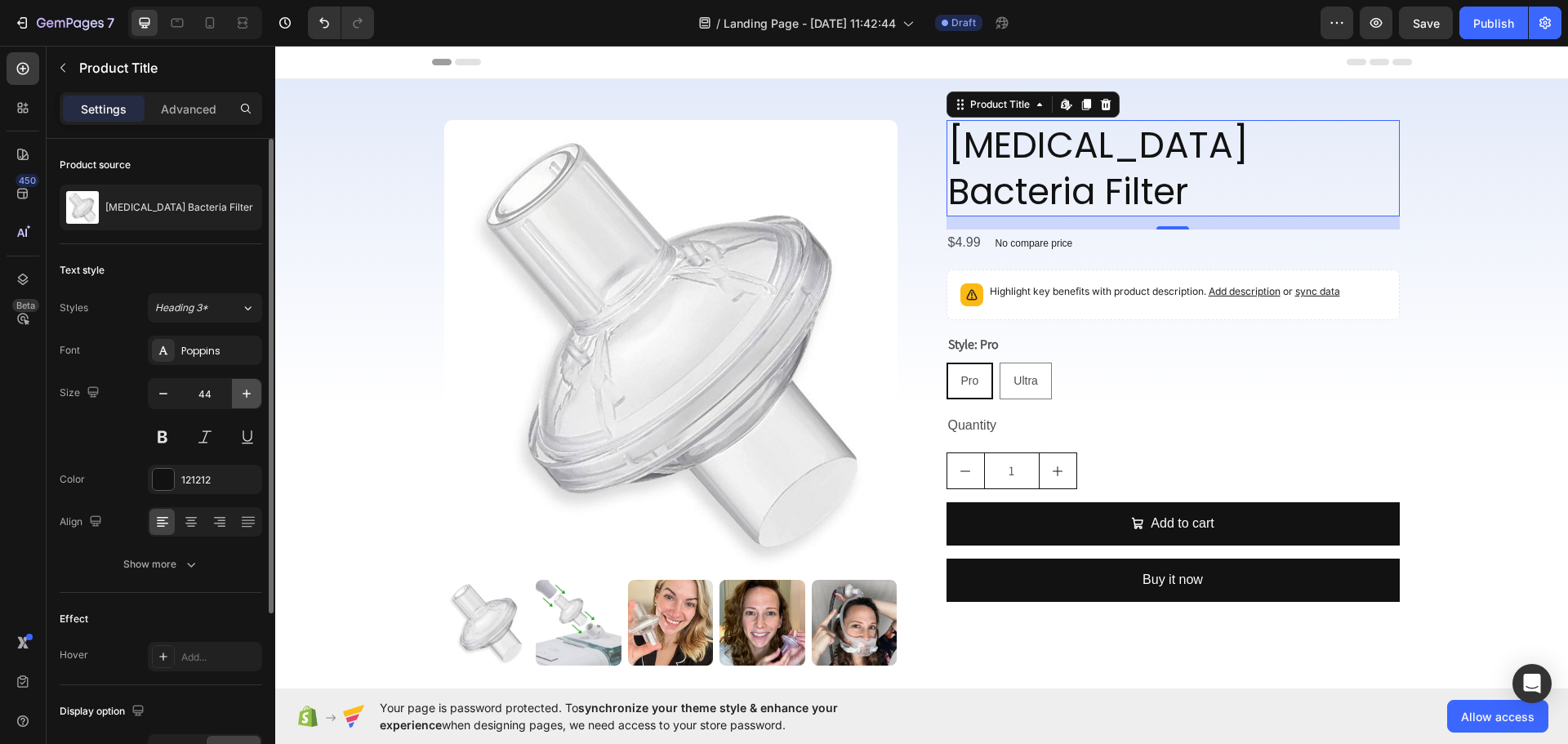
click at [248, 396] on icon "button" at bounding box center [246, 393] width 16 height 16
type input "45"
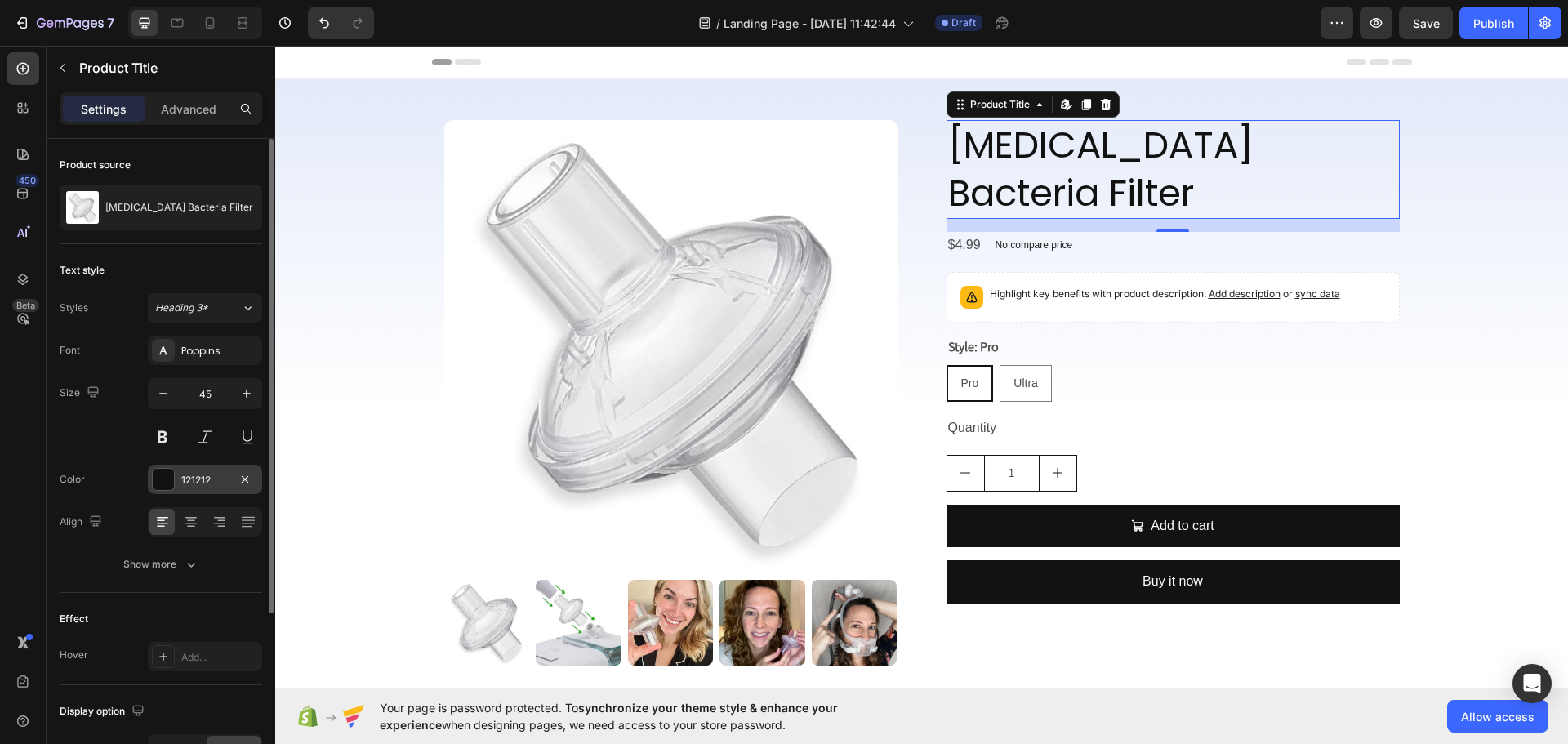
click at [229, 482] on div "121212" at bounding box center [205, 479] width 115 height 29
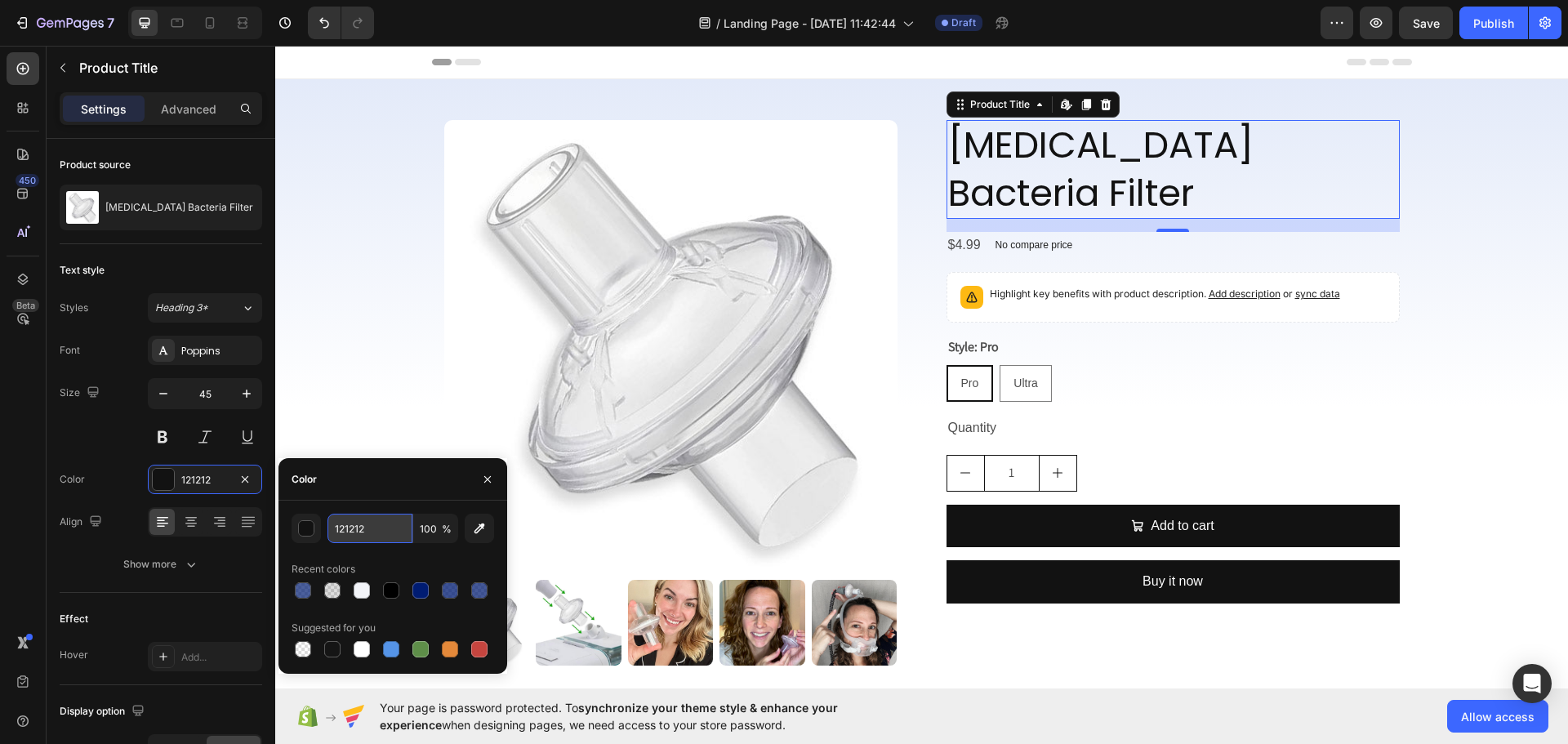
click at [341, 528] on input "121212" at bounding box center [370, 528] width 85 height 29
click at [342, 528] on input "121212" at bounding box center [370, 528] width 85 height 29
paste input "#222a49"
type input "#222a49"
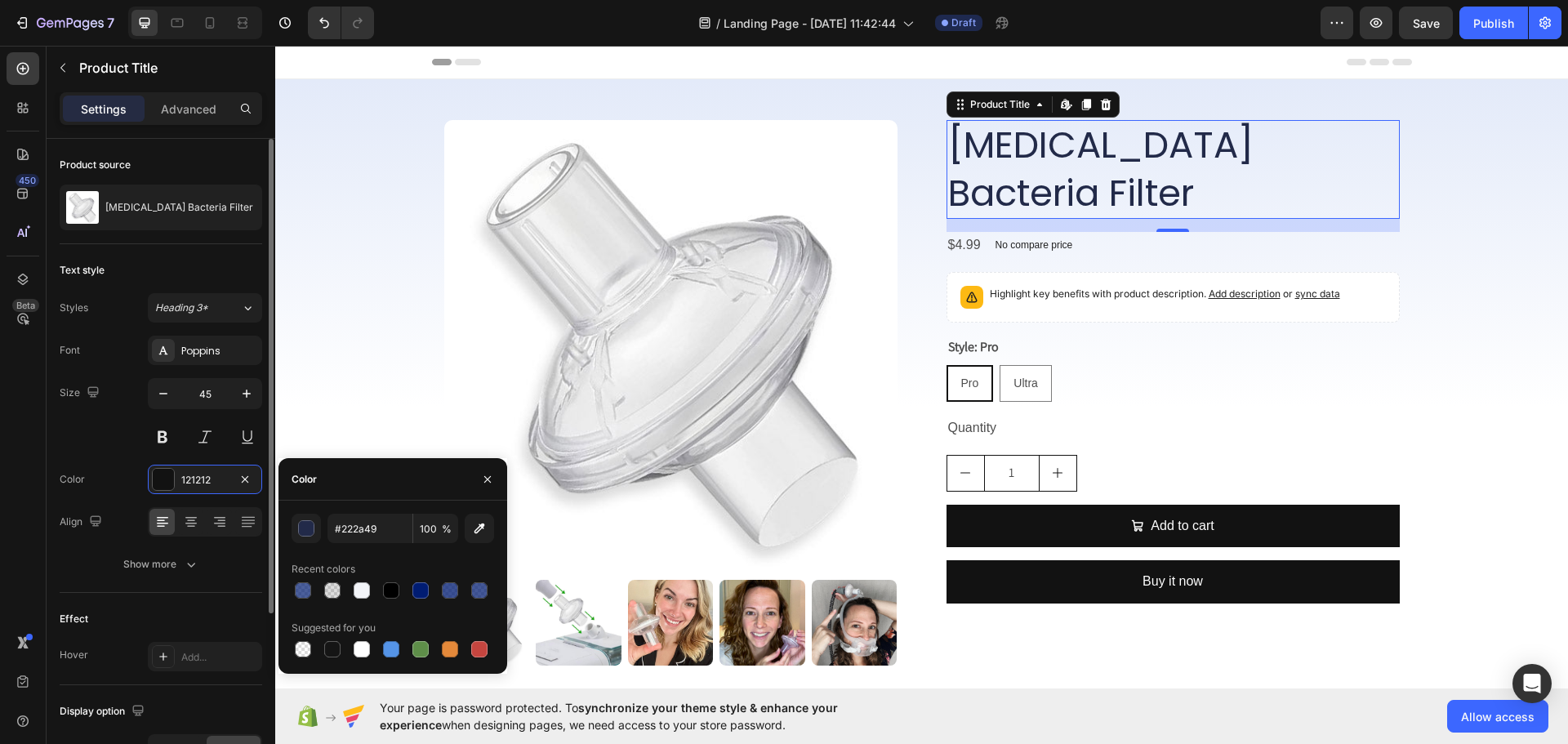
click at [111, 489] on div "Color 121212" at bounding box center [161, 479] width 203 height 29
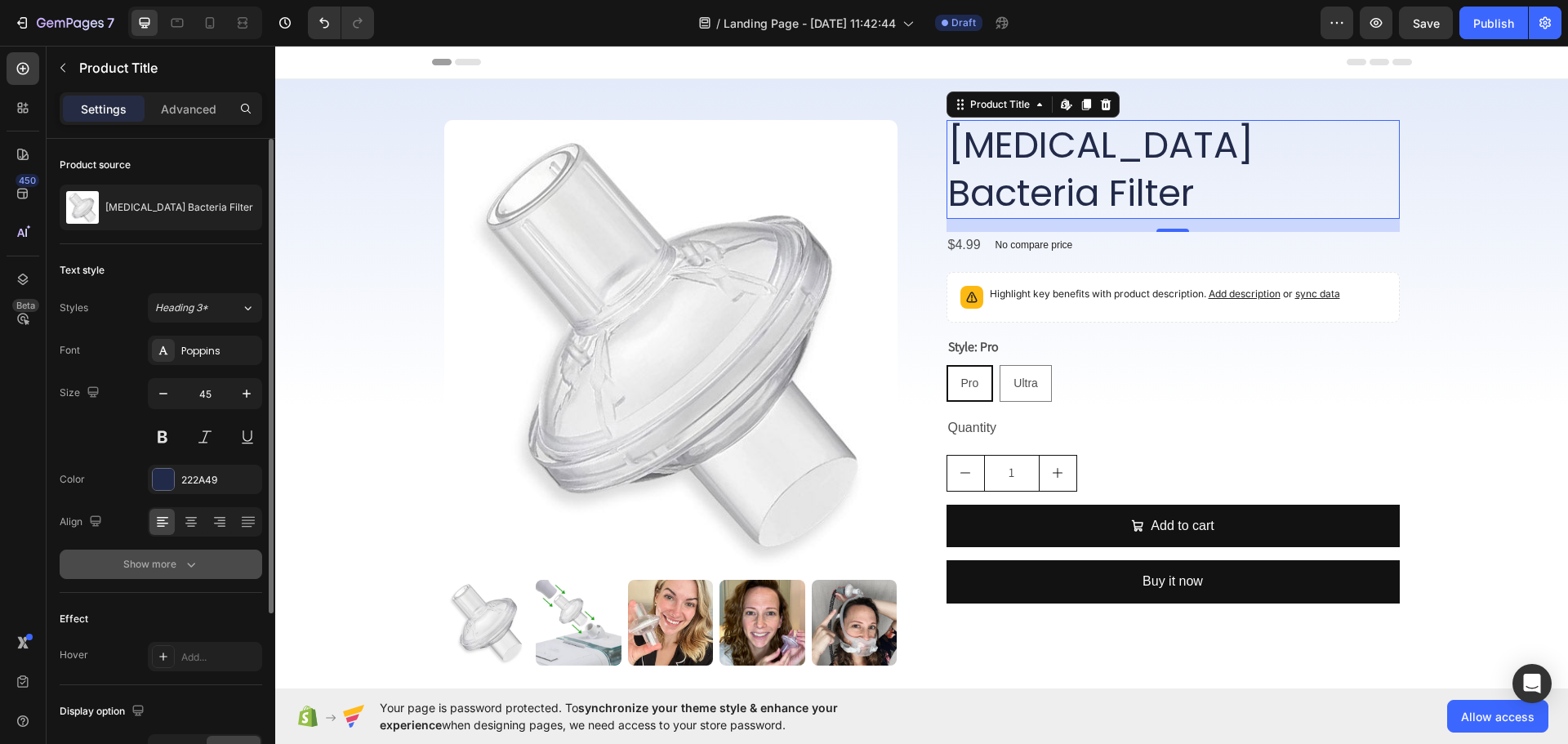
click at [194, 560] on icon "button" at bounding box center [191, 564] width 16 height 16
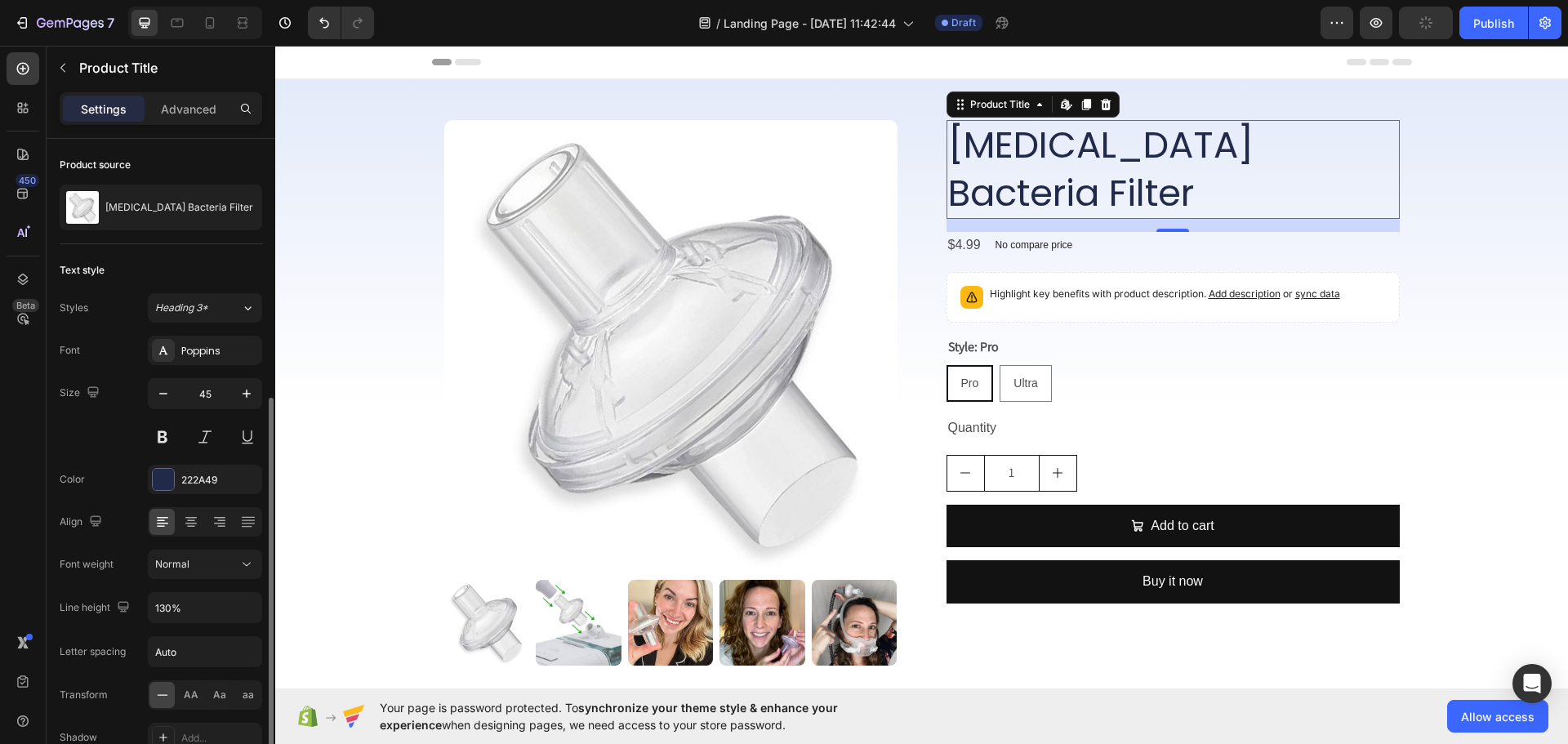
scroll to position [163, 0]
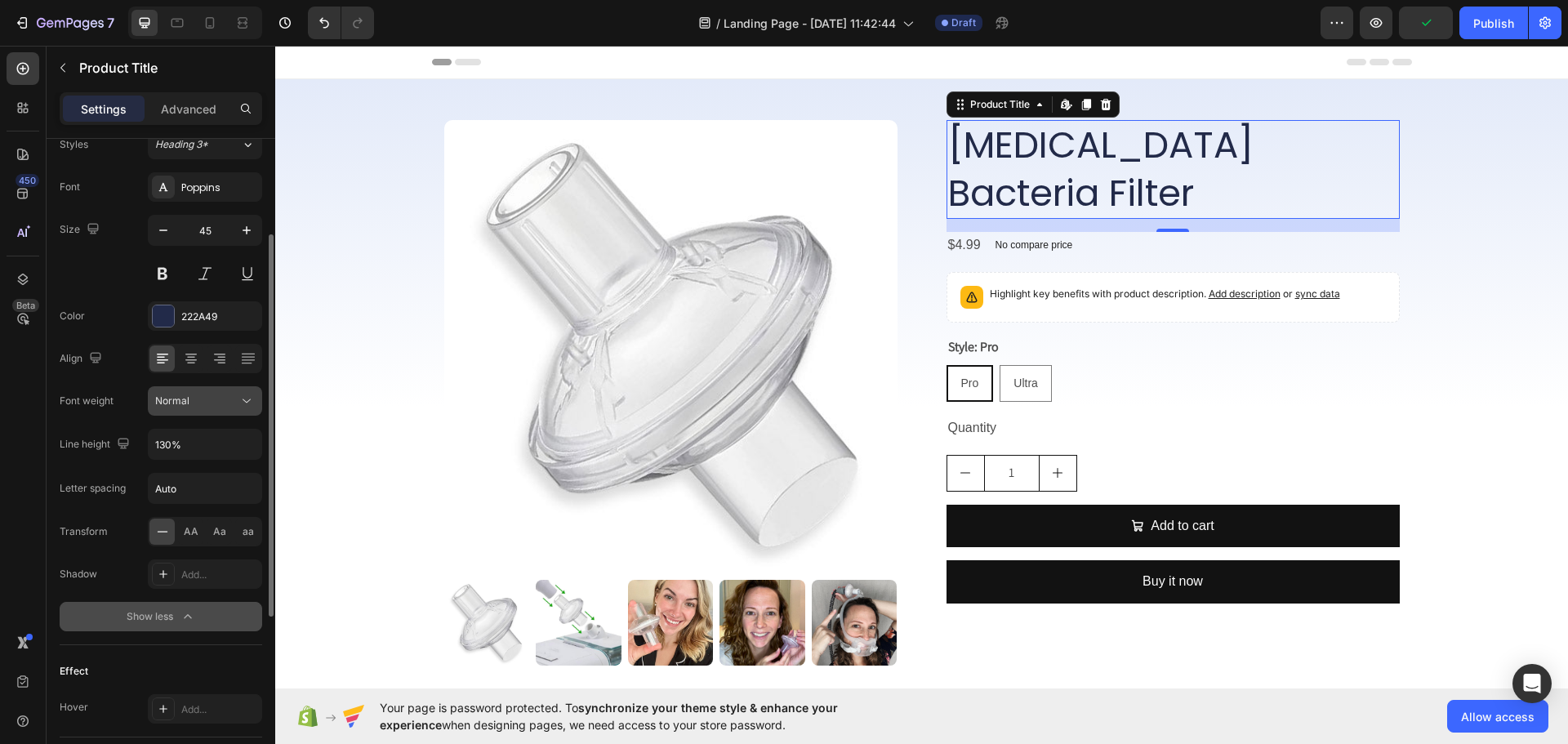
click at [210, 392] on button "Normal" at bounding box center [205, 401] width 115 height 29
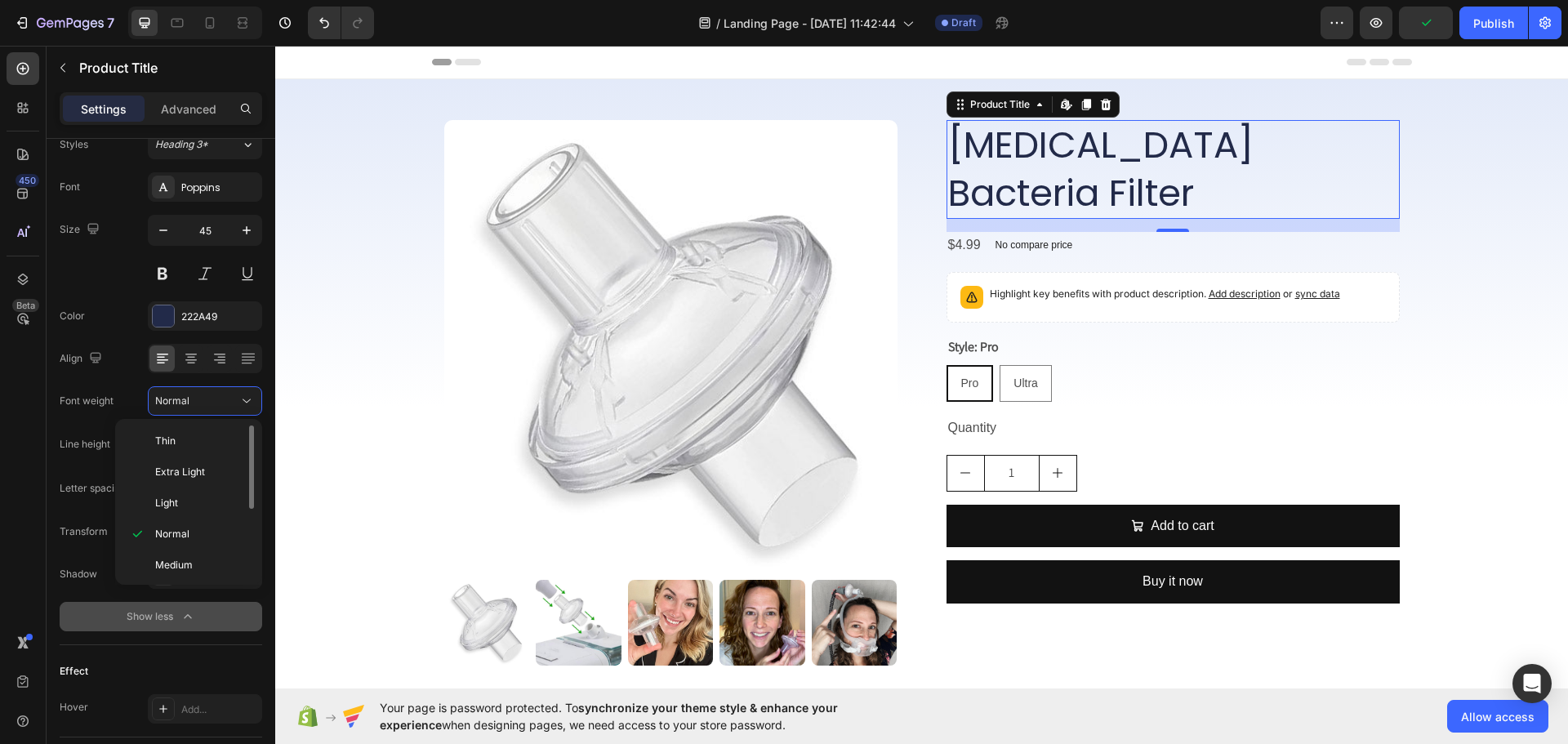
scroll to position [127, 0]
click at [207, 498] on p "Bold" at bounding box center [198, 500] width 86 height 15
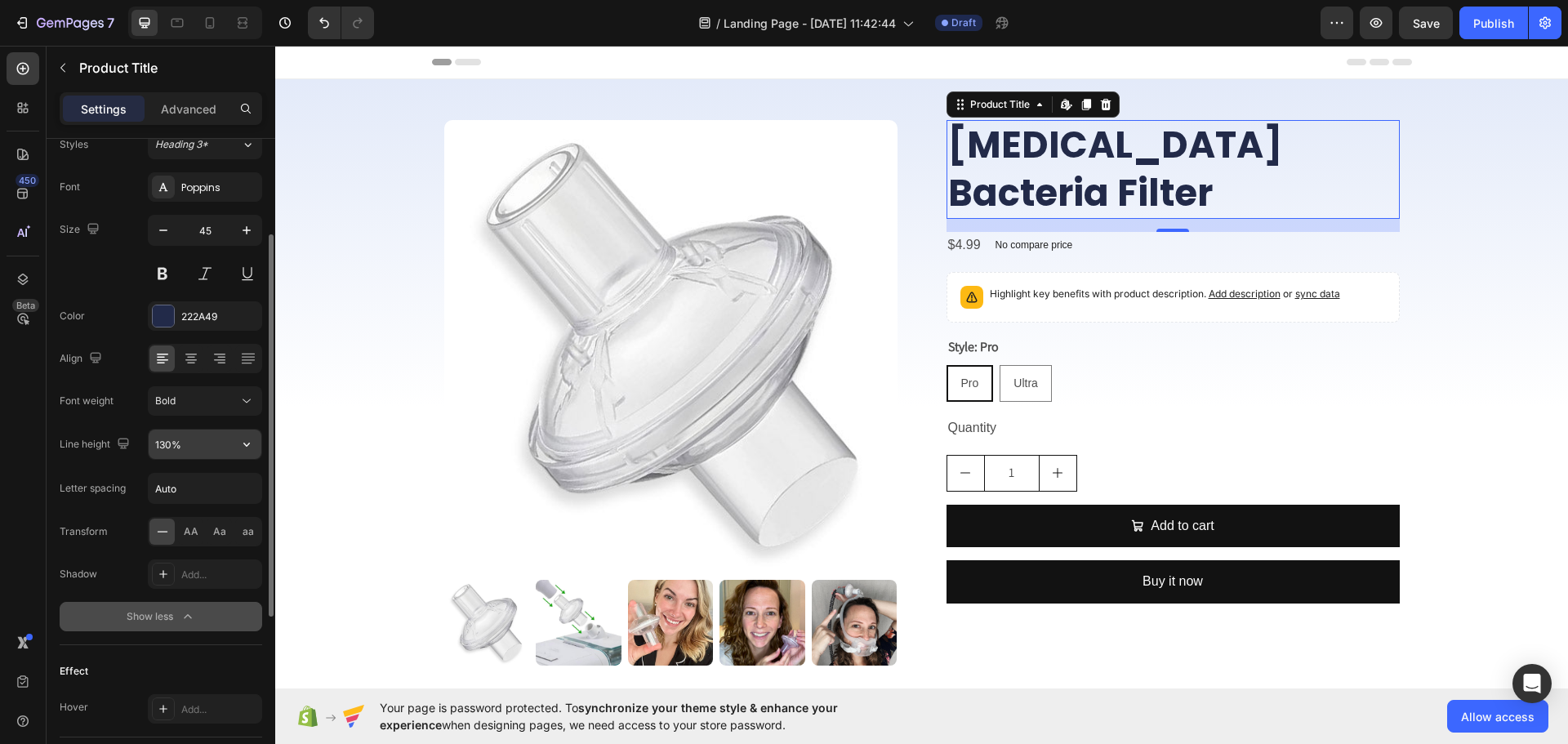
click at [210, 446] on input "130%" at bounding box center [205, 444] width 113 height 29
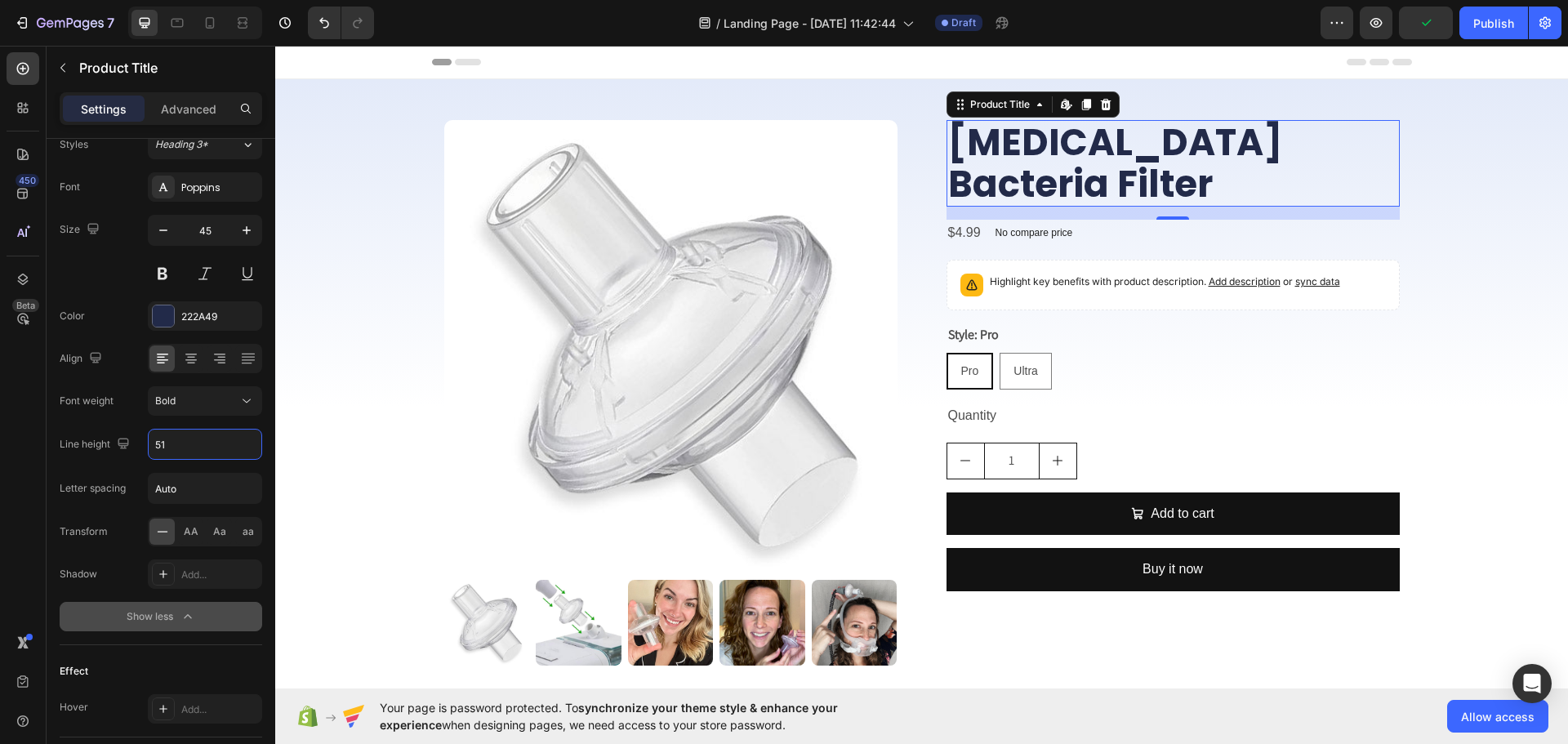
type input "51"
click at [1441, 15] on button "Save" at bounding box center [1426, 23] width 54 height 32
